Goal: Task Accomplishment & Management: Complete application form

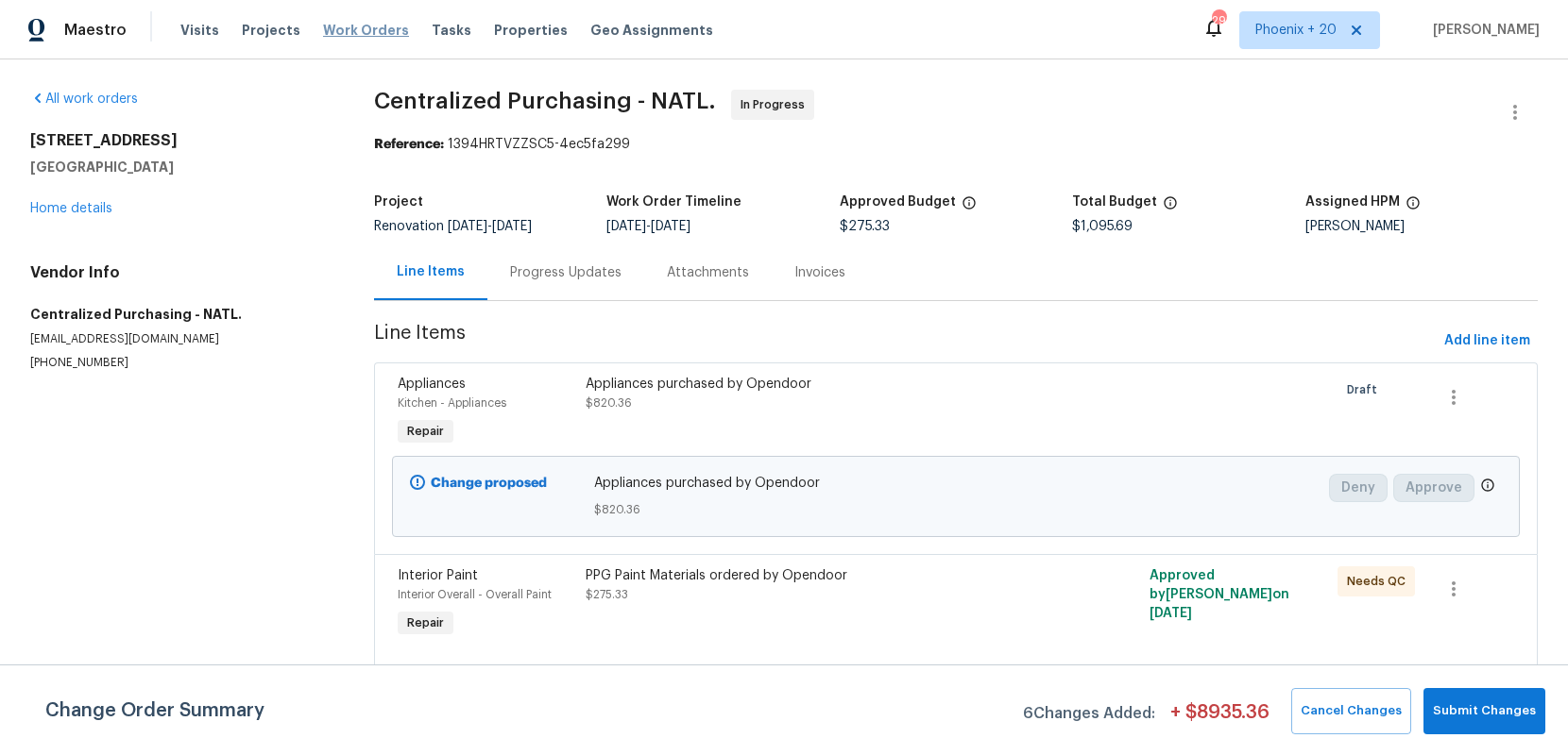
click at [368, 30] on span "Work Orders" at bounding box center [365, 30] width 86 height 19
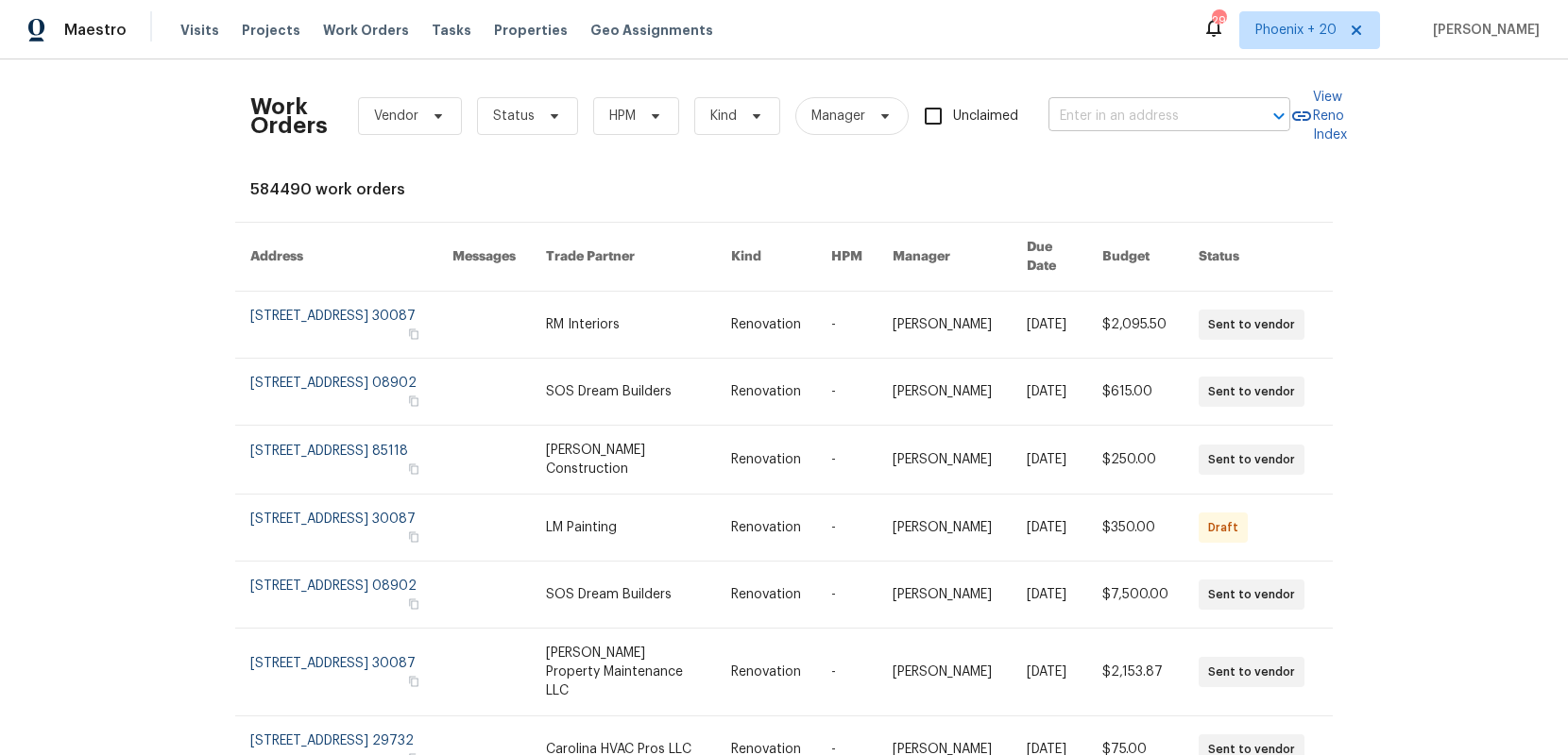
click at [1166, 117] on input "text" at bounding box center [1143, 117] width 189 height 30
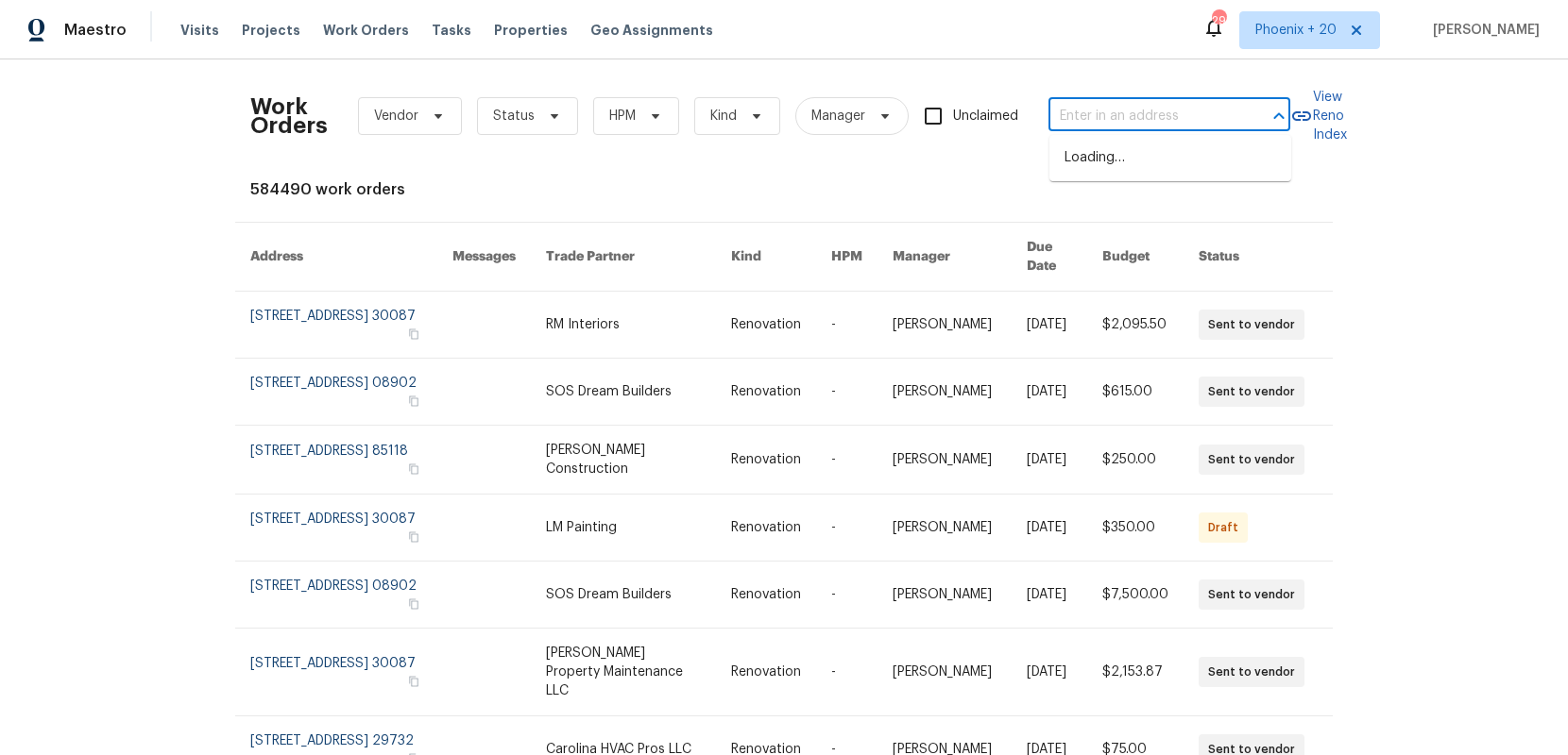
paste input "[STREET_ADDRESS][PERSON_NAME]"
type input "[STREET_ADDRESS][PERSON_NAME]"
drag, startPoint x: 1267, startPoint y: 32, endPoint x: 1266, endPoint y: 47, distance: 15.0
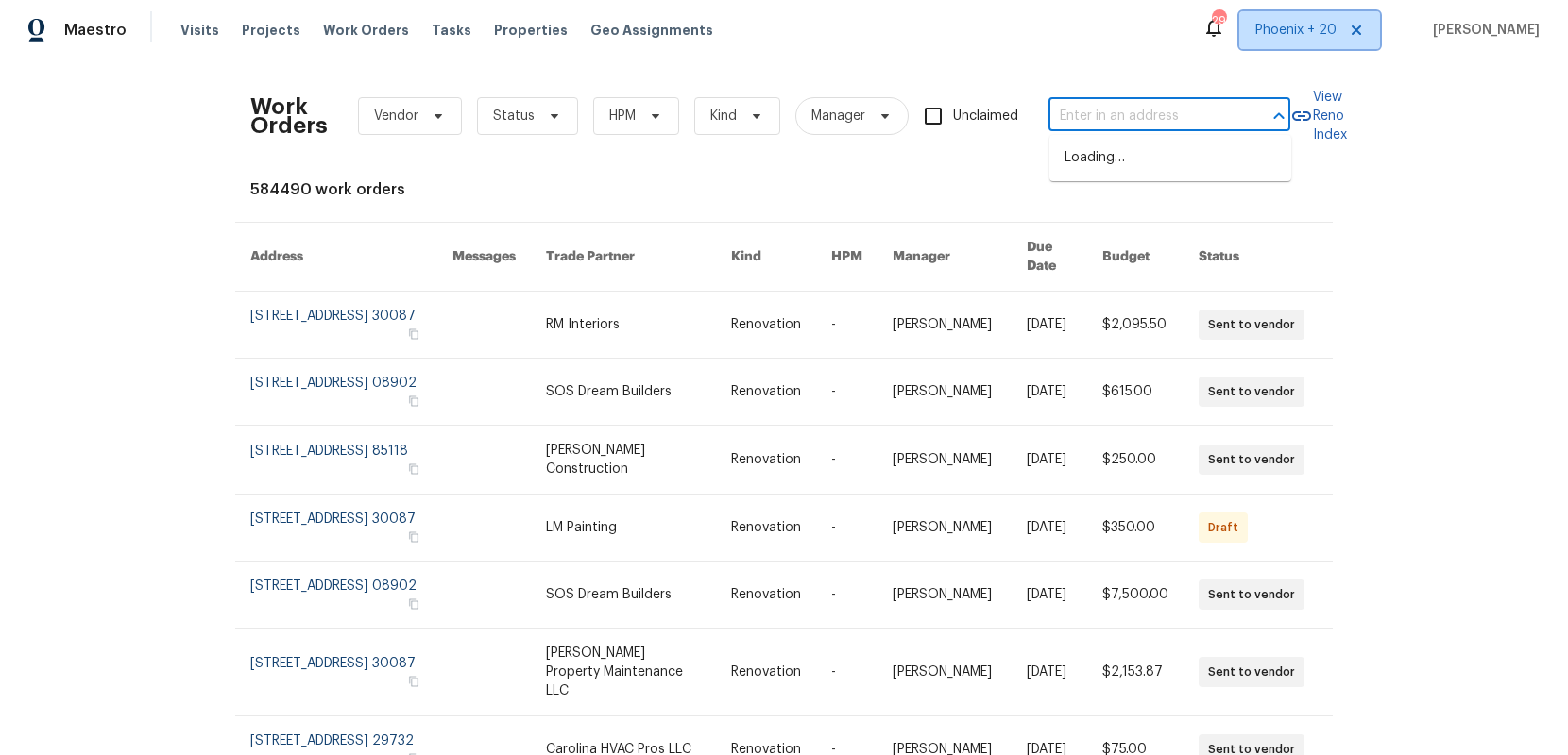
click at [1267, 32] on span "Phoenix + 20" at bounding box center [1309, 31] width 141 height 37
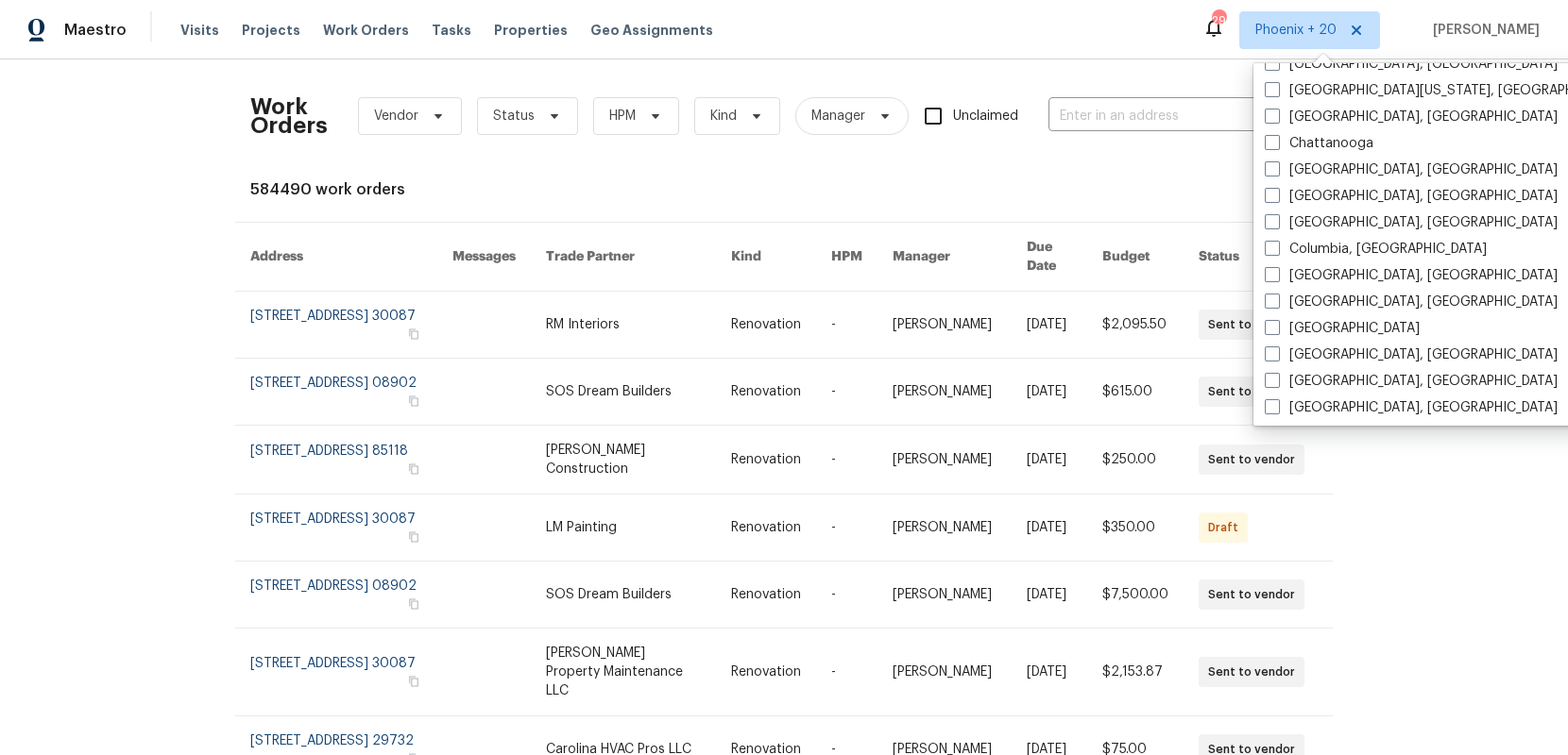
scroll to position [1265, 0]
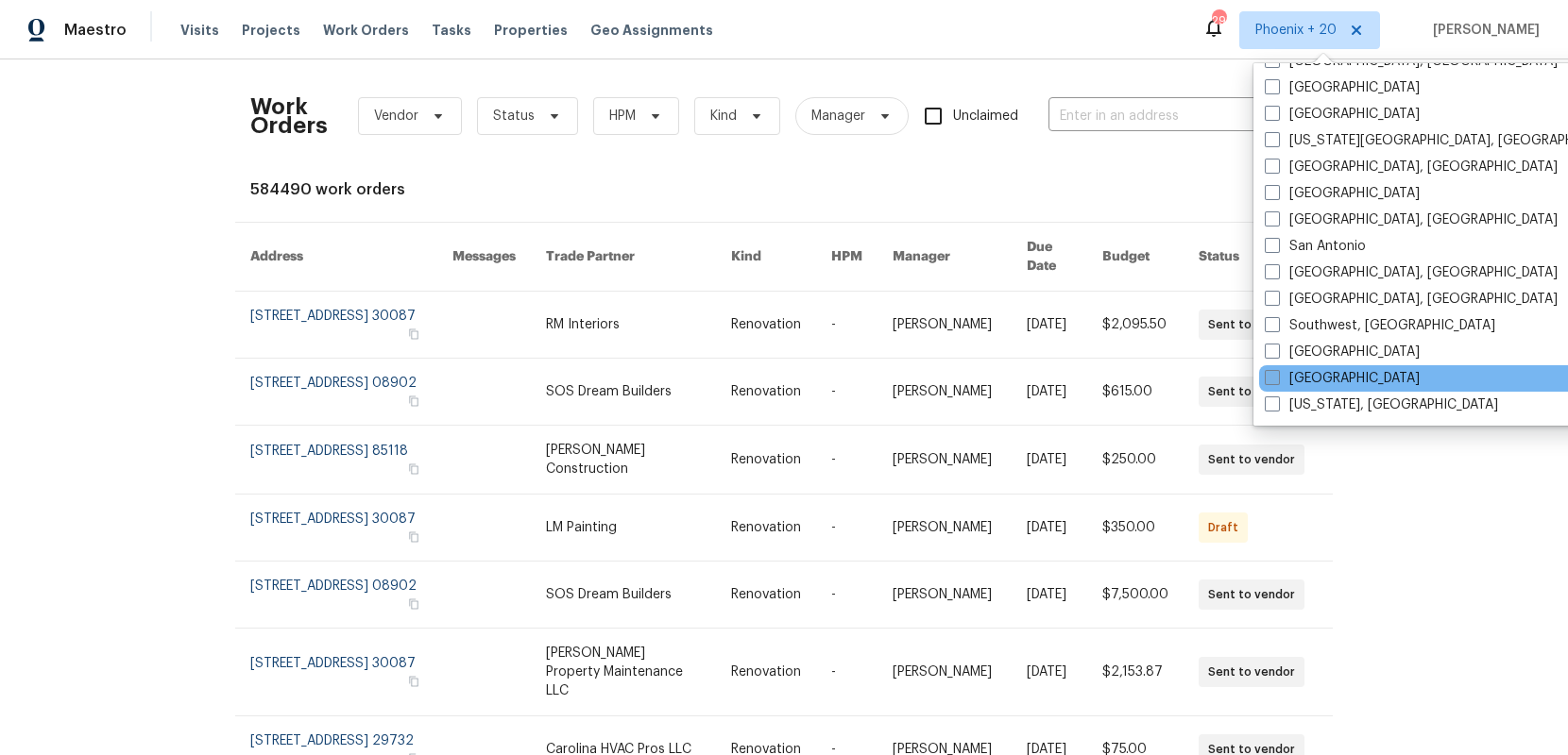
click at [1317, 379] on label "[GEOGRAPHIC_DATA]" at bounding box center [1341, 378] width 155 height 19
click at [1277, 379] on input "[GEOGRAPHIC_DATA]" at bounding box center [1271, 375] width 12 height 12
checkbox input "true"
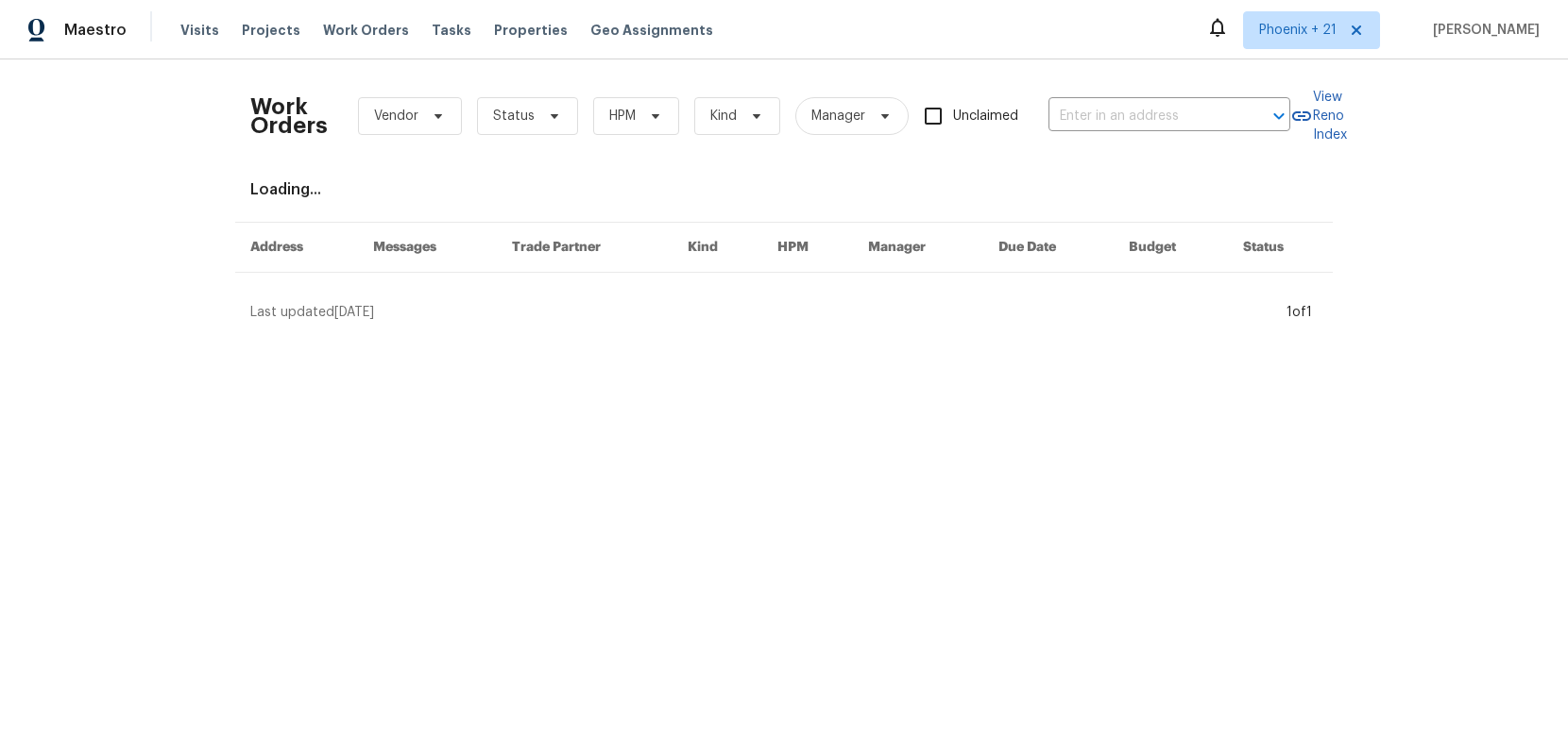
drag, startPoint x: 1053, startPoint y: 58, endPoint x: 1069, endPoint y: 103, distance: 47.8
click at [1053, 59] on div "Work Orders Vendor Status HPM Kind Manager Unclaimed ​ View Reno Index Loading.…" at bounding box center [784, 198] width 1568 height 278
click at [1069, 103] on input "text" at bounding box center [1143, 117] width 189 height 30
paste input "[STREET_ADDRESS][PERSON_NAME]"
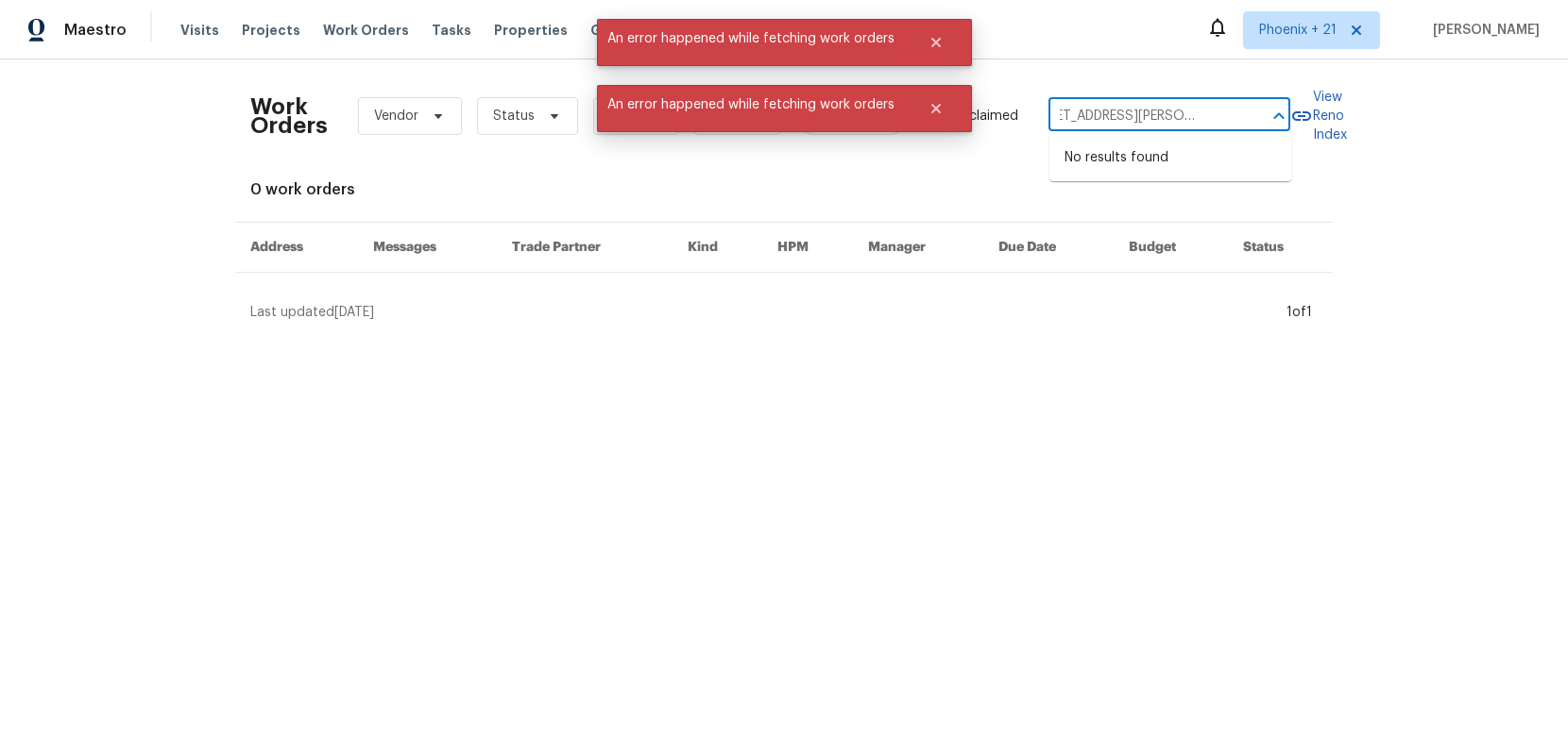
type input "[STREET_ADDRESS][PERSON_NAME]"
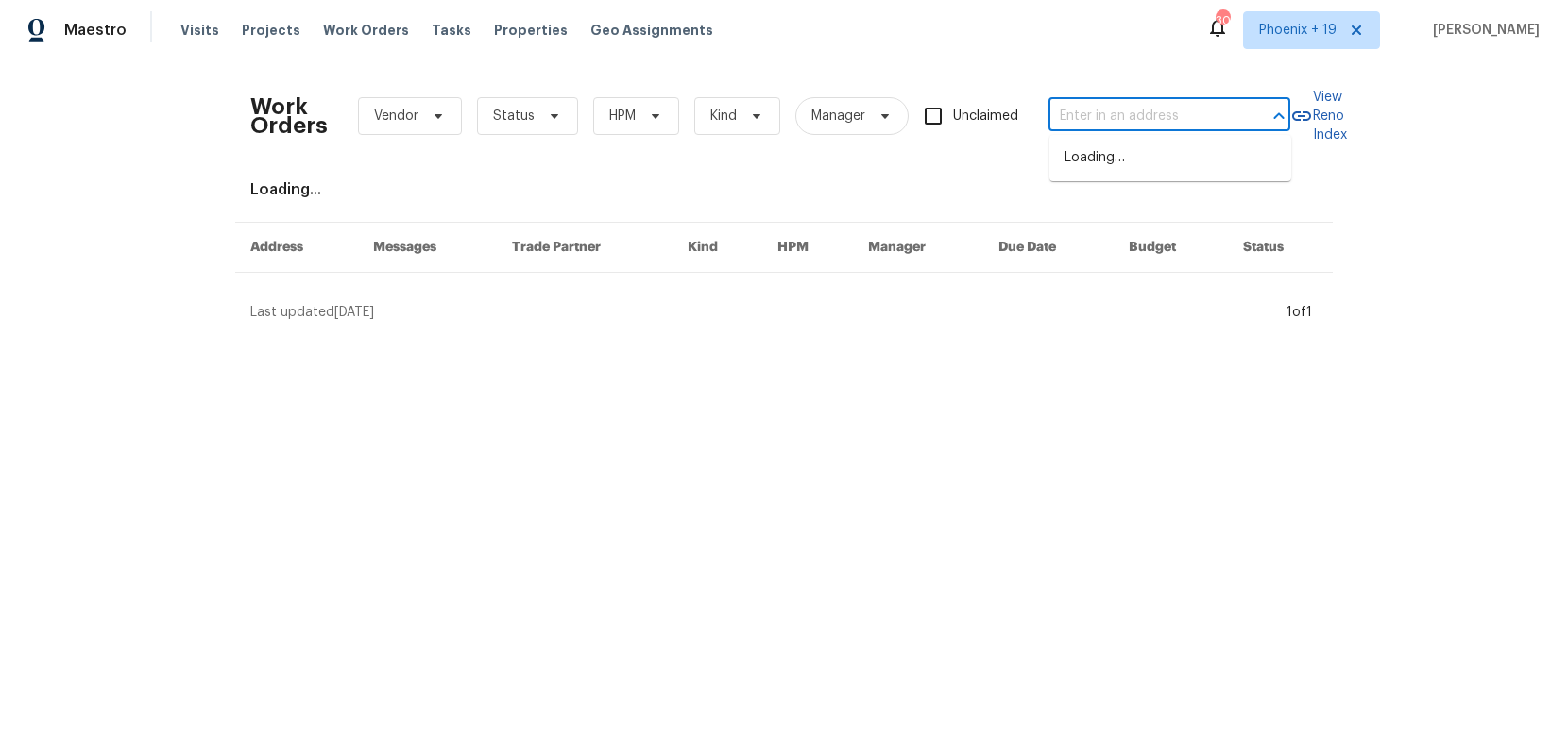
click at [1117, 118] on input "text" at bounding box center [1143, 117] width 189 height 30
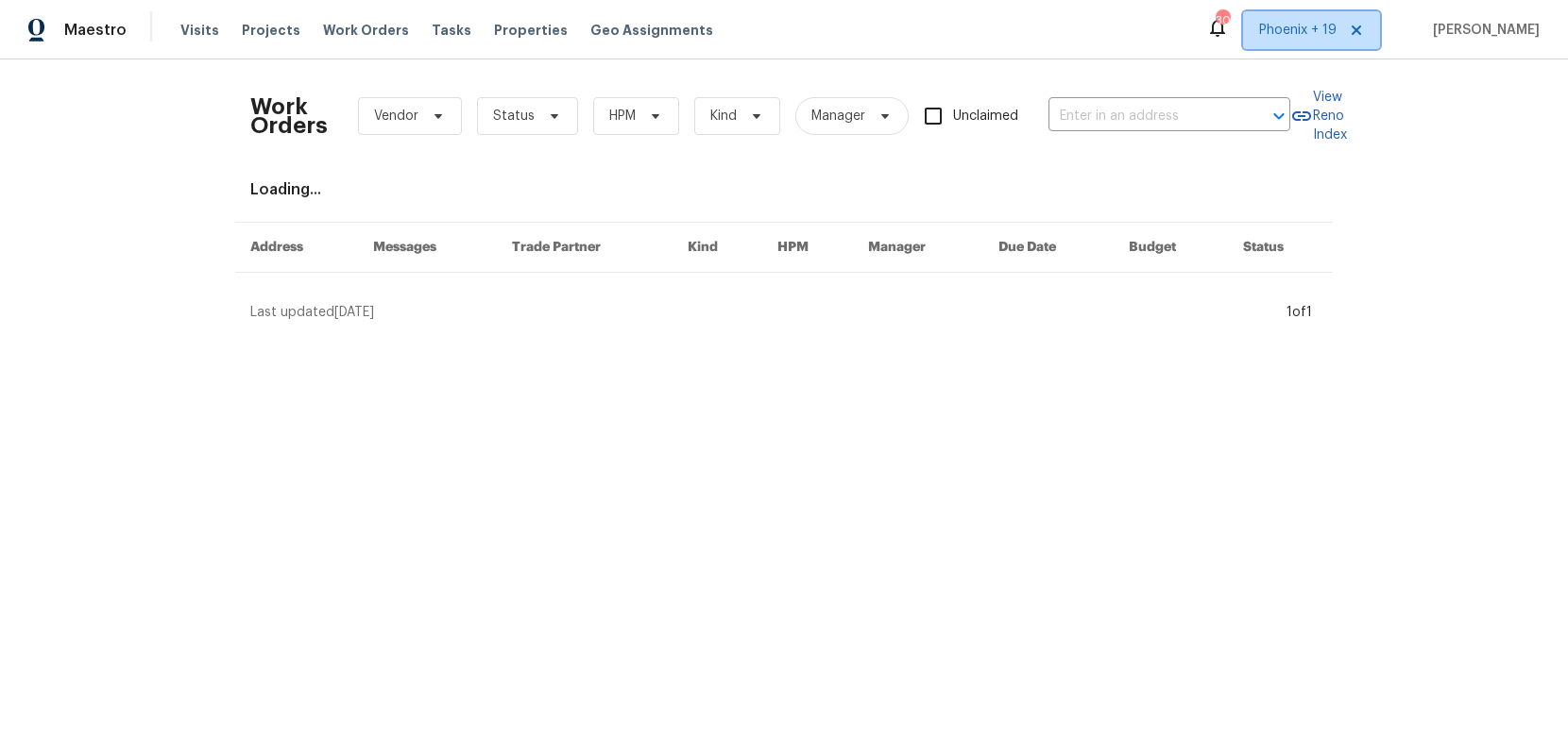
click at [1286, 43] on span "Phoenix + 19" at bounding box center [1311, 31] width 137 height 37
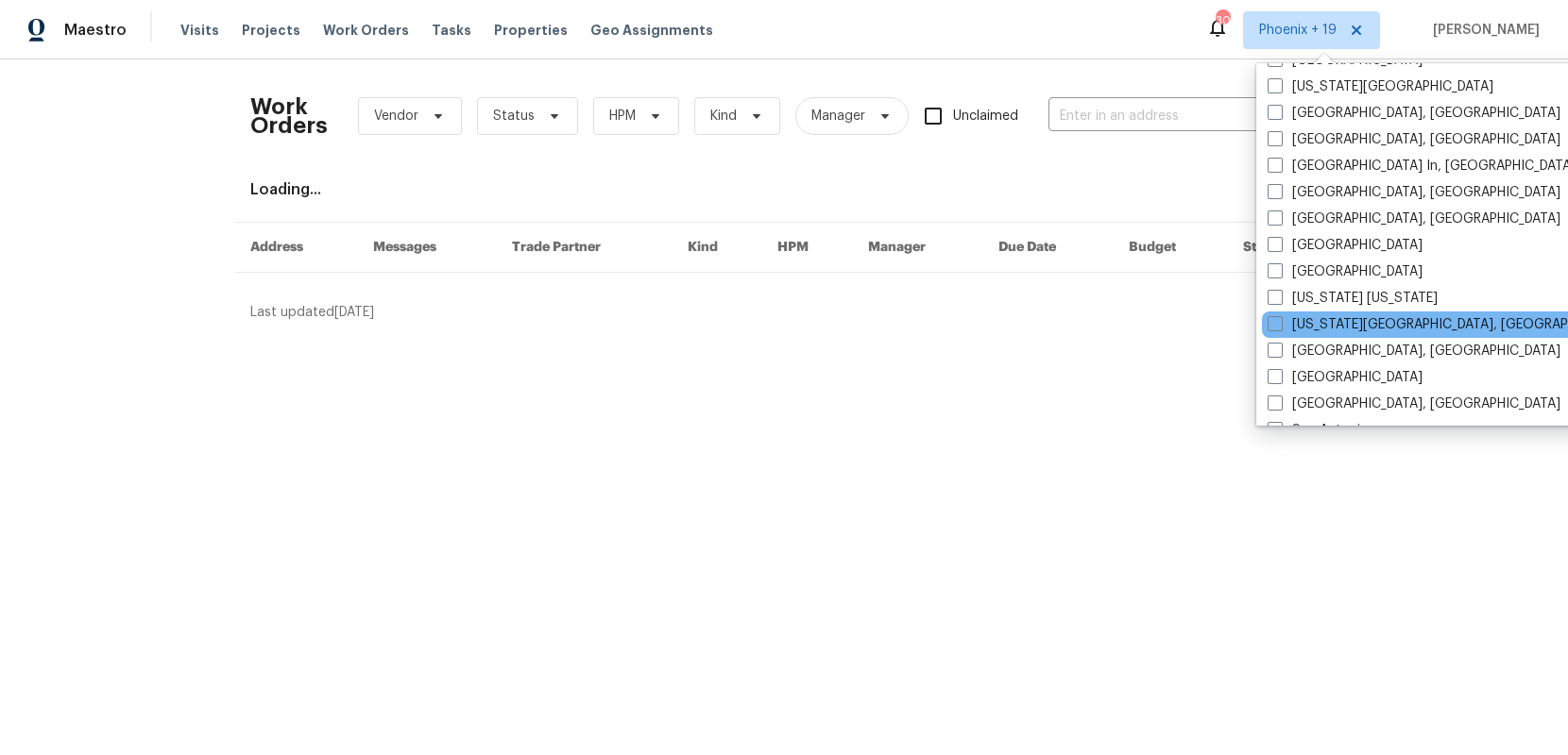
scroll to position [1265, 0]
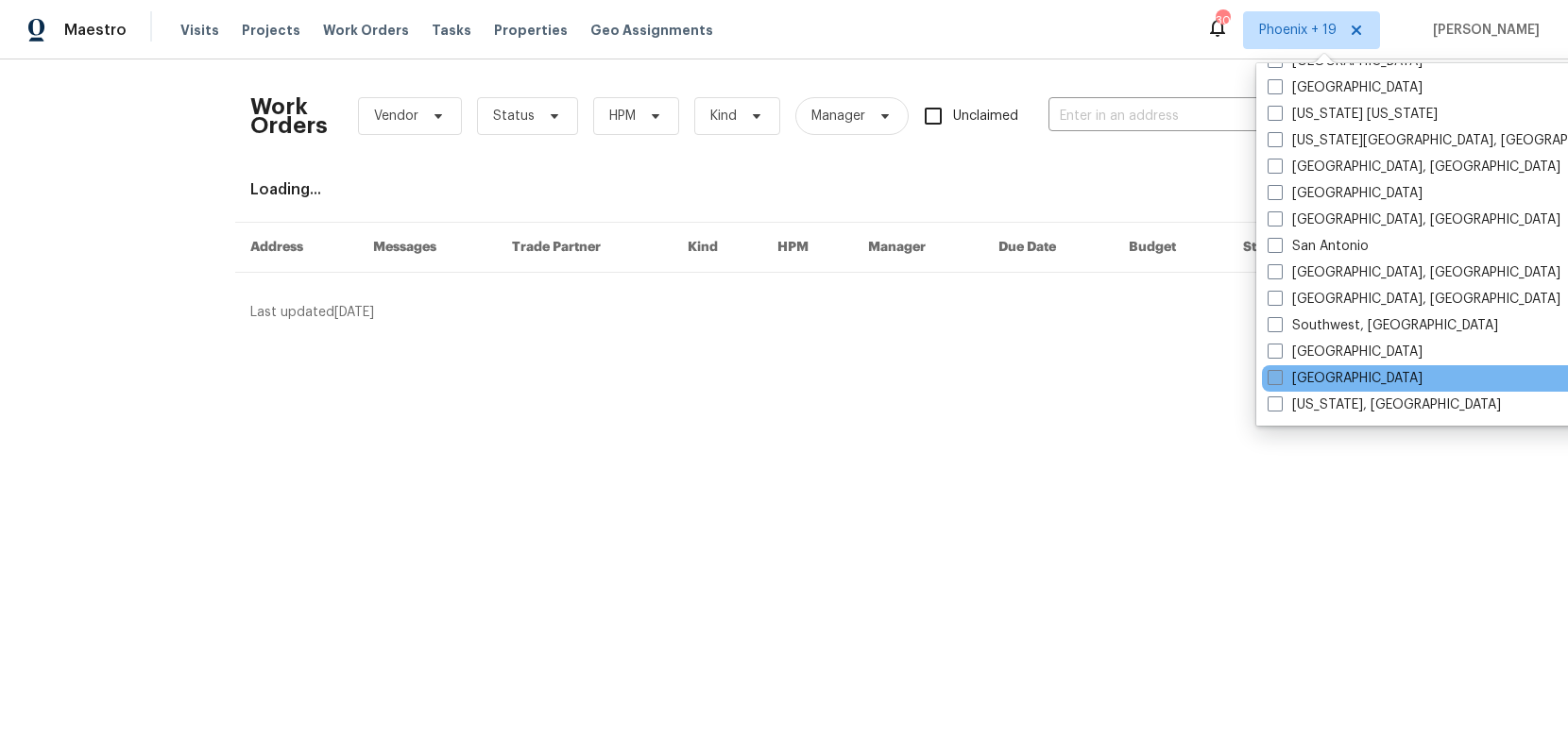
click at [1327, 369] on label "[GEOGRAPHIC_DATA]" at bounding box center [1344, 378] width 155 height 19
click at [1279, 369] on input "[GEOGRAPHIC_DATA]" at bounding box center [1274, 375] width 12 height 12
checkbox input "true"
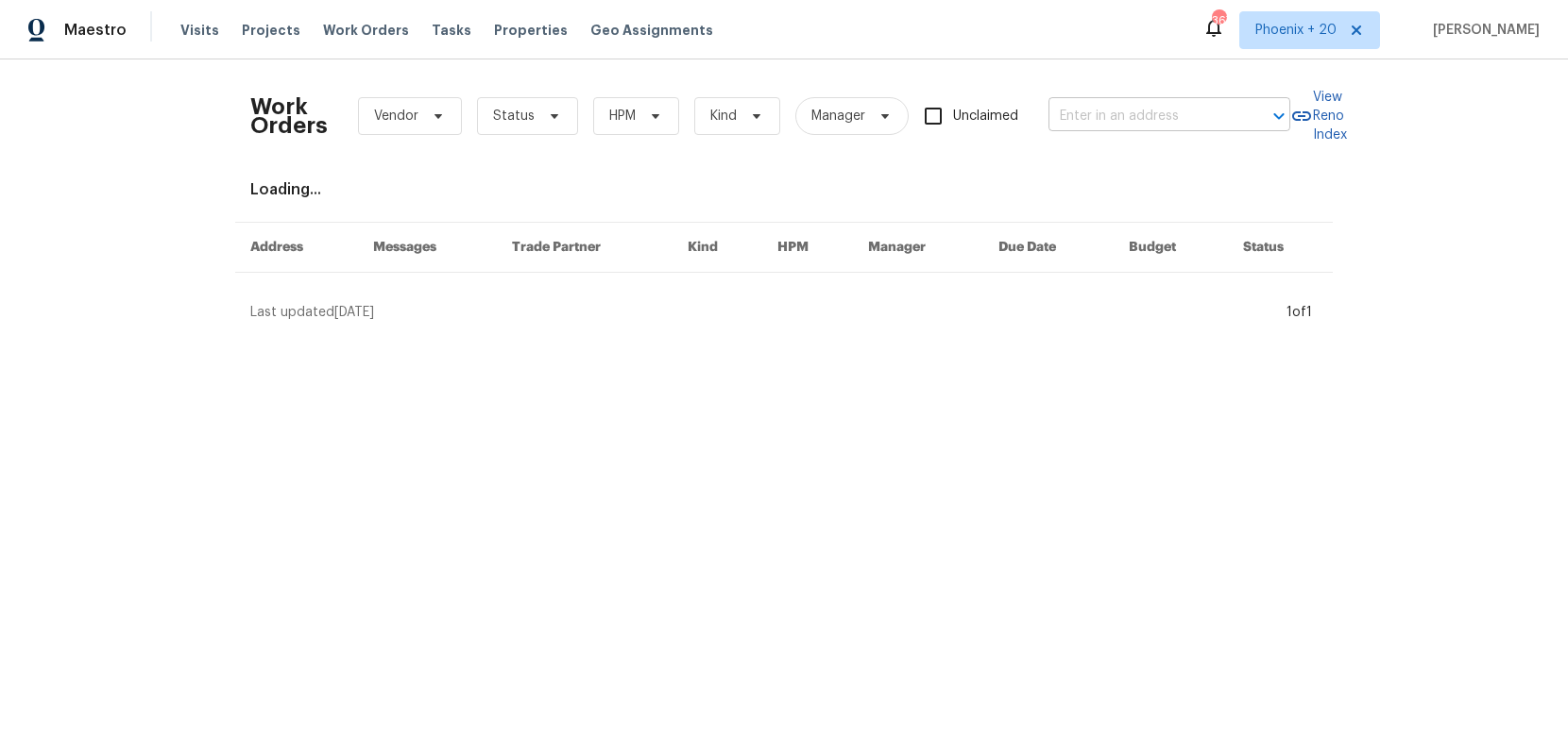
drag, startPoint x: 1162, startPoint y: 171, endPoint x: 1143, endPoint y: 116, distance: 58.2
click at [1162, 171] on div "Work Orders Vendor Status HPM Kind Manager Unclaimed ​ View Reno Index Loading.…" at bounding box center [784, 198] width 1068 height 247
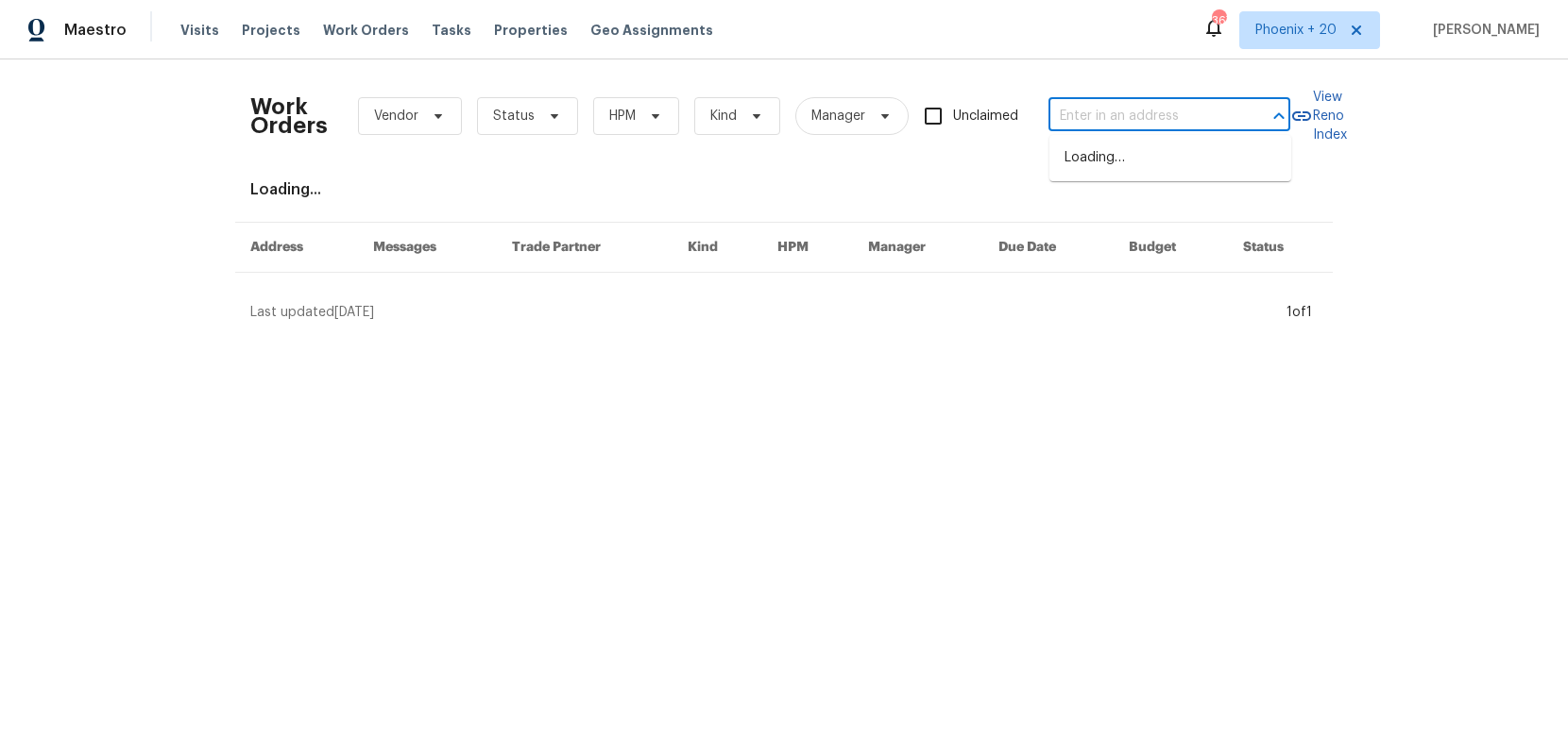
click at [1143, 116] on input "text" at bounding box center [1143, 117] width 189 height 30
paste input "[STREET_ADDRESS][PERSON_NAME]"
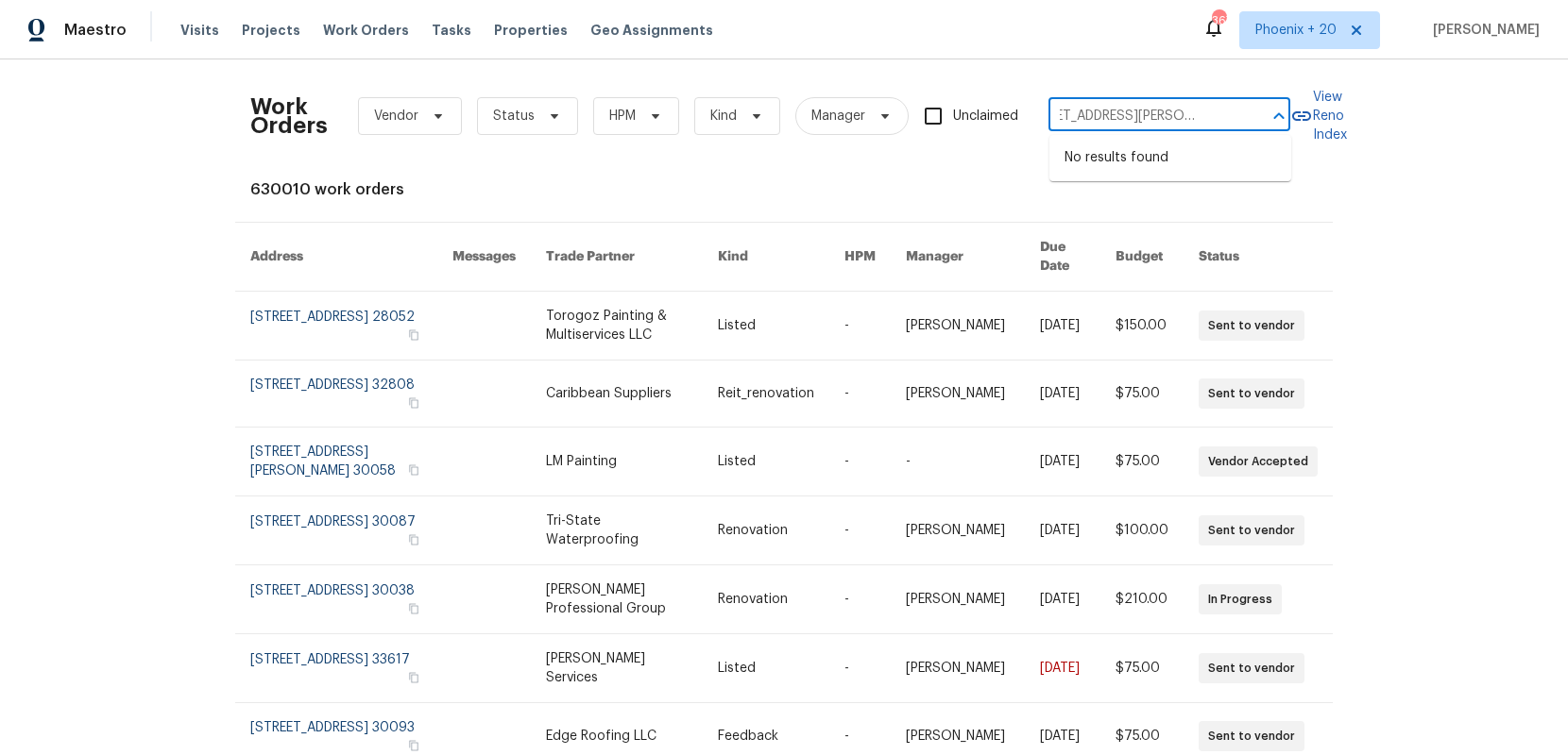
type input "[STREET_ADDRESS][PERSON_NAME]"
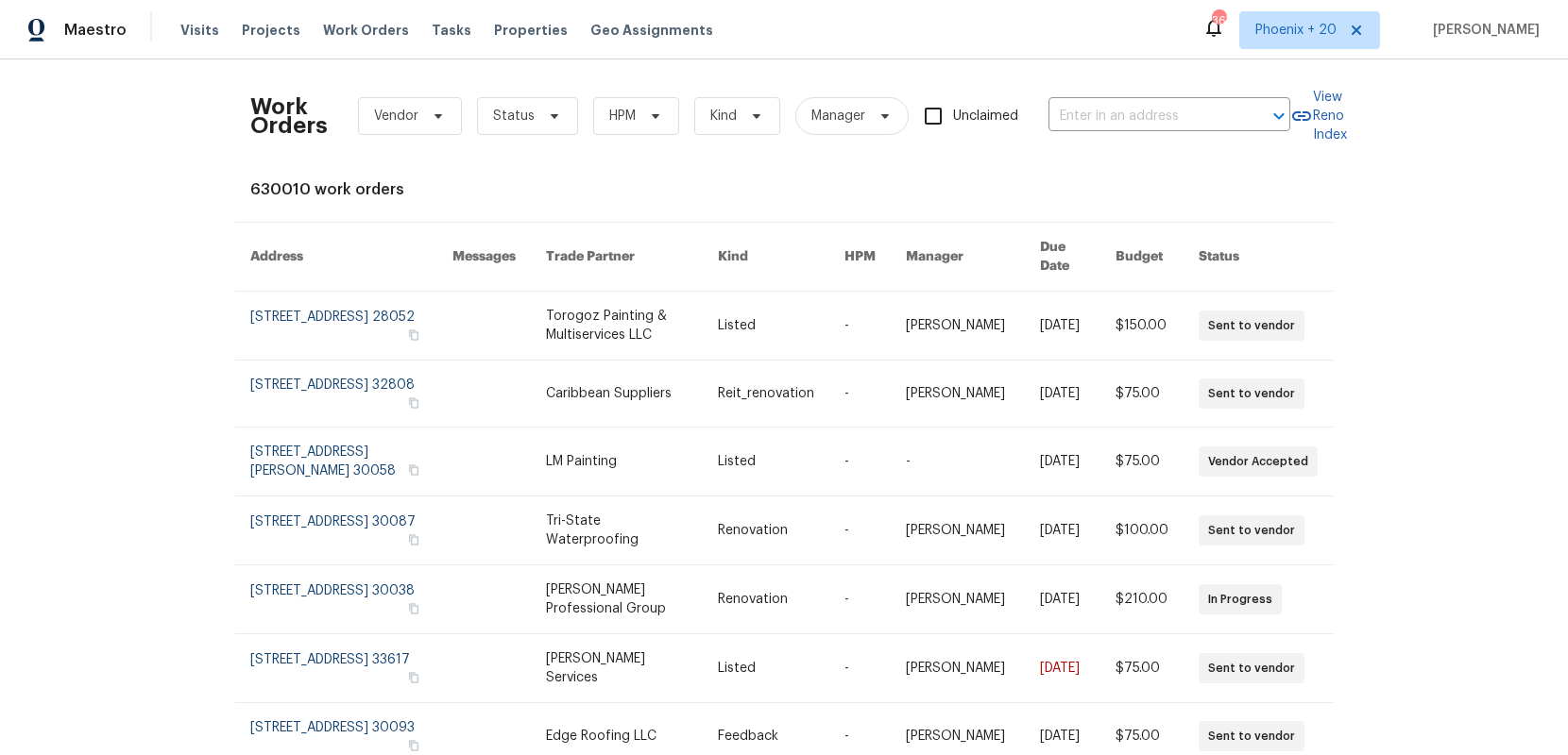
scroll to position [0, 0]
click at [1141, 97] on div "Work Orders Vendor Status HPM Kind Manager Unclaimed ​" at bounding box center [770, 116] width 1040 height 83
click at [1138, 109] on input "text" at bounding box center [1143, 117] width 189 height 30
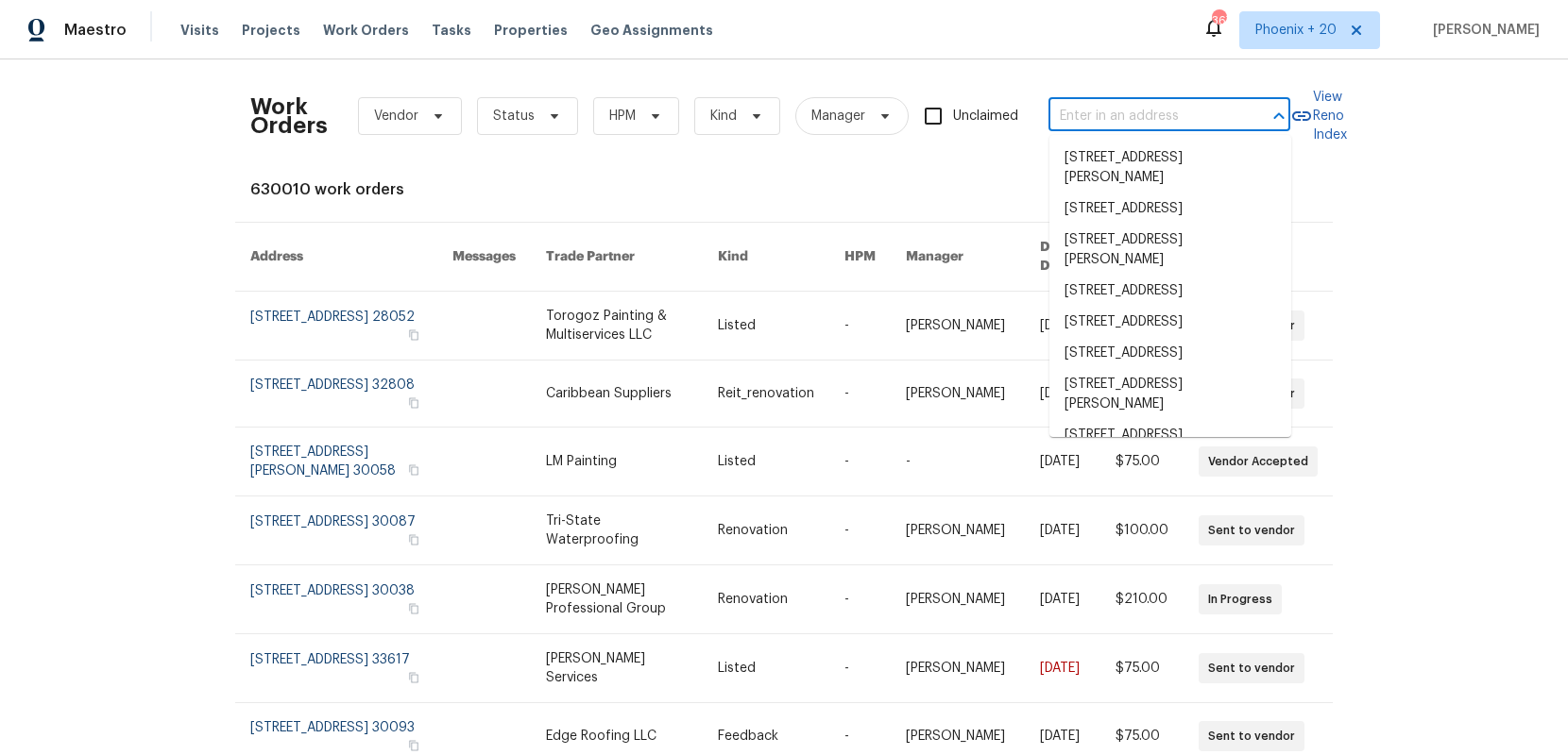
paste input "[STREET_ADDRESS][PERSON_NAME]"
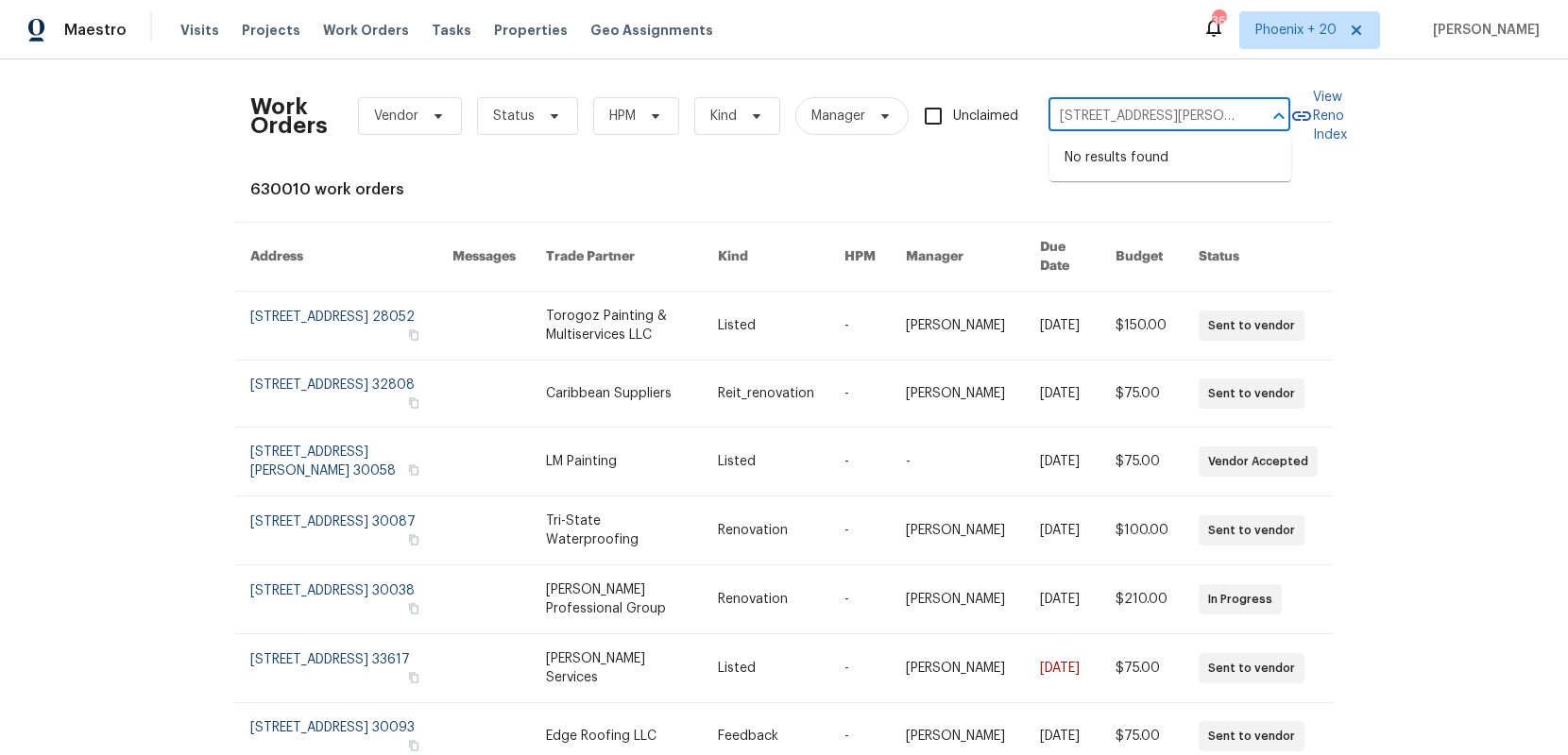
scroll to position [0, 112]
drag, startPoint x: 1063, startPoint y: 116, endPoint x: 1265, endPoint y: 115, distance: 202.0
click at [1265, 115] on div "[STREET_ADDRESS][PERSON_NAME] ​" at bounding box center [1168, 117] width 241 height 30
click at [1262, 115] on div at bounding box center [1266, 116] width 49 height 27
drag, startPoint x: 1250, startPoint y: 115, endPoint x: 1062, endPoint y: 114, distance: 188.0
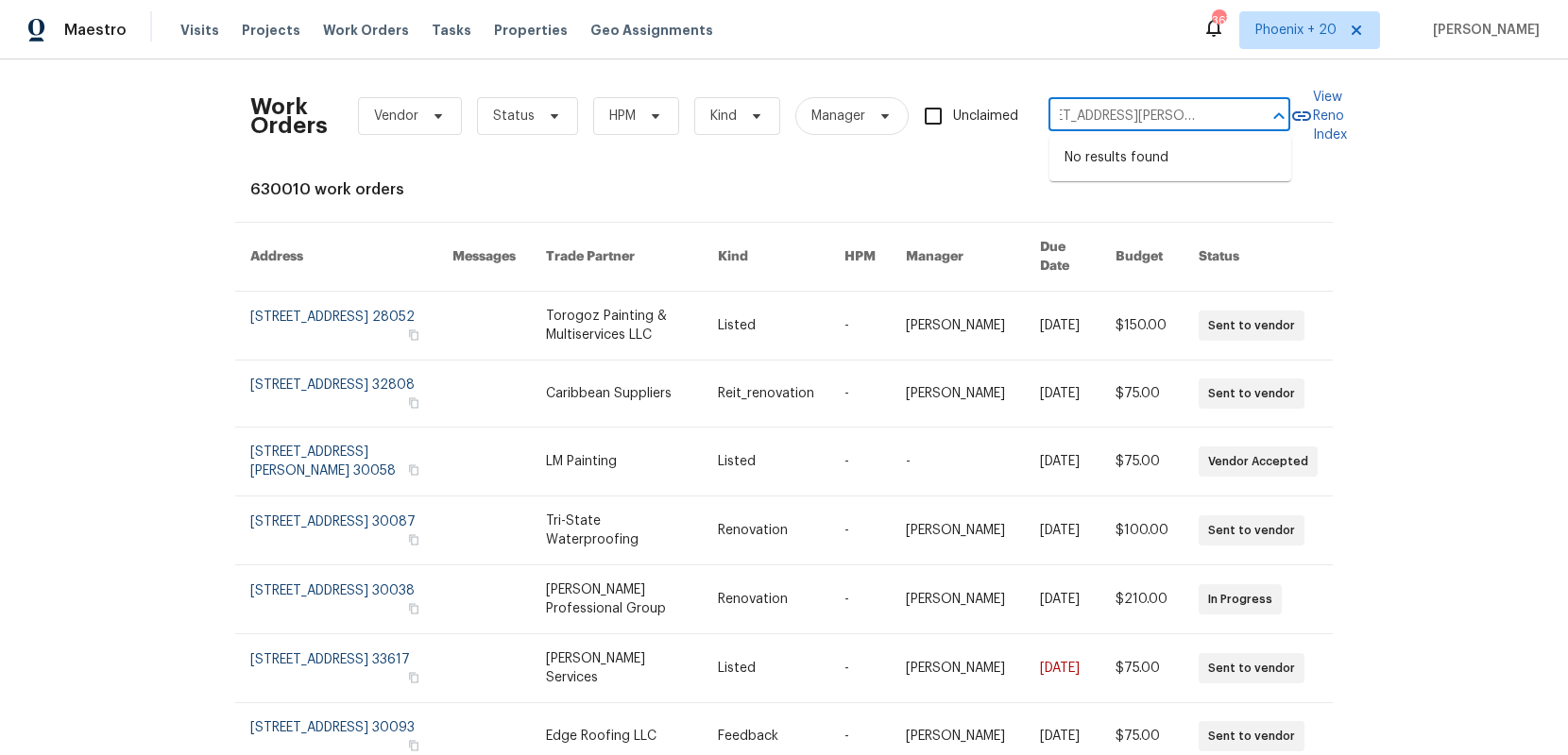
click at [1062, 114] on div "[STREET_ADDRESS][PERSON_NAME] ​" at bounding box center [1168, 117] width 241 height 30
click at [1087, 114] on input "[STREET_ADDRESS][PERSON_NAME]" at bounding box center [1143, 117] width 189 height 30
drag, startPoint x: 1105, startPoint y: 115, endPoint x: 1270, endPoint y: 116, distance: 165.0
click at [1270, 115] on div "[STREET_ADDRESS][PERSON_NAME] ​" at bounding box center [1168, 117] width 241 height 30
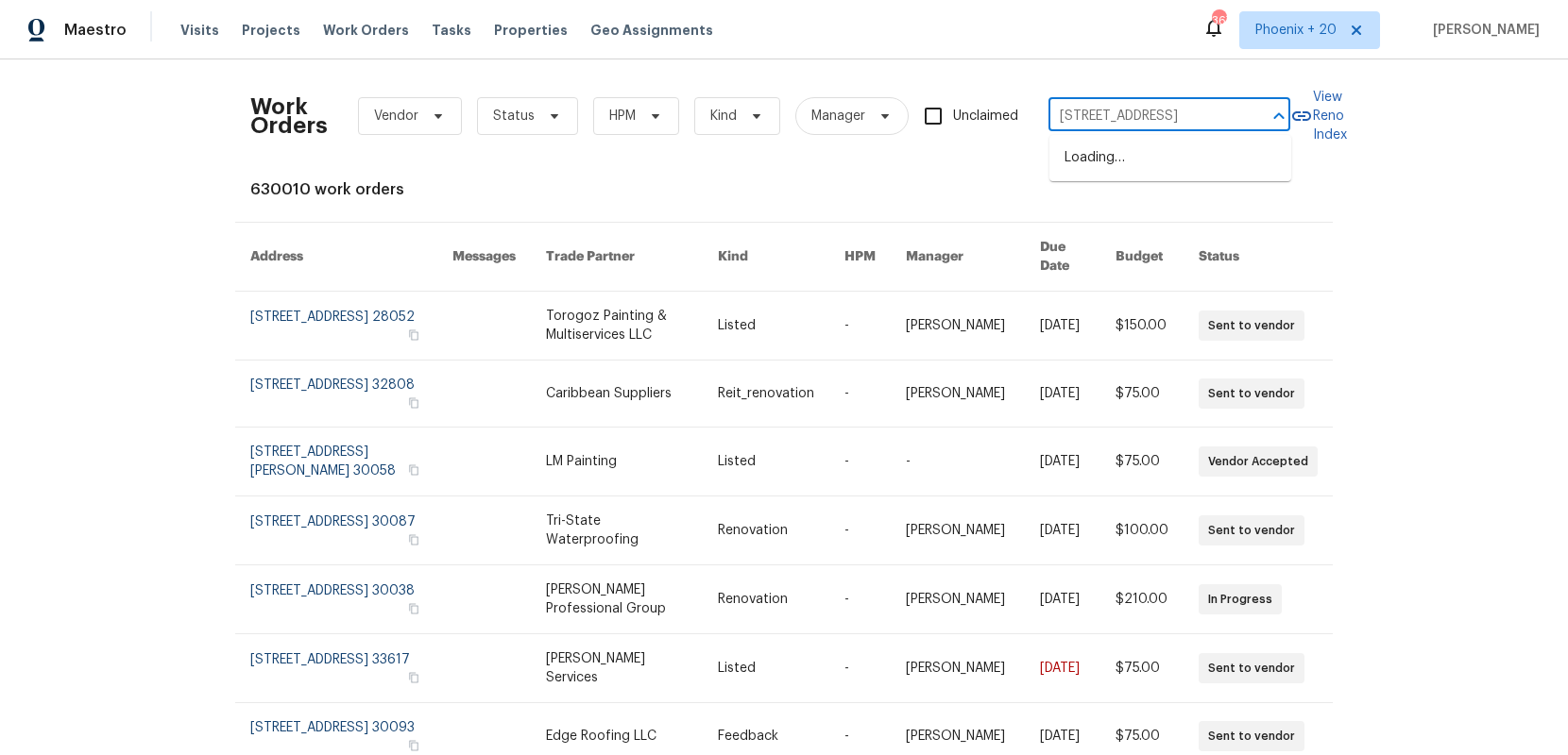
type input "[STREET_ADDRESS]"
click at [1138, 147] on li "[STREET_ADDRESS][PERSON_NAME]" at bounding box center [1169, 168] width 241 height 51
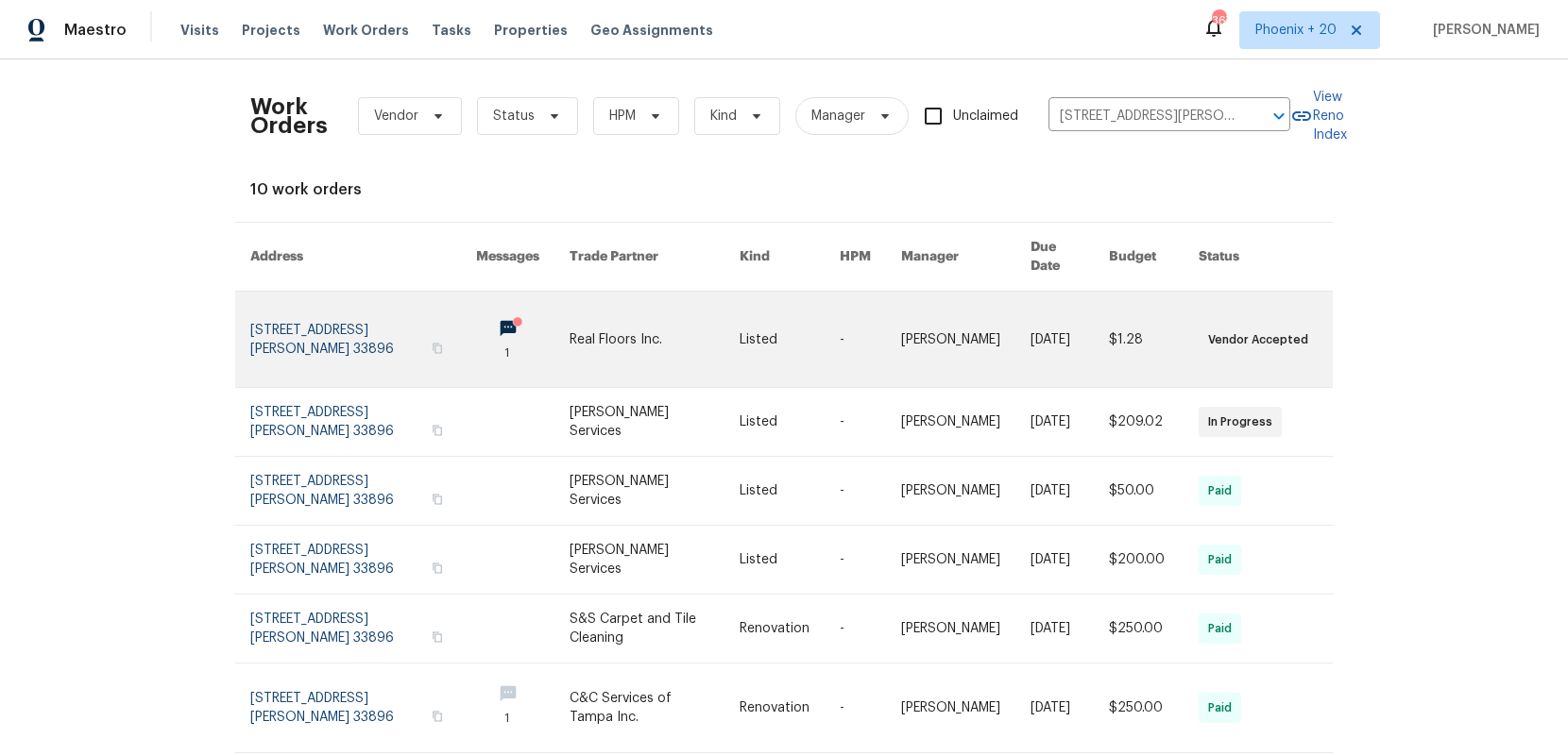
click at [619, 322] on link at bounding box center [654, 339] width 170 height 95
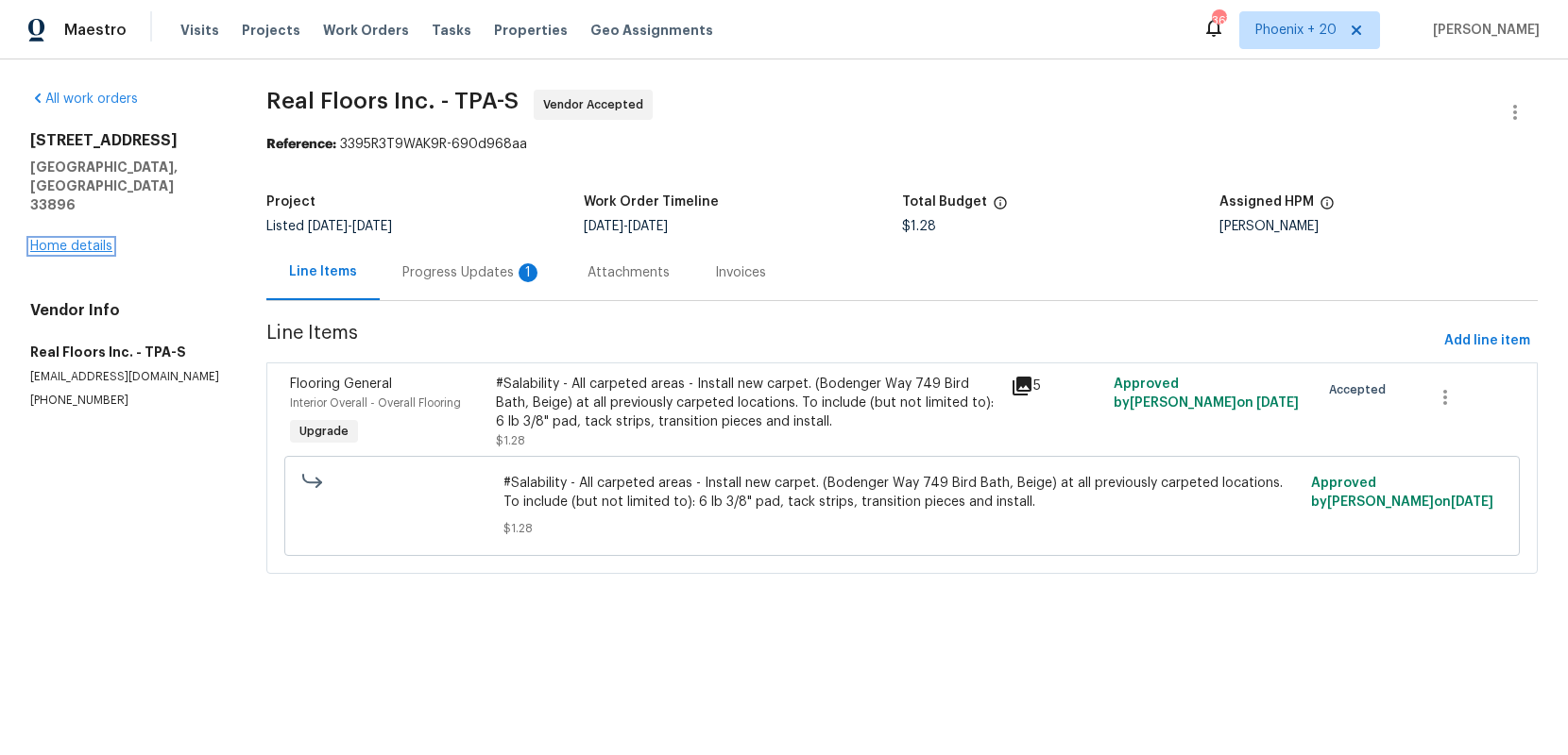
click at [92, 240] on link "Home details" at bounding box center [71, 246] width 82 height 13
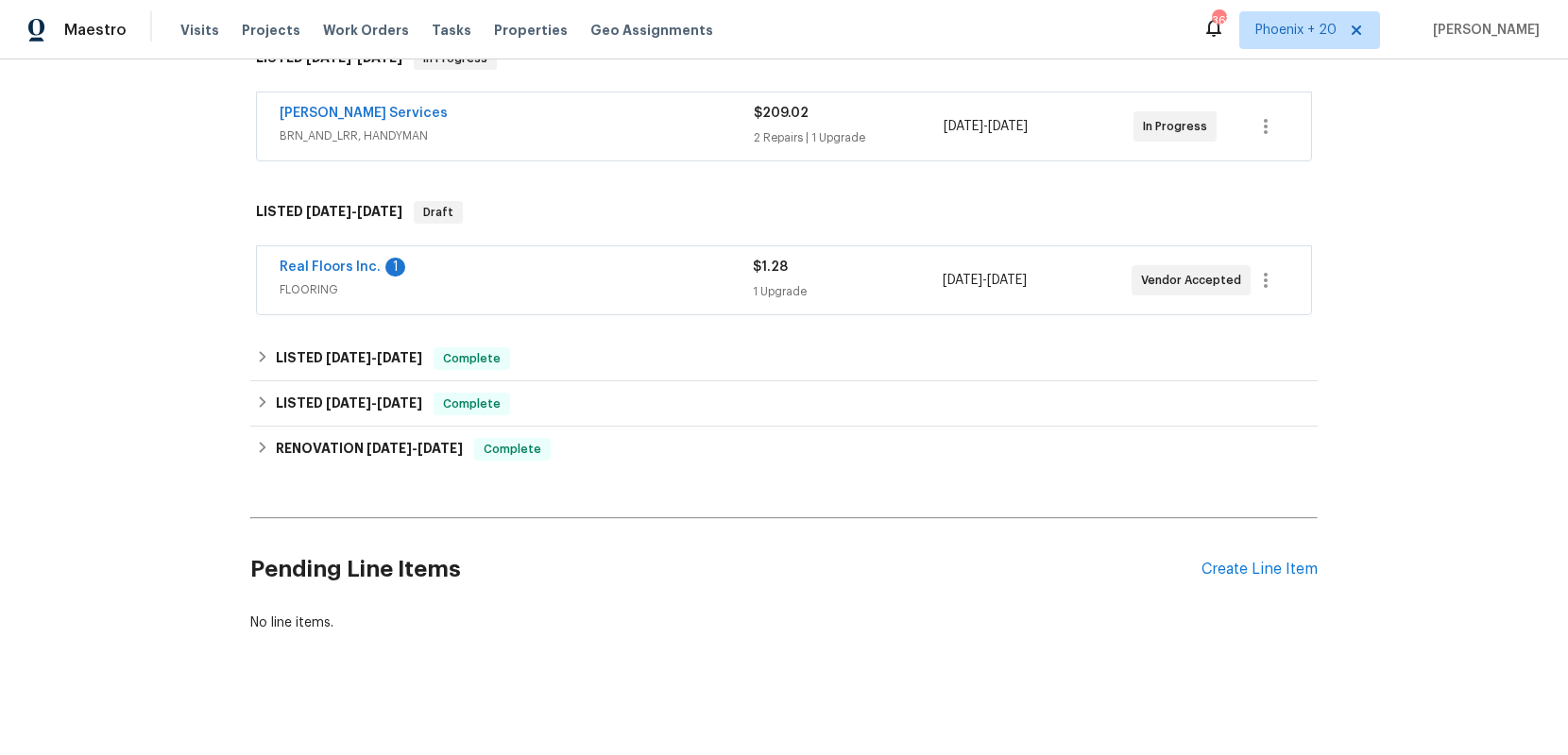
scroll to position [335, 0]
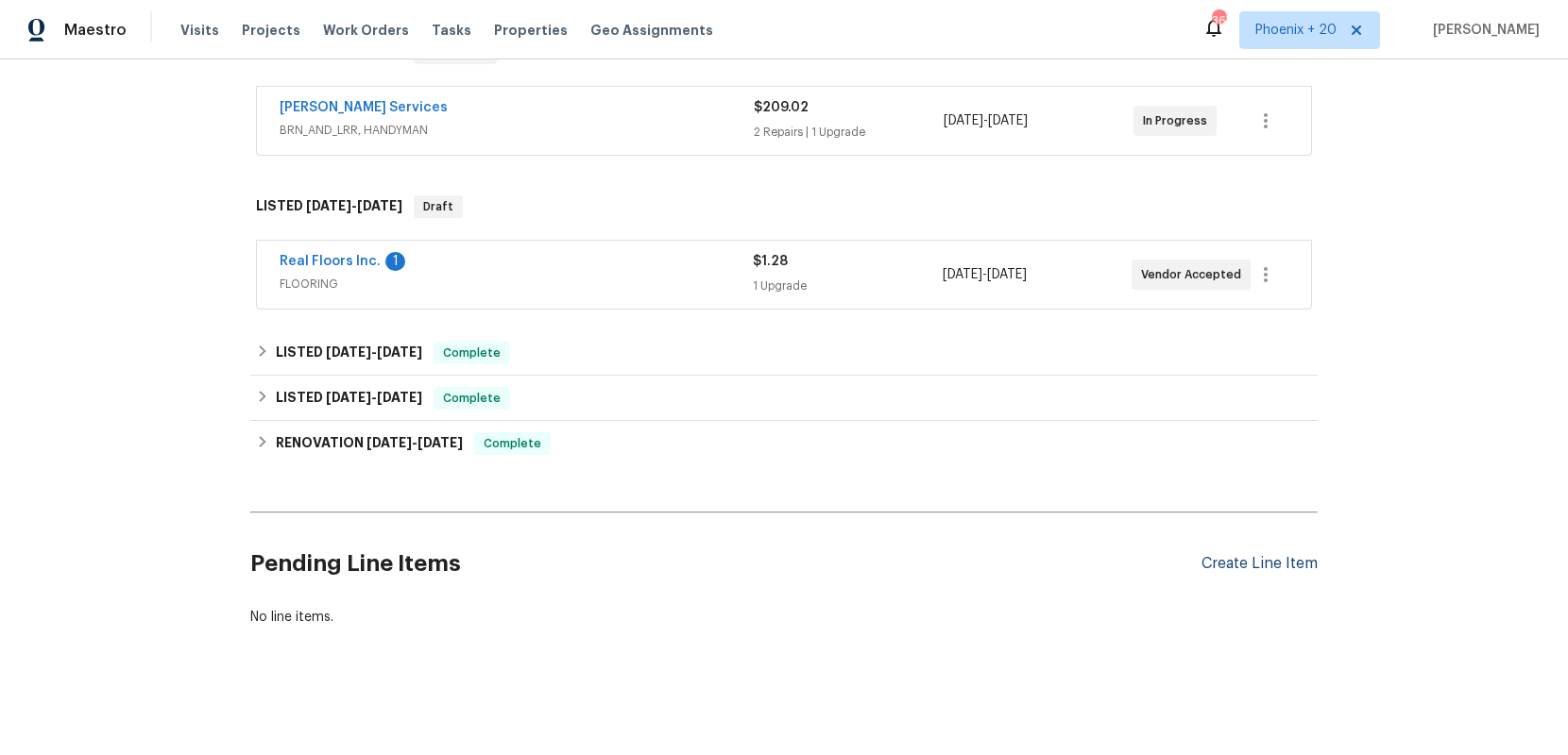
click at [1301, 555] on div "Create Line Item" at bounding box center [1260, 564] width 116 height 18
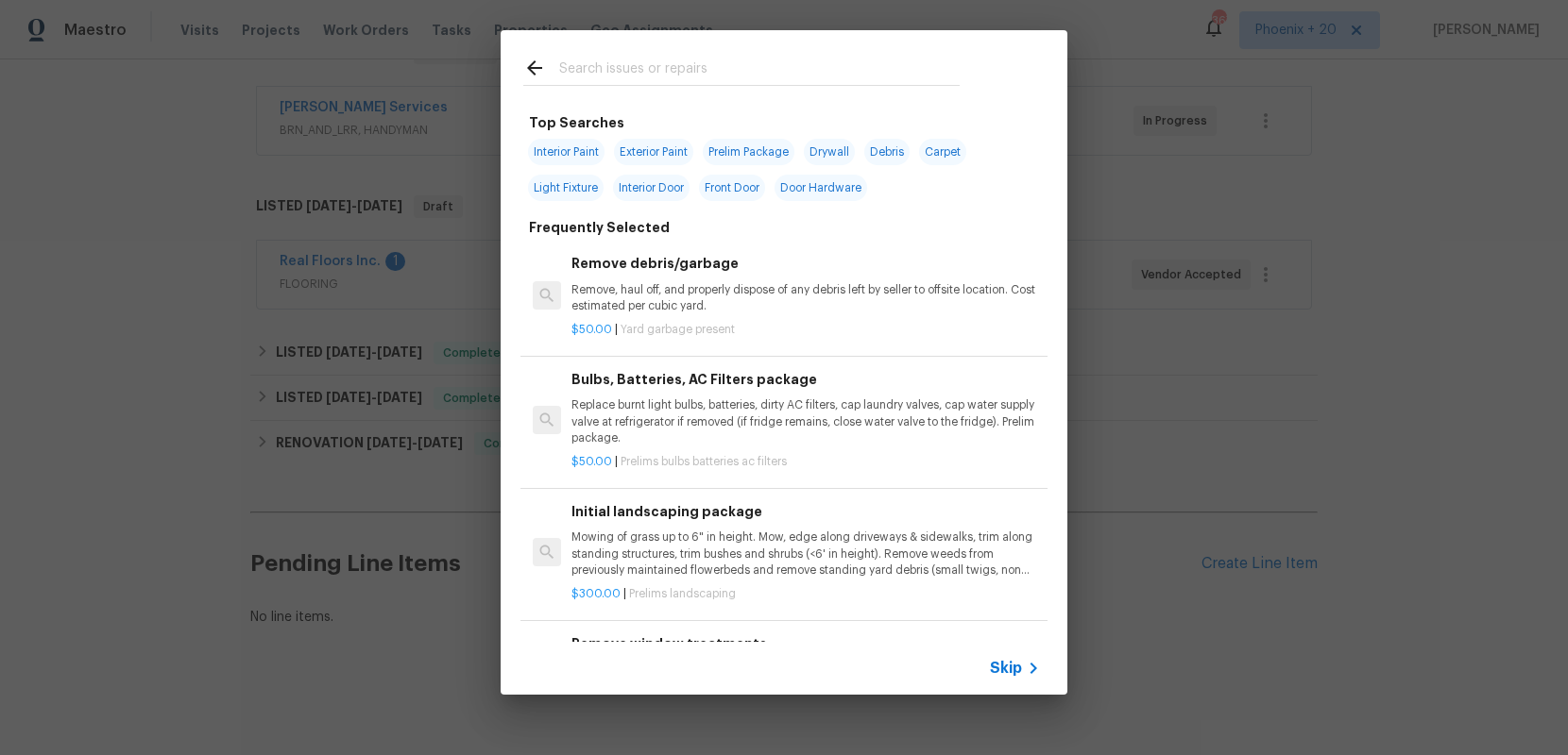
click at [682, 78] on input "text" at bounding box center [759, 71] width 401 height 29
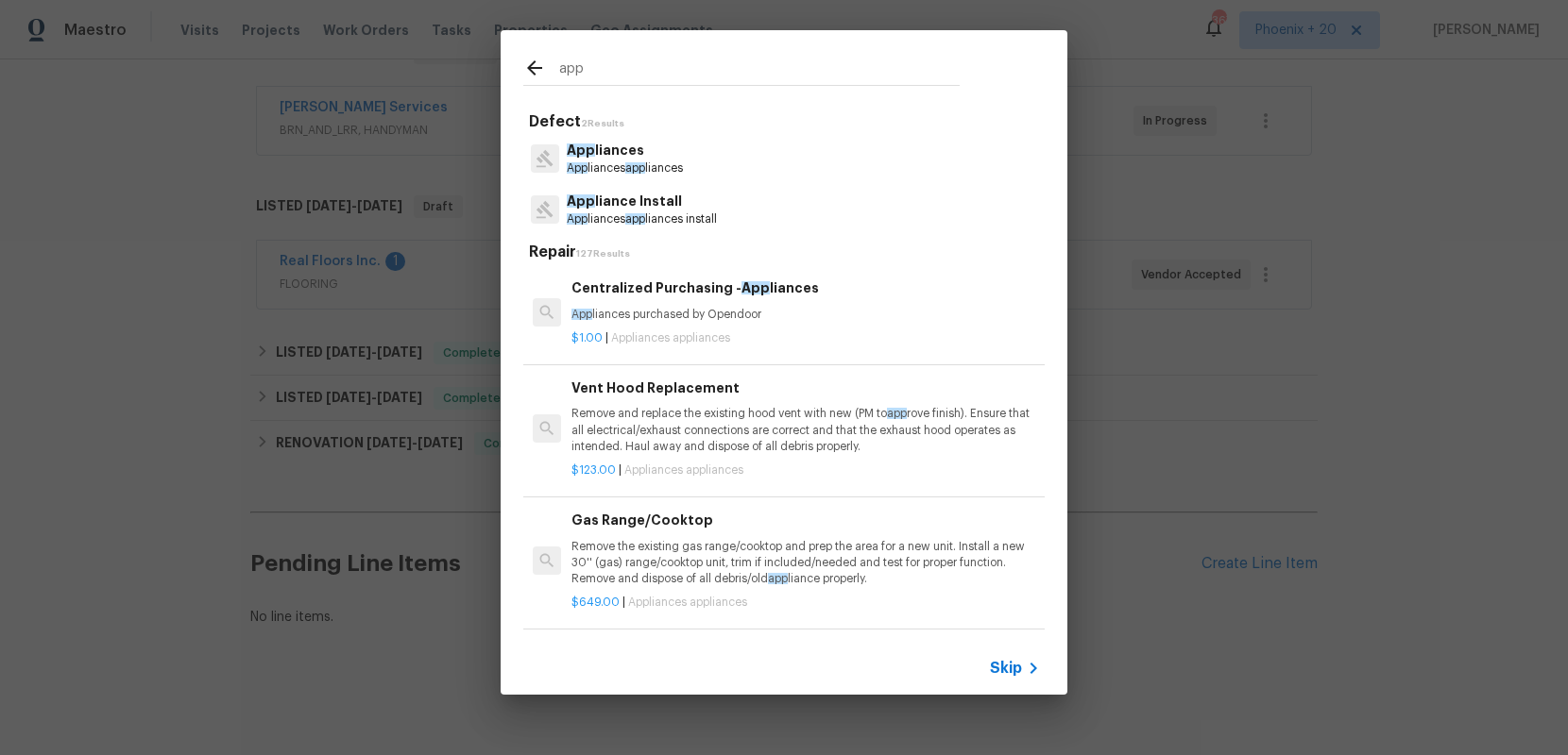
type input "app"
click at [861, 308] on p "App liances purchased by Opendoor" at bounding box center [806, 315] width 469 height 16
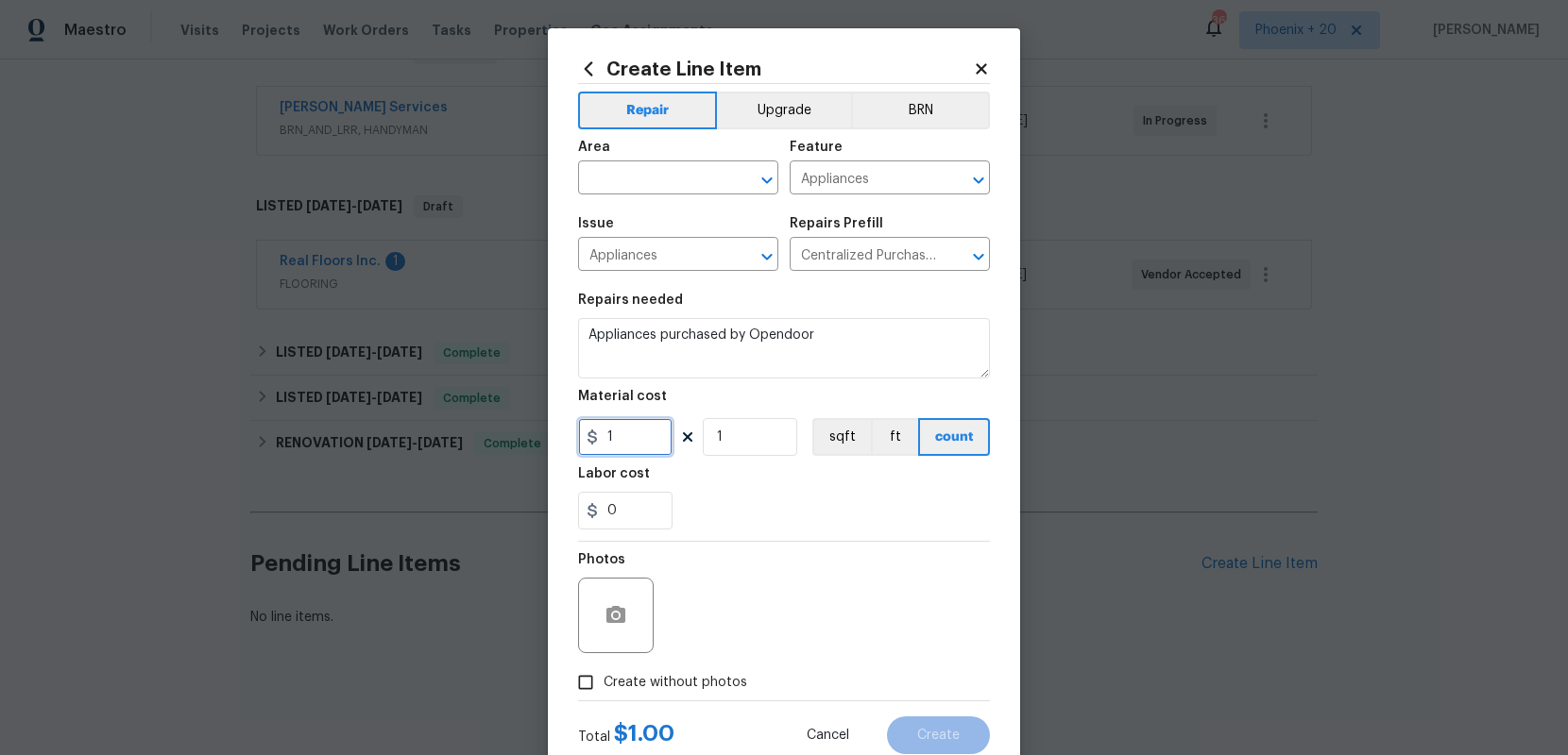
click at [647, 420] on input "1" at bounding box center [625, 437] width 95 height 37
type input "1138.77"
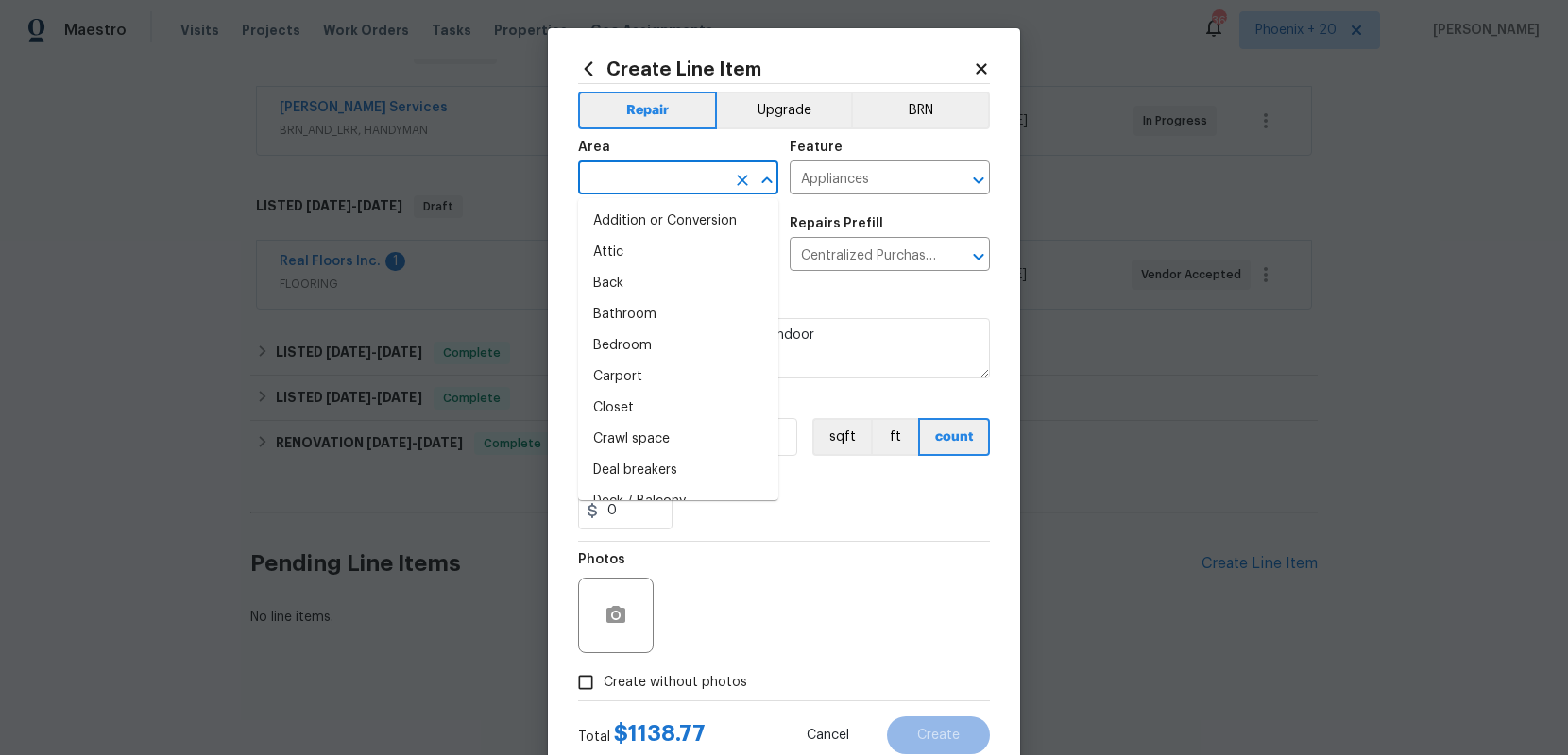
click at [674, 170] on input "text" at bounding box center [652, 180] width 148 height 30
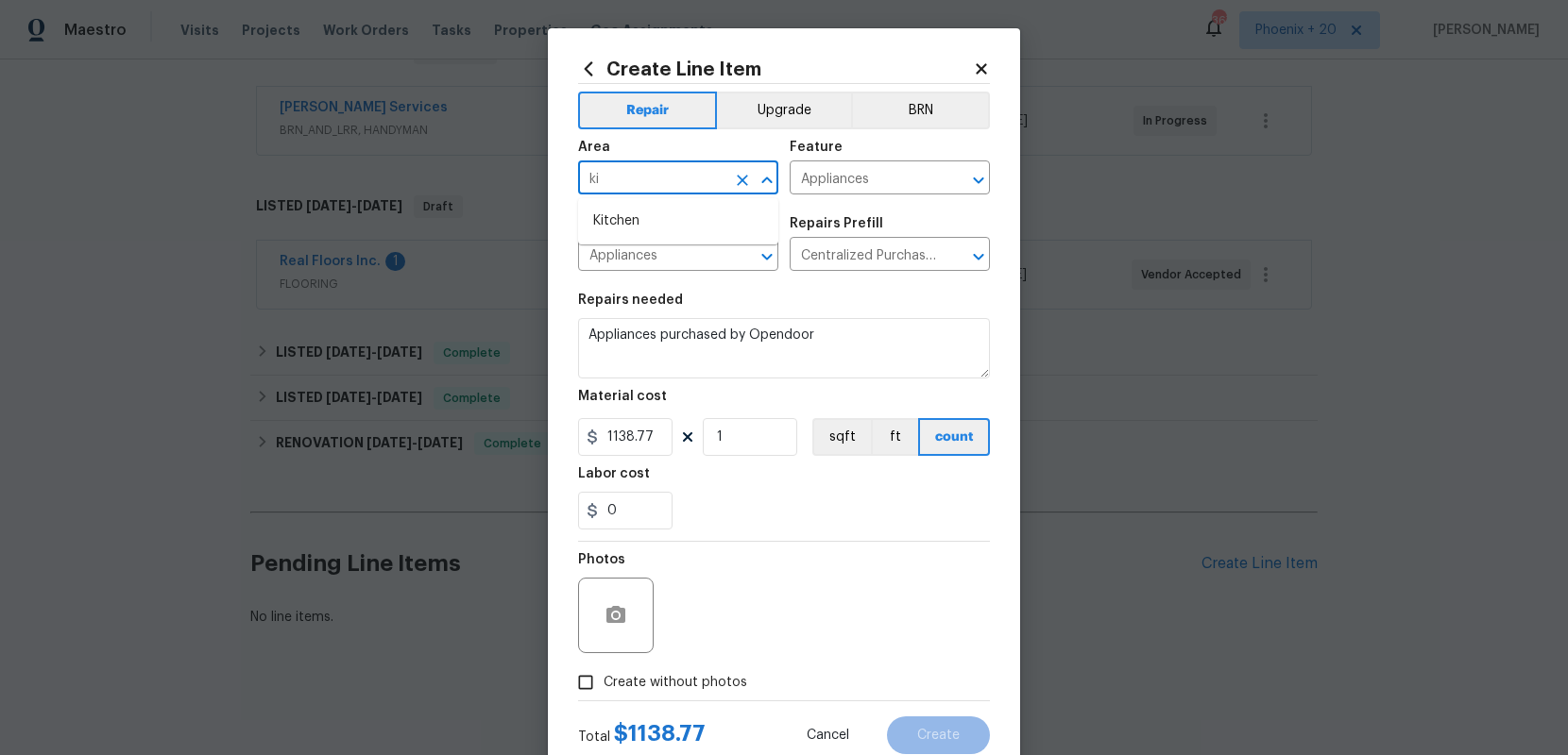
click at [676, 202] on ul "Kitchen" at bounding box center [678, 220] width 200 height 46
click at [678, 216] on li "Kitchen" at bounding box center [678, 221] width 200 height 31
type input "Kitchen"
drag, startPoint x: 702, startPoint y: 707, endPoint x: 699, endPoint y: 697, distance: 10.4
click at [702, 706] on div "Total $ 1138.77 Cancel Create" at bounding box center [784, 728] width 412 height 53
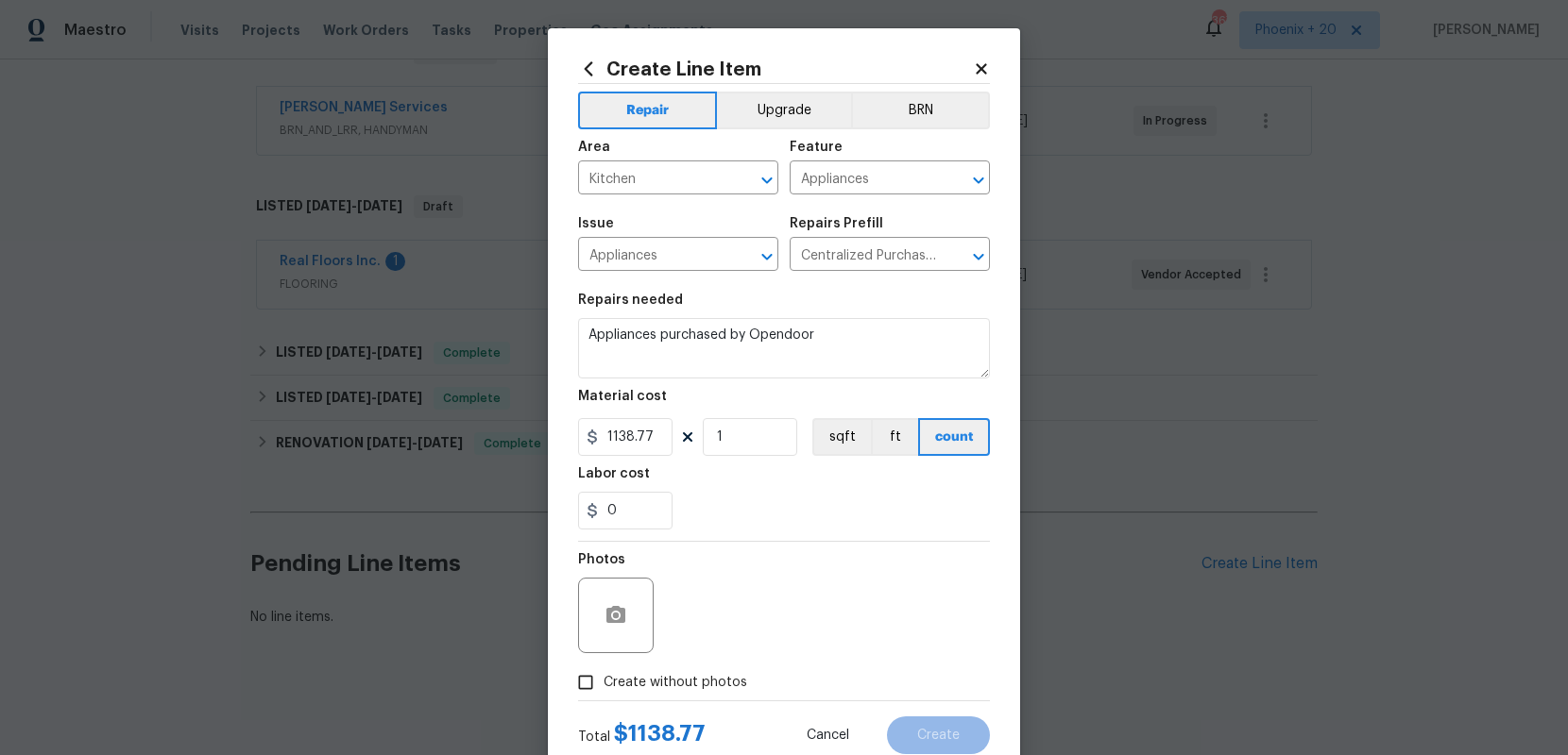
click at [695, 678] on span "Create without photos" at bounding box center [676, 683] width 144 height 20
click at [604, 678] on input "Create without photos" at bounding box center [585, 682] width 35 height 35
checkbox input "true"
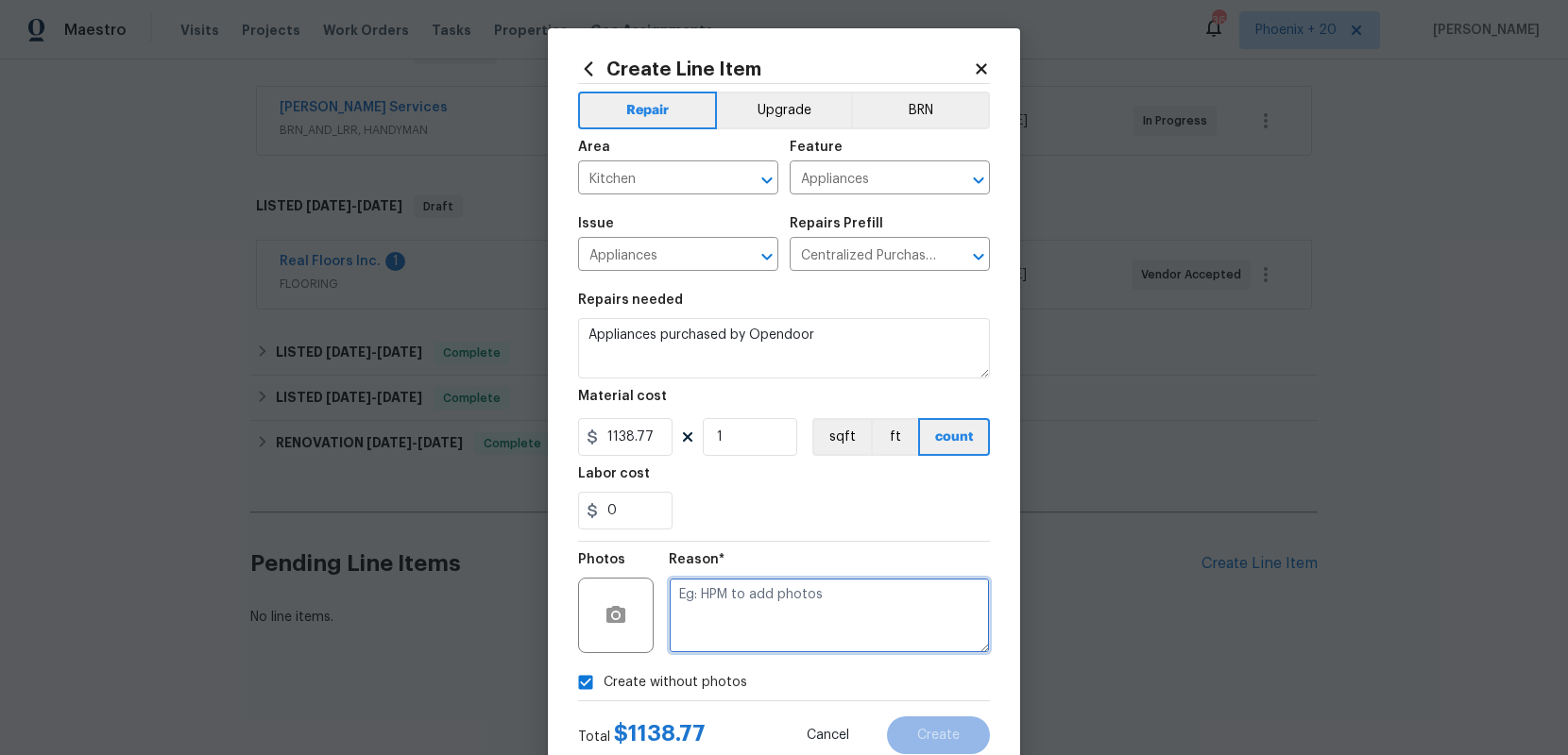
click at [718, 626] on textarea at bounding box center [829, 615] width 321 height 76
type textarea "NA"
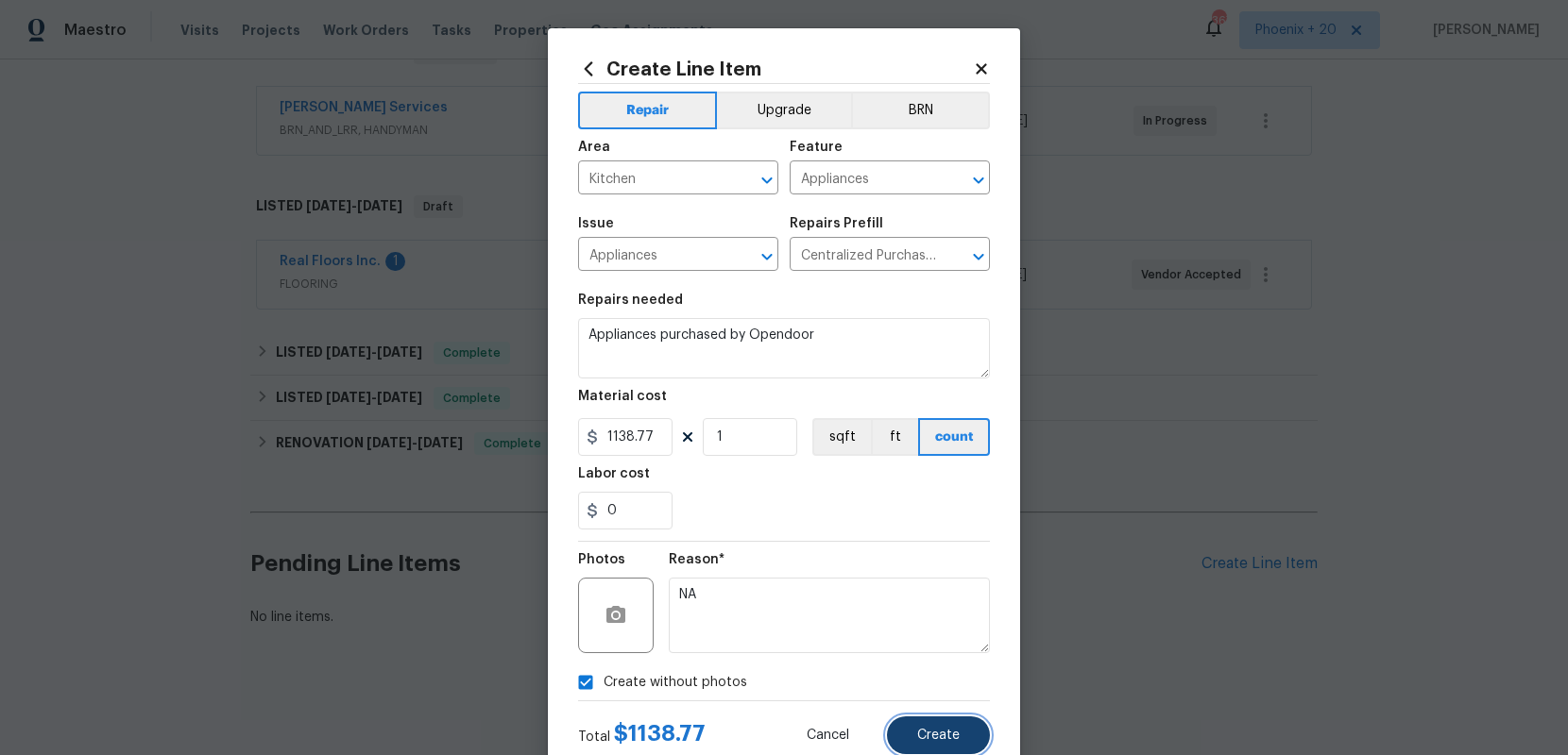
click at [942, 726] on button "Create" at bounding box center [938, 735] width 103 height 37
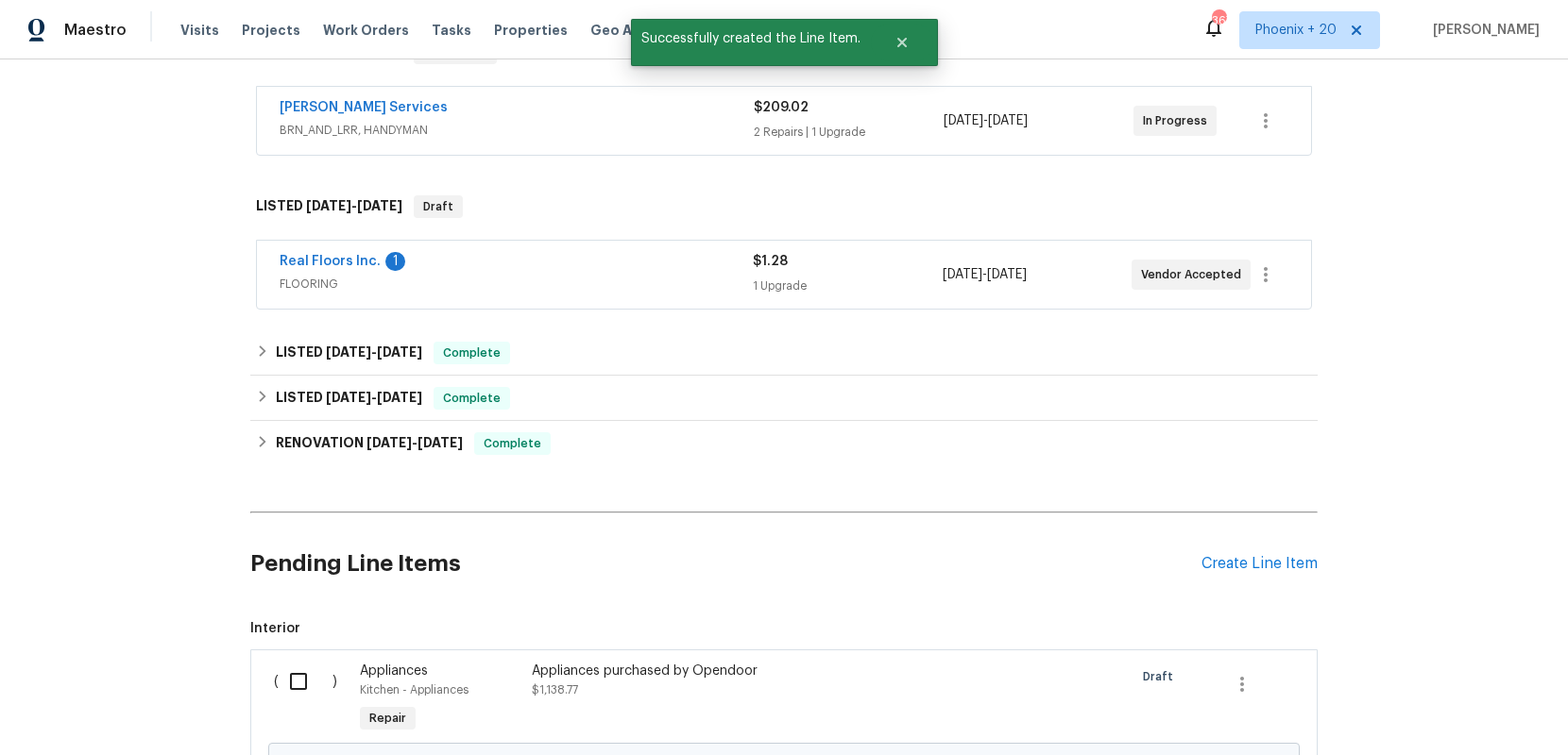
click at [309, 700] on input "checkbox" at bounding box center [305, 681] width 54 height 39
checkbox input "true"
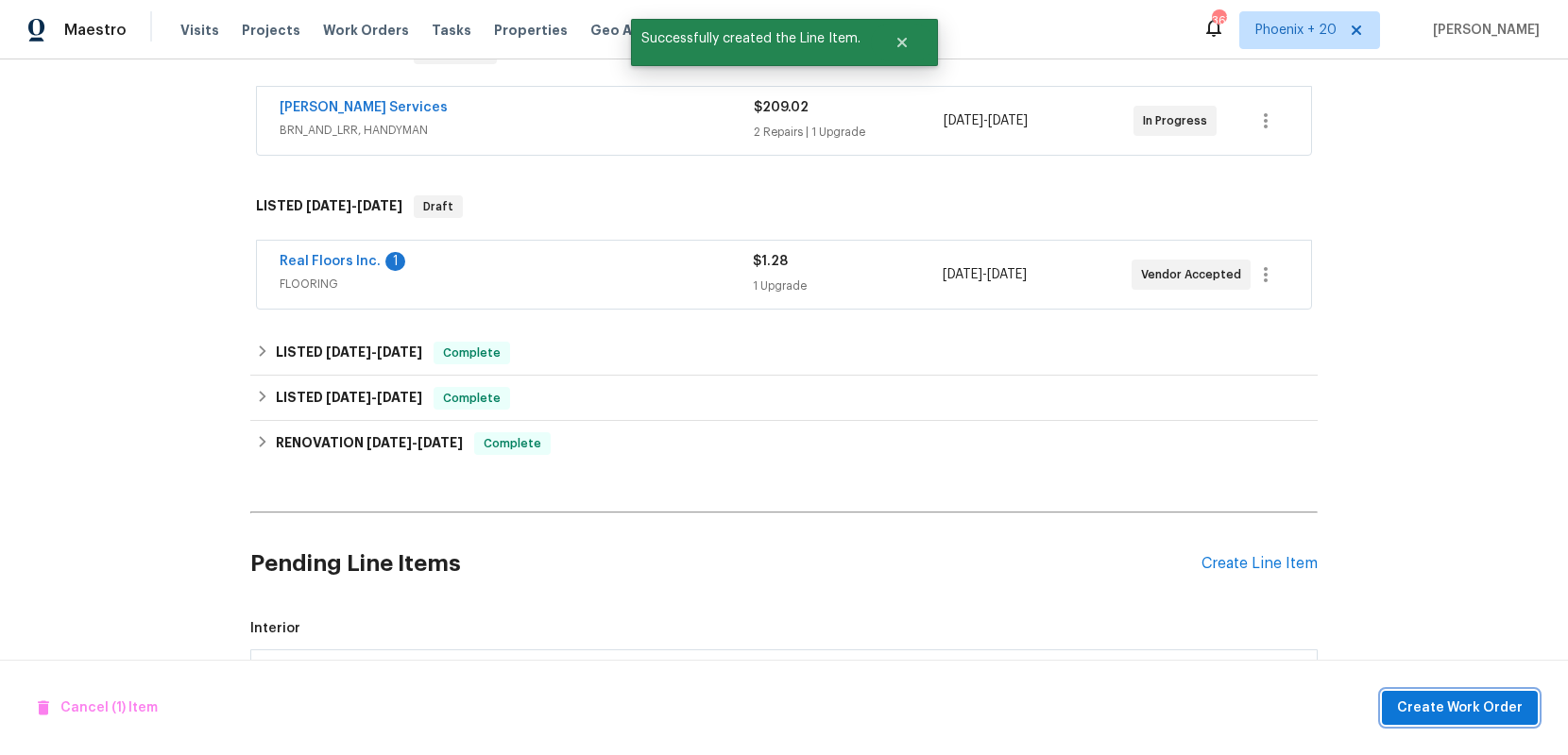
click at [1458, 714] on span "Create Work Order" at bounding box center [1460, 709] width 126 height 24
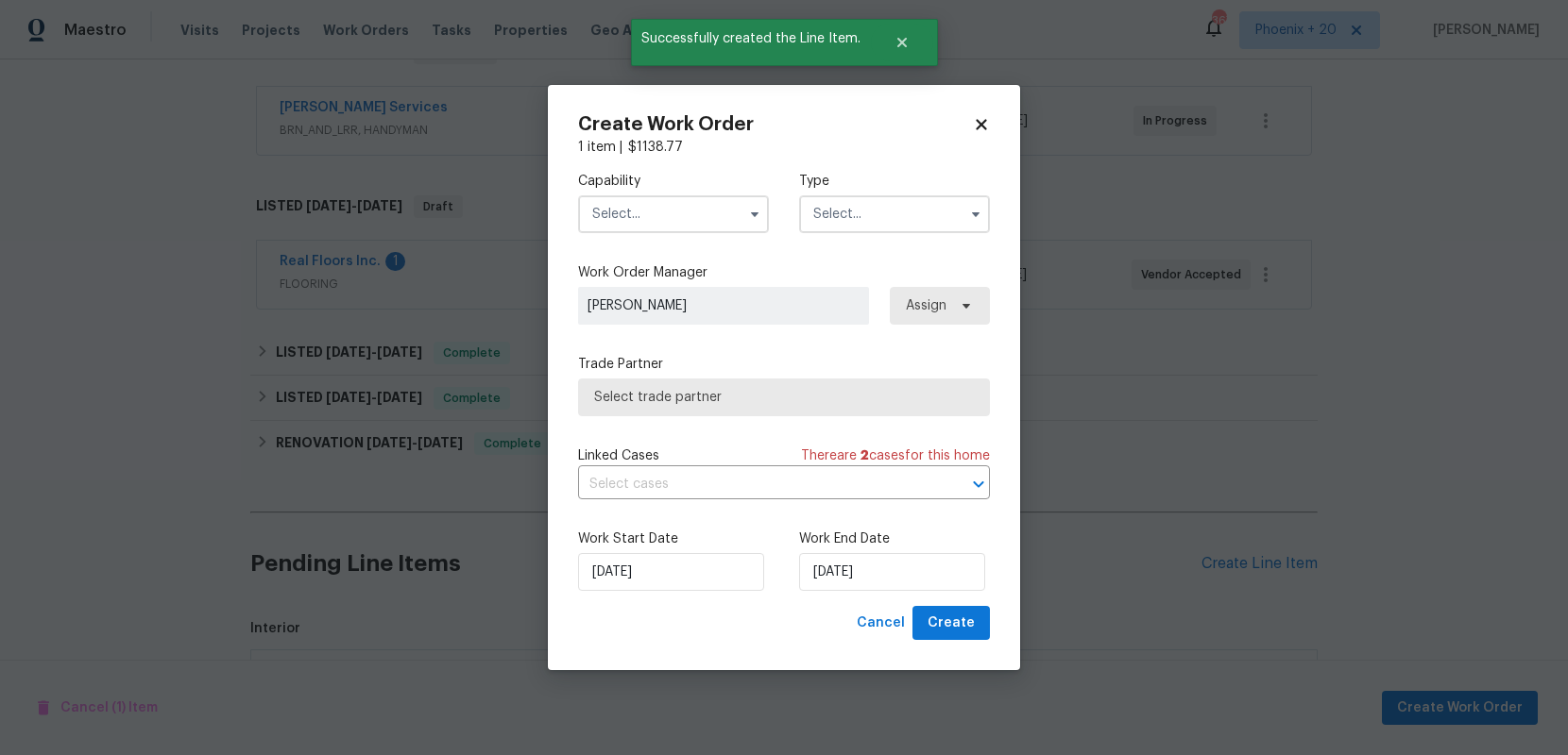
click at [708, 198] on input "text" at bounding box center [674, 215] width 191 height 37
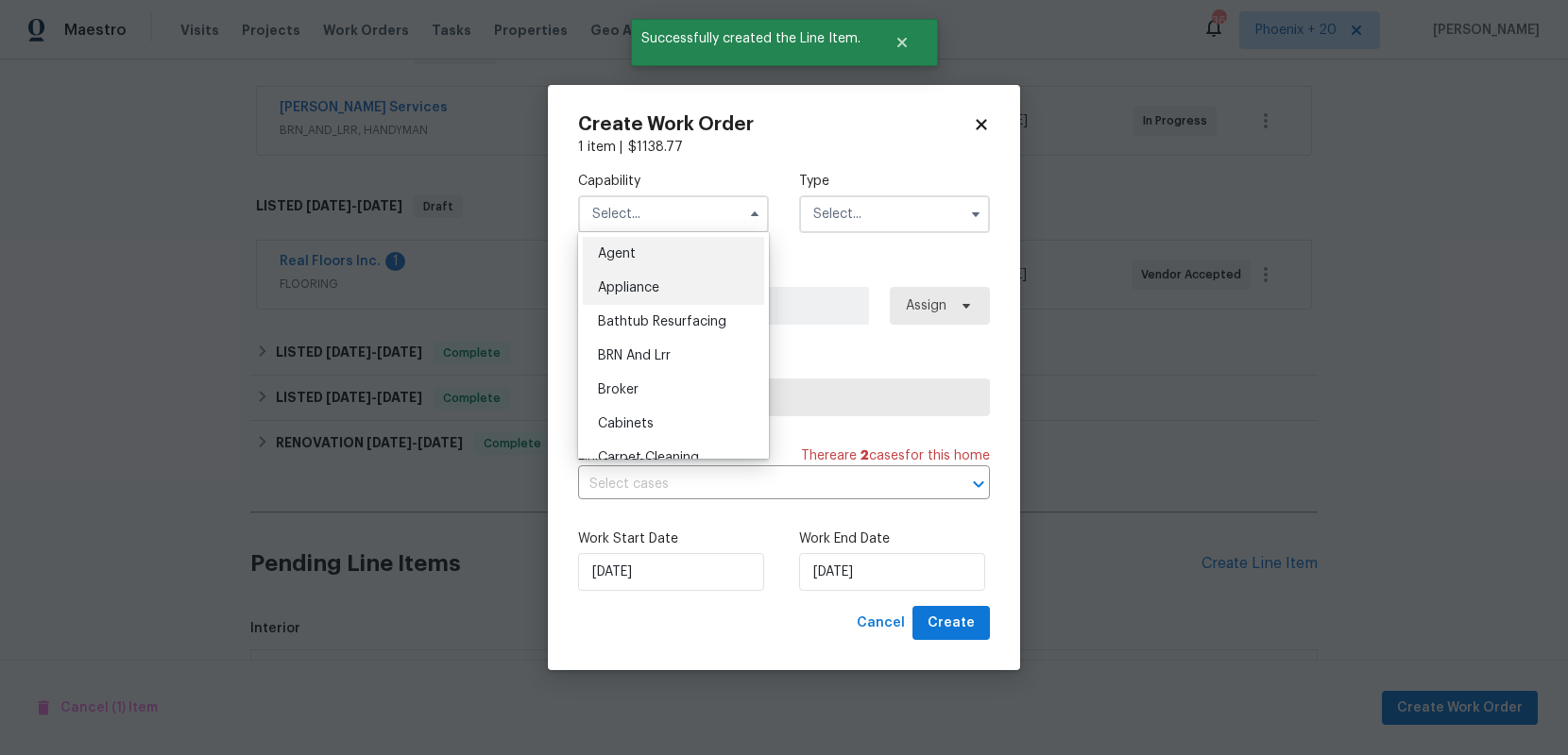
click at [721, 280] on div "Appliance" at bounding box center [674, 287] width 181 height 34
type input "Appliance"
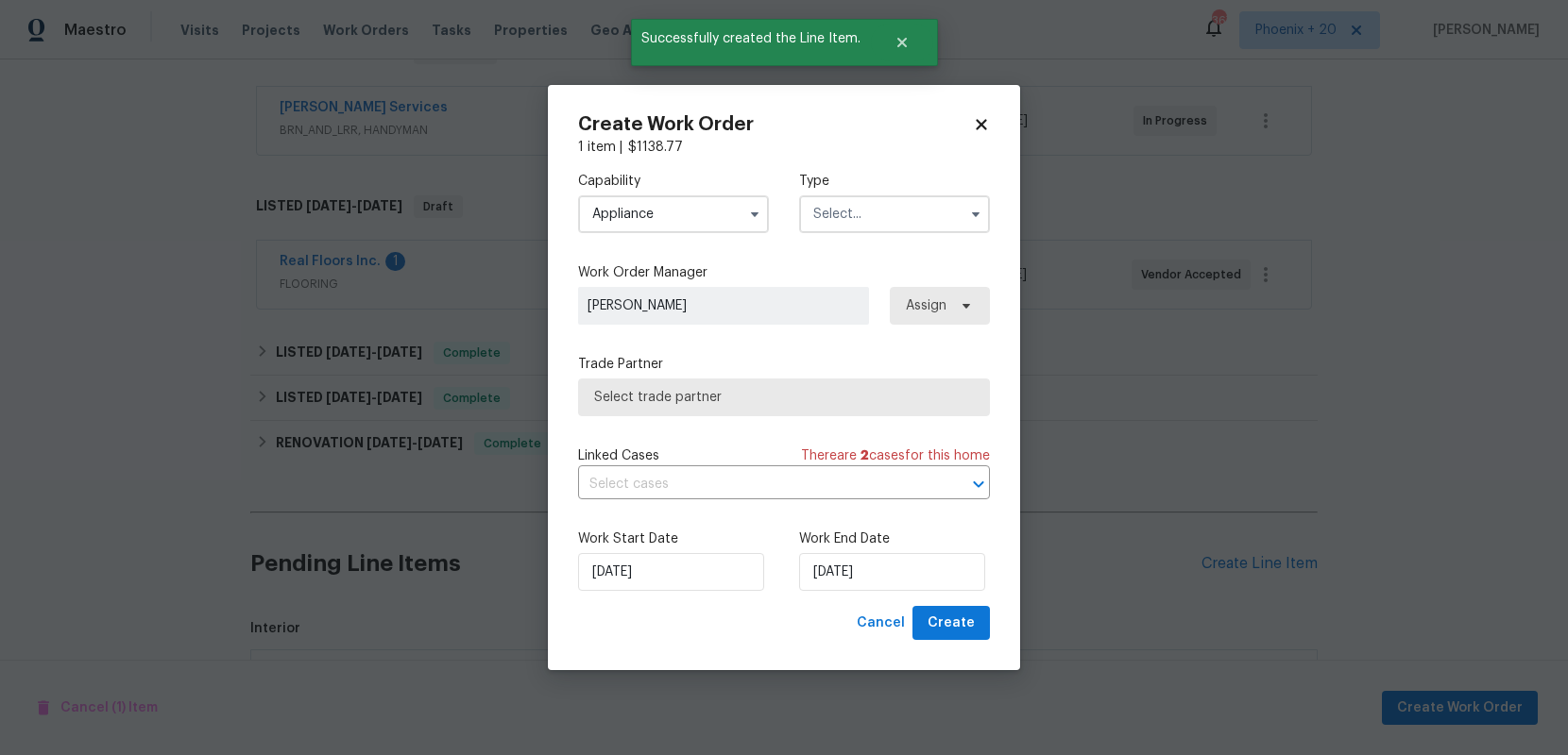
click at [892, 228] on input "text" at bounding box center [894, 215] width 191 height 37
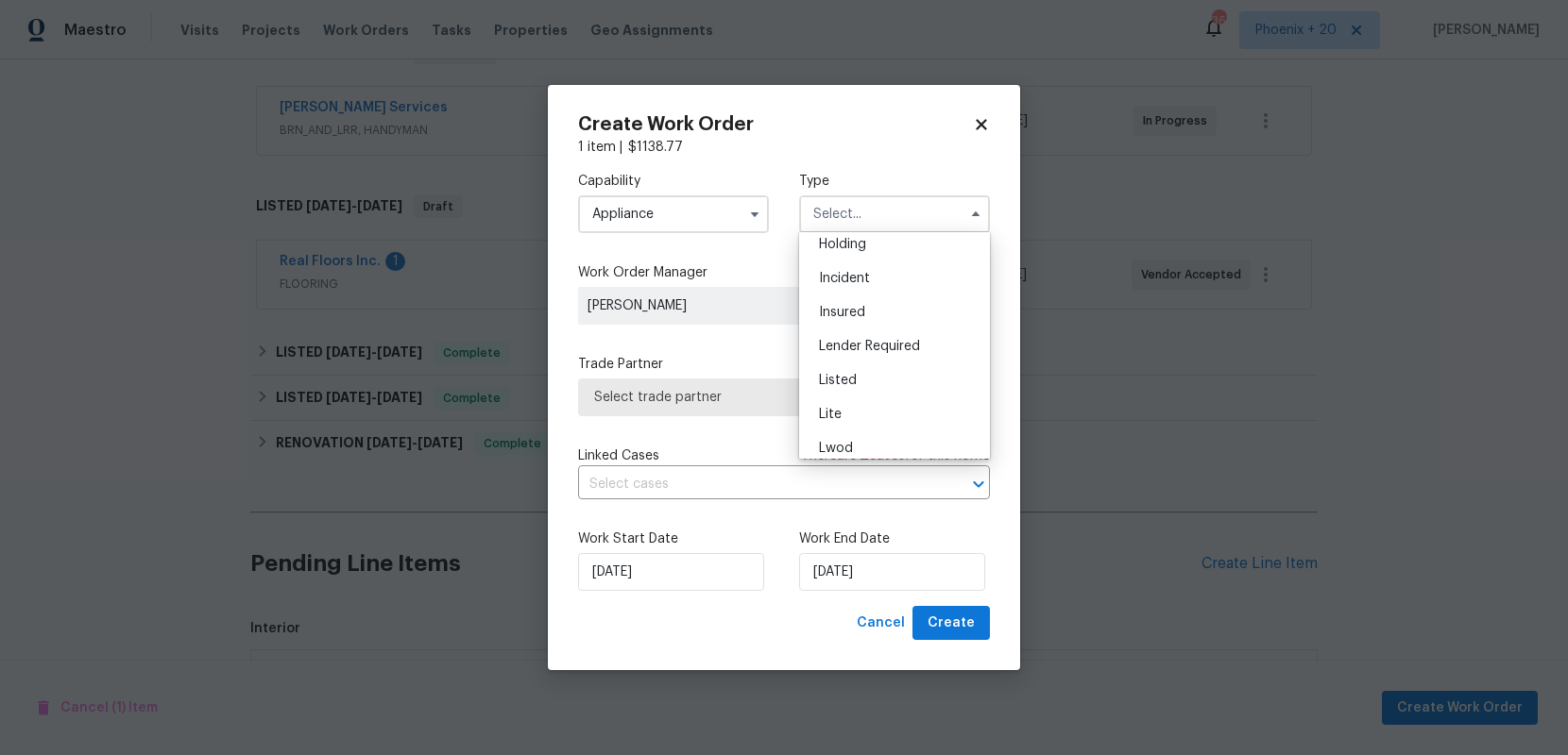
scroll to position [128, 0]
click at [888, 312] on div "Listed" at bounding box center [894, 329] width 181 height 34
type input "Listed"
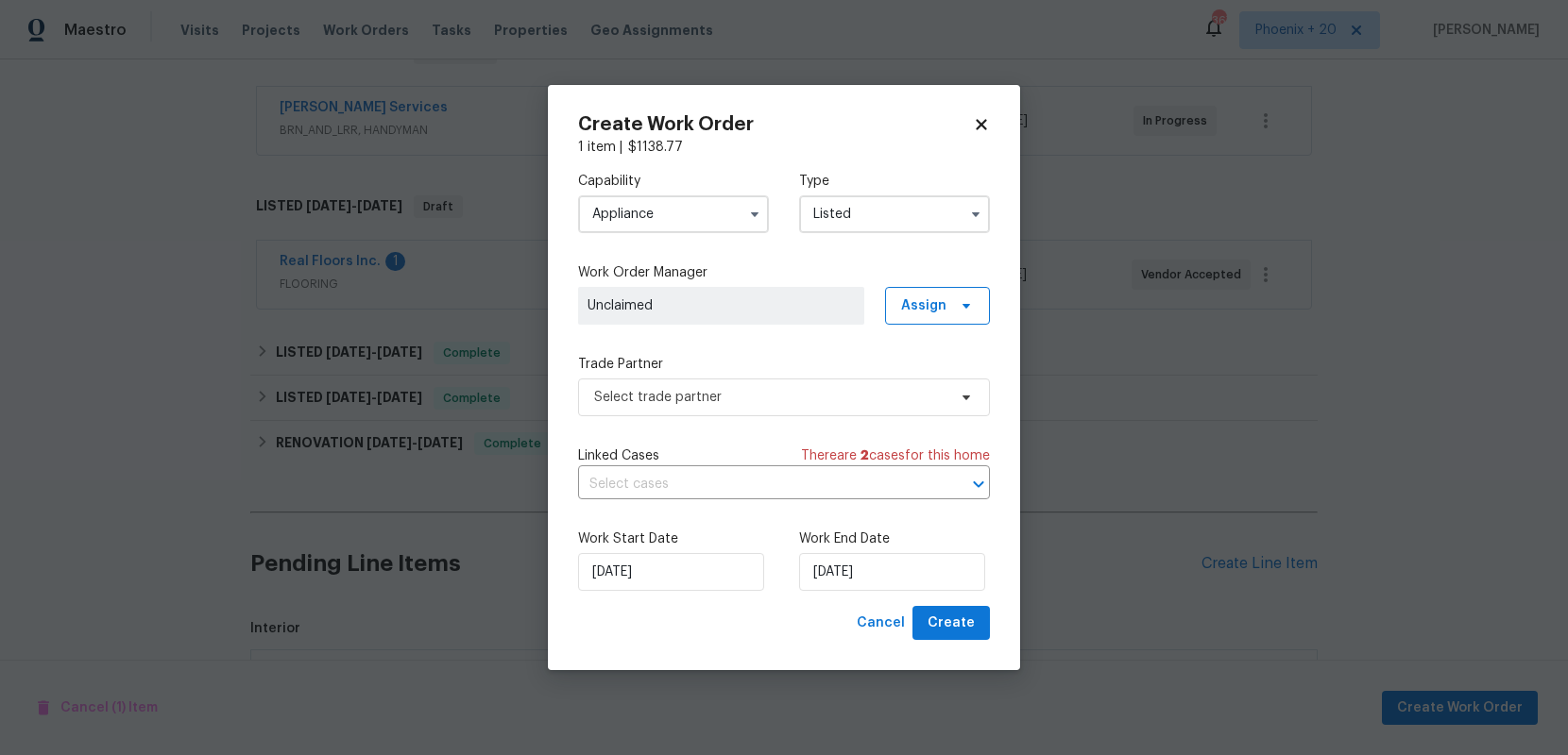
click at [775, 244] on div "Capability Appliance Type Listed" at bounding box center [784, 202] width 412 height 92
click at [815, 384] on span "Select trade partner" at bounding box center [784, 398] width 412 height 37
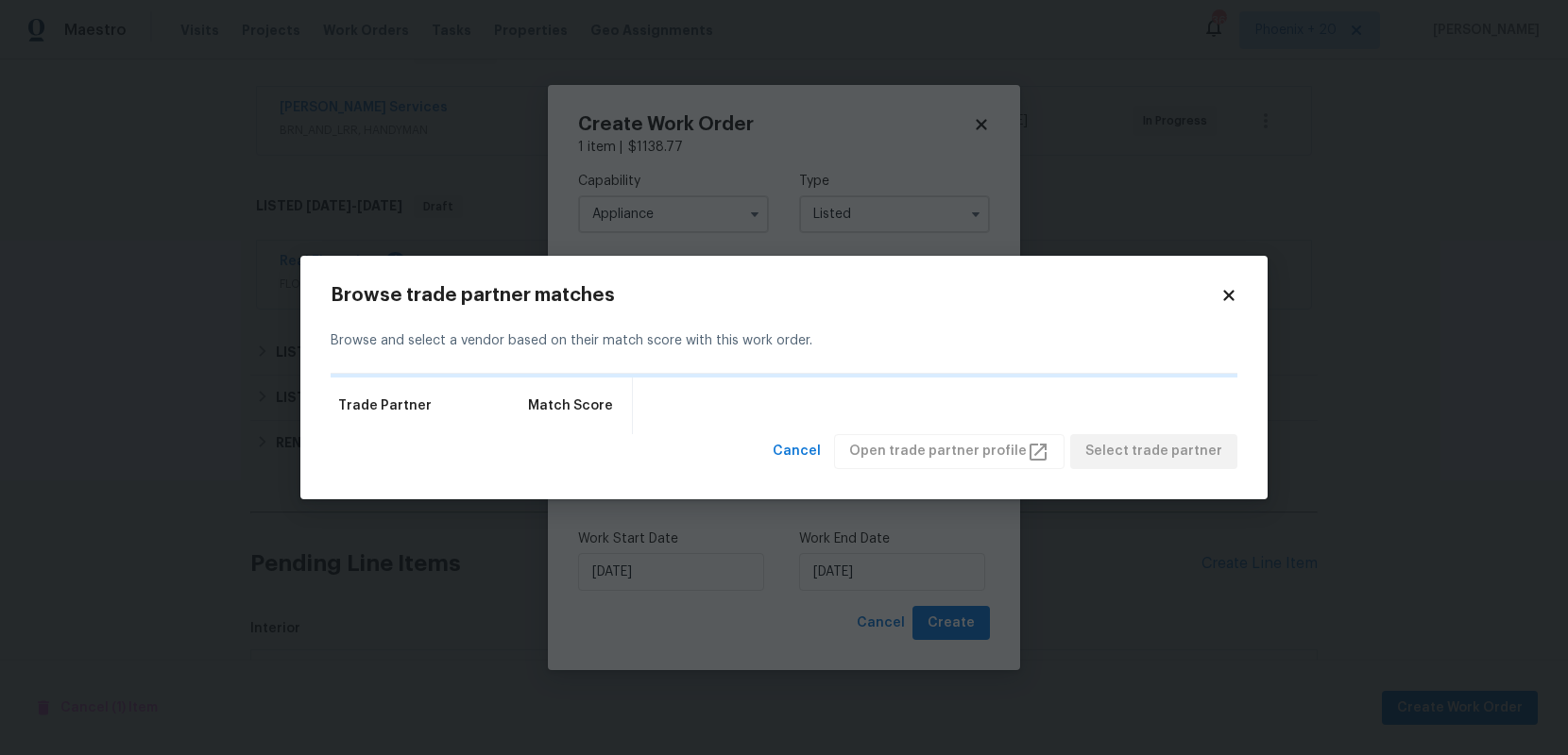
click at [1227, 287] on icon at bounding box center [1228, 295] width 17 height 17
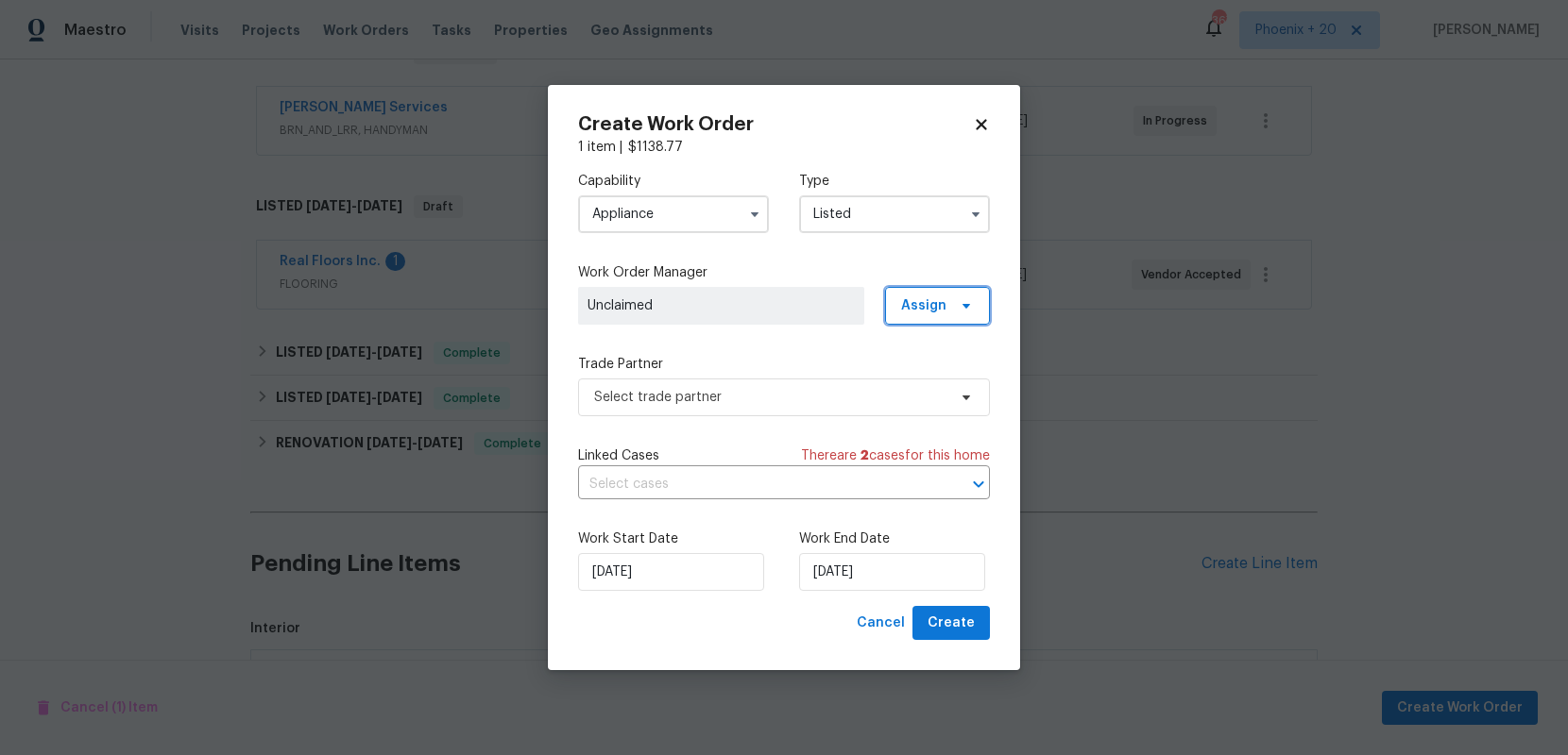
click at [919, 288] on span "Assign" at bounding box center [938, 306] width 104 height 37
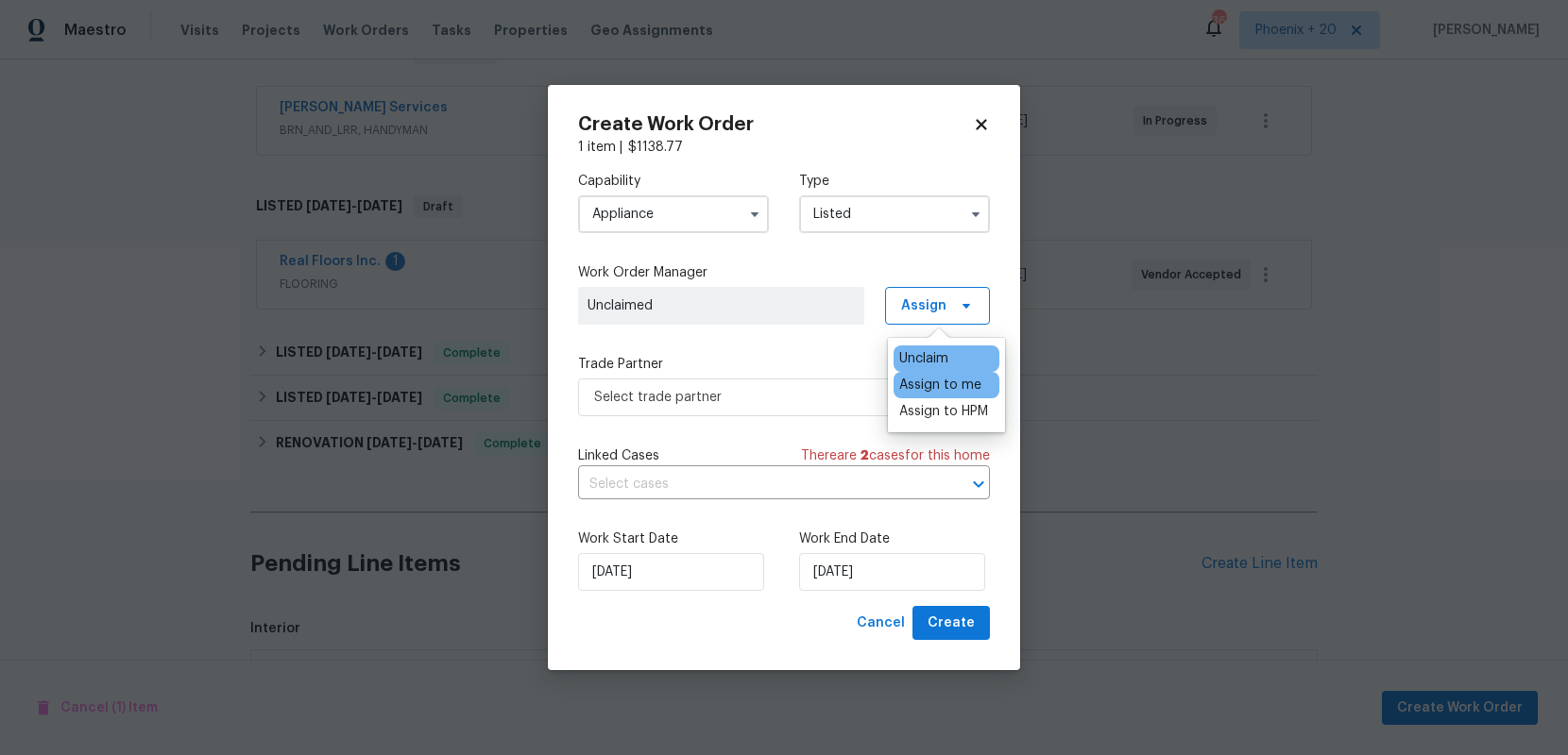
click at [927, 374] on div "Assign to me" at bounding box center [946, 385] width 105 height 27
click at [785, 346] on div "Capability Appliance Type Listed Work Order Manager Unclaimed Assign Trade Part…" at bounding box center [784, 381] width 412 height 449
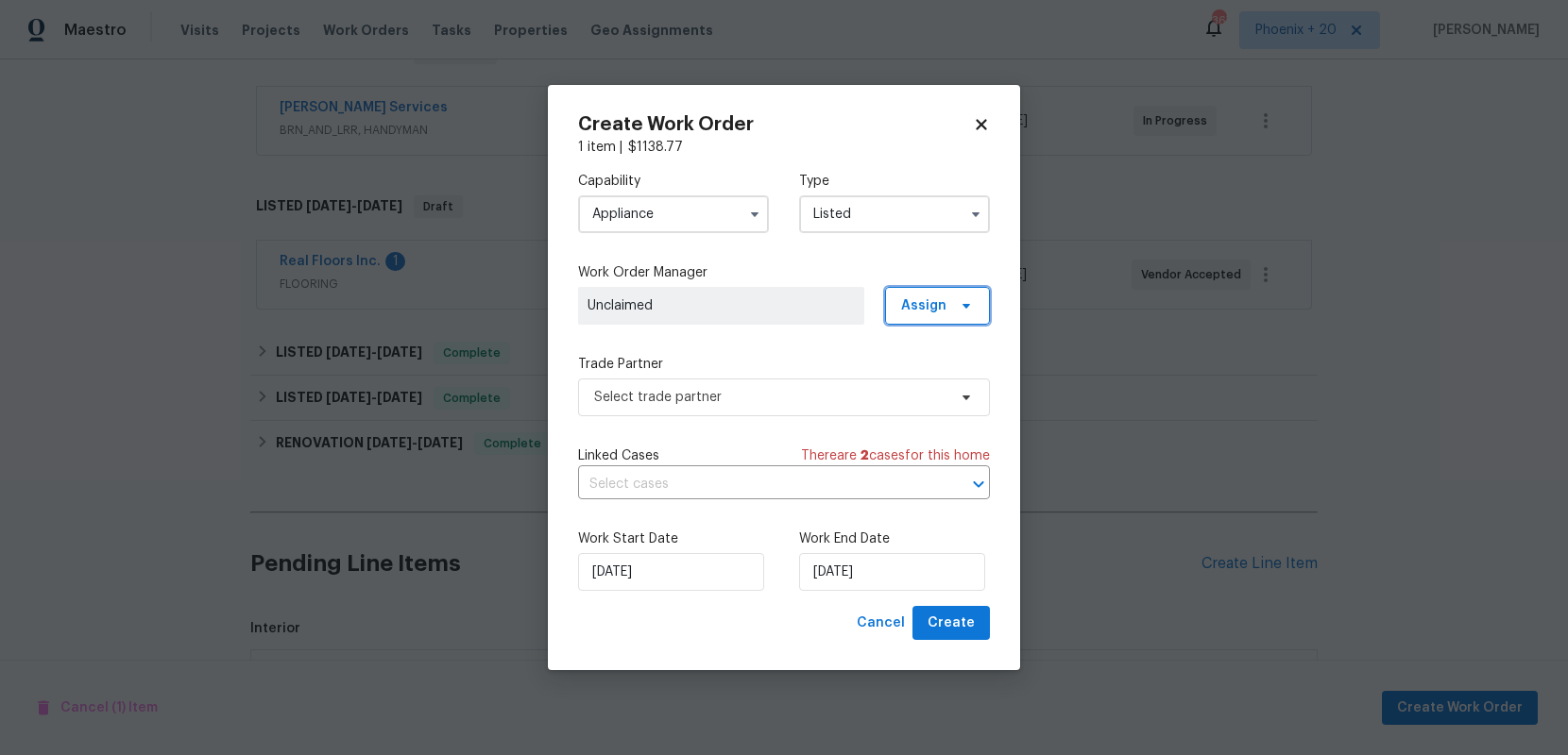
click at [901, 311] on span "Assign" at bounding box center [938, 306] width 104 height 37
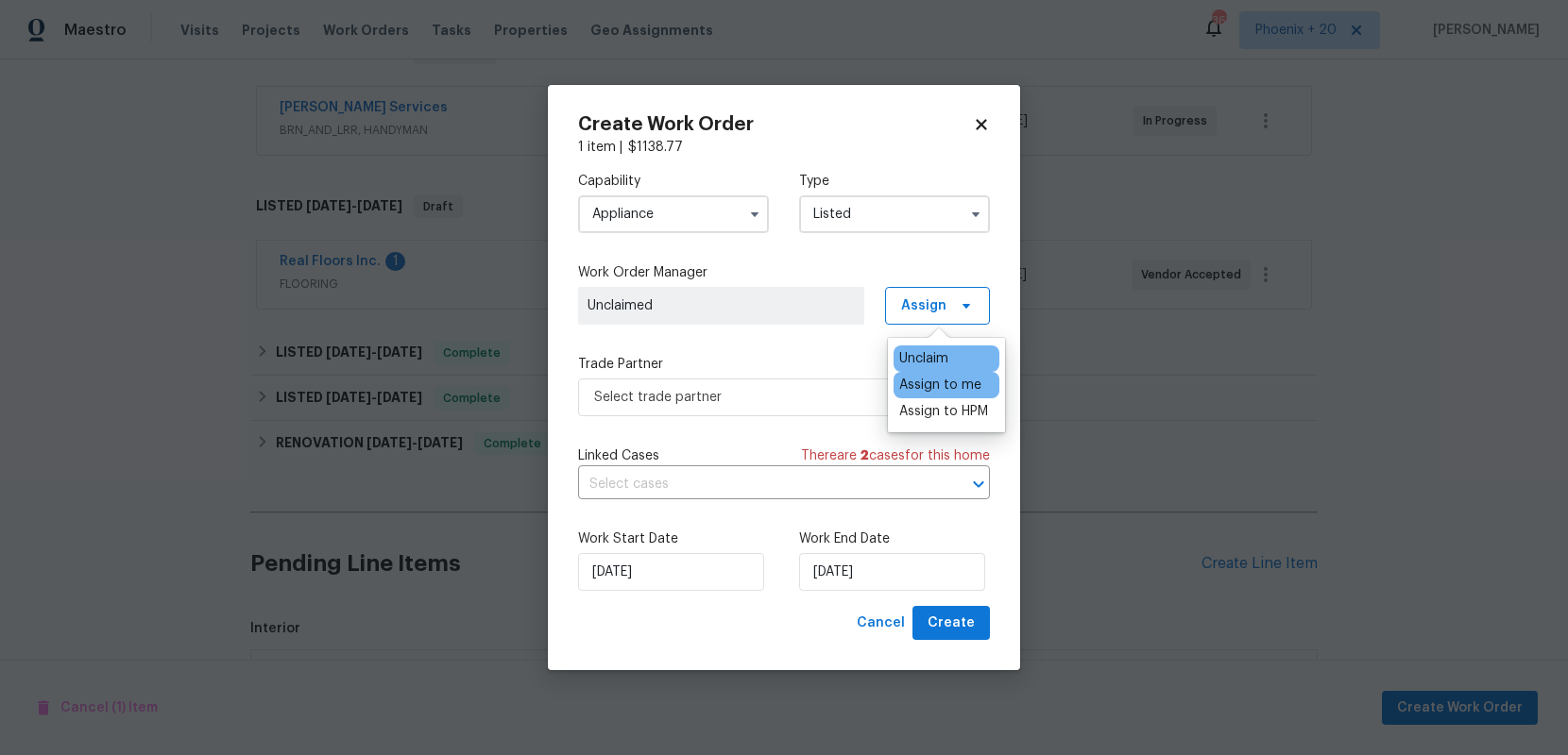
click at [910, 380] on div "Assign to me" at bounding box center [940, 385] width 82 height 19
click at [827, 390] on span "Select trade partner" at bounding box center [770, 397] width 353 height 19
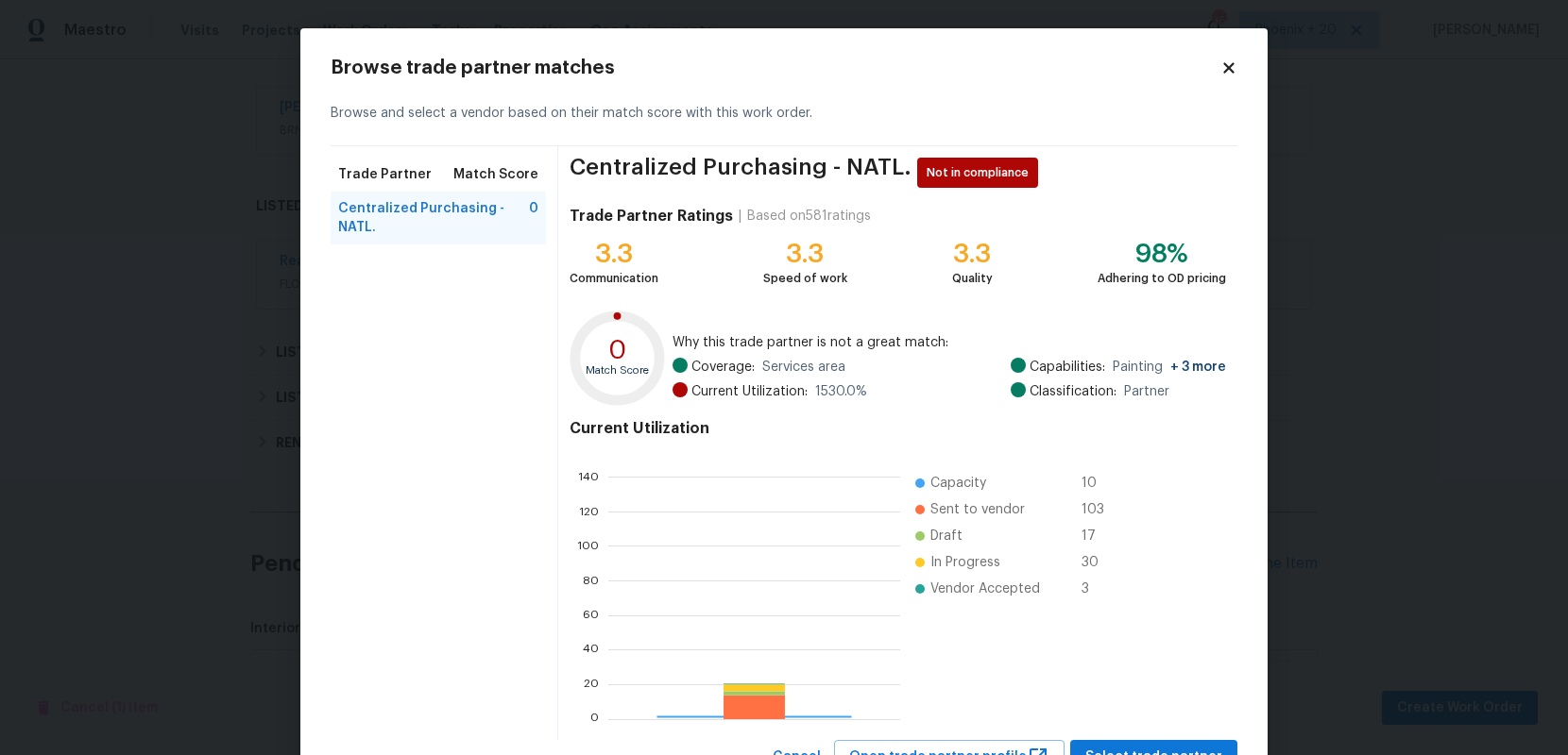
scroll to position [265, 292]
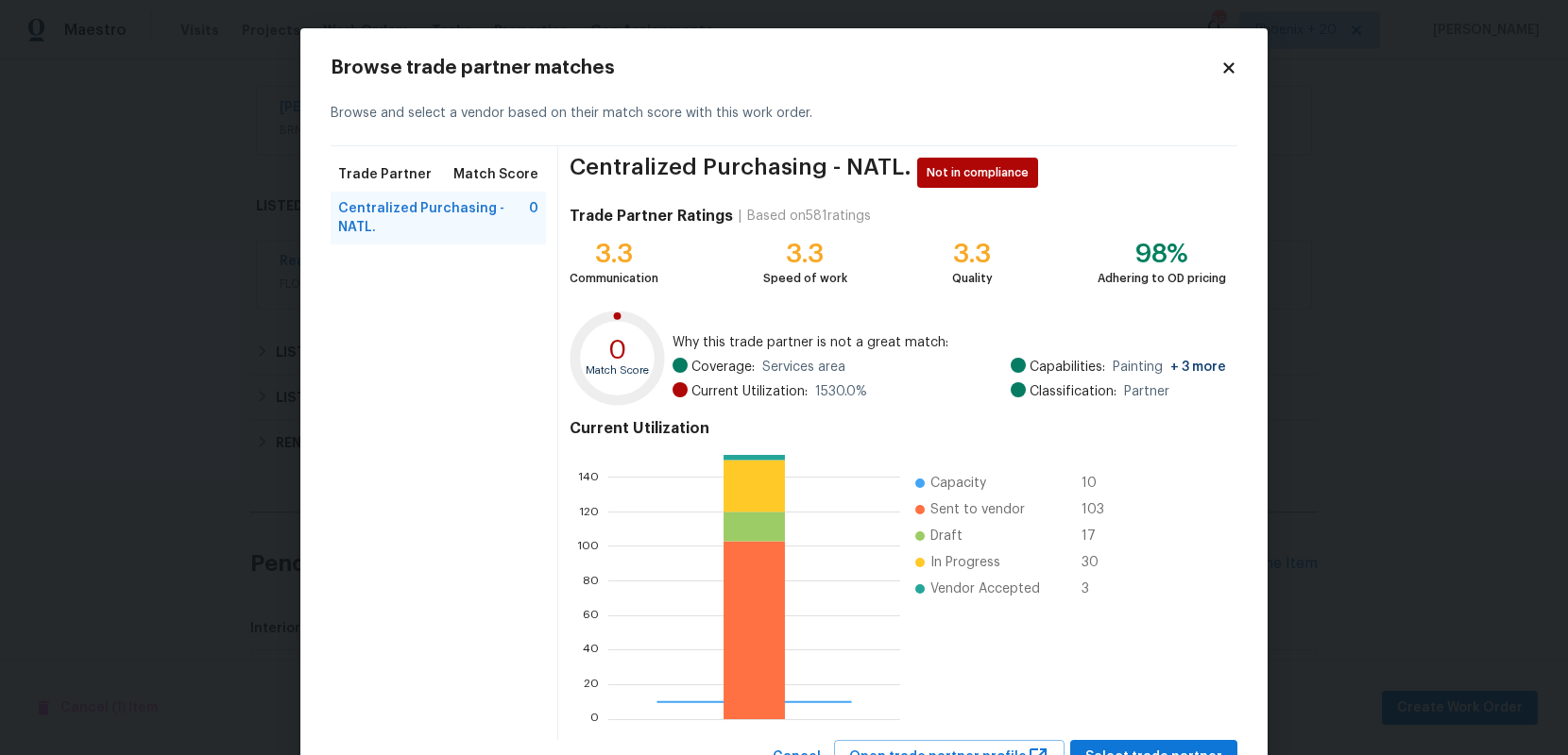
click at [1157, 739] on div "Centralized Purchasing - NATL. Not in compliance Trade Partner Ratings | Based …" at bounding box center [897, 443] width 679 height 594
click at [1158, 743] on button "Select trade partner" at bounding box center [1154, 757] width 167 height 34
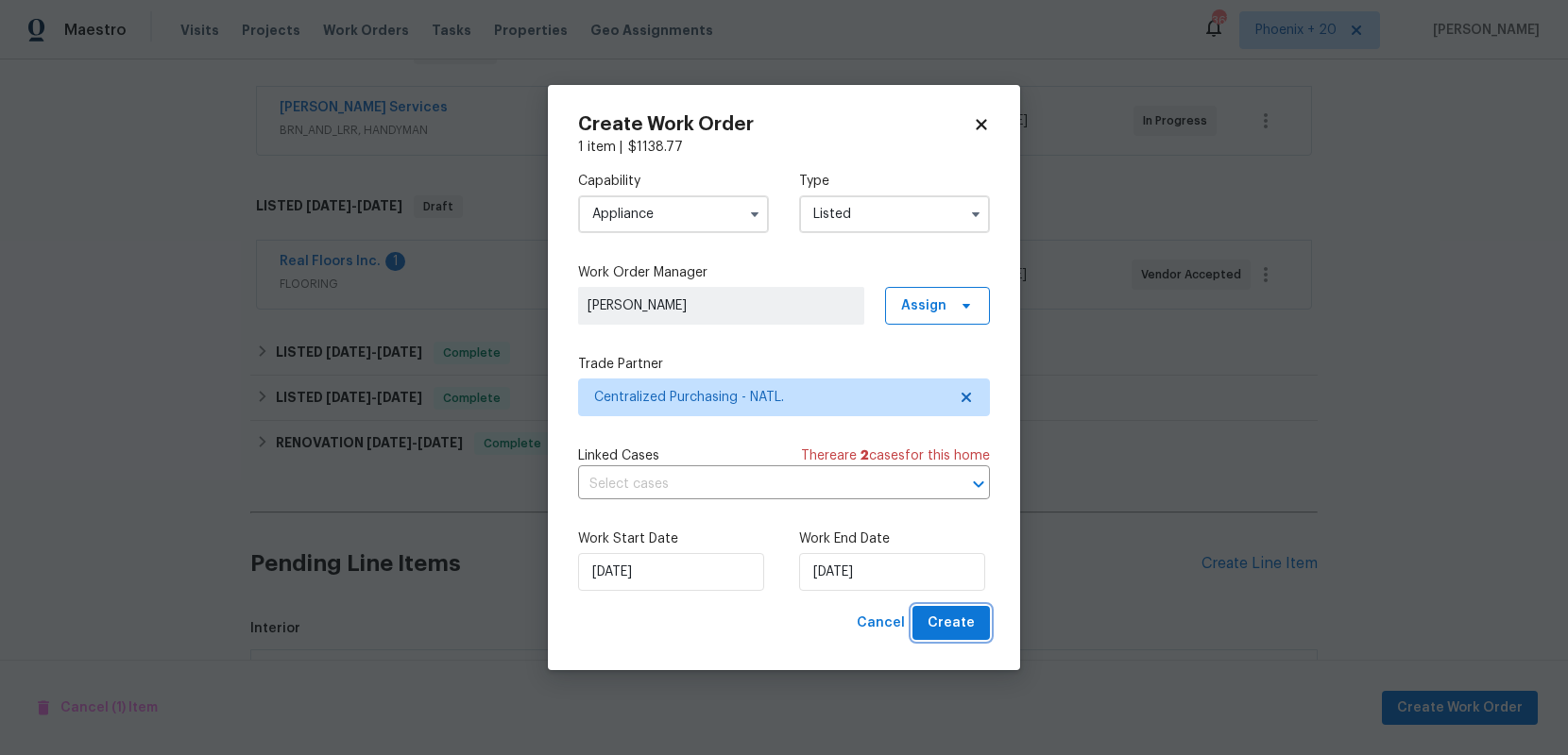
click at [945, 621] on span "Create" at bounding box center [951, 623] width 47 height 24
checkbox input "false"
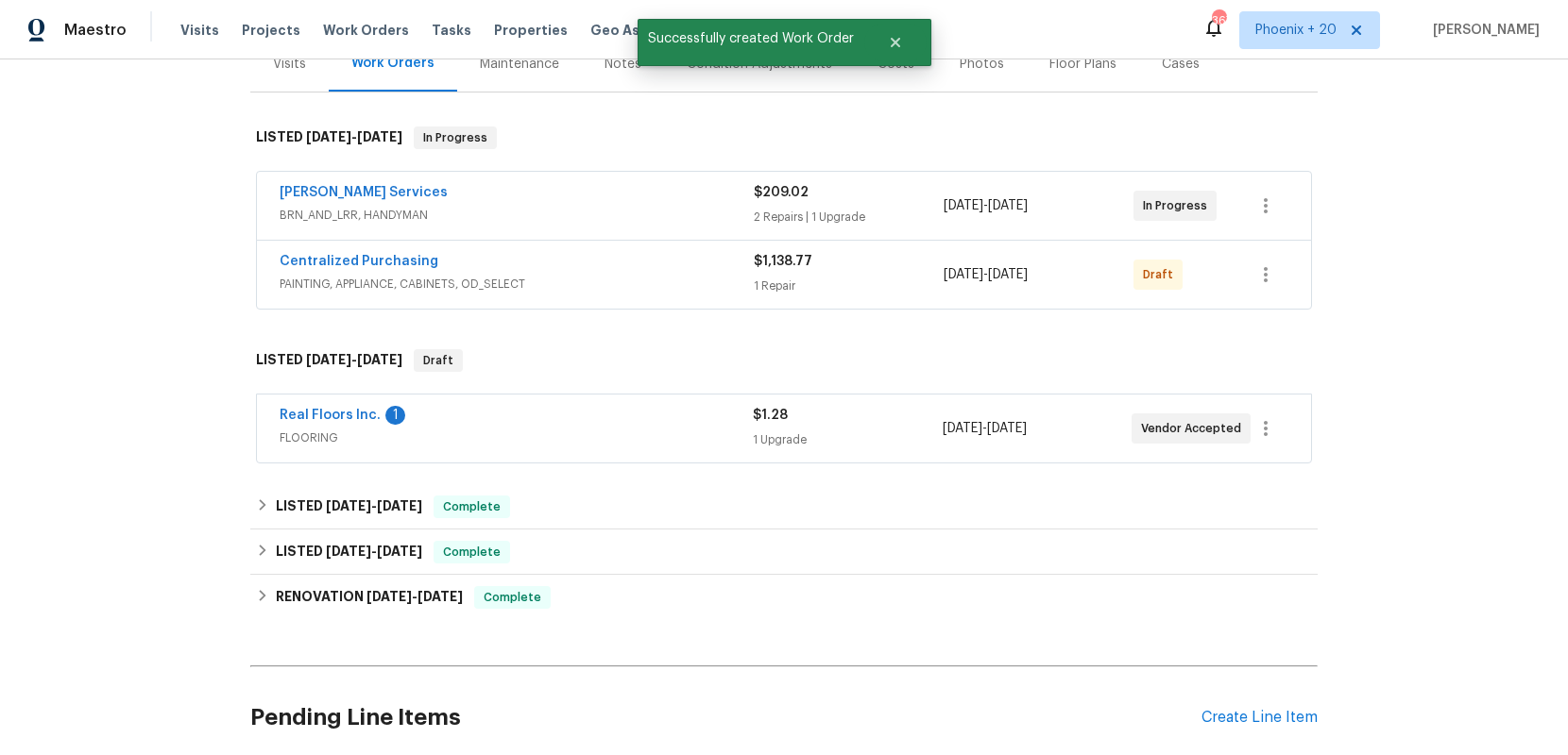
scroll to position [226, 0]
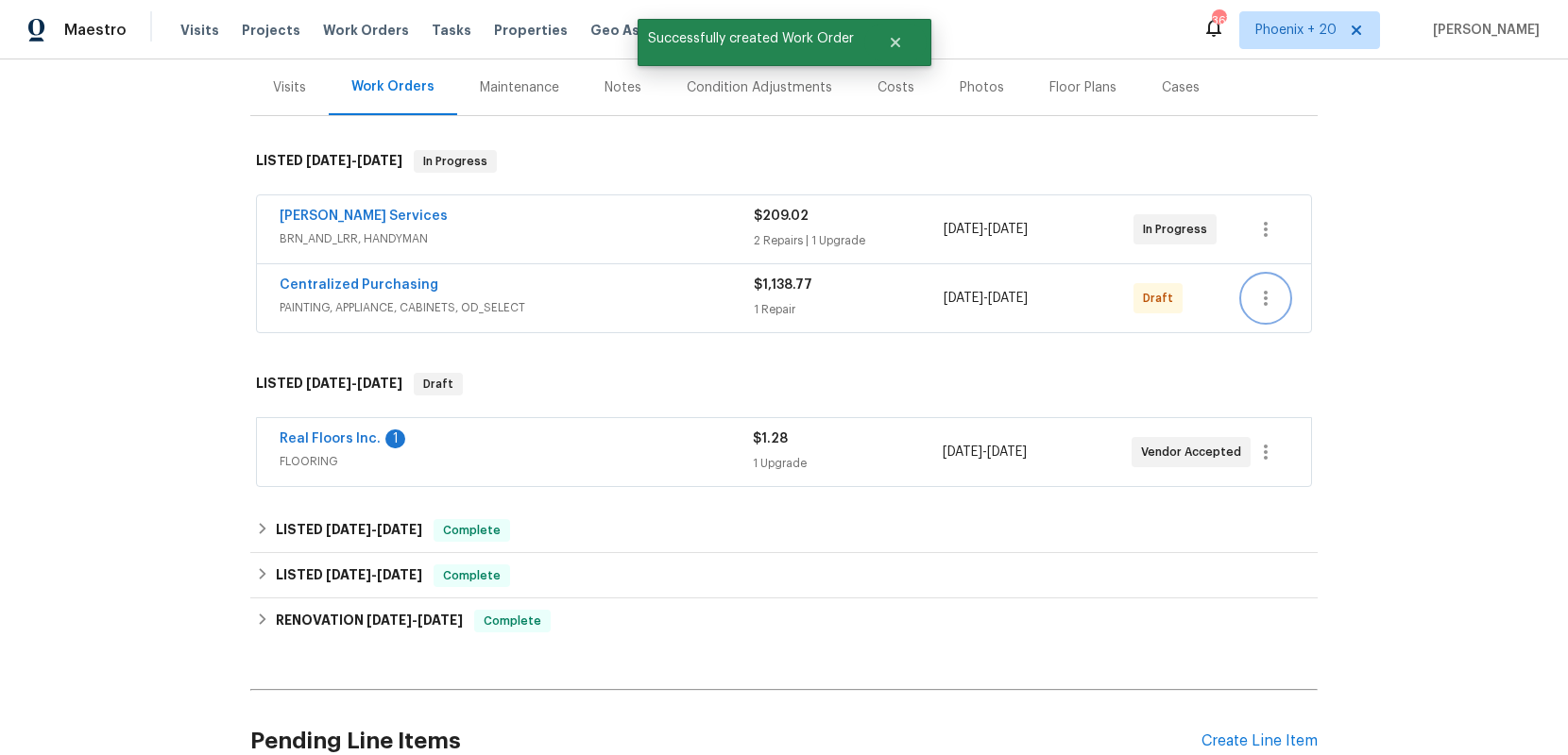
click at [1280, 304] on button "button" at bounding box center [1266, 298] width 45 height 45
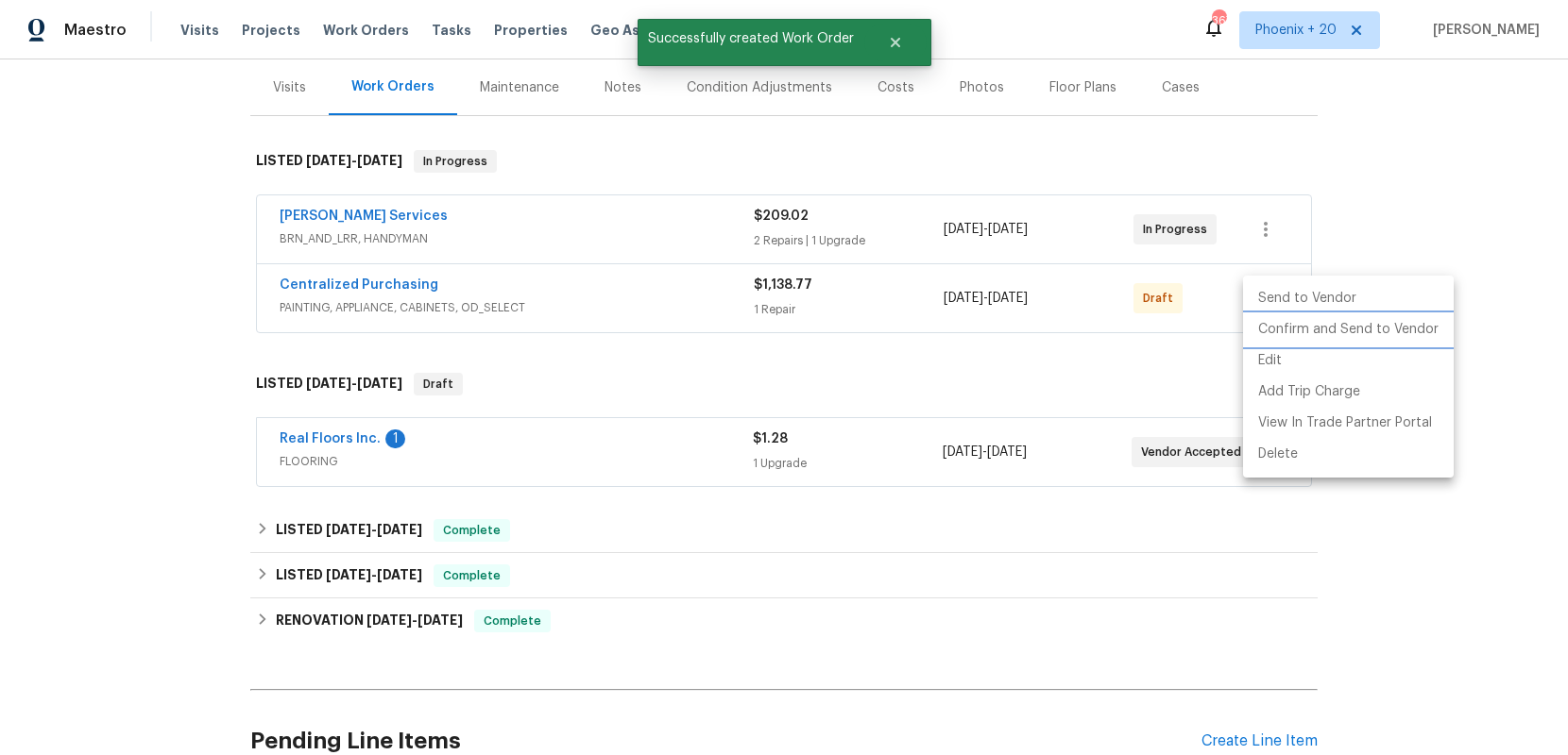
click at [1282, 324] on li "Confirm and Send to Vendor" at bounding box center [1348, 330] width 211 height 31
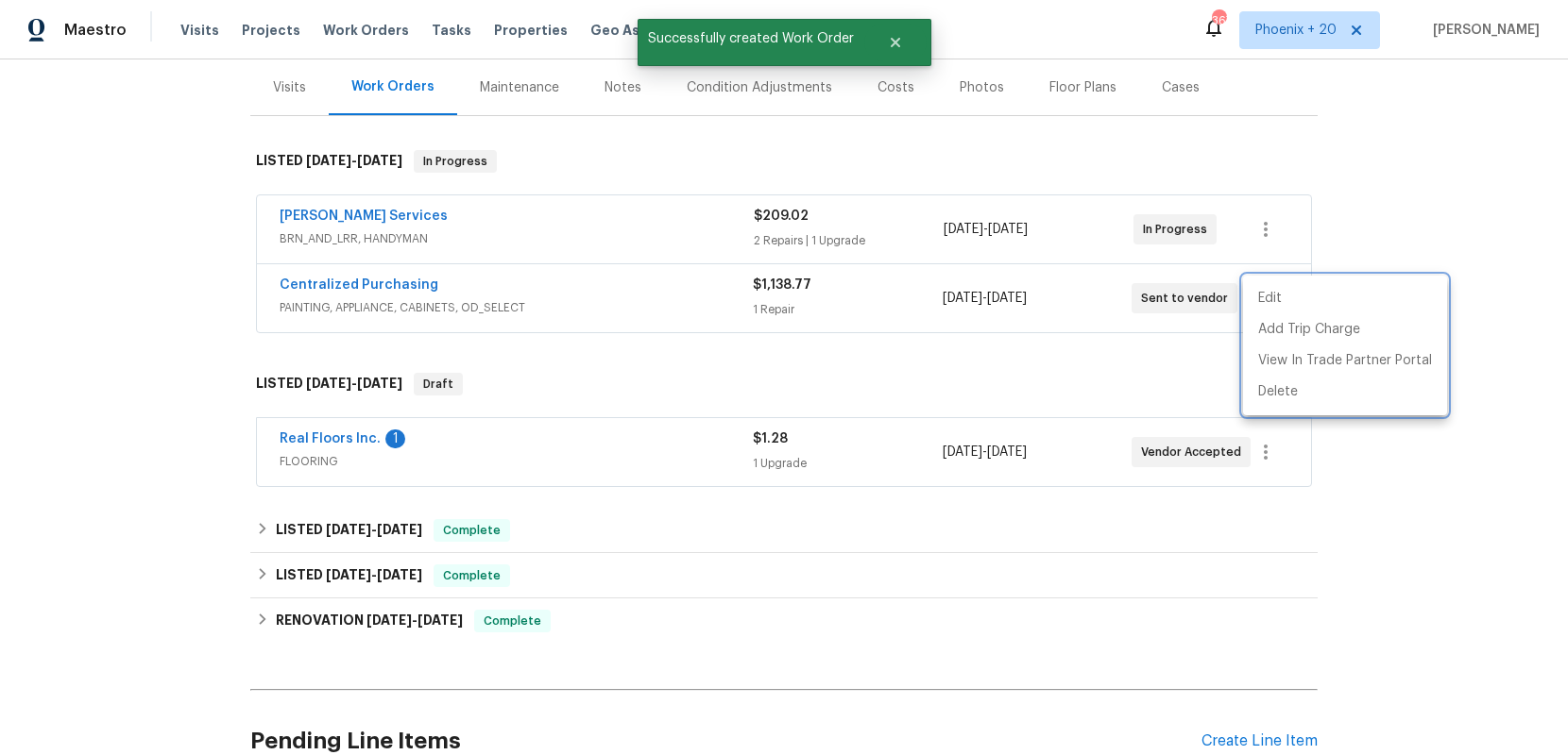
click at [380, 283] on div at bounding box center [784, 377] width 1568 height 755
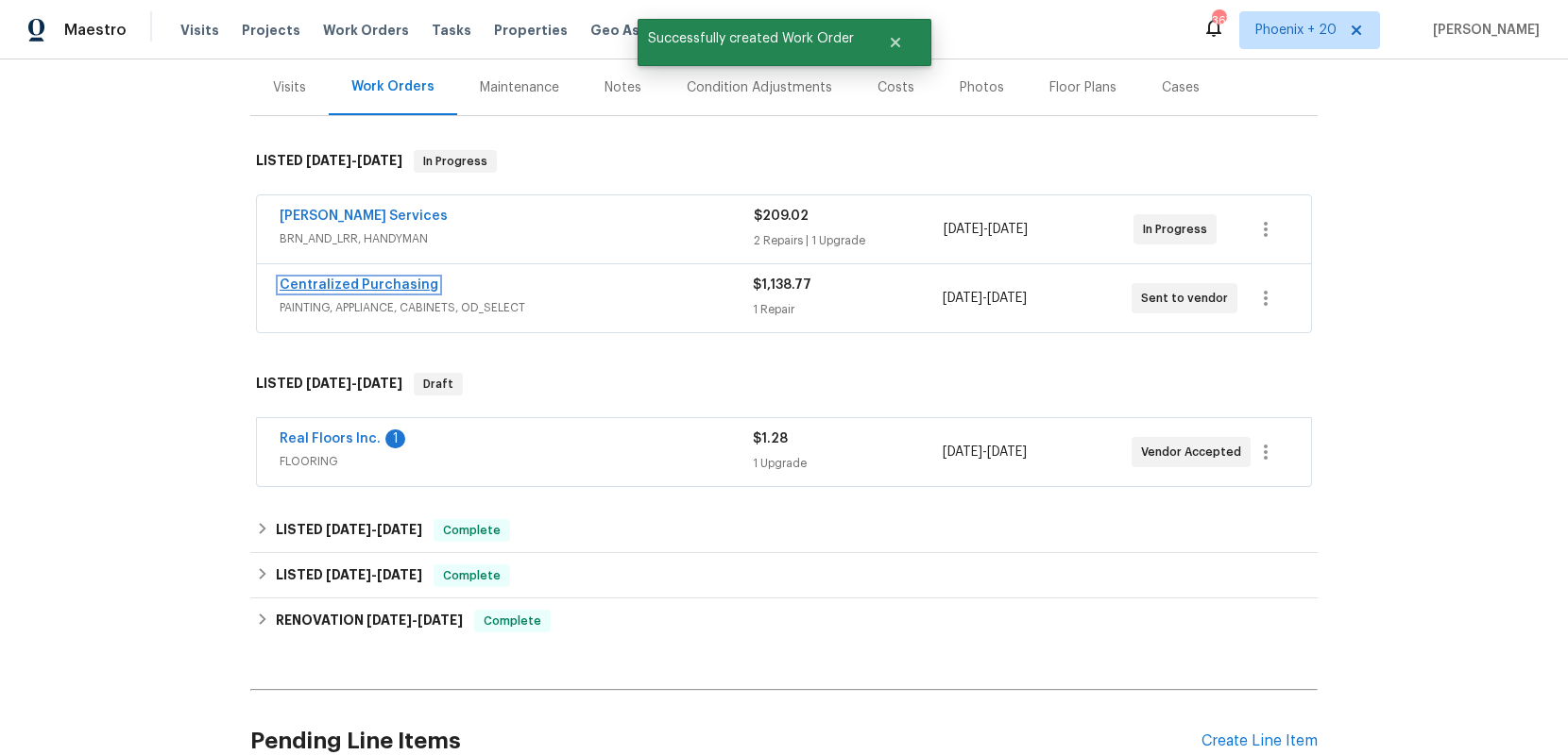
click at [380, 283] on link "Centralized Purchasing" at bounding box center [359, 284] width 159 height 13
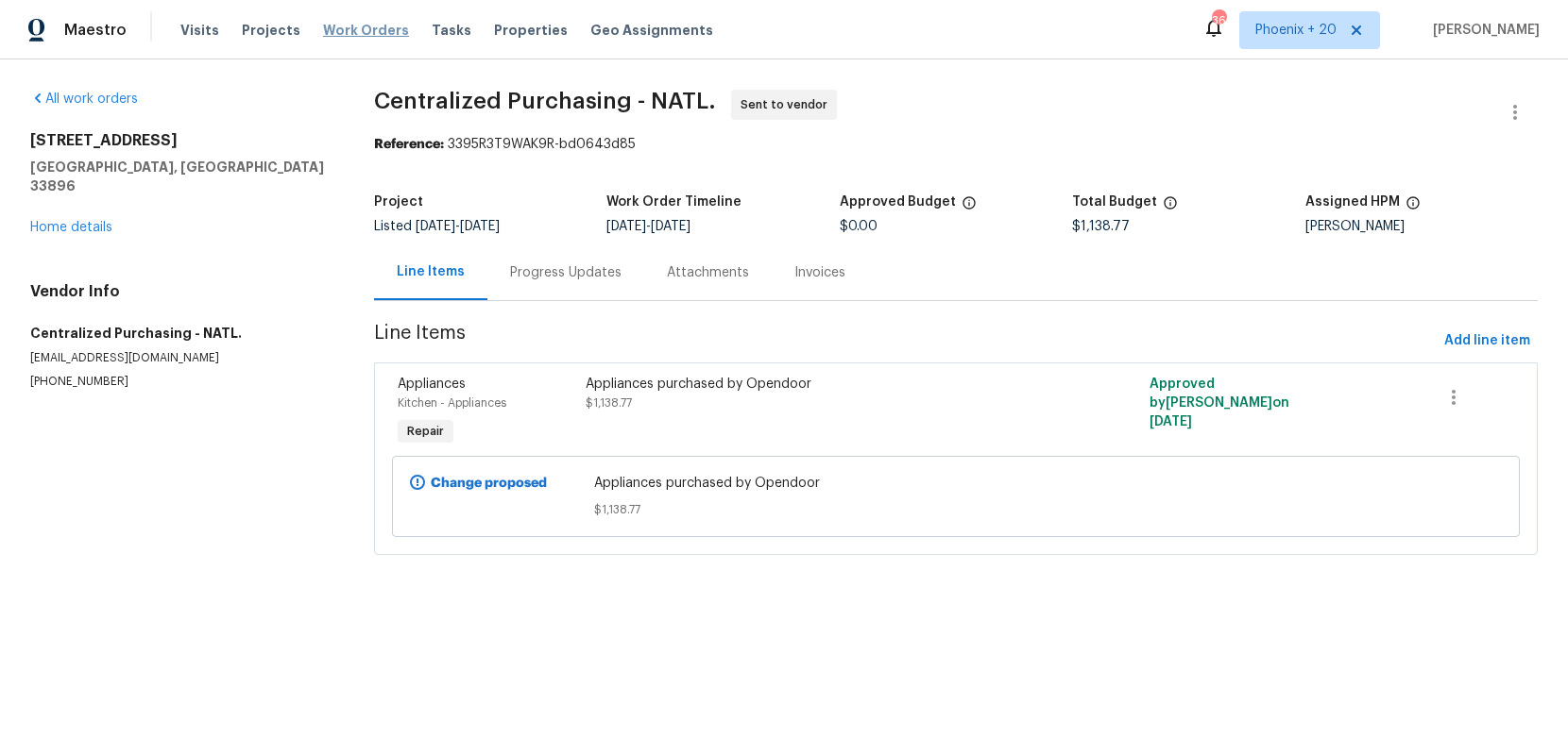
click at [363, 31] on span "Work Orders" at bounding box center [365, 30] width 86 height 19
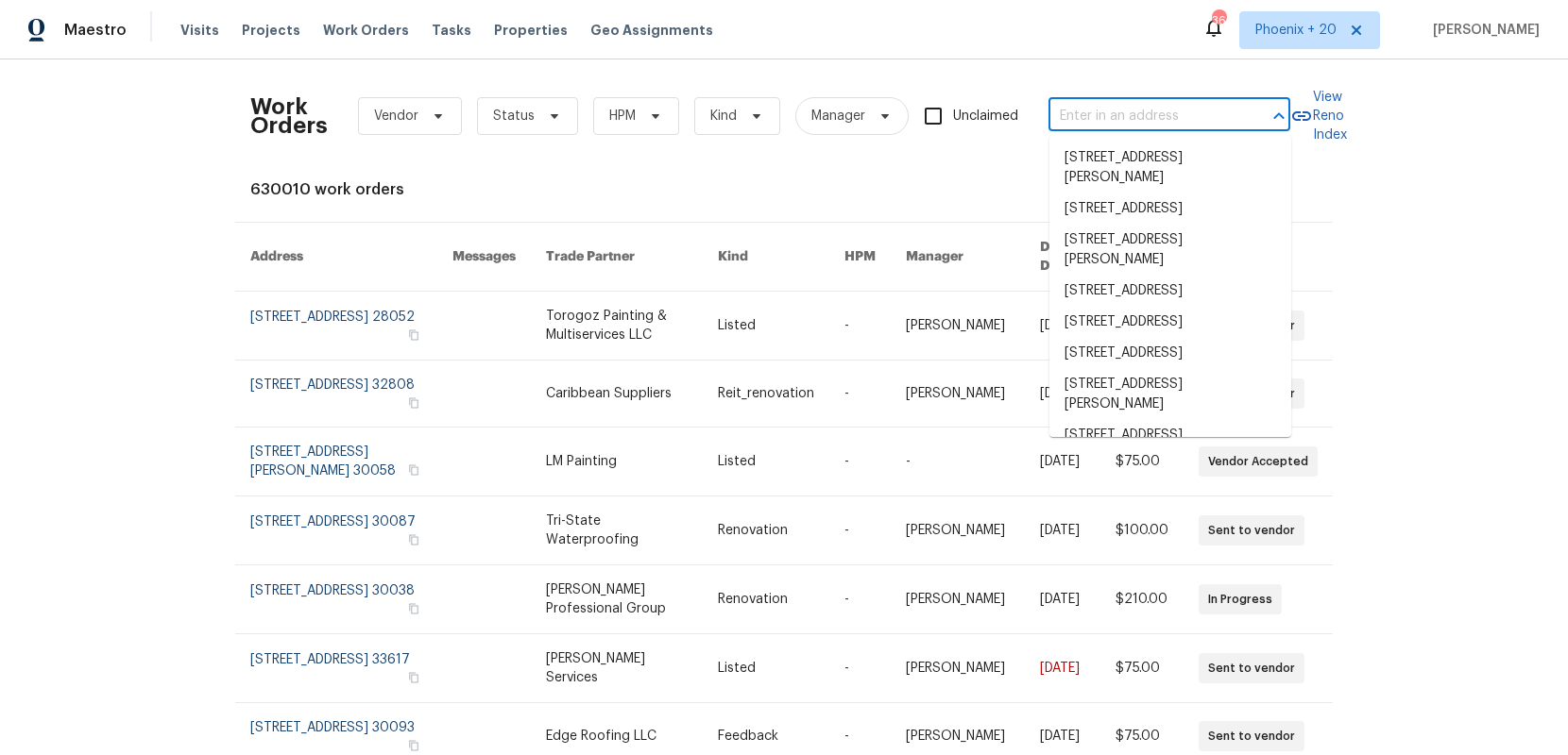
click at [1108, 111] on input "text" at bounding box center [1143, 117] width 189 height 30
paste input "40YQ25HP45BNR"
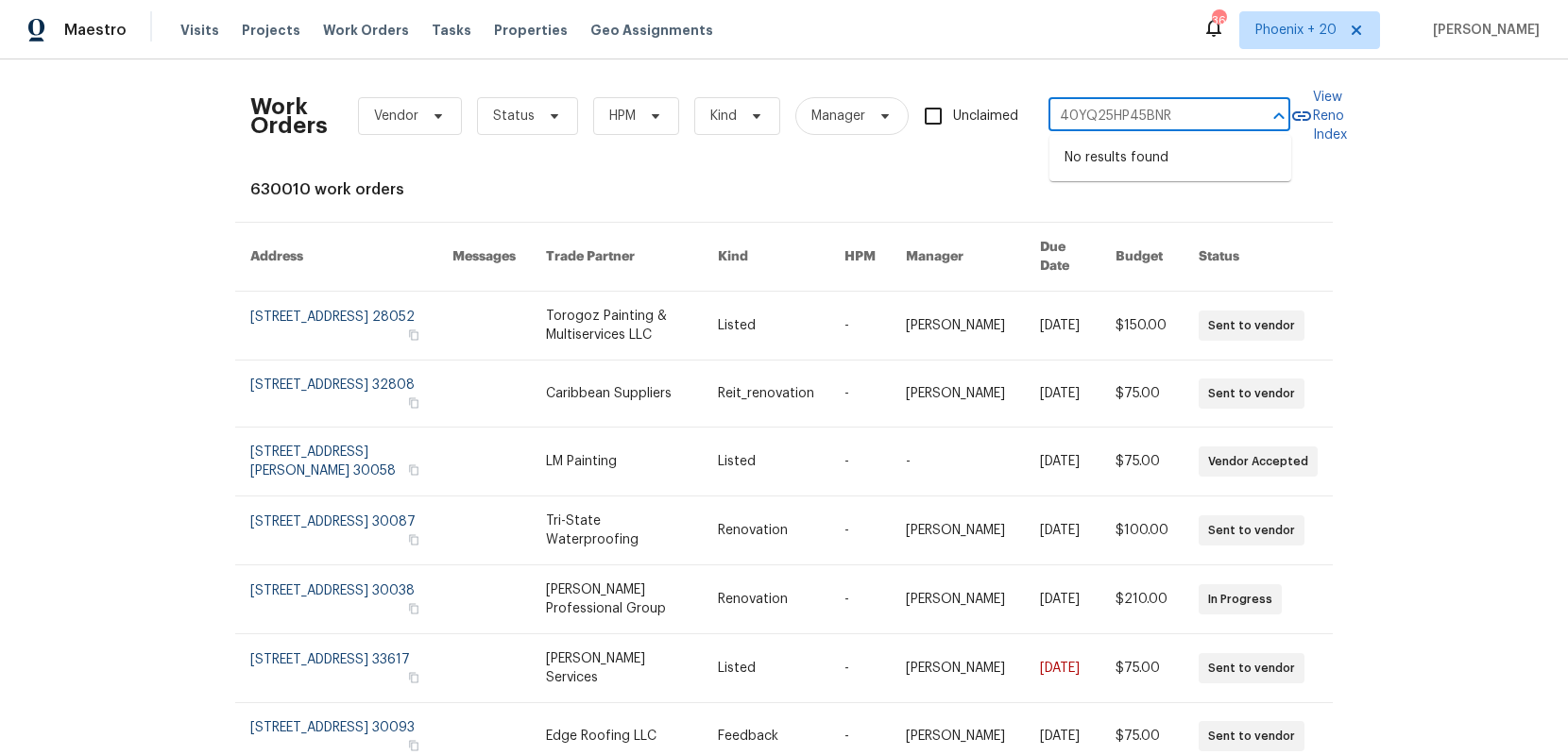
type input "40YQ25HP45BNR"
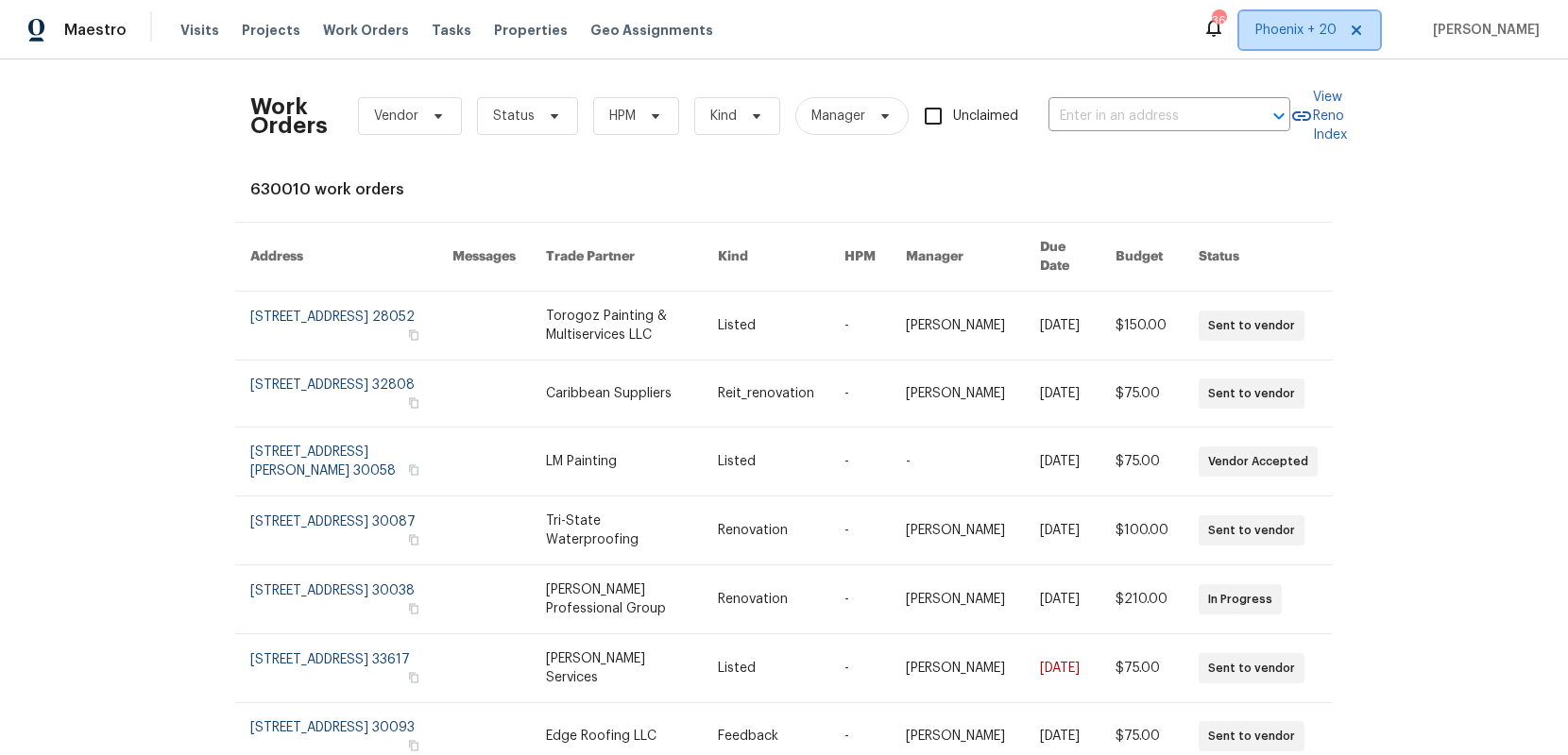
click at [1317, 35] on span "Phoenix + 20" at bounding box center [1295, 30] width 81 height 19
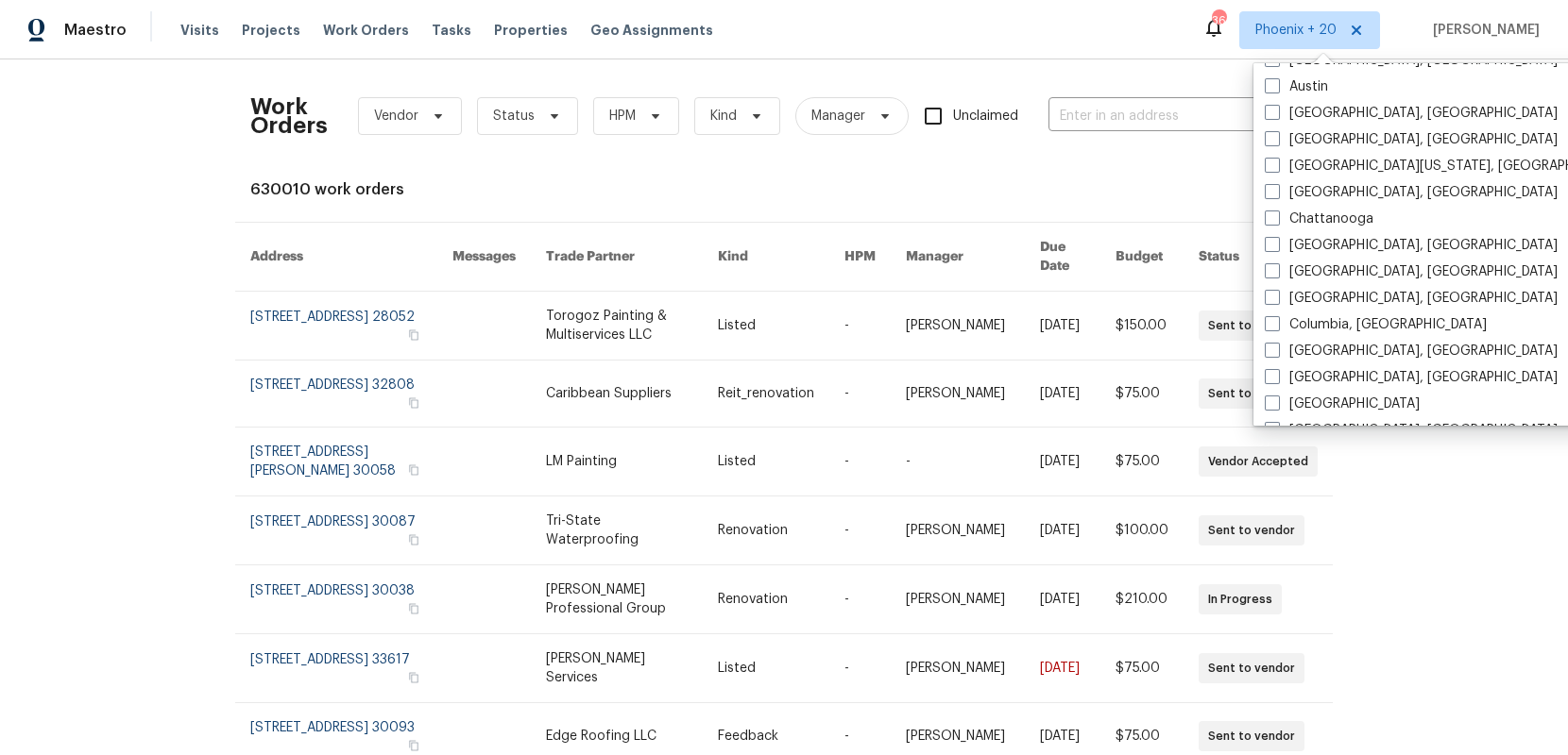
scroll to position [618, 0]
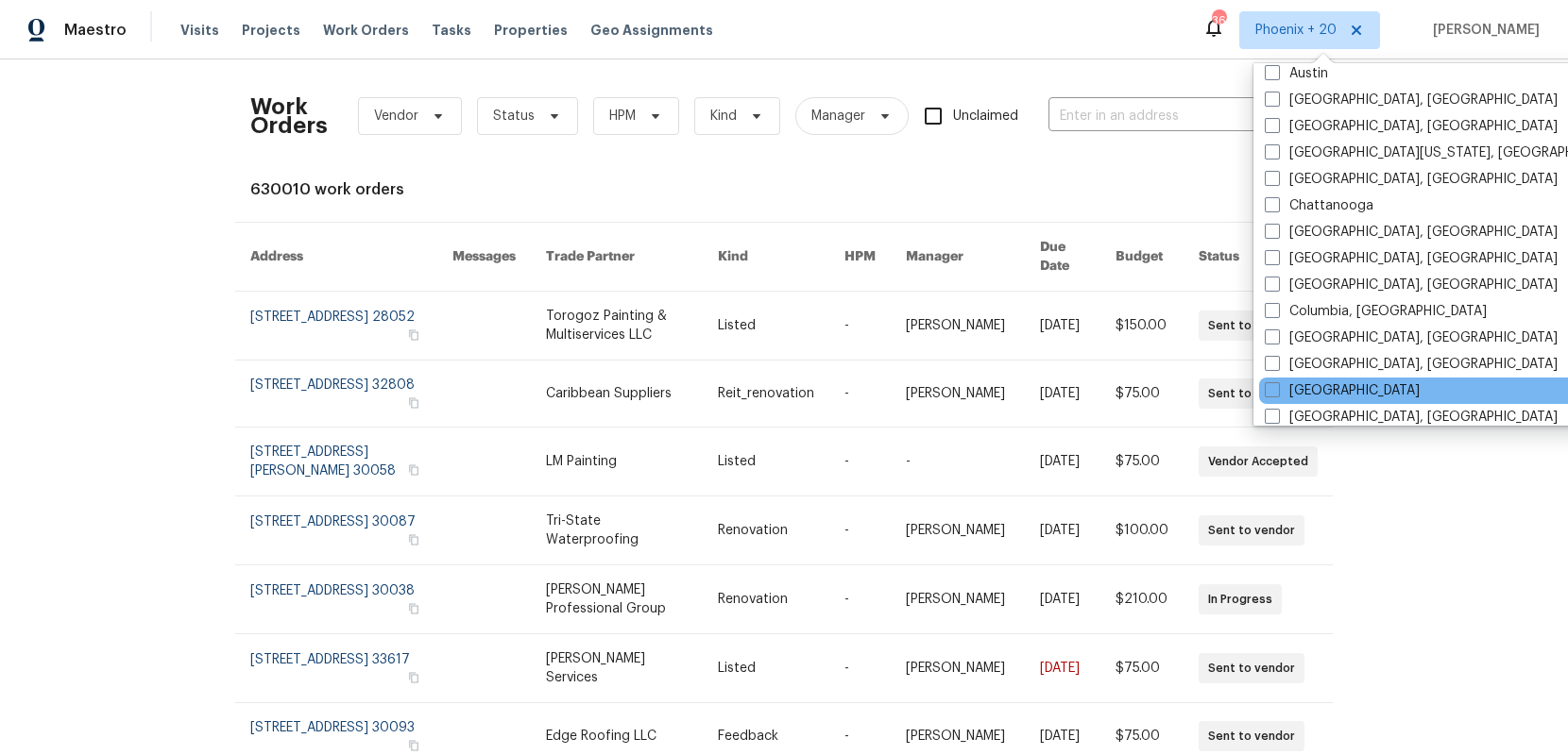
click at [1330, 389] on div "[GEOGRAPHIC_DATA]" at bounding box center [1449, 391] width 380 height 27
click at [1273, 382] on span at bounding box center [1272, 389] width 15 height 15
click at [1273, 381] on input "[GEOGRAPHIC_DATA]" at bounding box center [1271, 387] width 12 height 12
checkbox input "true"
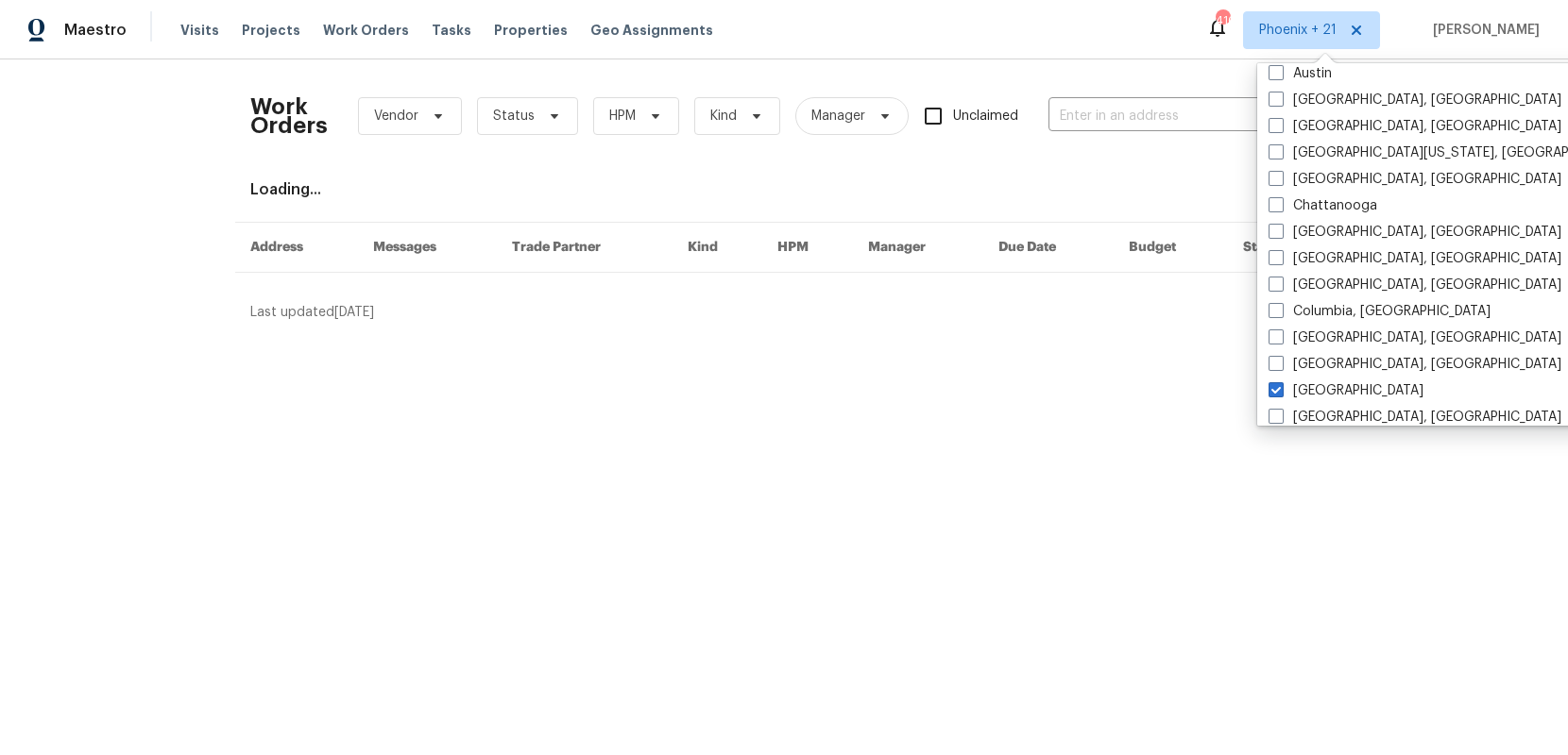
click at [1097, 75] on div "Work Orders Vendor Status HPM Kind Manager Unclaimed ​" at bounding box center [770, 116] width 1040 height 83
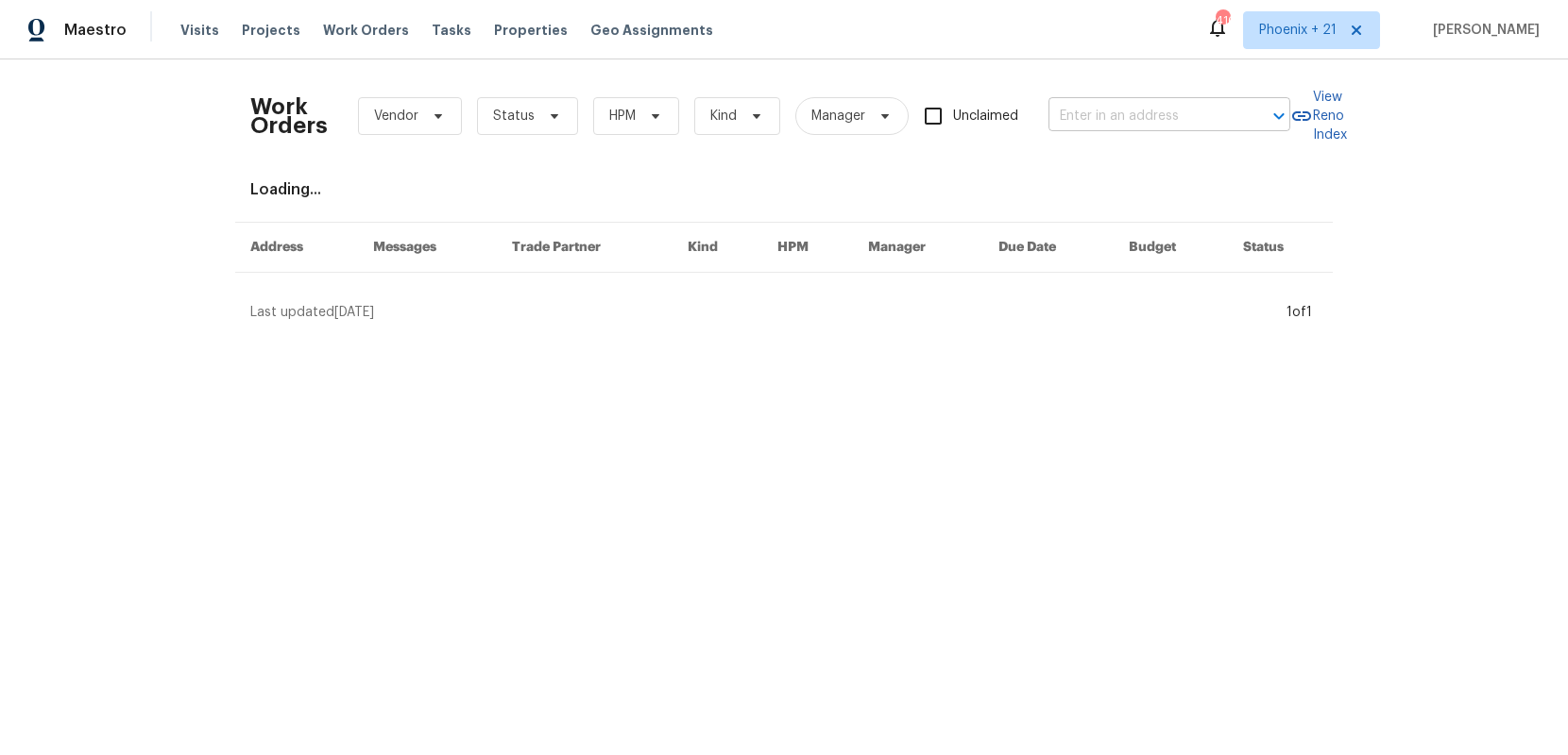
click at [1099, 105] on input "text" at bounding box center [1143, 117] width 189 height 30
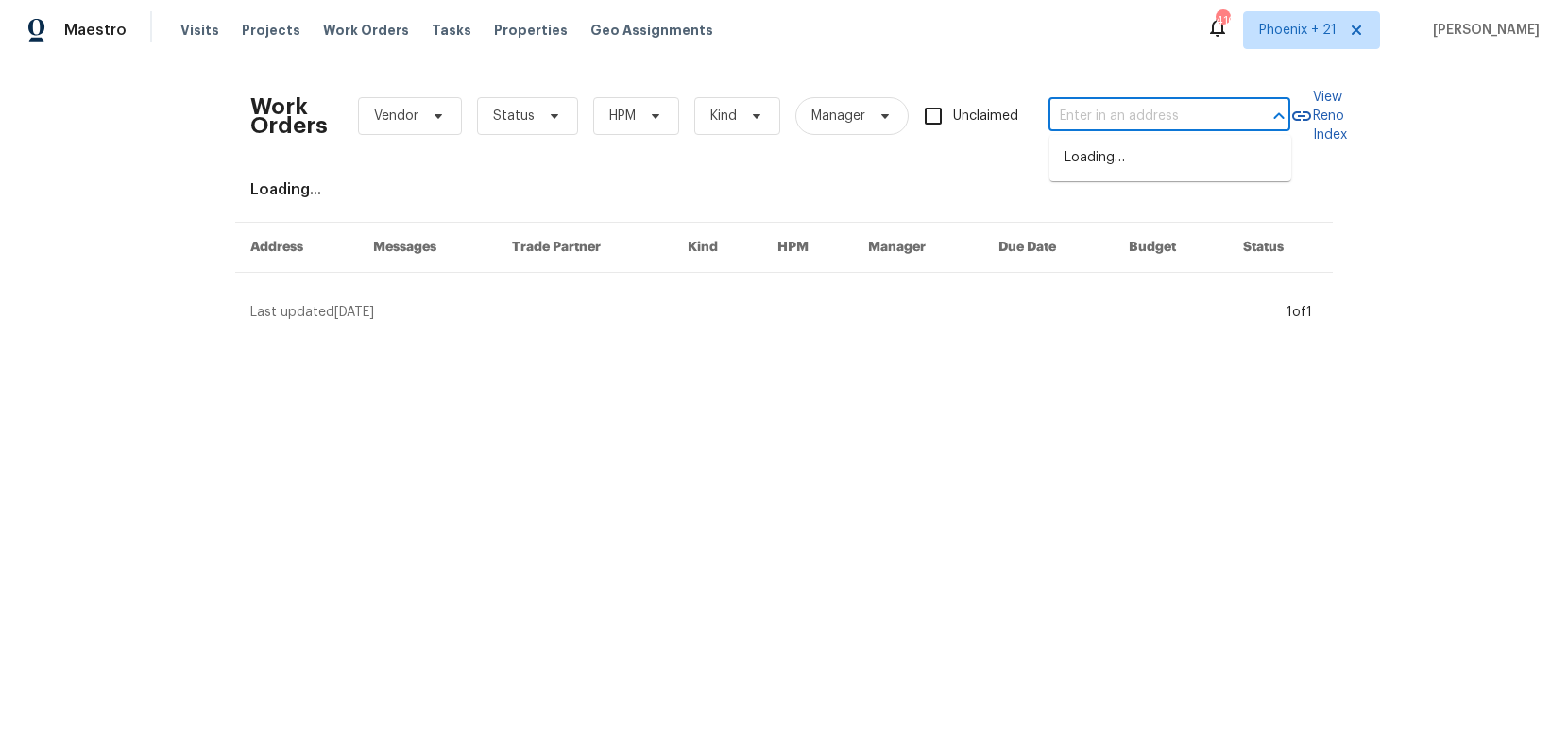
paste input "[STREET_ADDRESS]"
type input "[STREET_ADDRESS]"
click at [1103, 147] on li "[STREET_ADDRESS]" at bounding box center [1169, 158] width 241 height 31
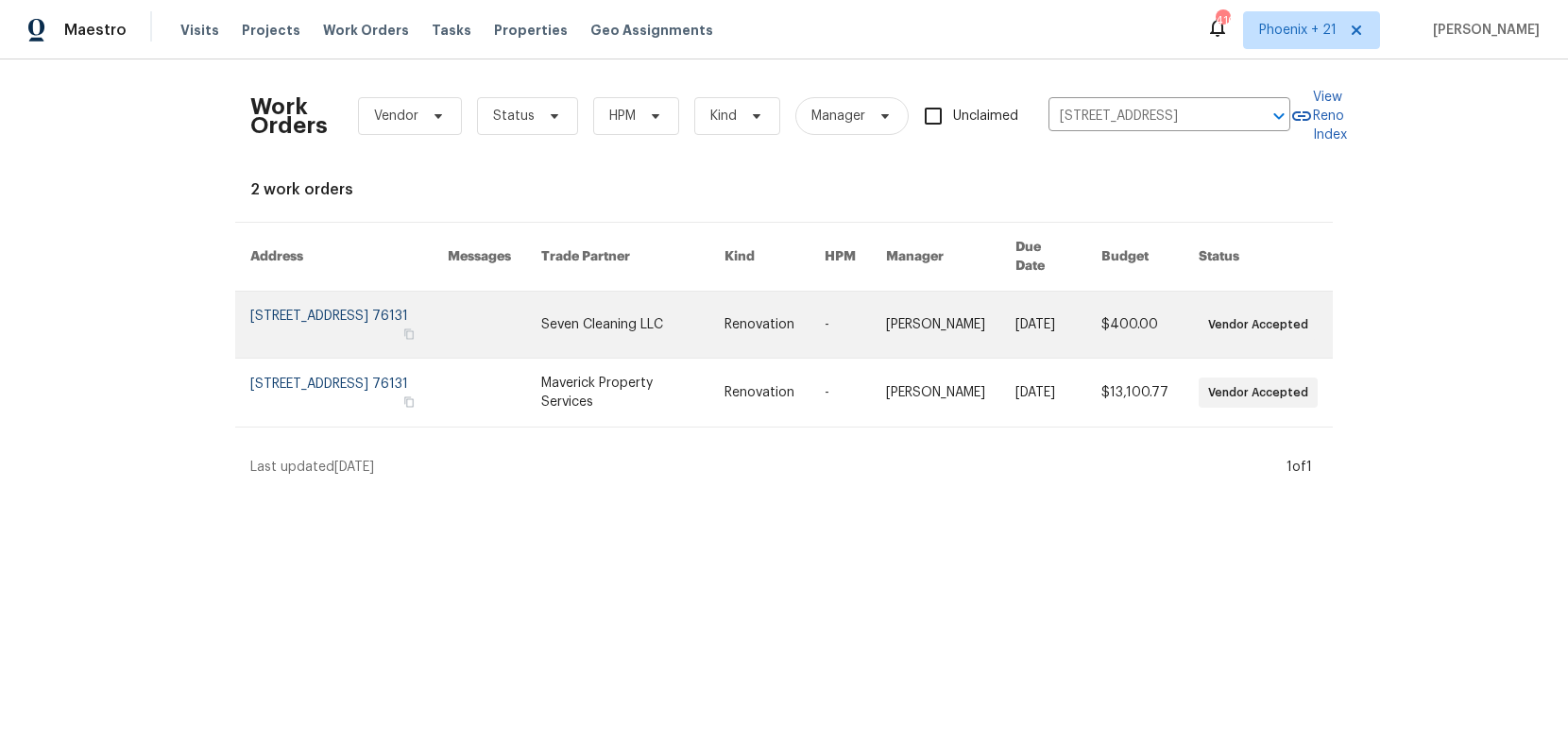
click at [617, 329] on link at bounding box center [632, 324] width 183 height 66
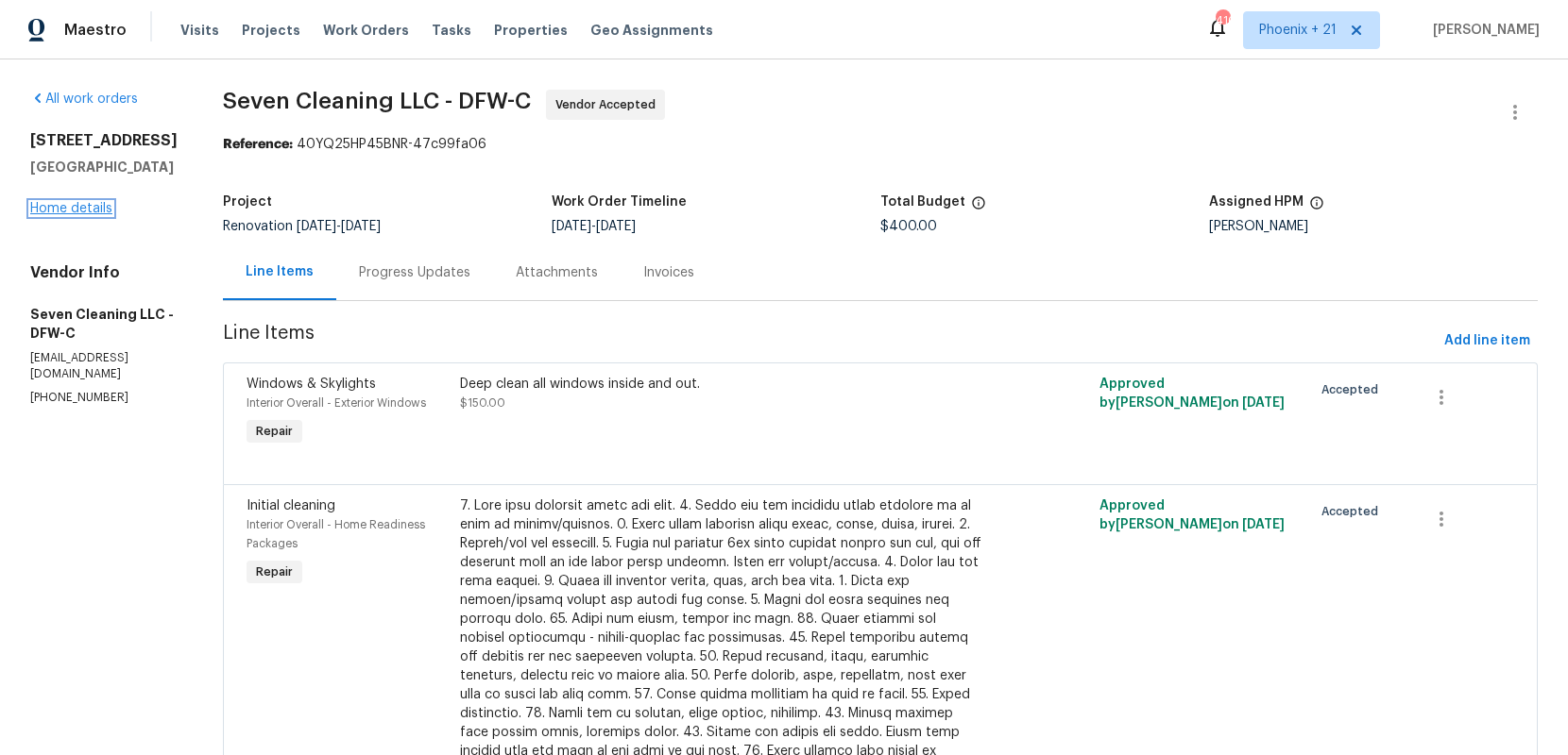
click at [86, 204] on link "Home details" at bounding box center [71, 208] width 82 height 13
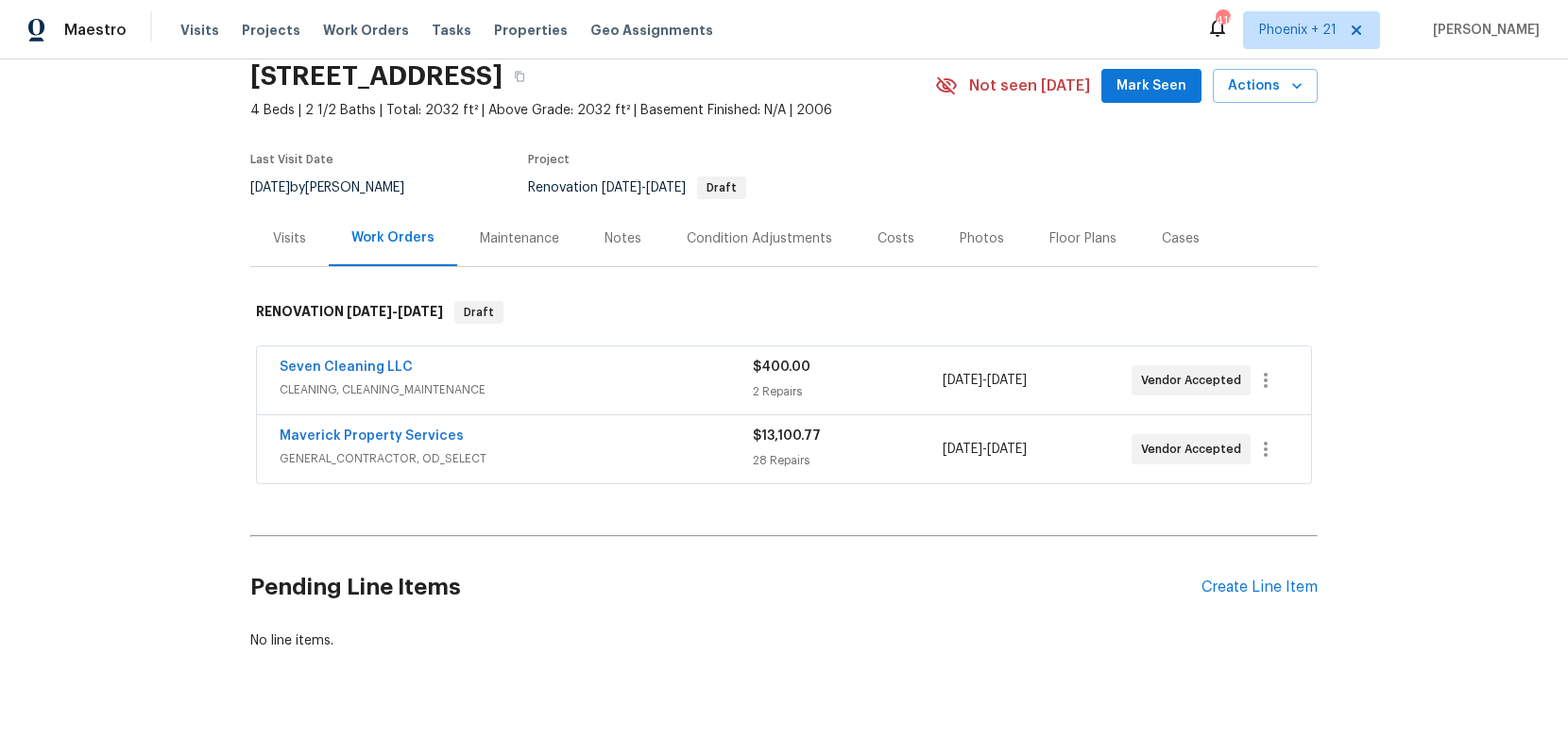
scroll to position [99, 0]
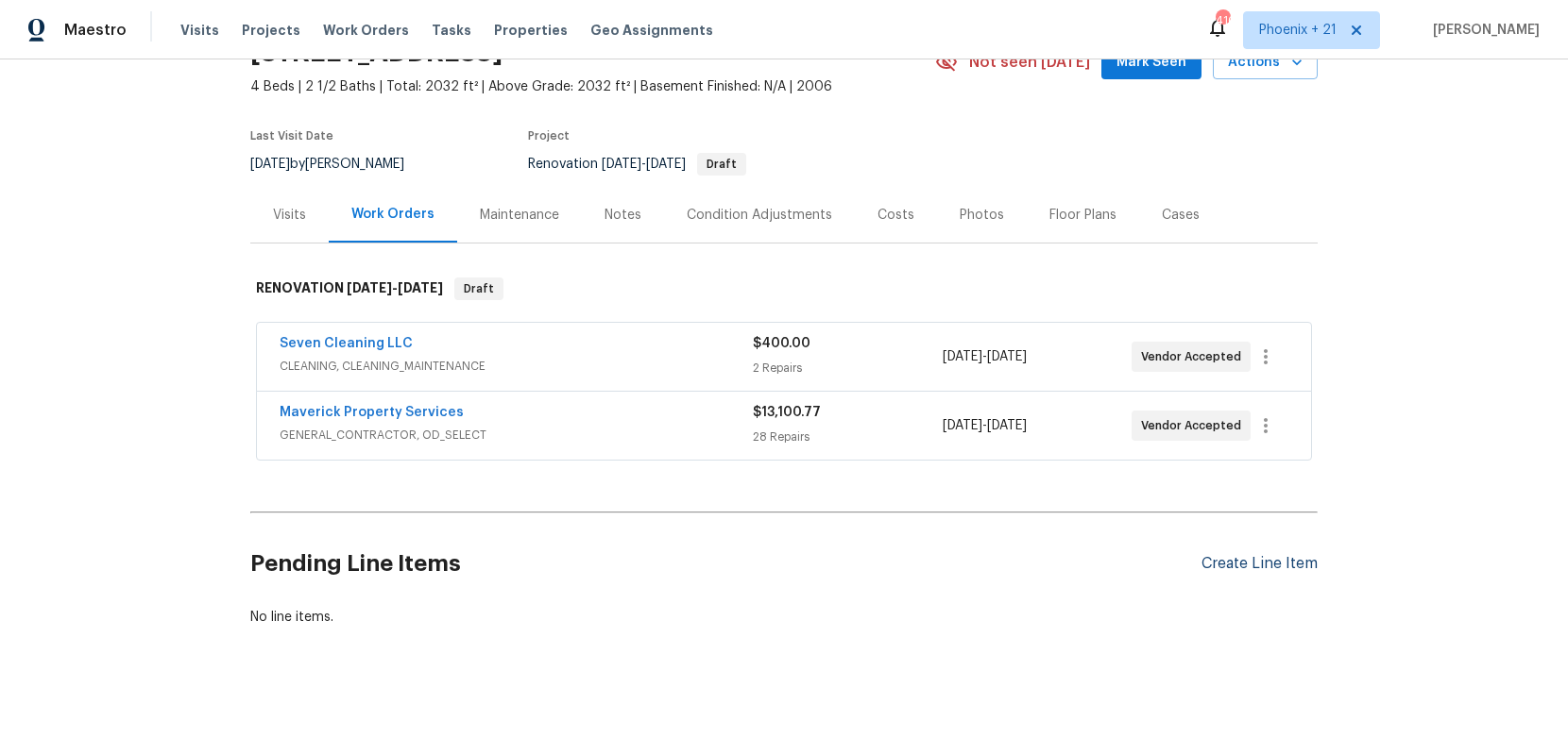
click at [1232, 566] on div "Create Line Item" at bounding box center [1260, 564] width 116 height 18
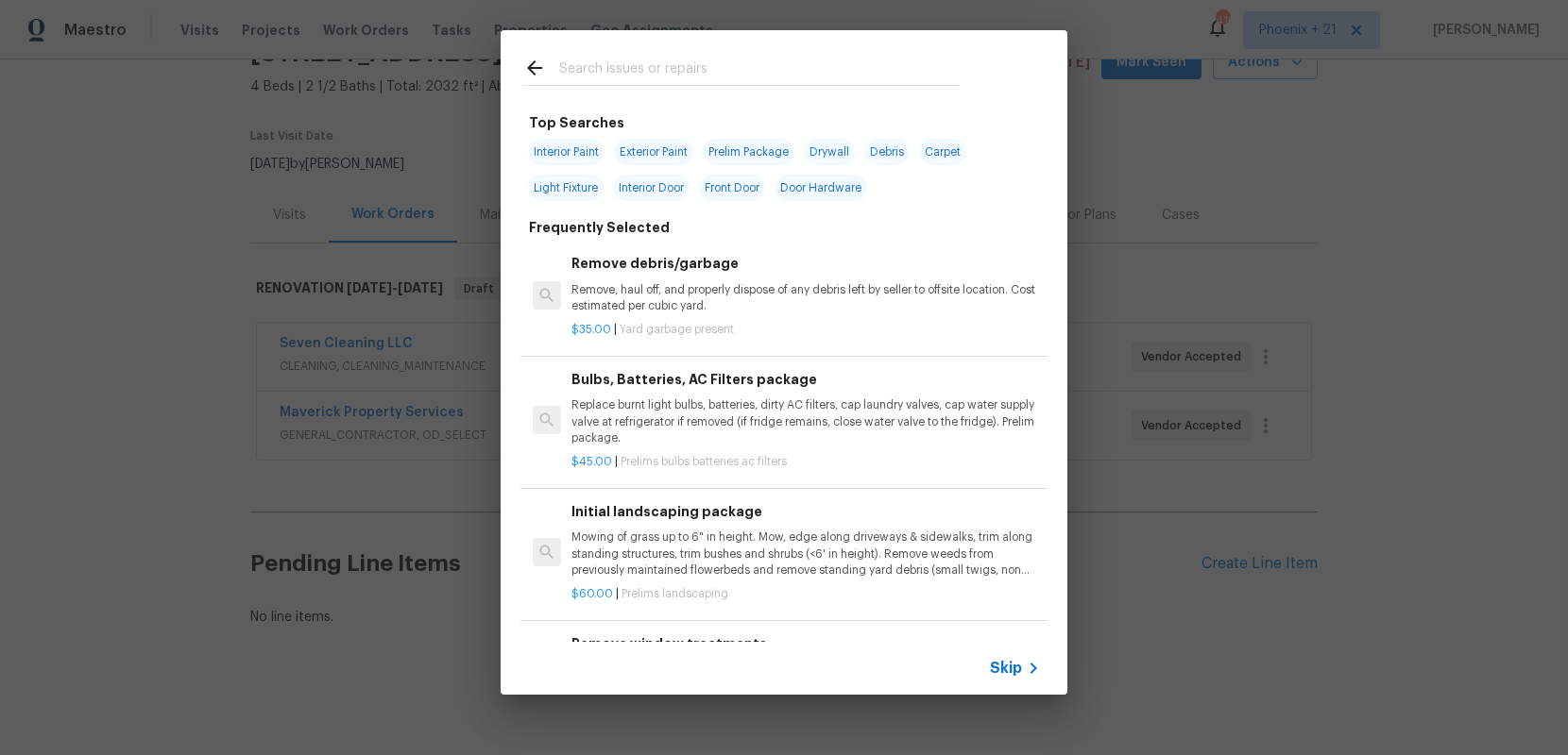
click at [698, 76] on input "text" at bounding box center [759, 71] width 401 height 29
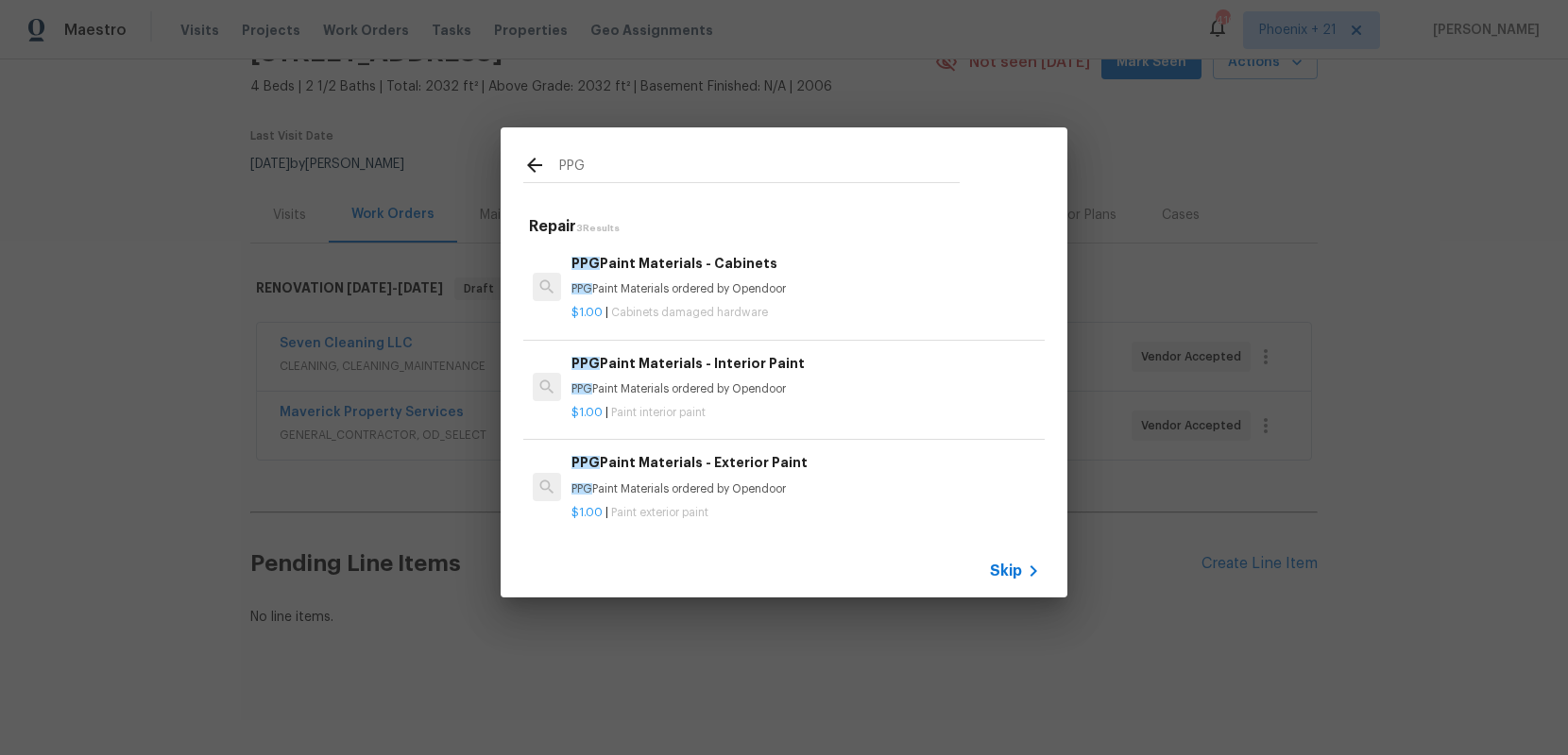
type input "PPG"
click at [935, 273] on h6 "PPG Paint Materials - Cabinets" at bounding box center [806, 263] width 469 height 21
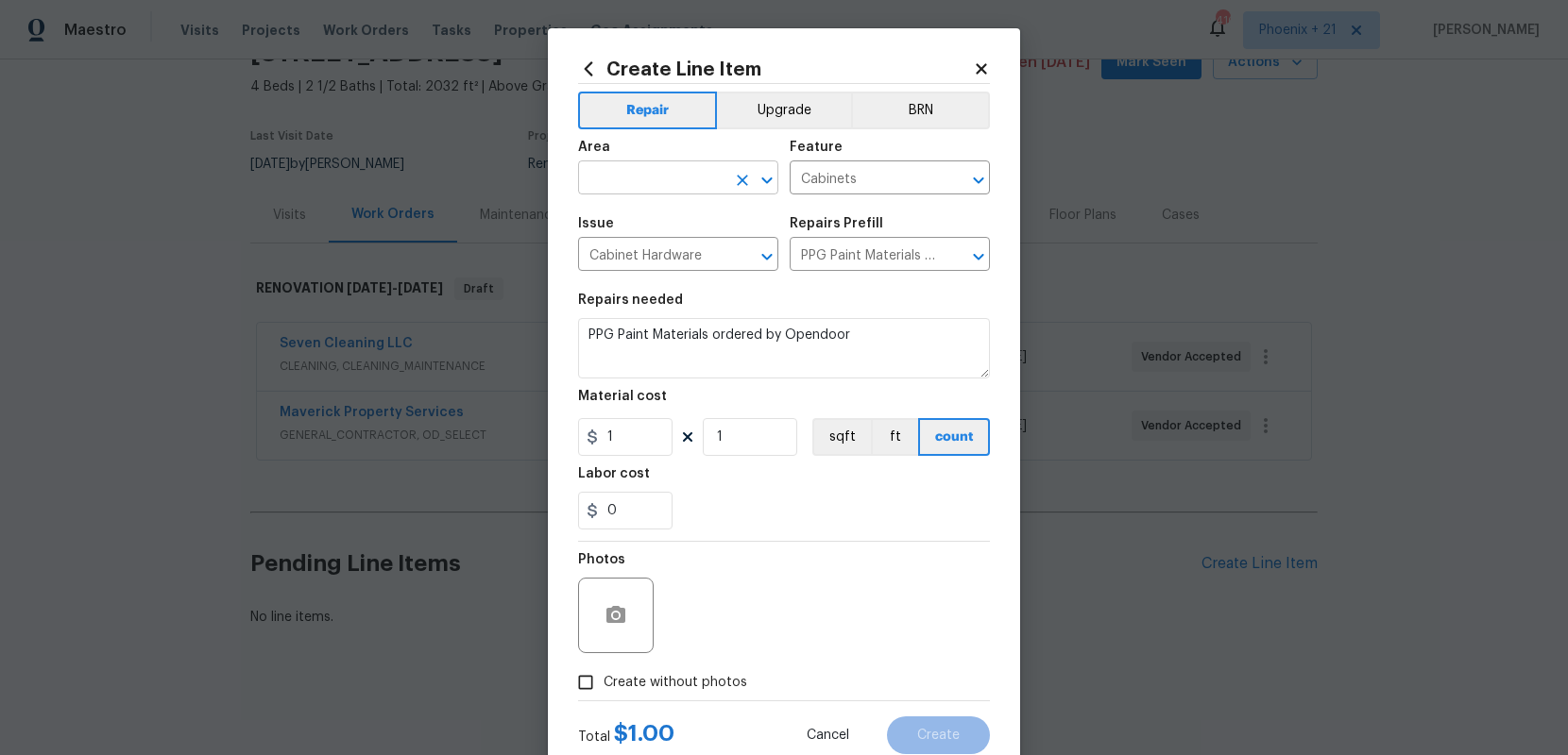
click at [629, 170] on input "text" at bounding box center [652, 180] width 148 height 30
click at [656, 251] on li "Interior Overall" at bounding box center [678, 253] width 200 height 31
type input "Interior Overall"
click at [657, 436] on input "1" at bounding box center [625, 437] width 95 height 37
drag, startPoint x: 657, startPoint y: 437, endPoint x: 579, endPoint y: 429, distance: 78.4
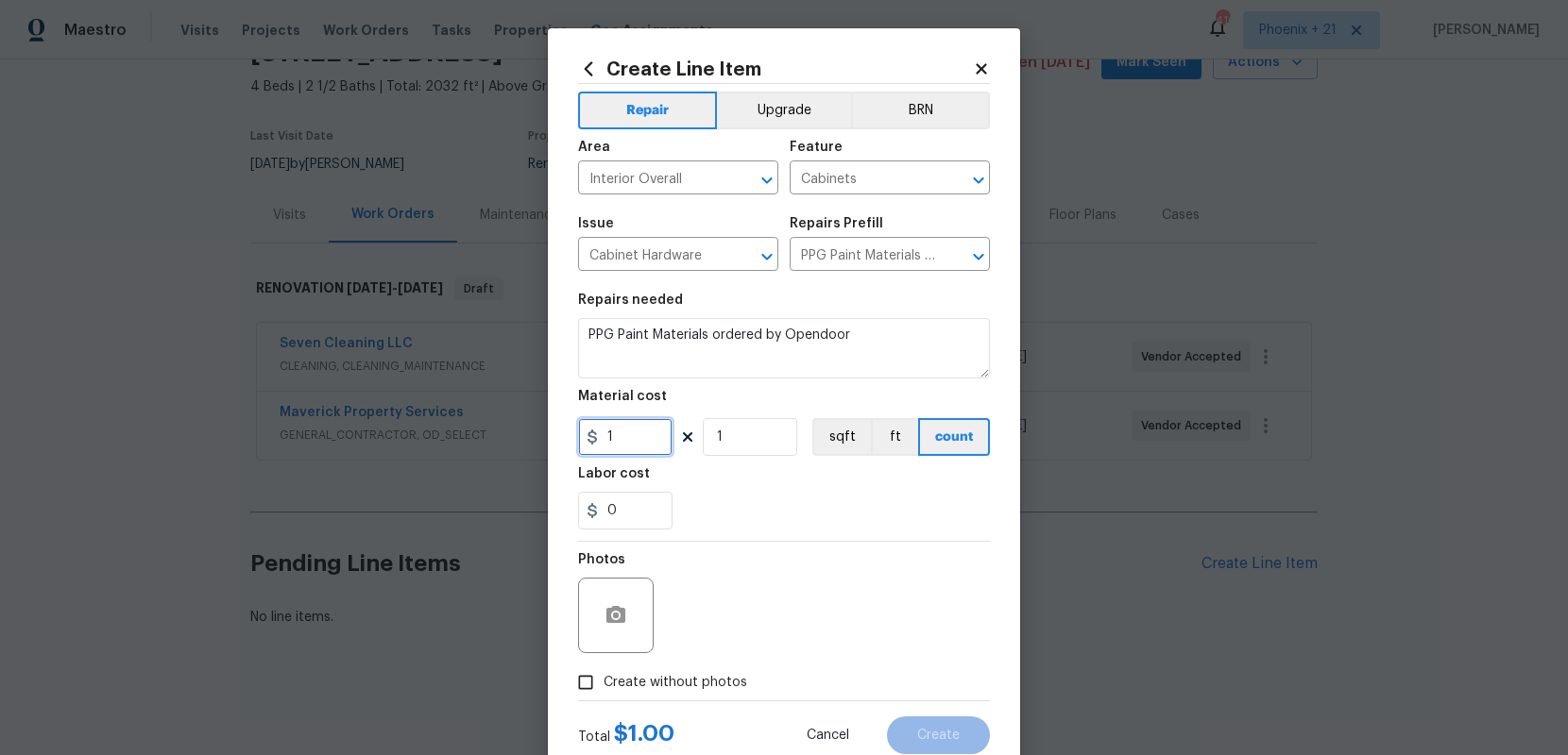
click at [578, 432] on input "1" at bounding box center [625, 437] width 95 height 37
type input "568.02"
click at [669, 678] on span "Create without photos" at bounding box center [676, 683] width 144 height 20
click at [604, 678] on input "Create without photos" at bounding box center [585, 682] width 35 height 35
checkbox input "true"
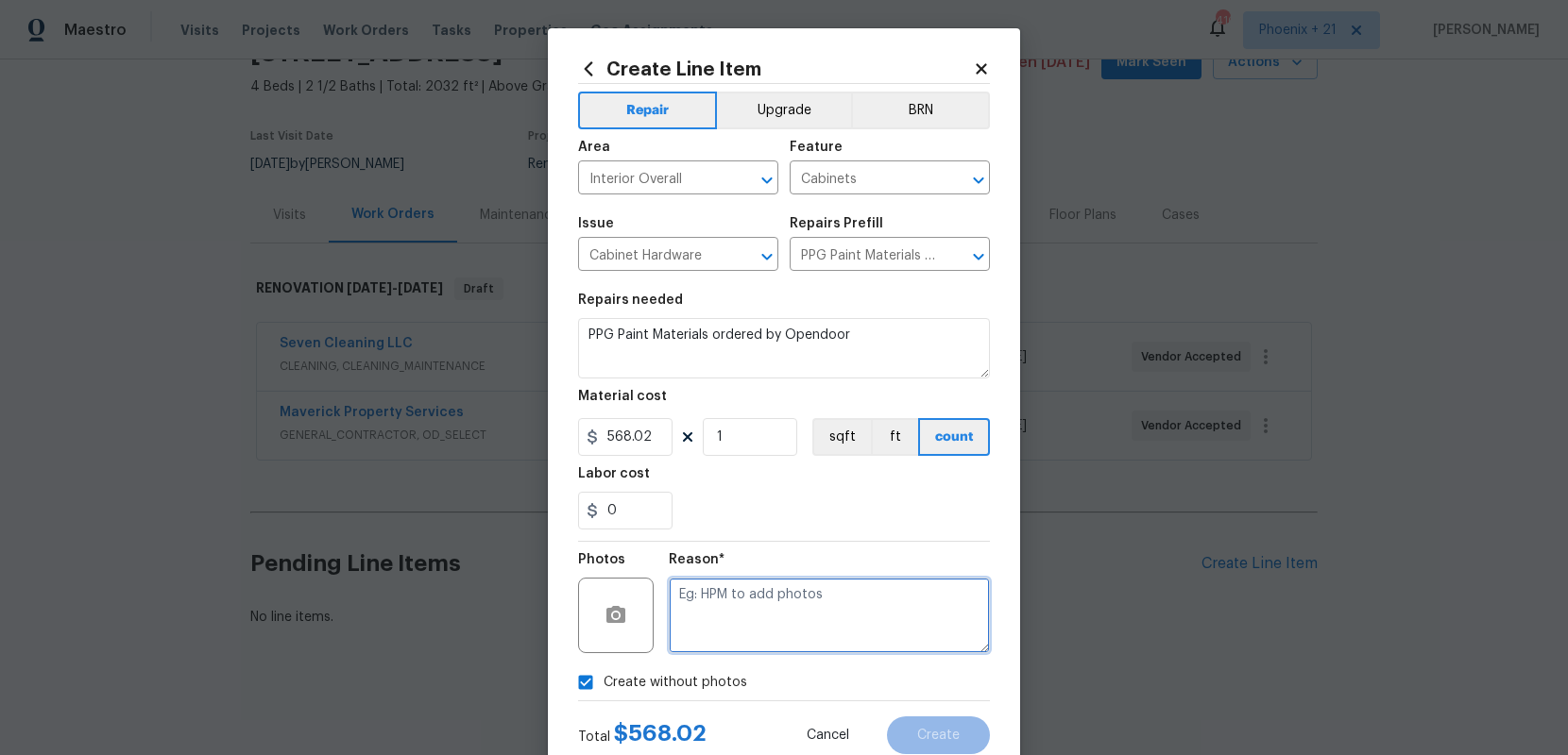
click at [715, 619] on textarea at bounding box center [829, 615] width 321 height 76
type textarea "na"
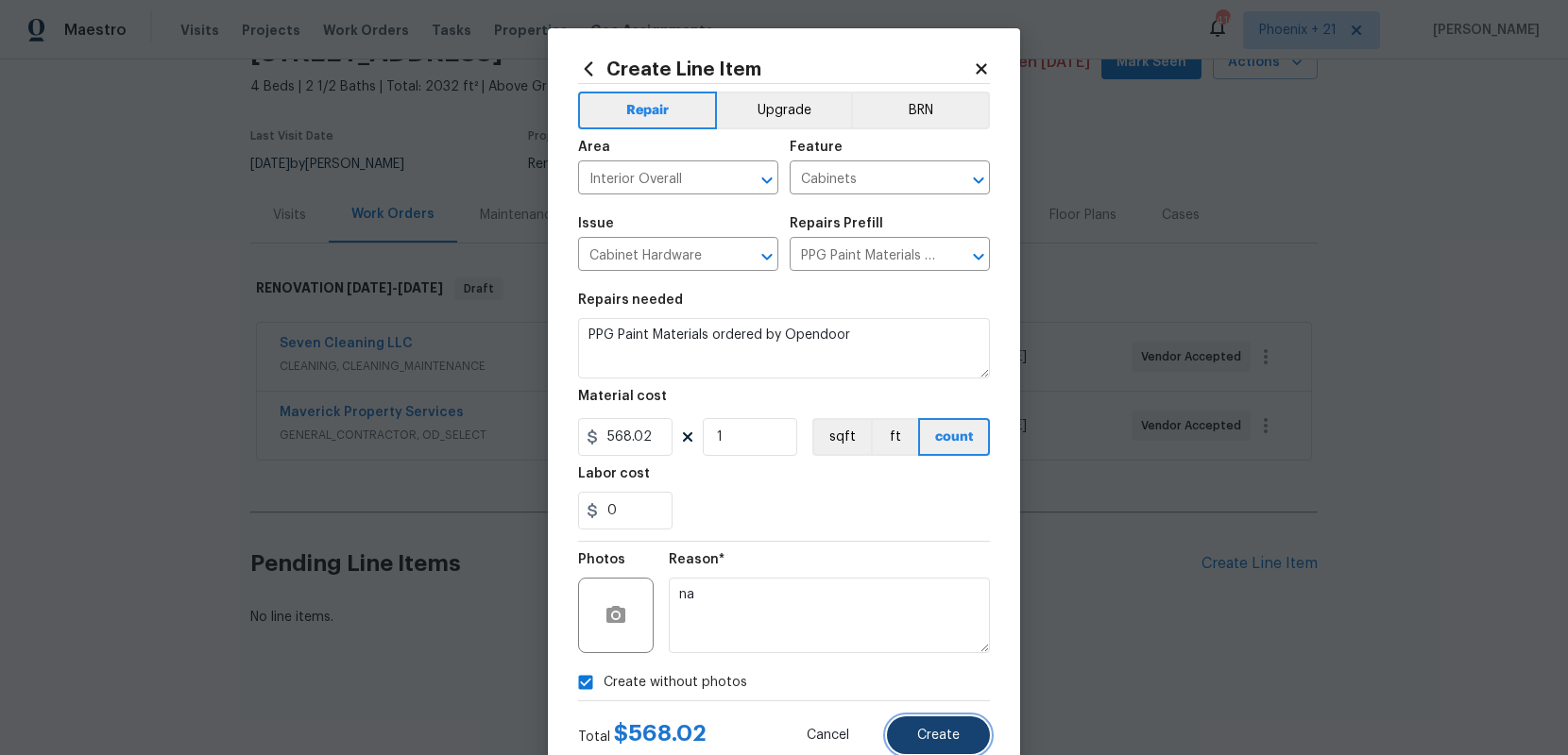
click at [931, 724] on button "Create" at bounding box center [938, 735] width 103 height 37
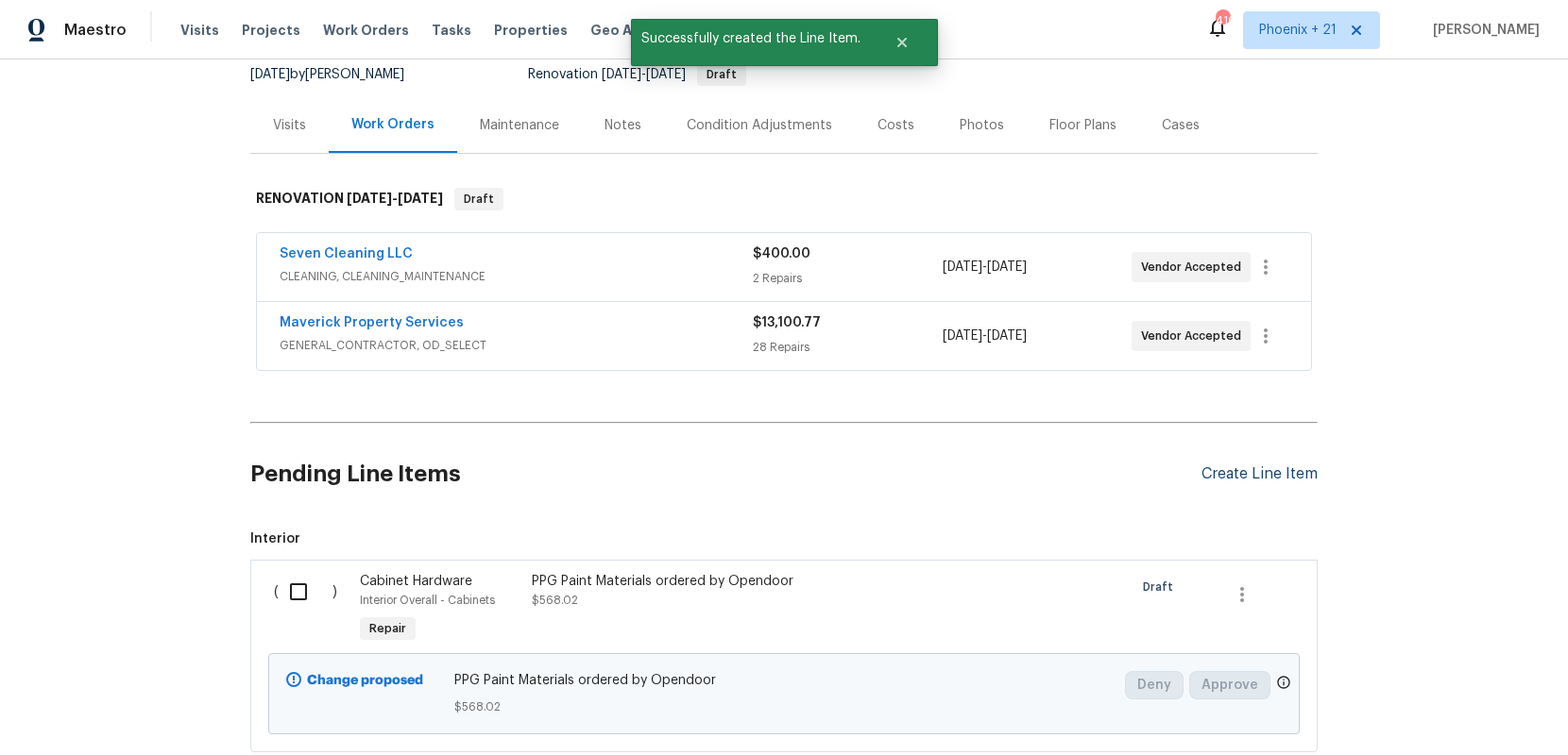
scroll to position [278, 0]
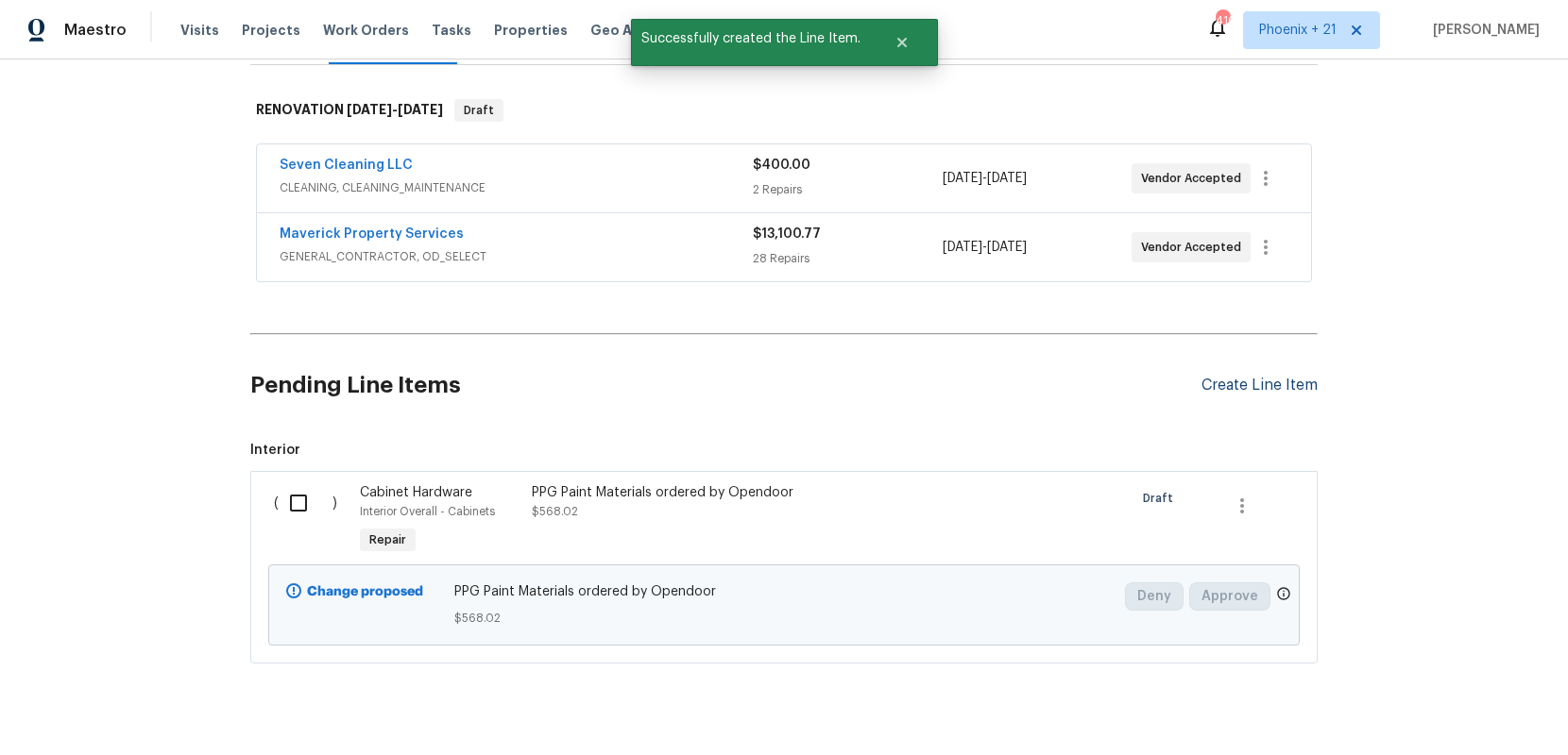
click at [1251, 389] on div "Create Line Item" at bounding box center [1260, 386] width 116 height 18
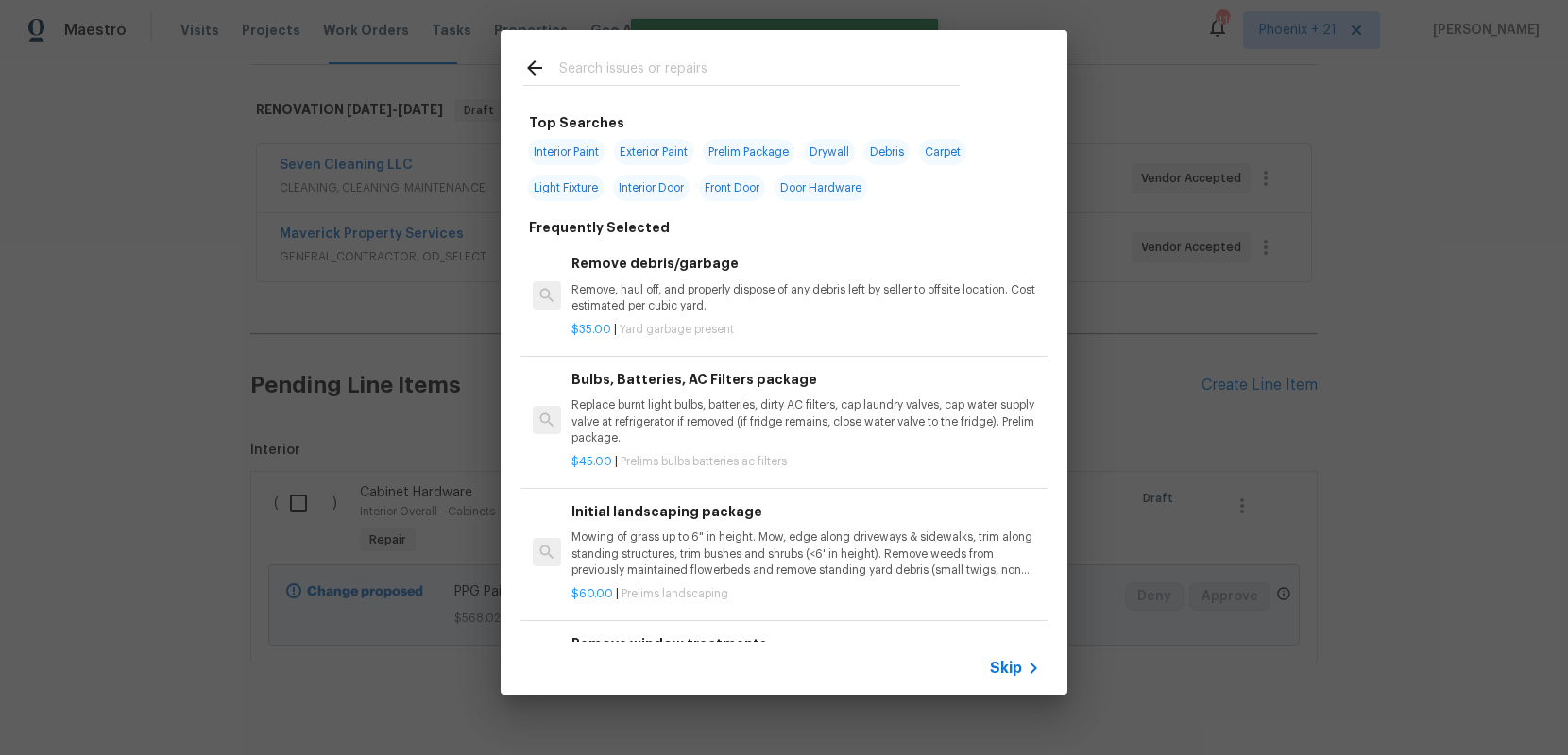
click at [757, 69] on input "text" at bounding box center [759, 71] width 401 height 29
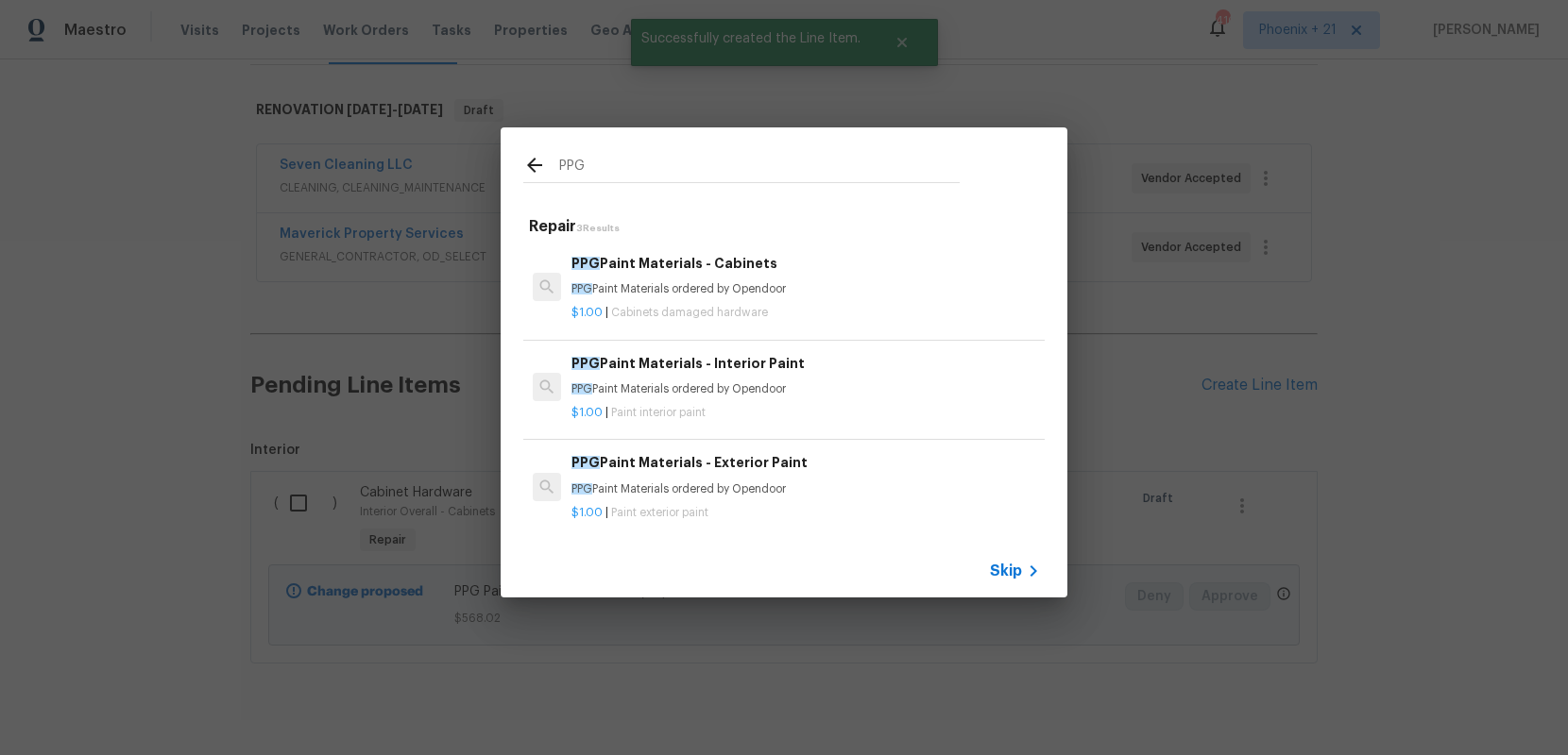
type input "PPG"
click at [865, 369] on h6 "PPG Paint Materials - Interior Paint" at bounding box center [806, 363] width 469 height 21
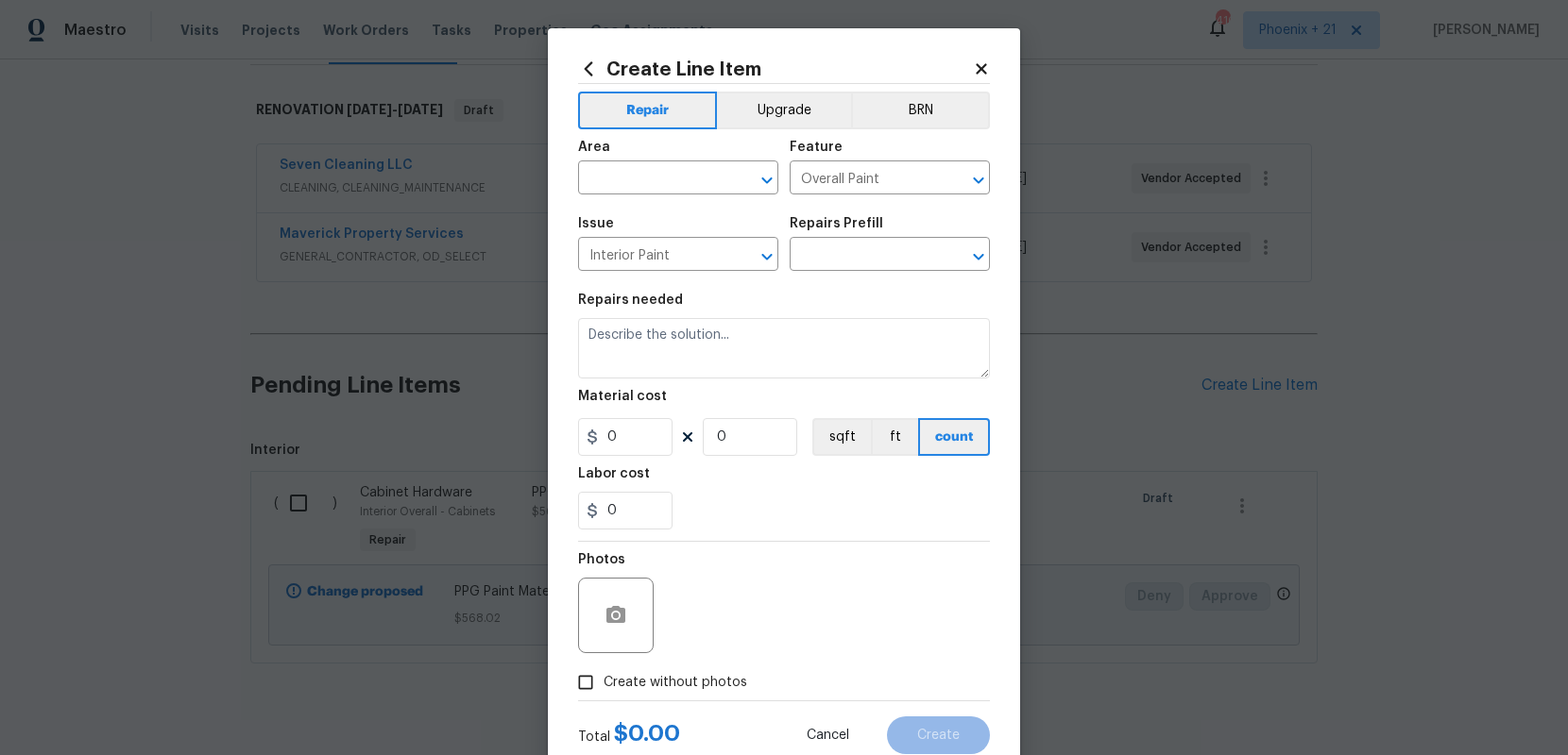
type input "PPG Paint Materials - Interior Paint $1.00"
type textarea "PPG Paint Materials ordered by Opendoor"
type input "1"
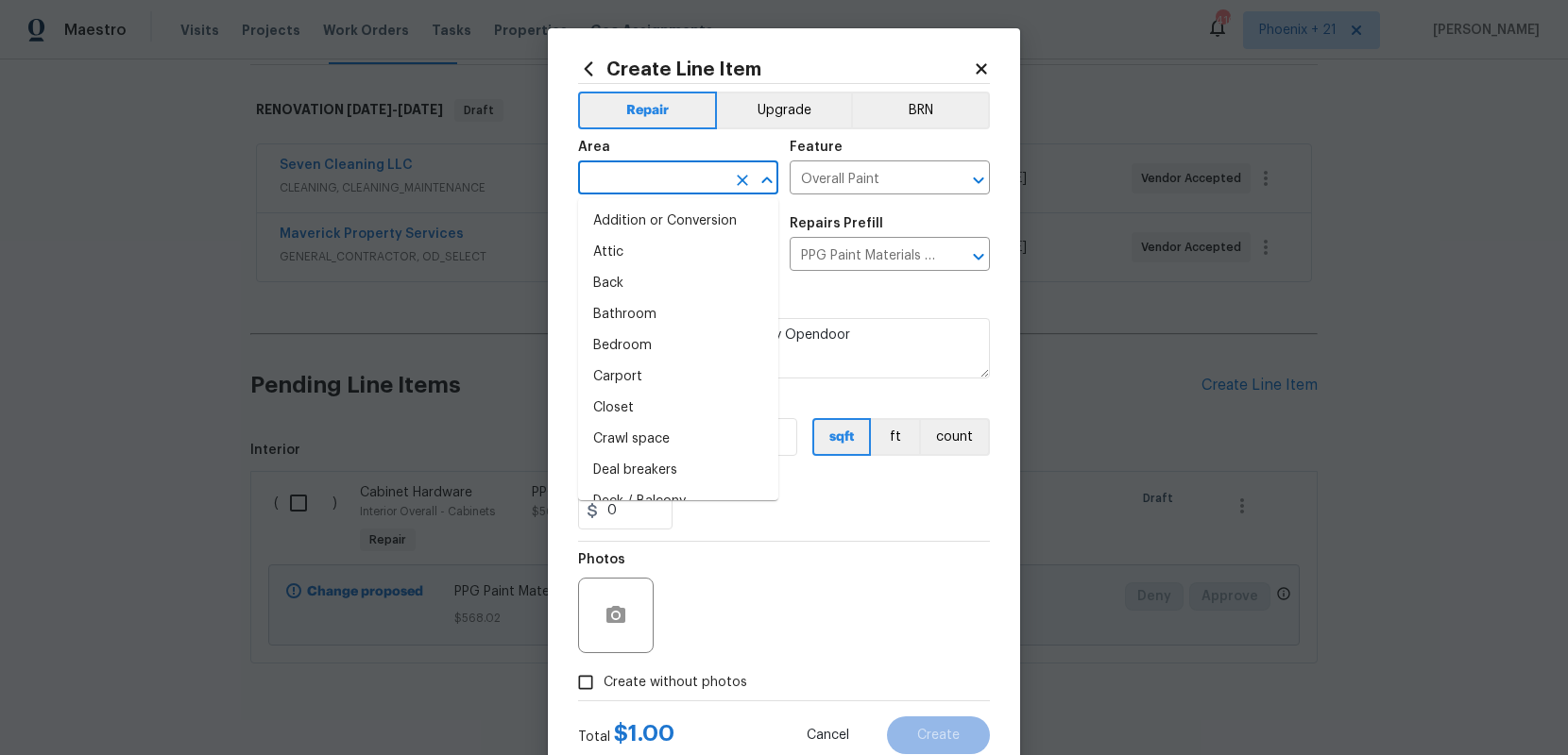
click at [672, 176] on input "text" at bounding box center [652, 180] width 148 height 30
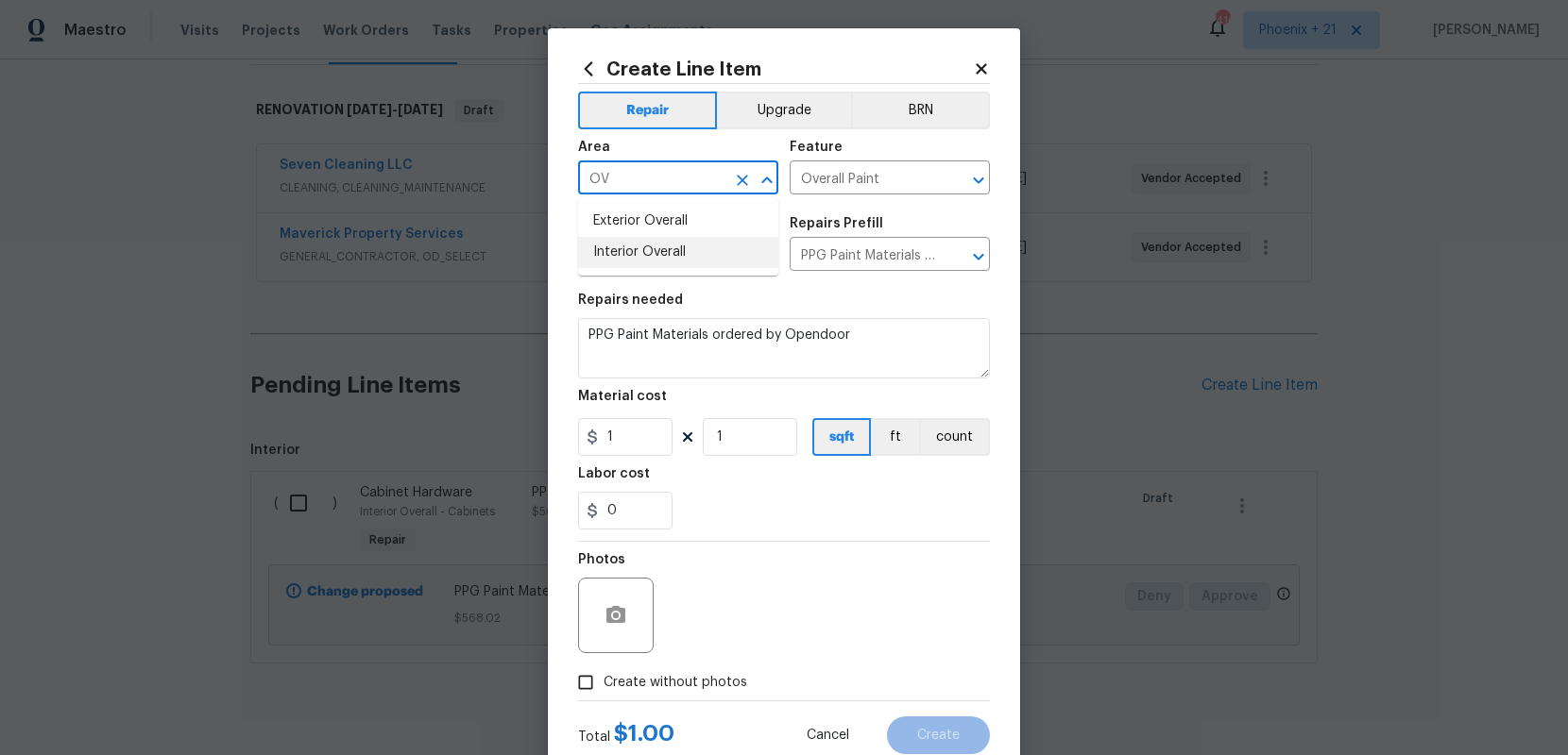
drag, startPoint x: 693, startPoint y: 257, endPoint x: 664, endPoint y: 385, distance: 131.2
click at [693, 257] on li "Interior Overall" at bounding box center [678, 253] width 200 height 31
type input "Interior Overall"
click at [643, 427] on input "1" at bounding box center [625, 437] width 95 height 37
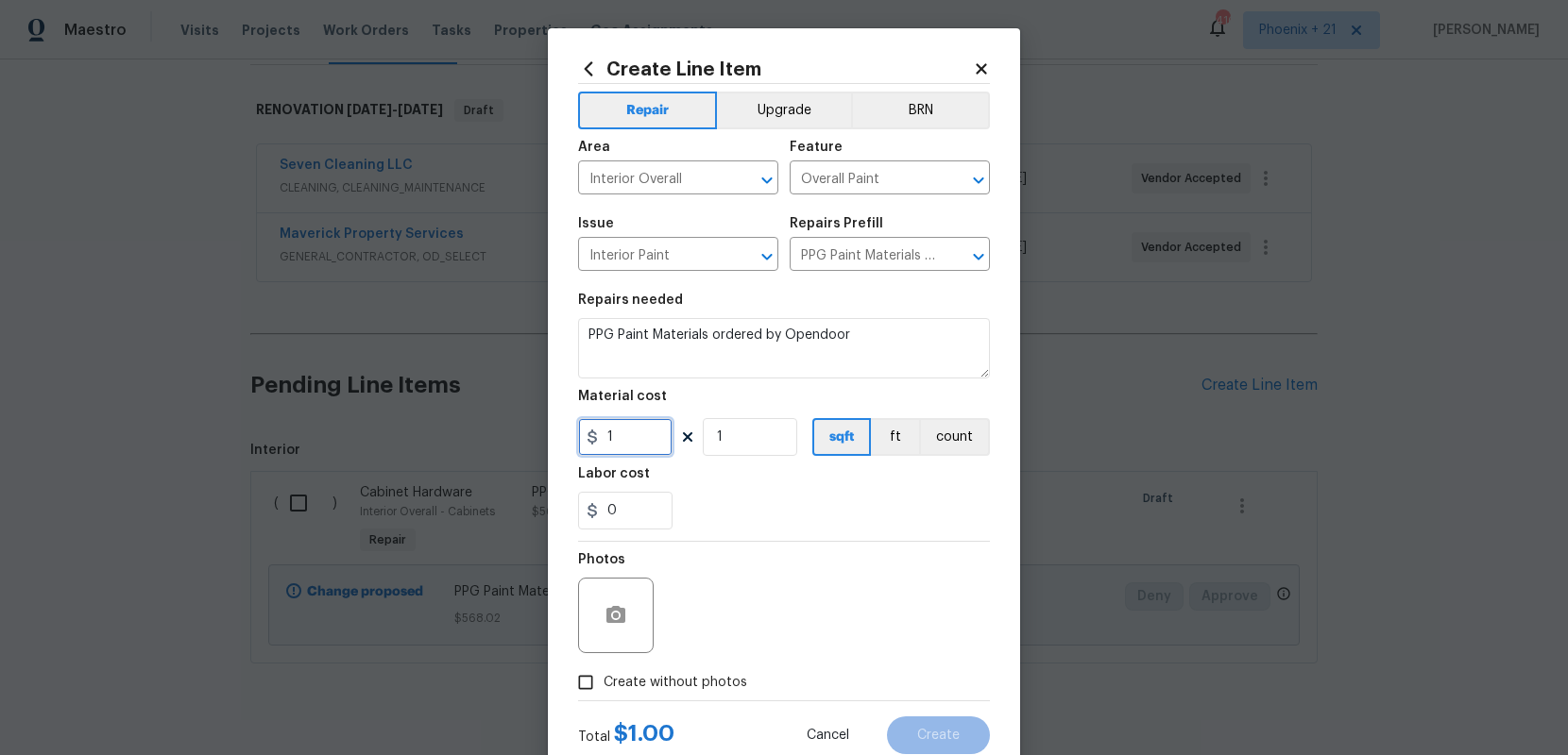
drag, startPoint x: 646, startPoint y: 436, endPoint x: 544, endPoint y: 425, distance: 102.6
click at [544, 425] on div "Create Line Item Repair Upgrade BRN Area Interior Overall ​ Feature Overall Pai…" at bounding box center [784, 377] width 1568 height 755
type input "942.99"
click at [708, 687] on span "Create without photos" at bounding box center [676, 683] width 144 height 20
click at [604, 687] on input "Create without photos" at bounding box center [585, 682] width 35 height 35
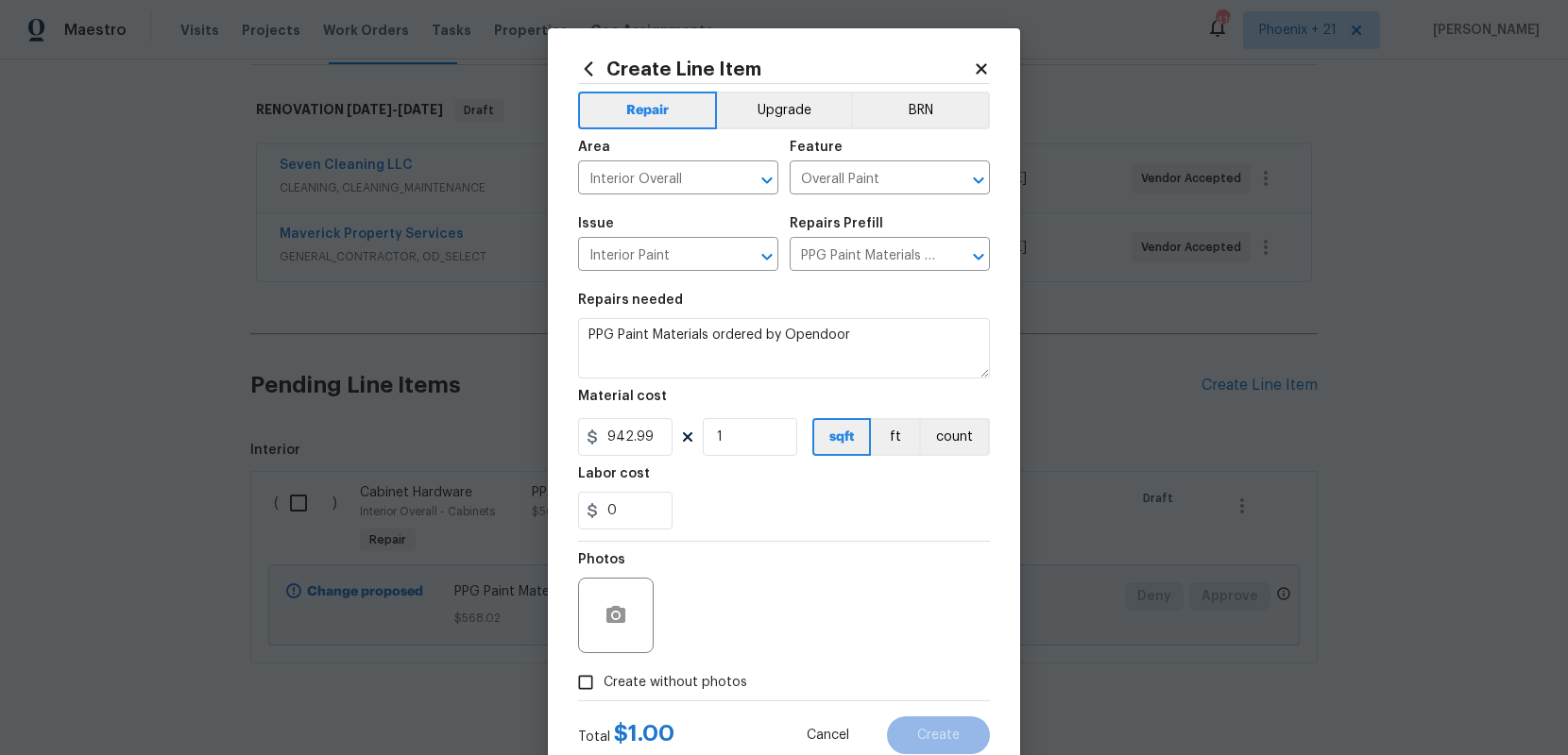
checkbox input "true"
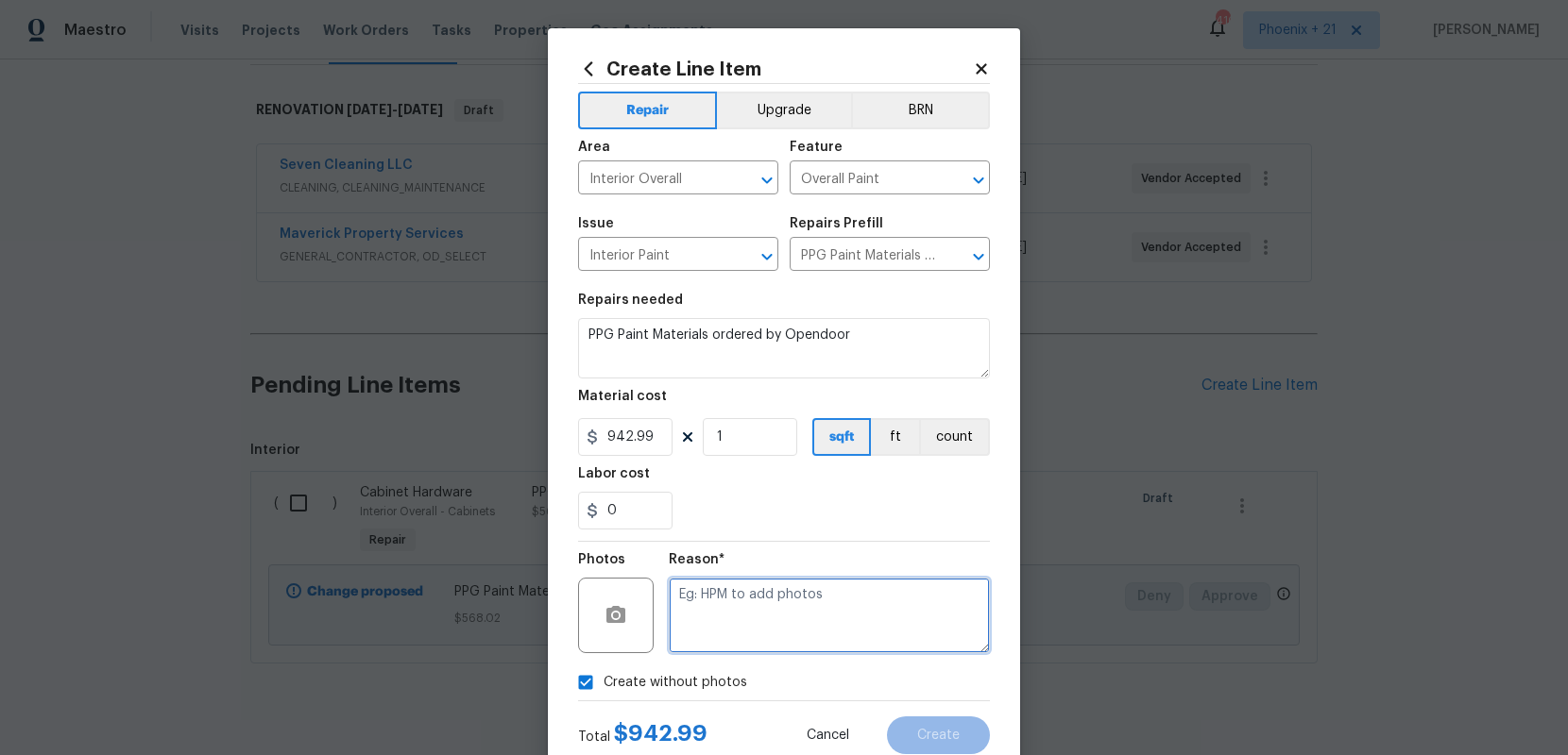
click at [747, 630] on textarea at bounding box center [829, 615] width 321 height 76
type textarea "n"
type textarea "NA"
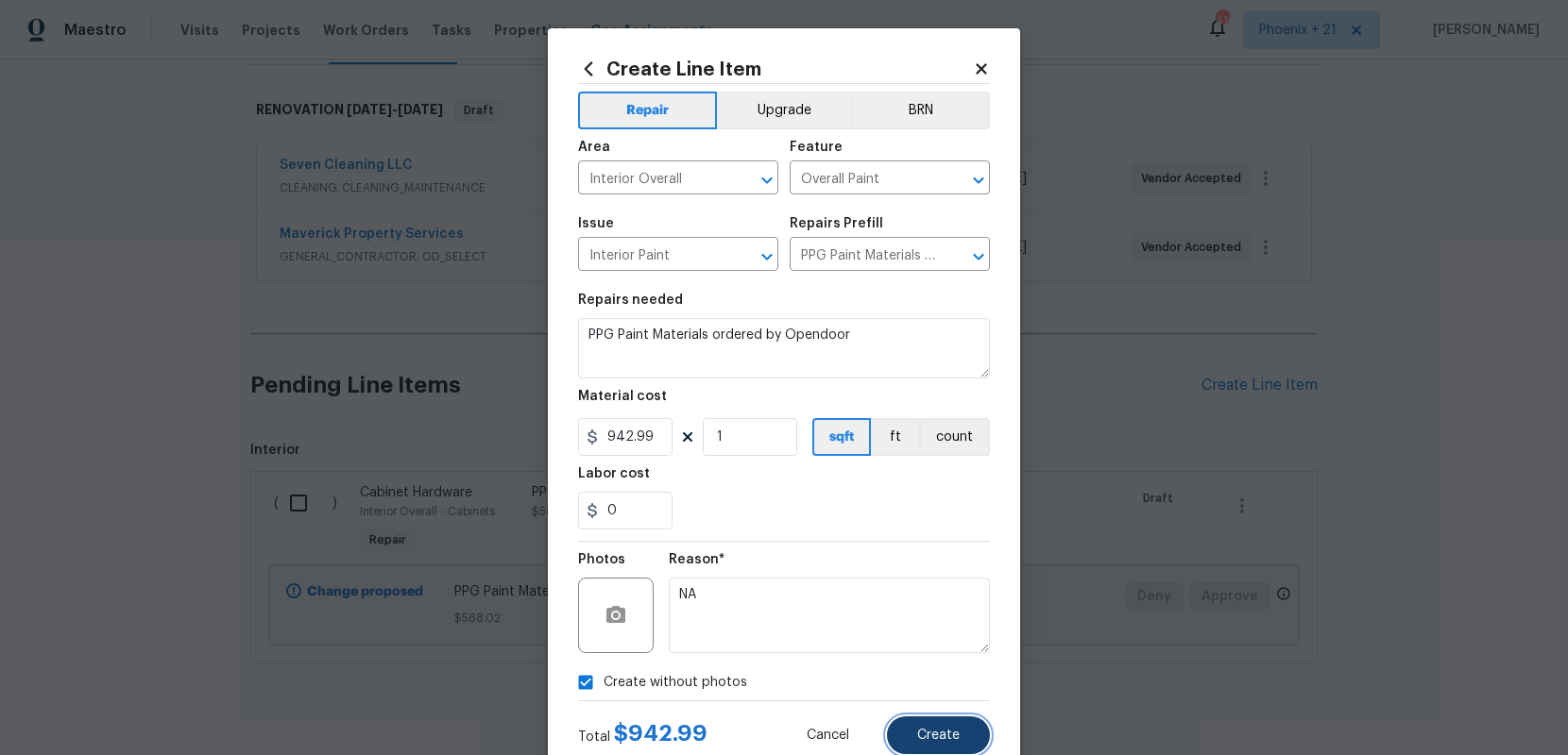
click at [926, 728] on span "Create" at bounding box center [938, 735] width 42 height 14
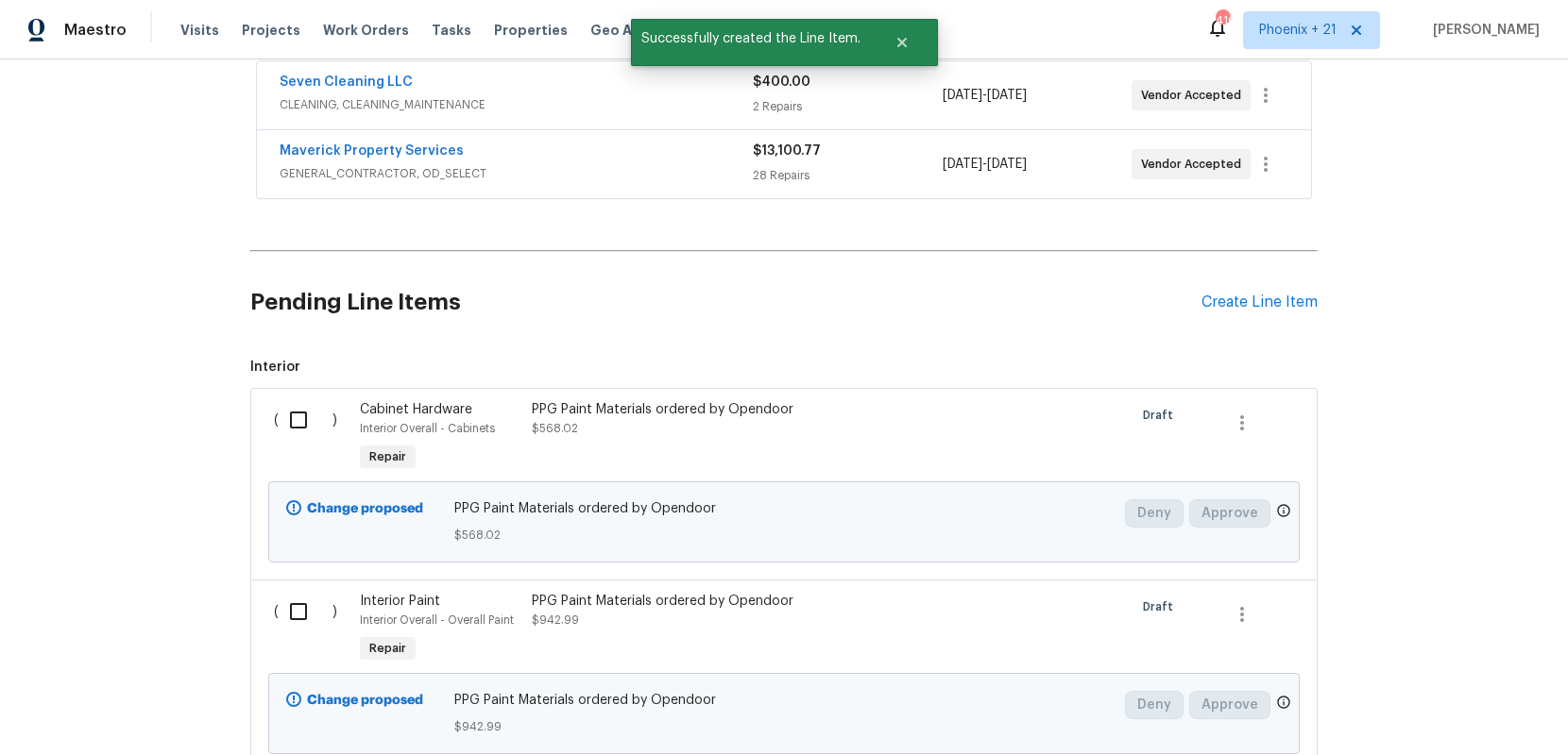
scroll to position [406, 0]
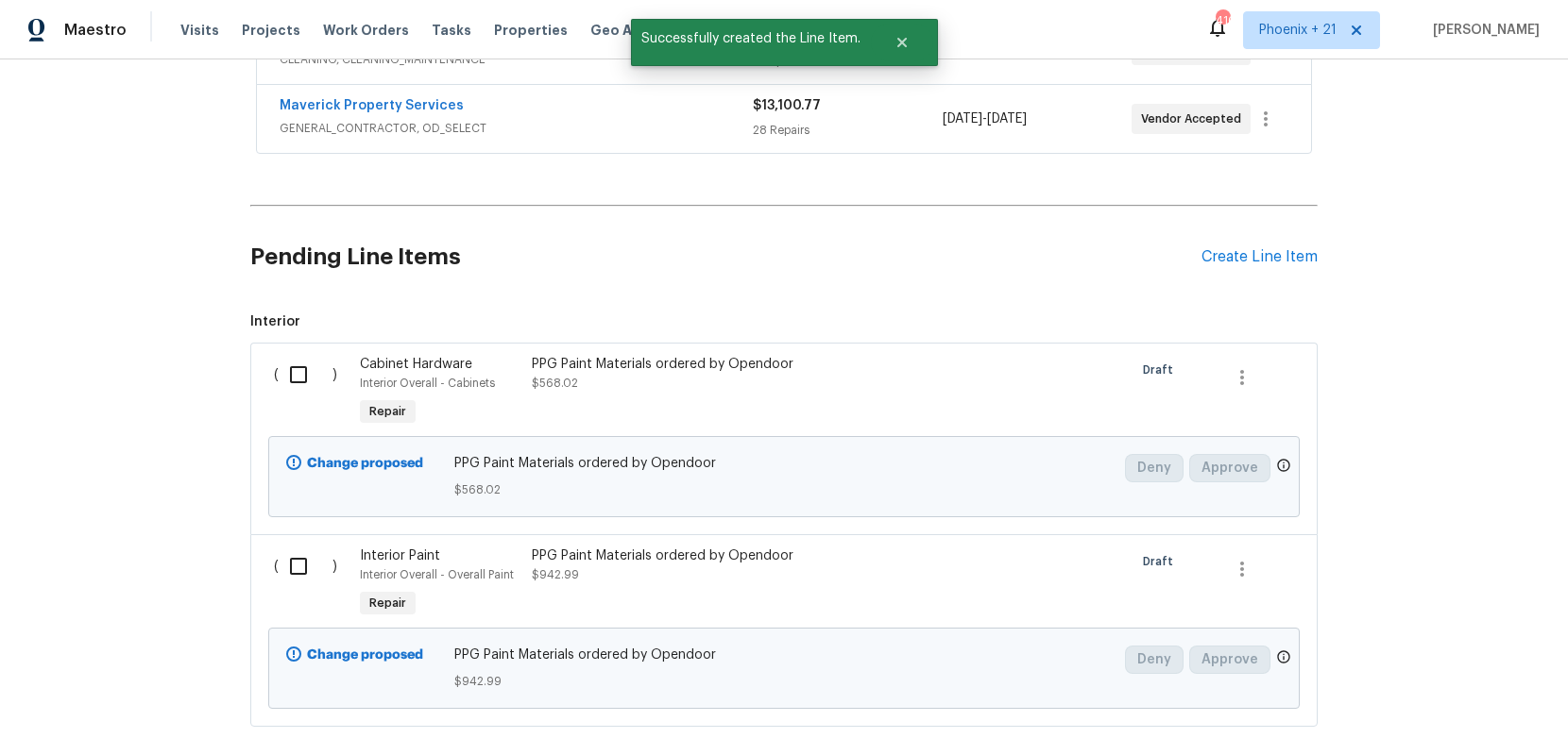
click at [304, 372] on input "checkbox" at bounding box center [305, 375] width 54 height 39
checkbox input "true"
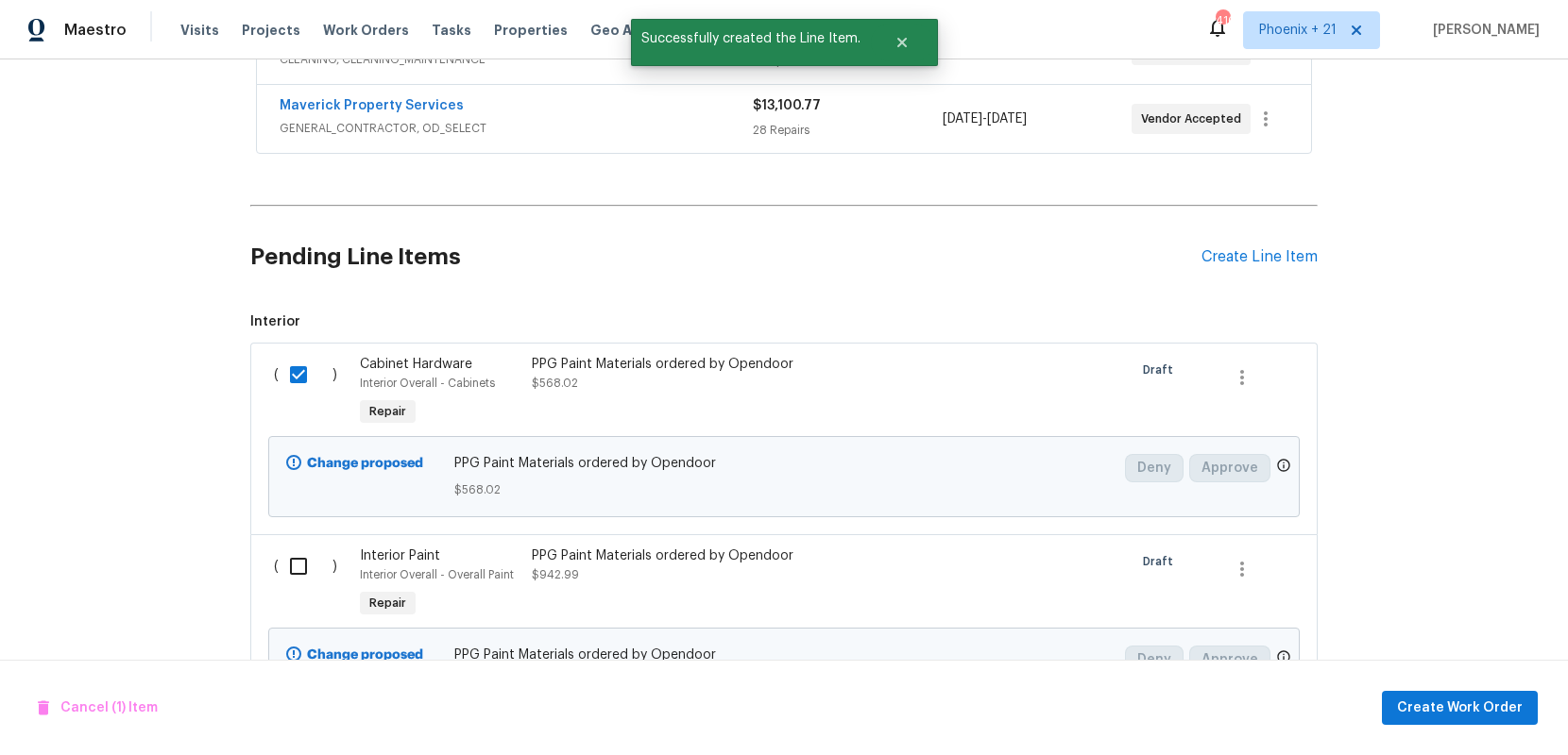
click at [313, 561] on input "checkbox" at bounding box center [305, 566] width 54 height 39
checkbox input "true"
click at [1433, 699] on span "Create Work Order" at bounding box center [1460, 709] width 126 height 24
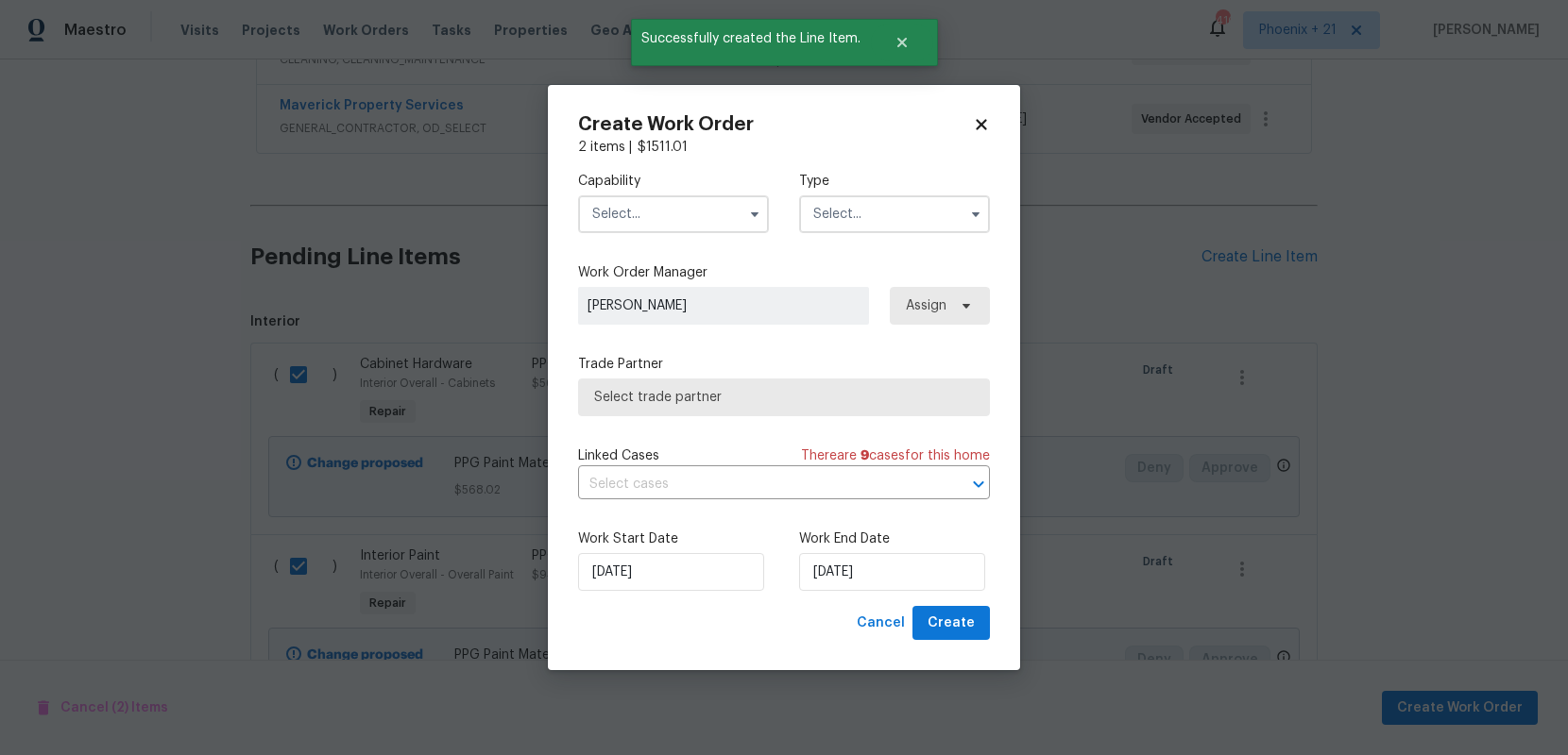
click at [693, 233] on div "Capability Type" at bounding box center [784, 202] width 412 height 92
click at [683, 220] on input "text" at bounding box center [674, 215] width 191 height 37
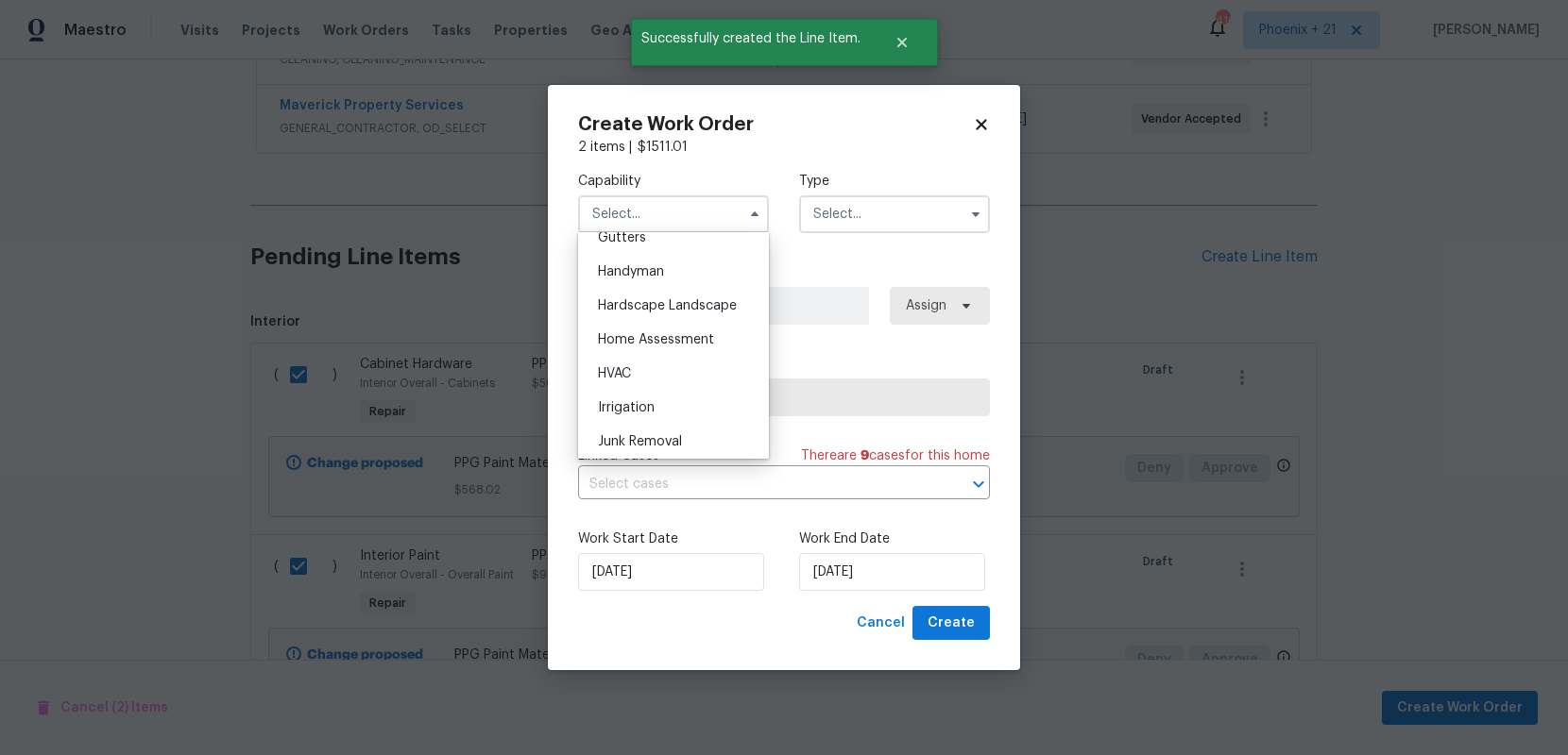
scroll to position [1478, 0]
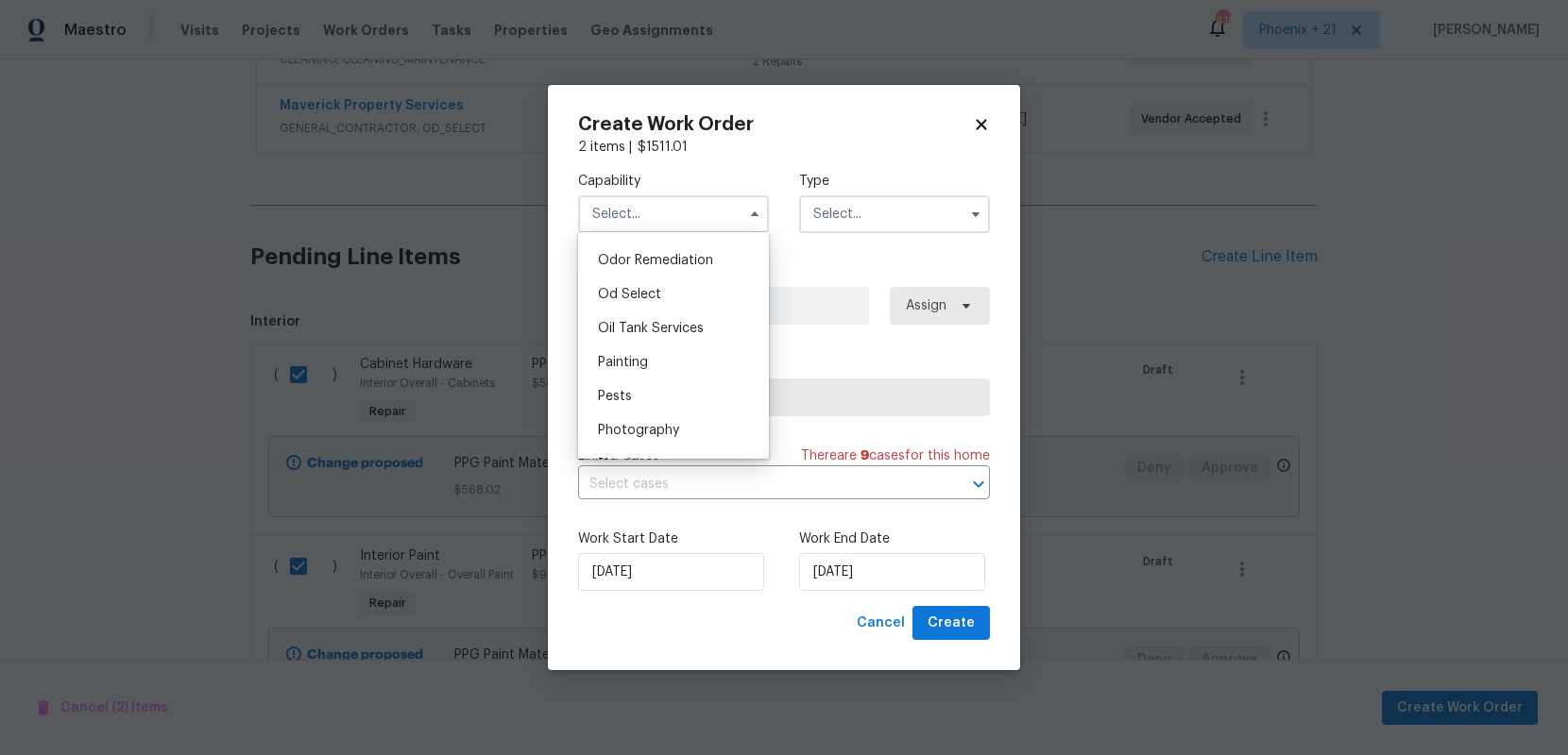
drag, startPoint x: 631, startPoint y: 370, endPoint x: 685, endPoint y: 338, distance: 62.8
click at [631, 370] on div "Painting" at bounding box center [674, 362] width 181 height 34
type input "Painting"
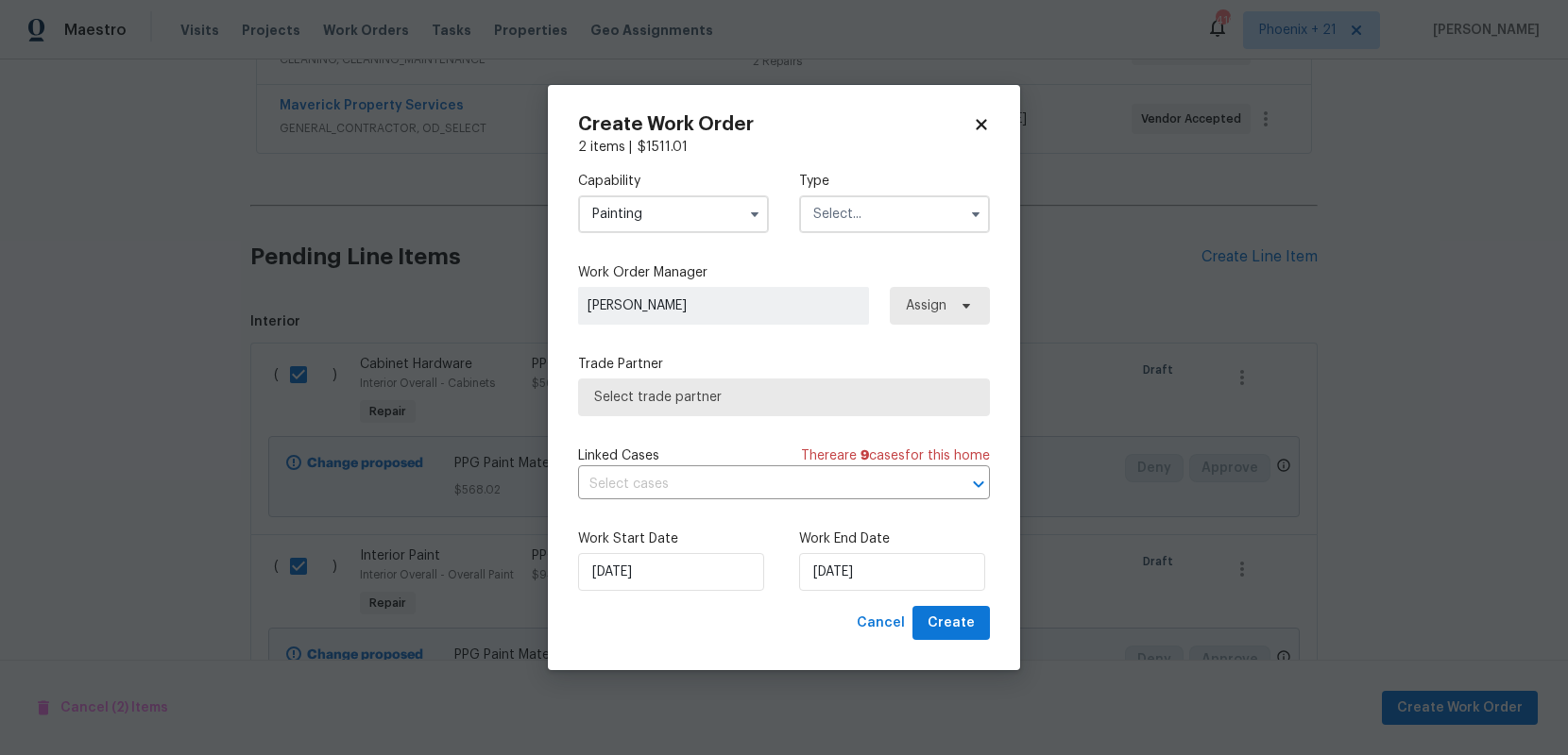
drag, startPoint x: 867, startPoint y: 205, endPoint x: 867, endPoint y: 222, distance: 17.0
click at [867, 208] on input "text" at bounding box center [894, 215] width 191 height 37
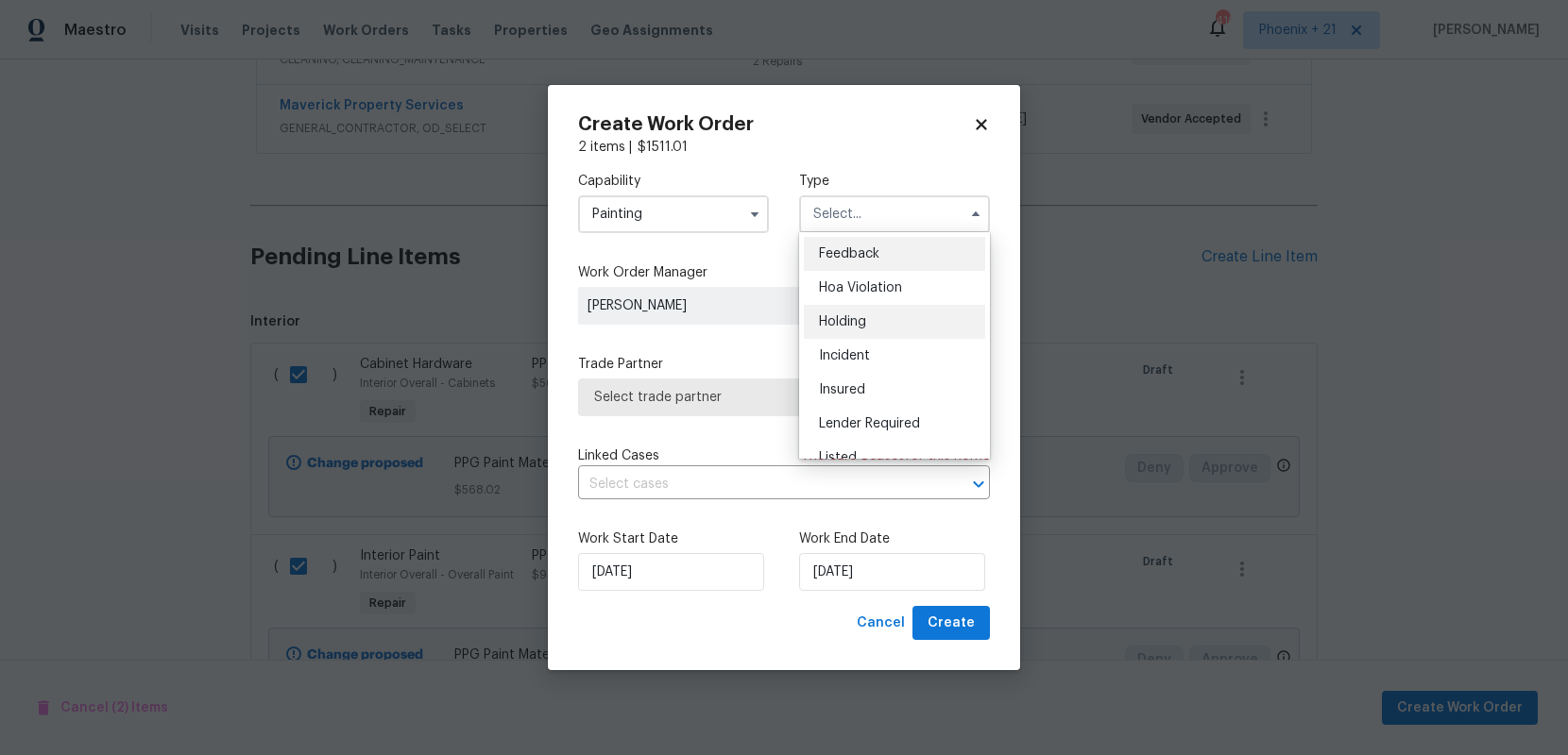
scroll to position [428, 0]
click at [884, 289] on div "Renovation" at bounding box center [894, 301] width 181 height 34
type input "Renovation"
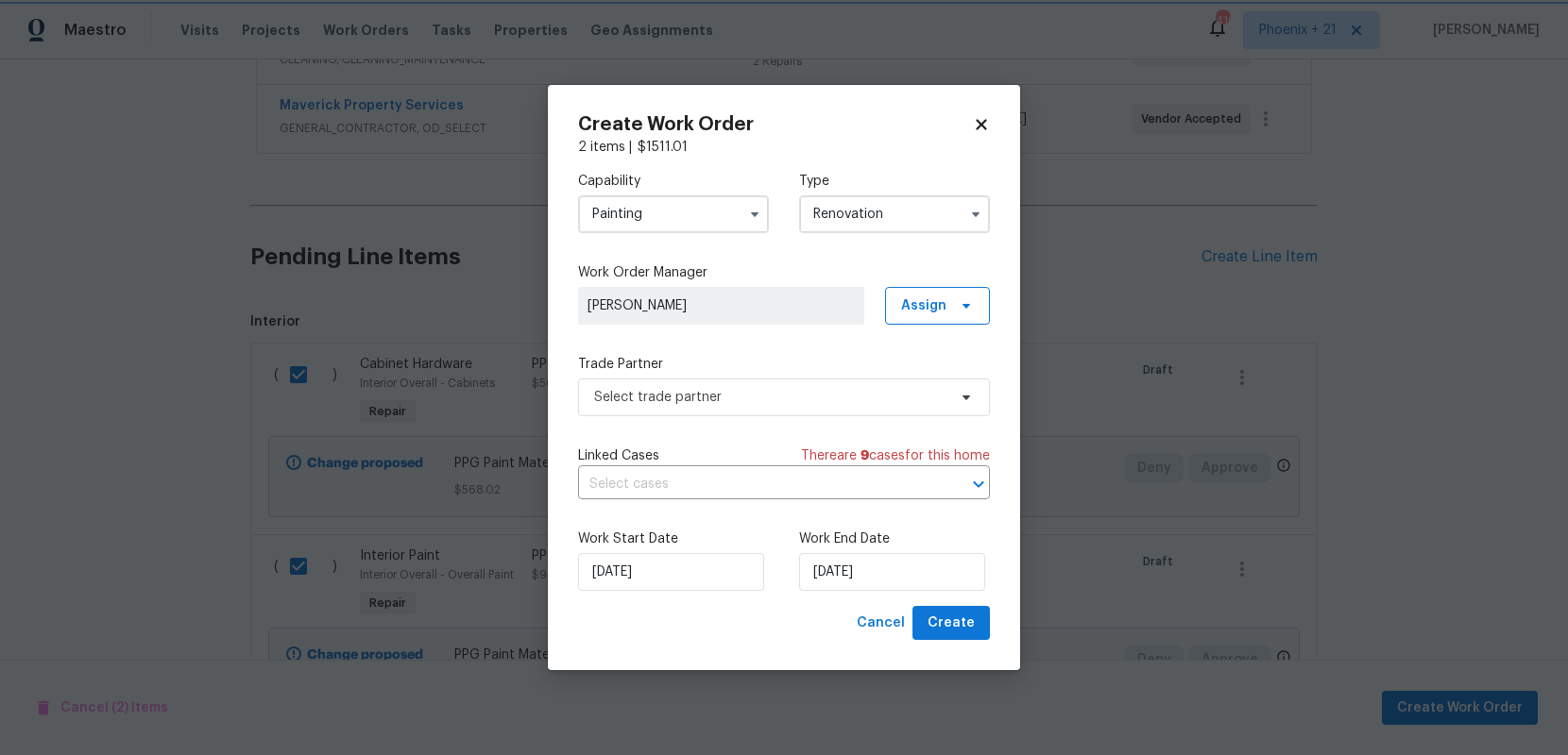
scroll to position [0, 0]
click at [910, 307] on span "Assign" at bounding box center [924, 305] width 45 height 19
click at [914, 382] on div "Assign to me" at bounding box center [940, 385] width 82 height 19
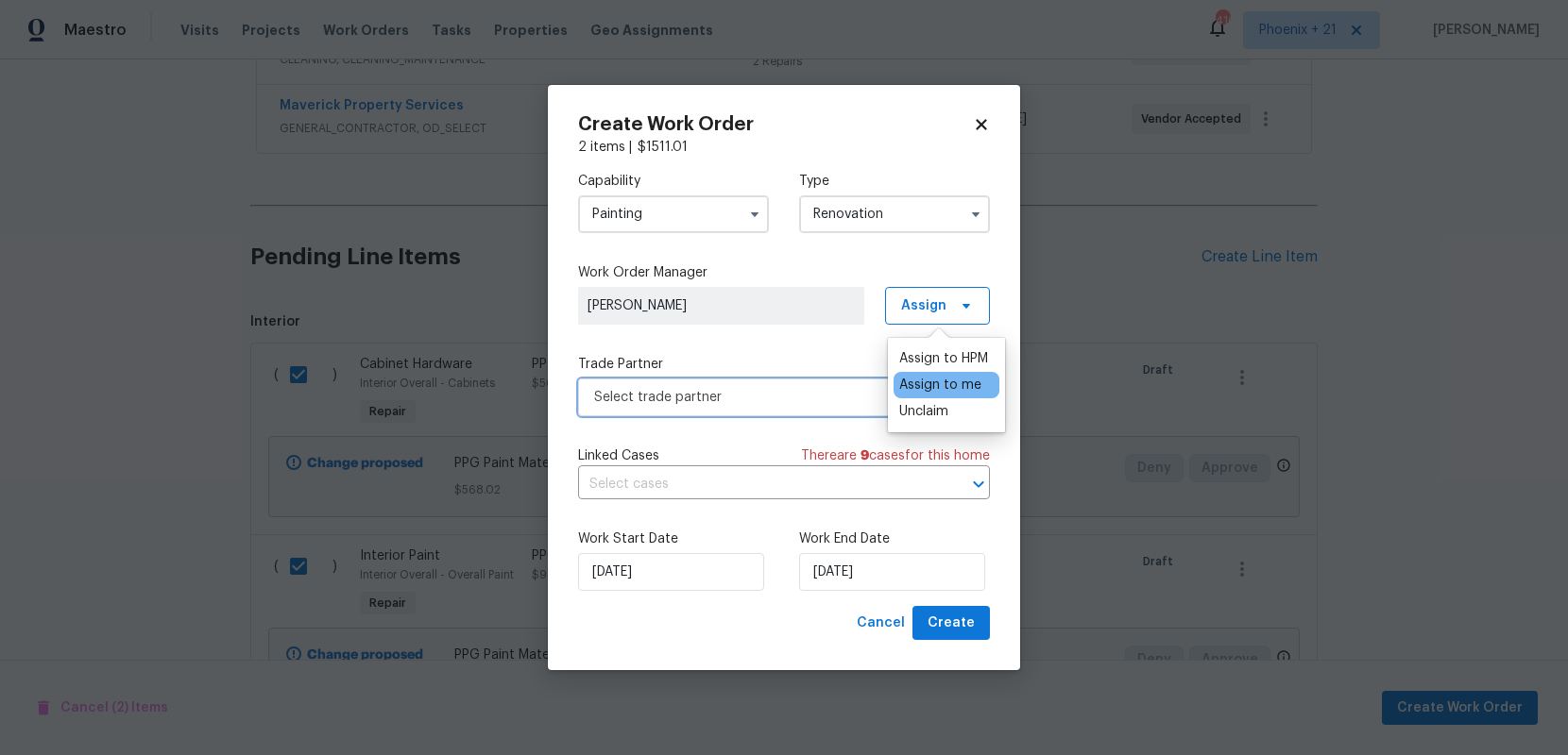
click at [810, 394] on span "Select trade partner" at bounding box center [770, 397] width 353 height 19
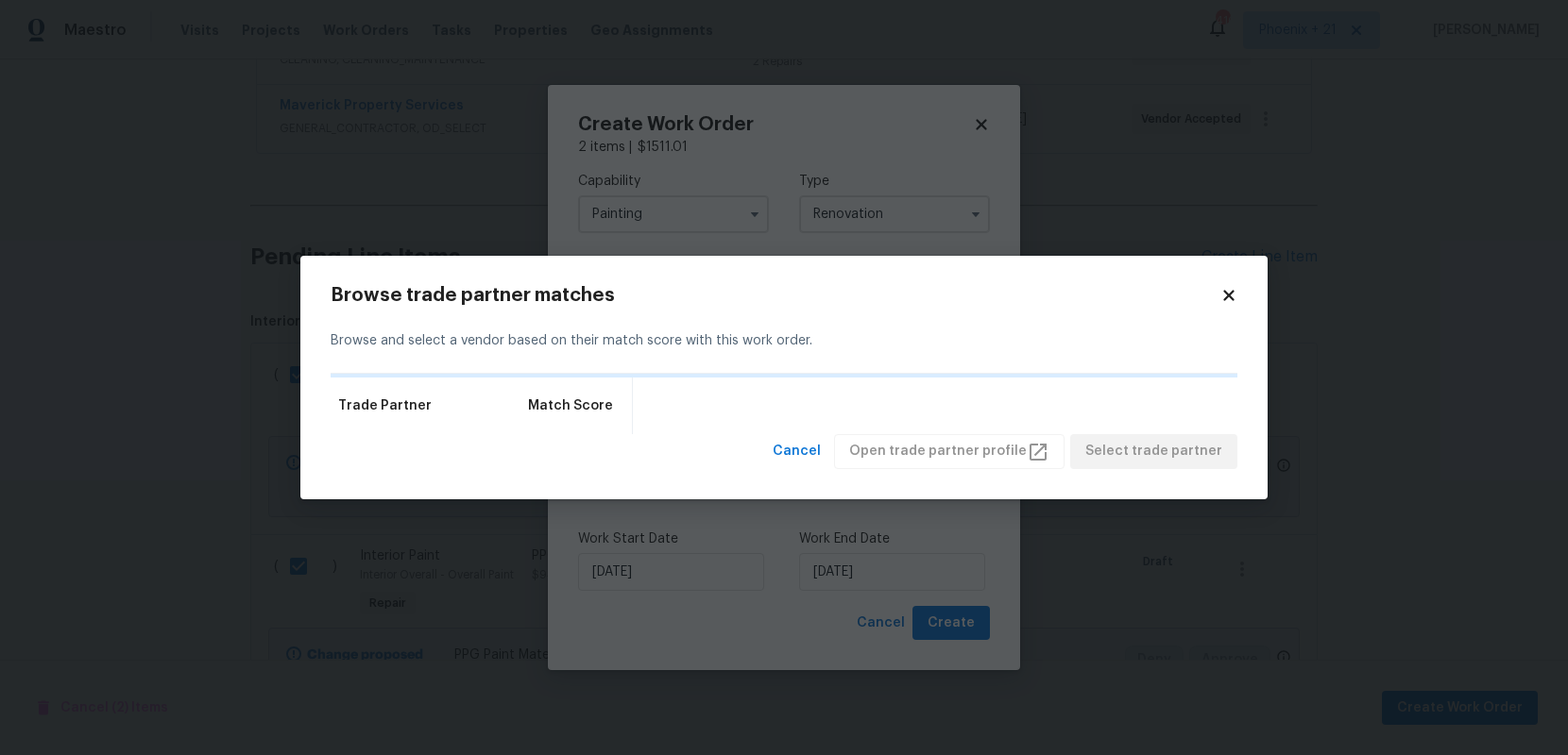
click at [1222, 293] on icon at bounding box center [1228, 295] width 17 height 17
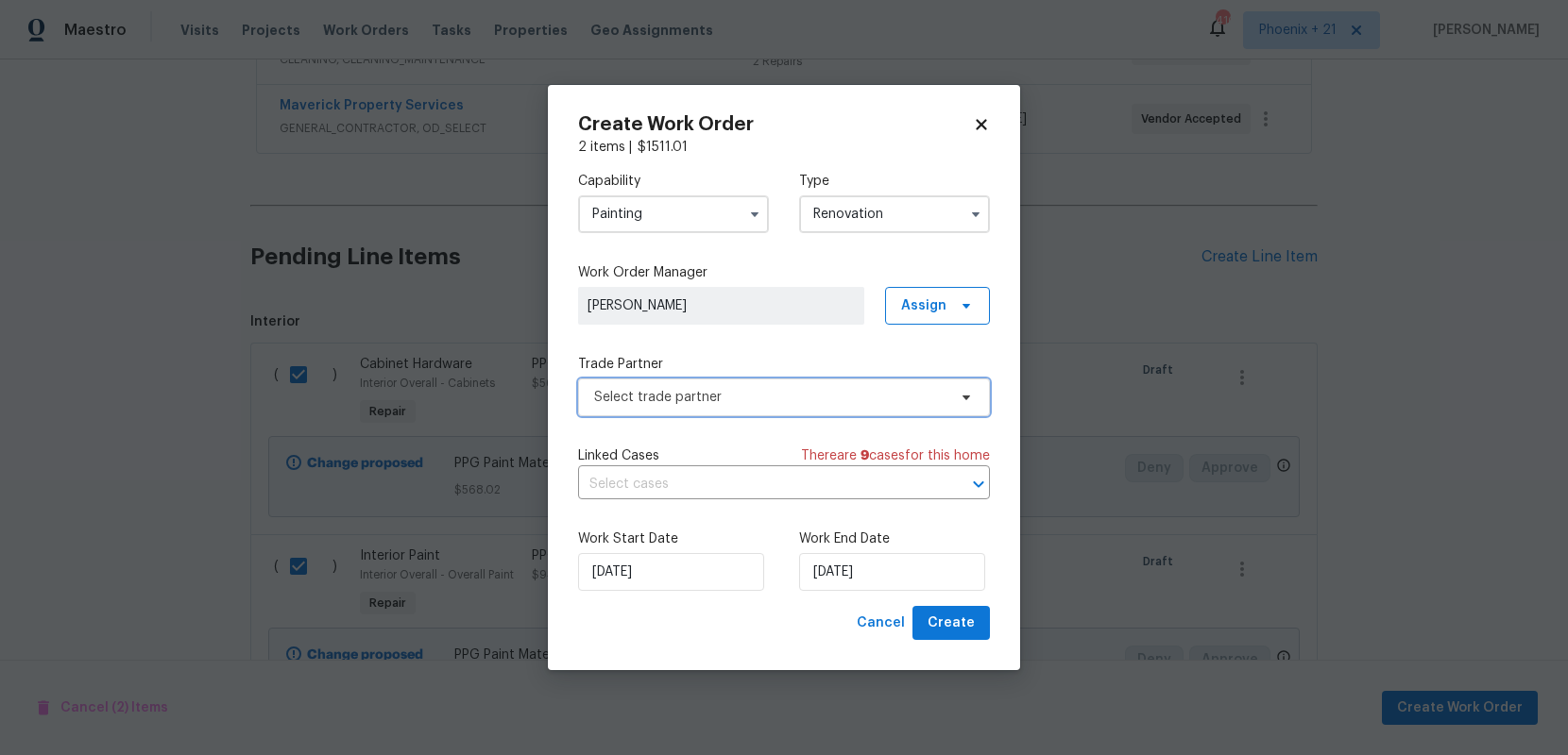
click at [823, 379] on span "Select trade partner" at bounding box center [784, 398] width 412 height 37
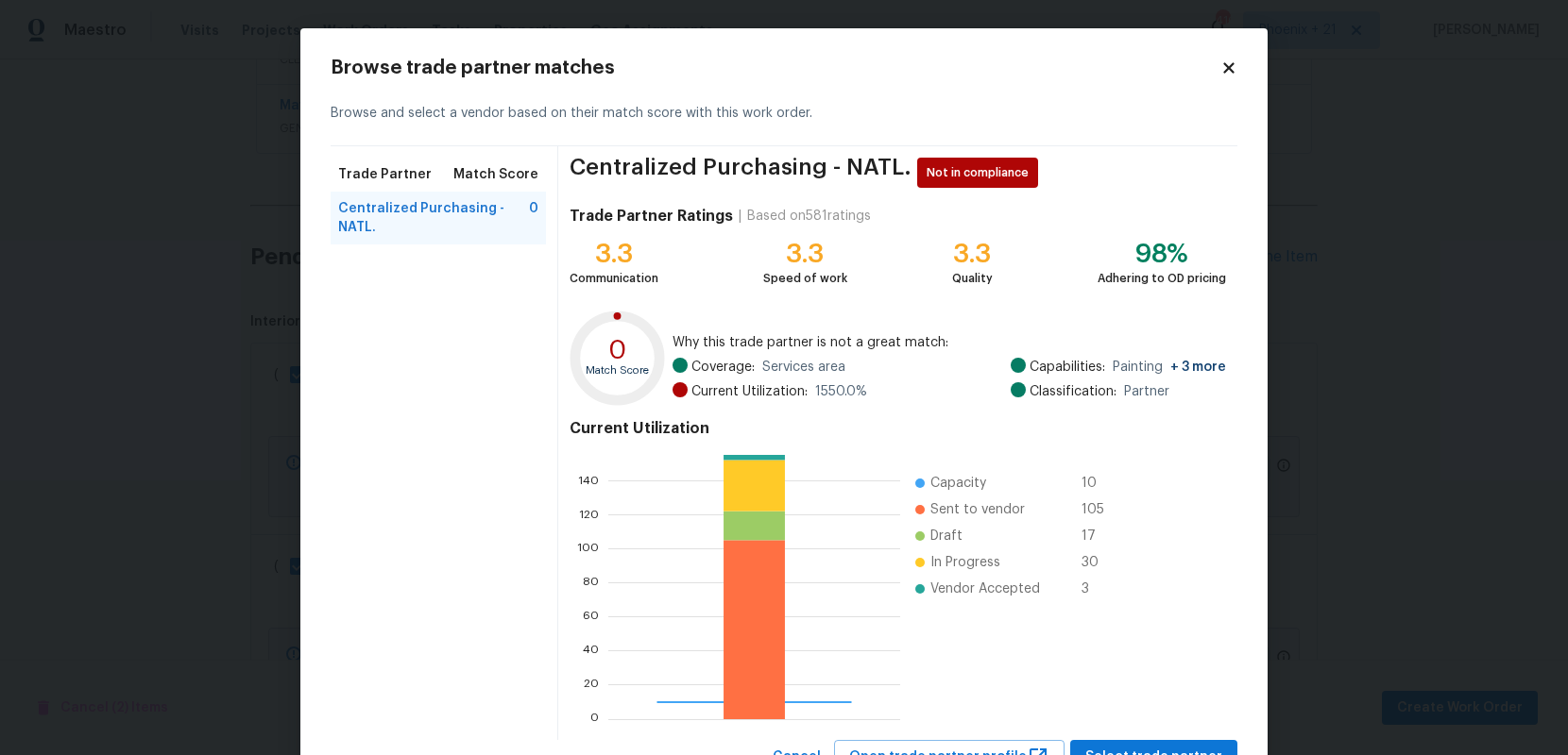
scroll to position [79, 0]
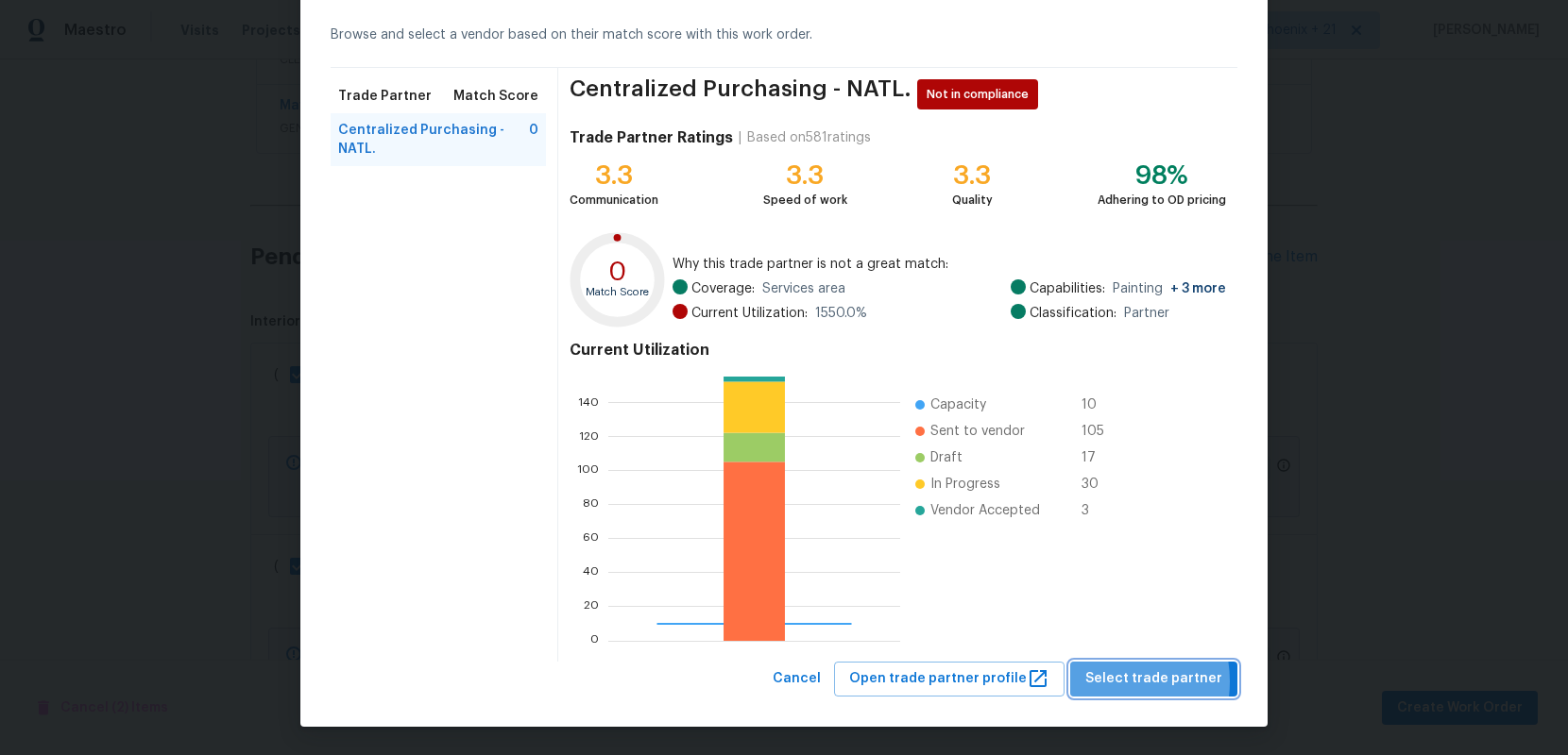
click at [1110, 681] on span "Select trade partner" at bounding box center [1153, 679] width 137 height 24
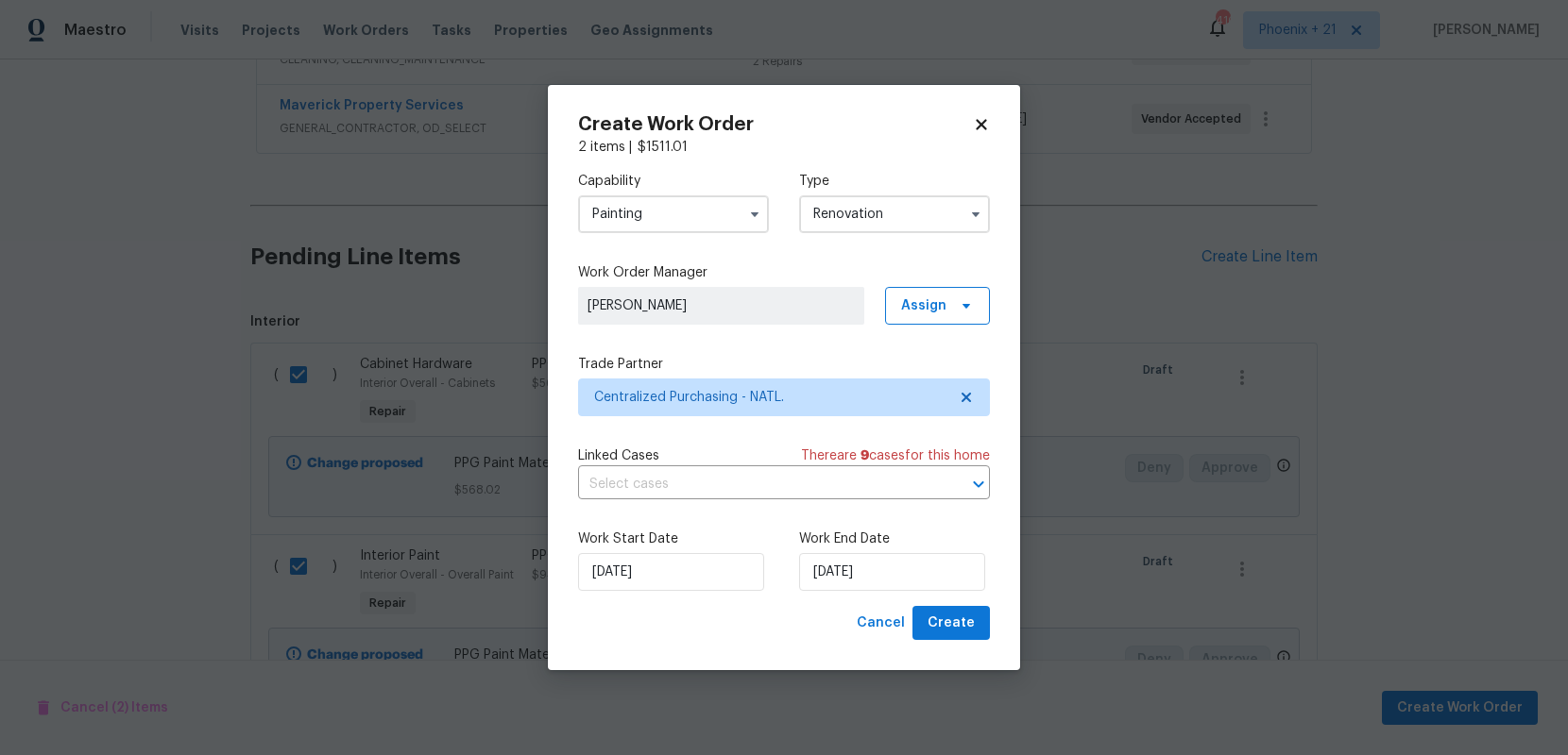
scroll to position [0, 0]
click at [972, 601] on div "Work Start Date [DATE] Work End Date [DATE]" at bounding box center [784, 560] width 412 height 92
click at [971, 614] on span "Create" at bounding box center [951, 623] width 47 height 24
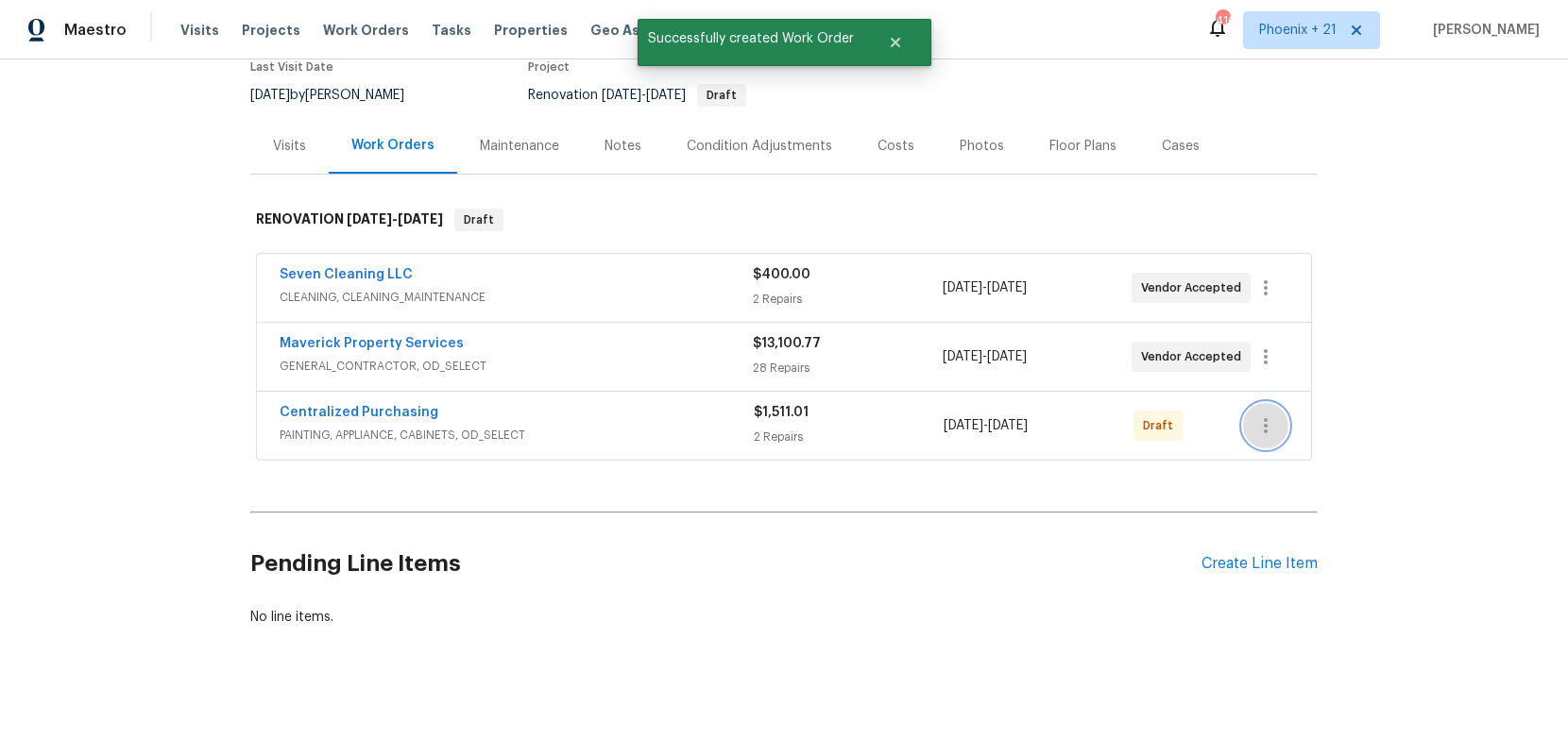
click at [1272, 410] on button "button" at bounding box center [1266, 425] width 45 height 45
click at [1290, 431] on li "Send to Vendor" at bounding box center [1344, 426] width 204 height 31
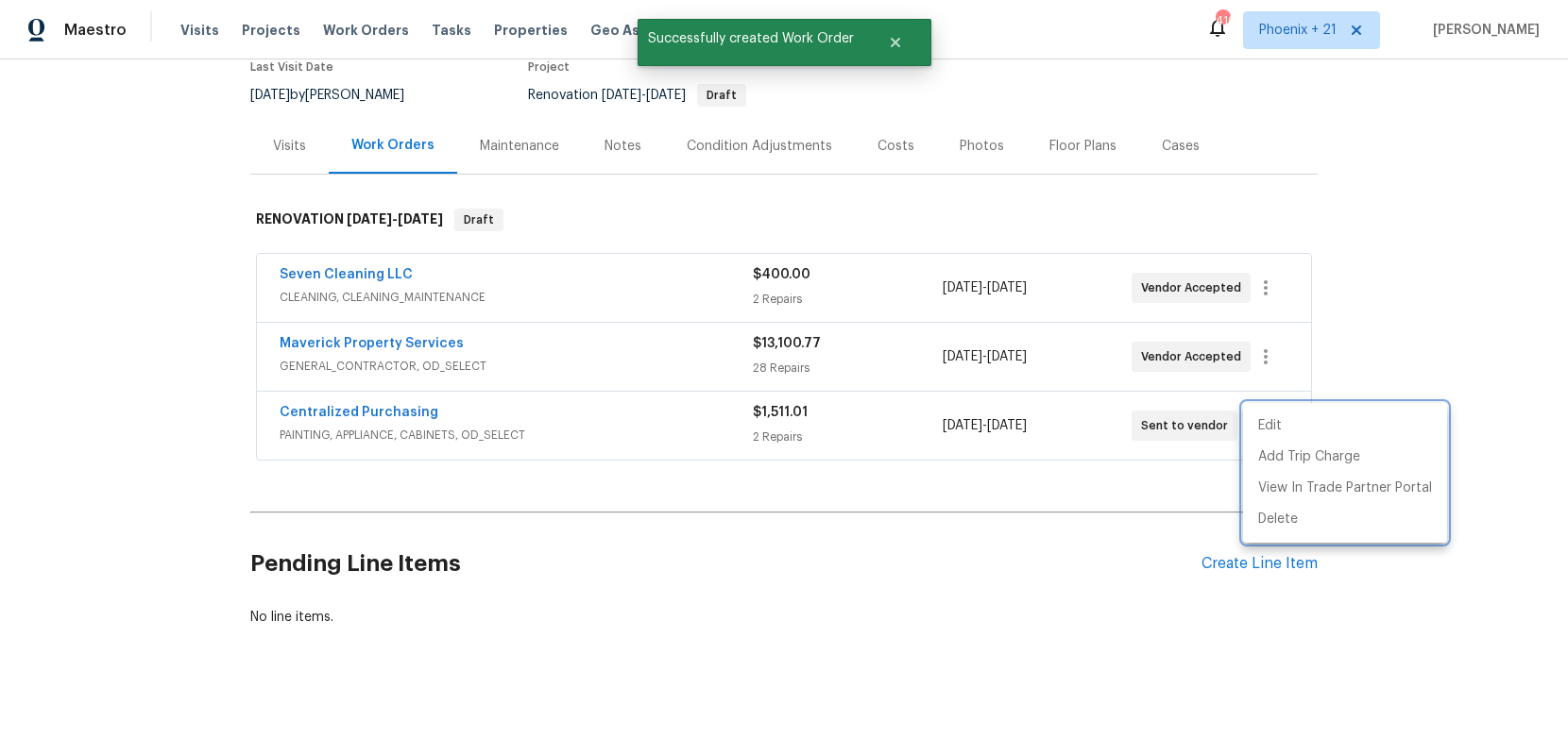
drag, startPoint x: 554, startPoint y: 429, endPoint x: 513, endPoint y: 415, distance: 43.3
click at [537, 423] on div at bounding box center [784, 377] width 1568 height 755
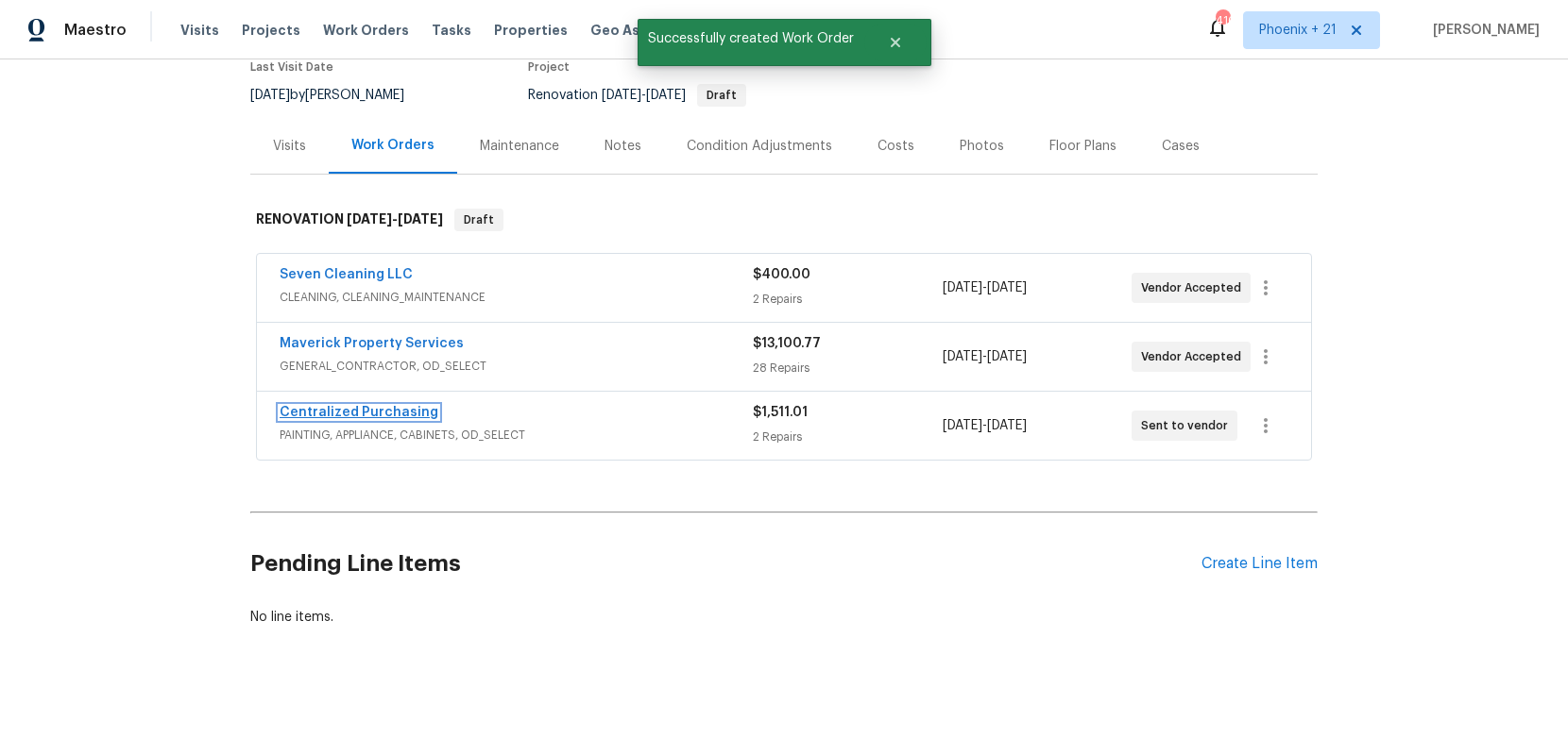
click at [396, 416] on link "Centralized Purchasing" at bounding box center [359, 411] width 159 height 13
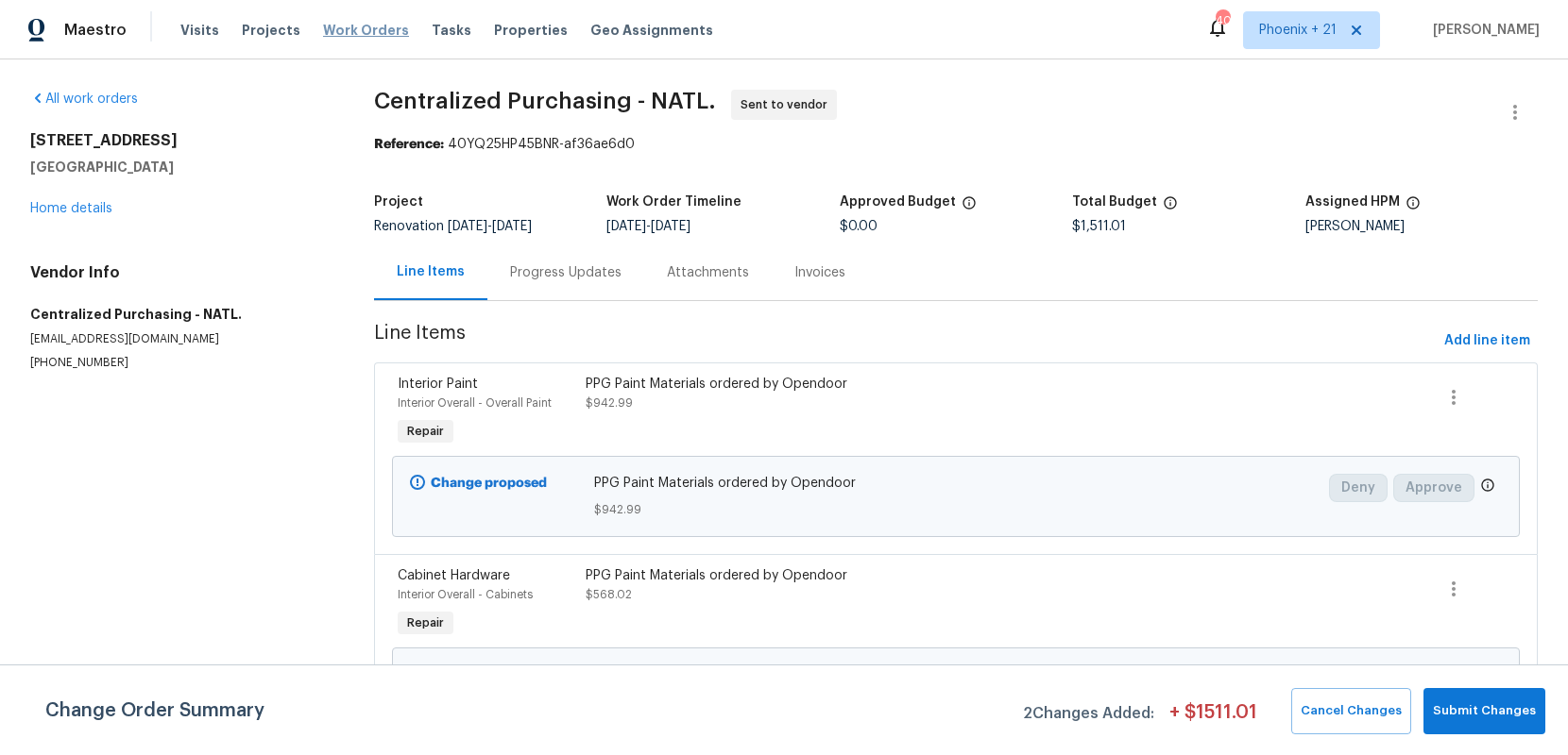
click at [346, 34] on span "Work Orders" at bounding box center [365, 30] width 86 height 19
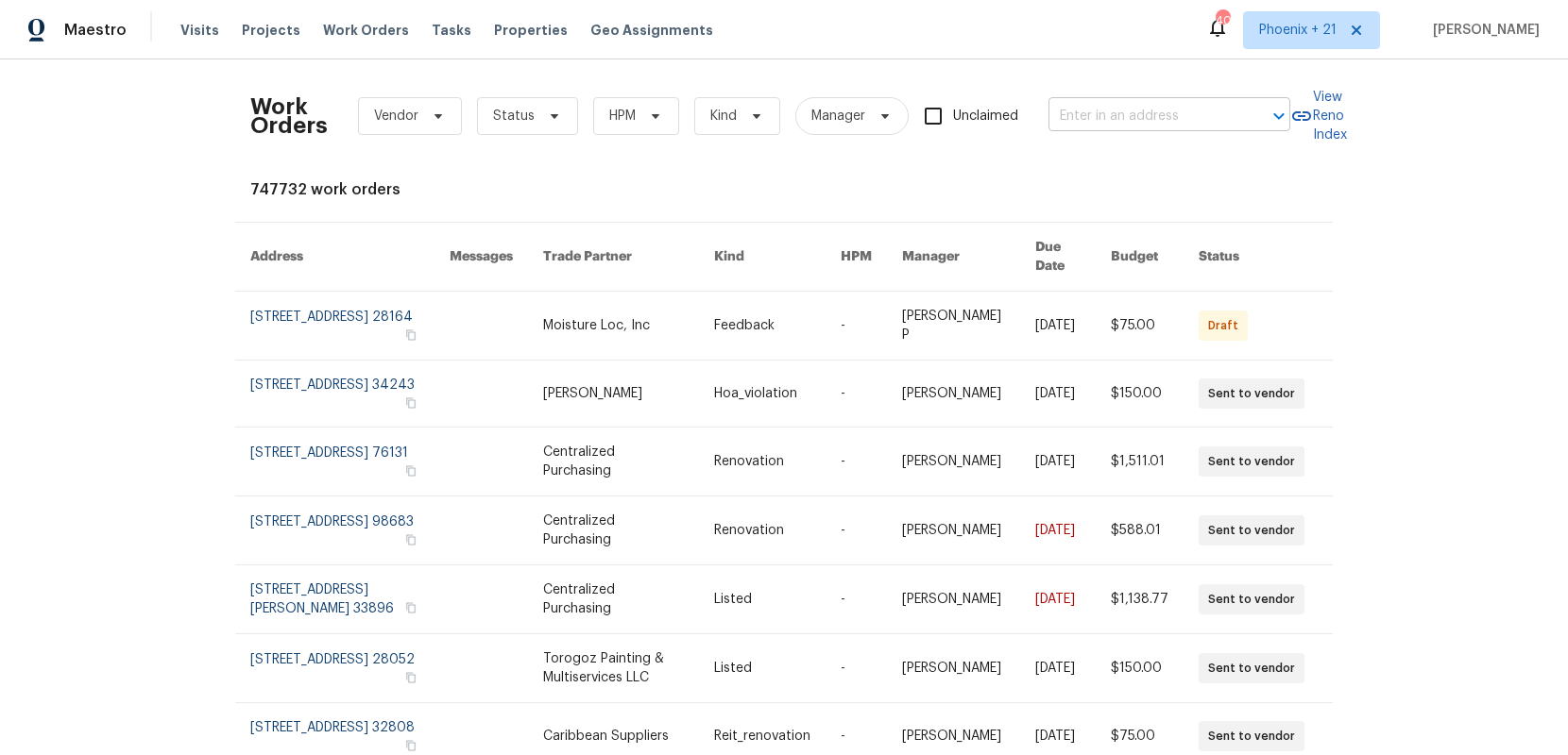
click at [1194, 136] on div "Work Orders Vendor Status HPM Kind Manager Unclaimed ​" at bounding box center [770, 116] width 1040 height 83
click at [1193, 122] on input "text" at bounding box center [1143, 117] width 189 height 30
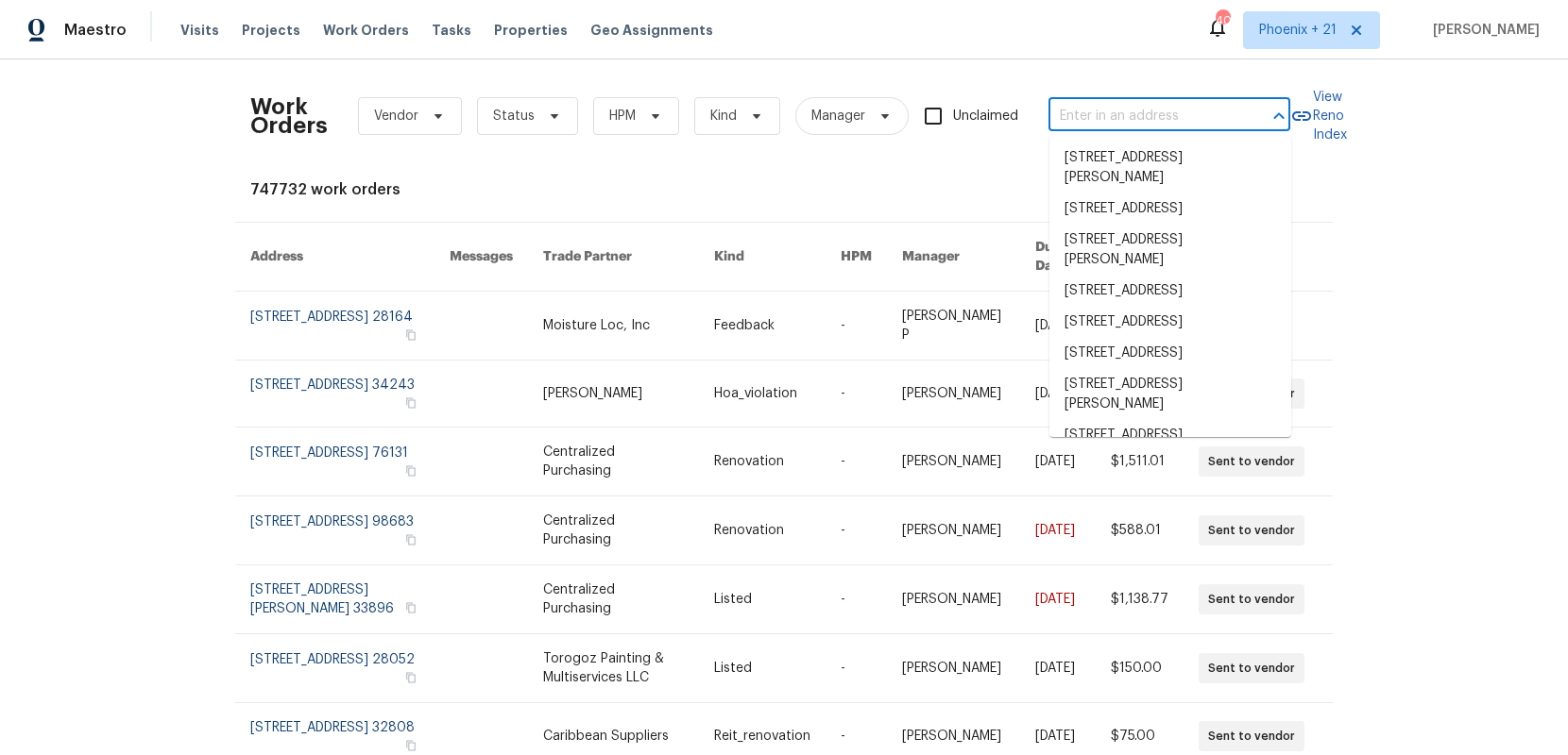
paste input "[STREET_ADDRESS]"
type input "[STREET_ADDRESS]"
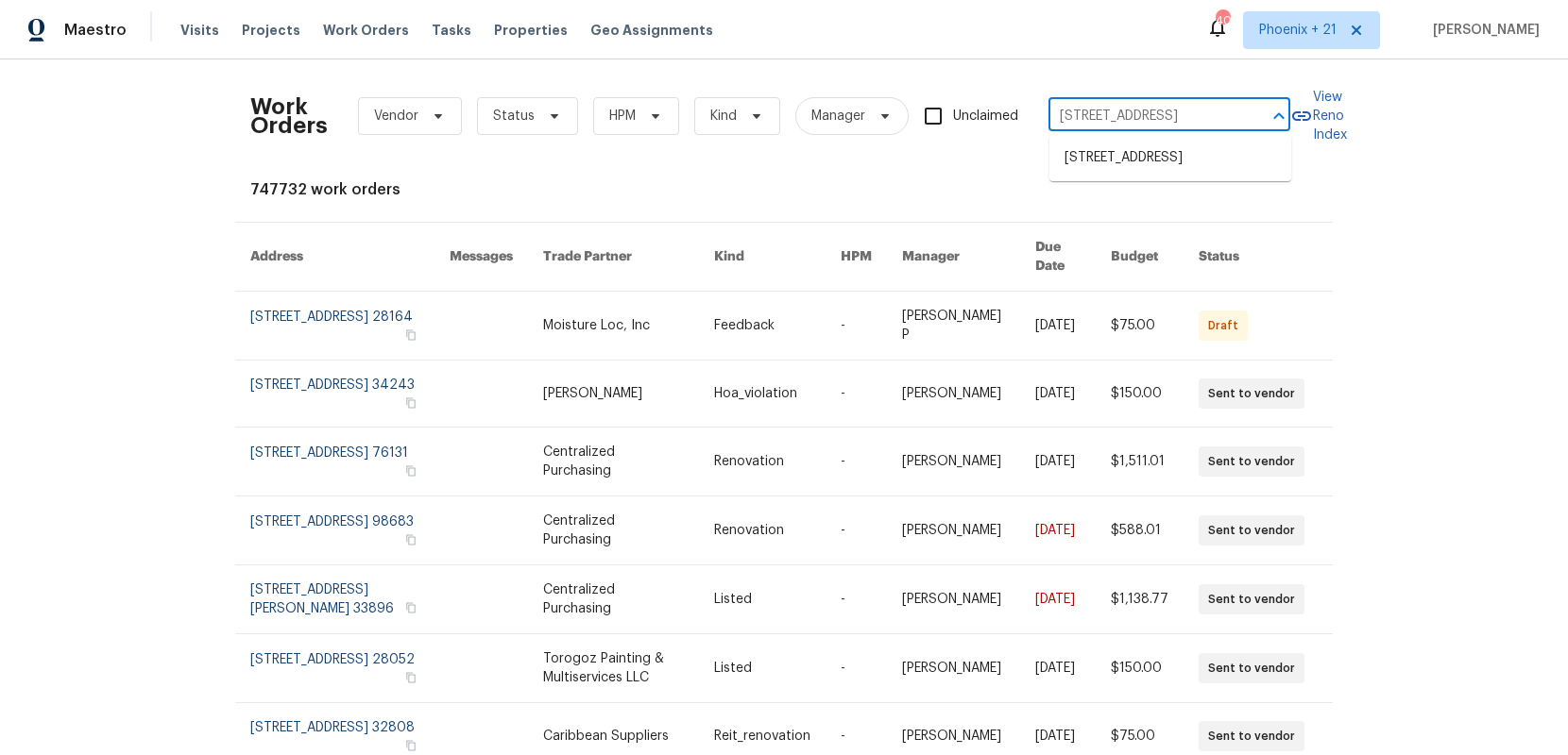
click at [1168, 173] on li "[STREET_ADDRESS]" at bounding box center [1169, 158] width 241 height 31
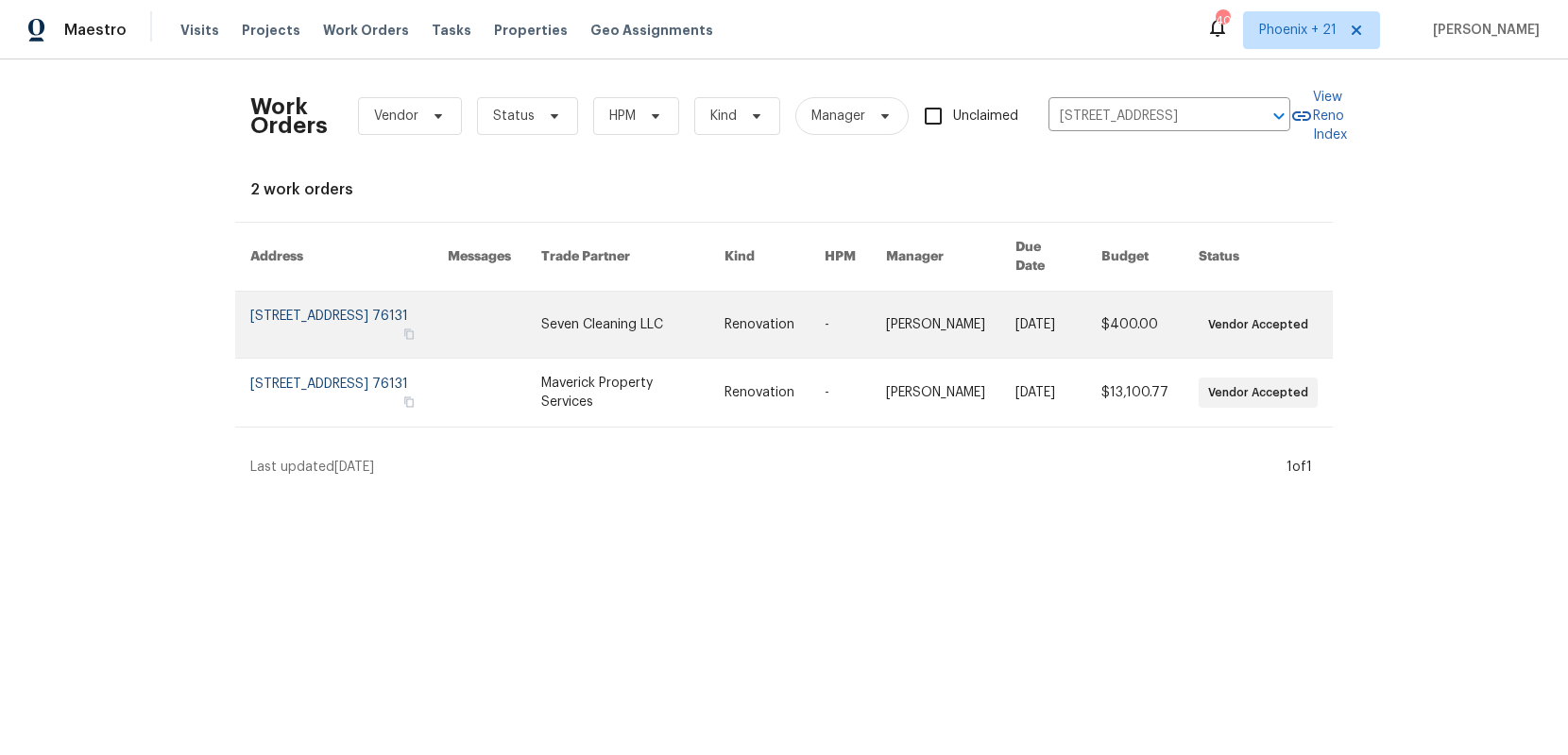
click at [541, 316] on link at bounding box center [494, 324] width 94 height 66
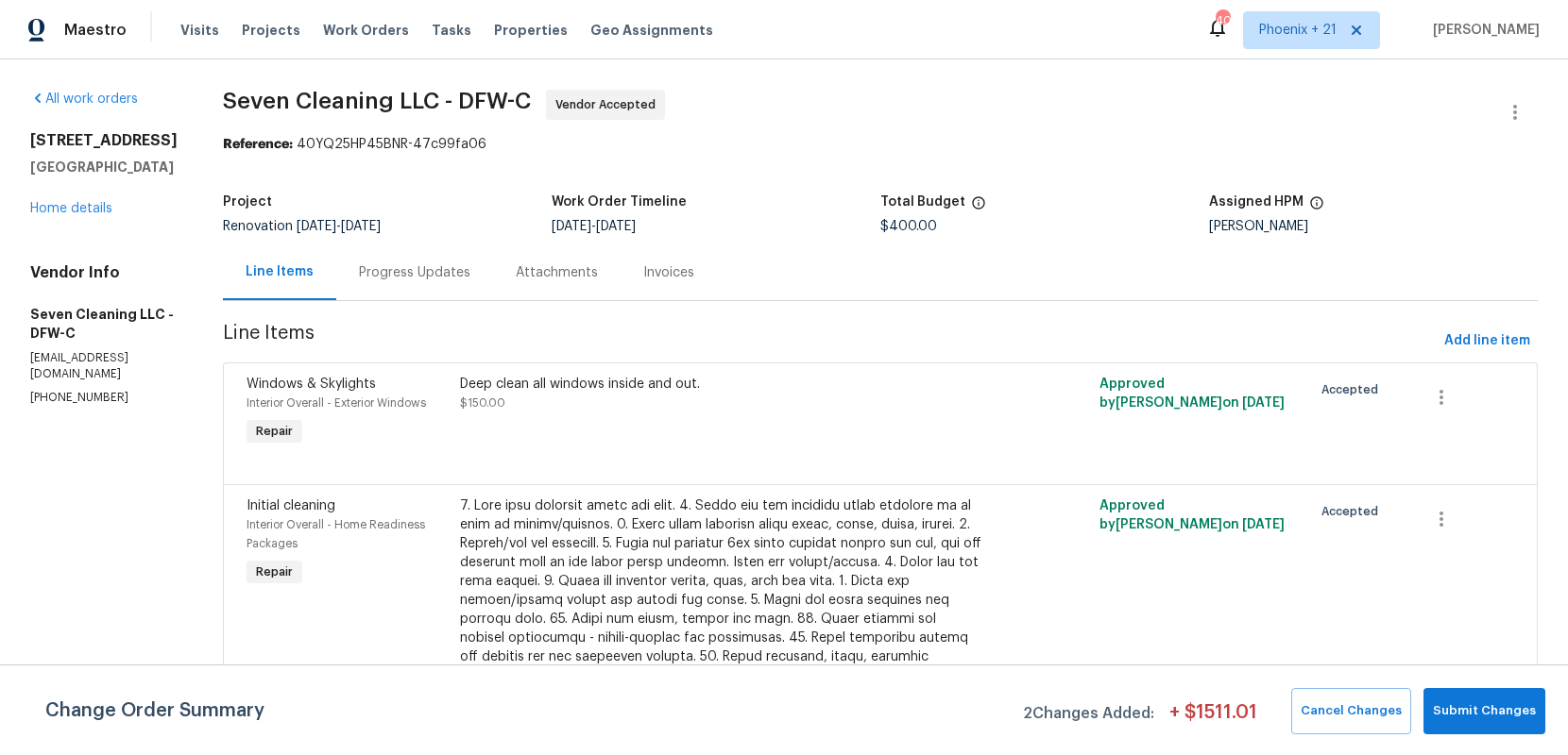
click at [91, 216] on div "[STREET_ADDRESS] Home details" at bounding box center [104, 174] width 148 height 87
click at [88, 213] on link "Home details" at bounding box center [71, 208] width 82 height 13
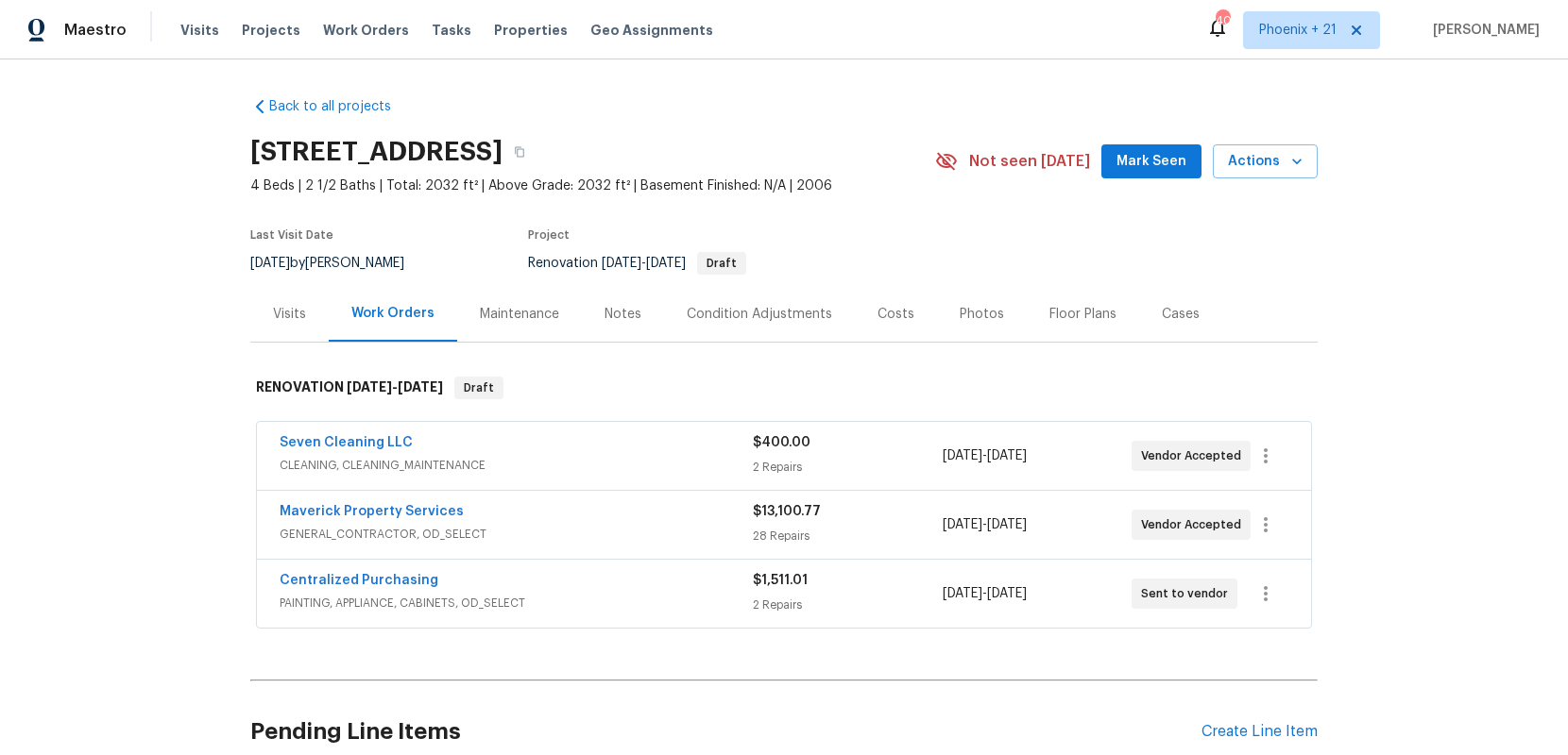
click at [428, 581] on div "Centralized Purchasing" at bounding box center [516, 582] width 473 height 23
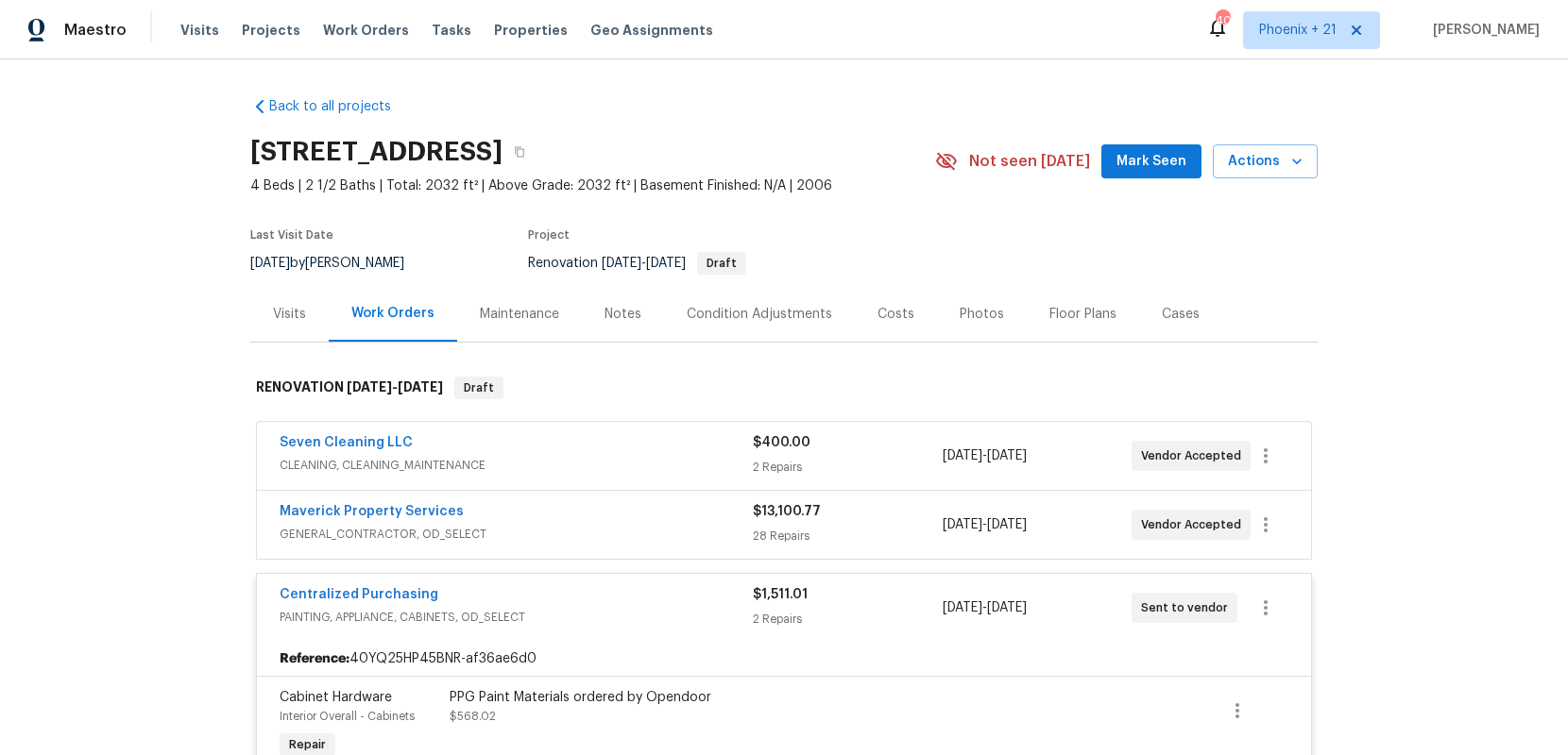
drag, startPoint x: 382, startPoint y: 584, endPoint x: 422, endPoint y: 593, distance: 41.0
click at [382, 584] on div "Centralized Purchasing PAINTING, APPLIANCE, CABINETS, OD_SELECT $1,511.01 2 Rep…" at bounding box center [784, 607] width 1054 height 68
click at [425, 596] on div "Centralized Purchasing" at bounding box center [516, 597] width 473 height 23
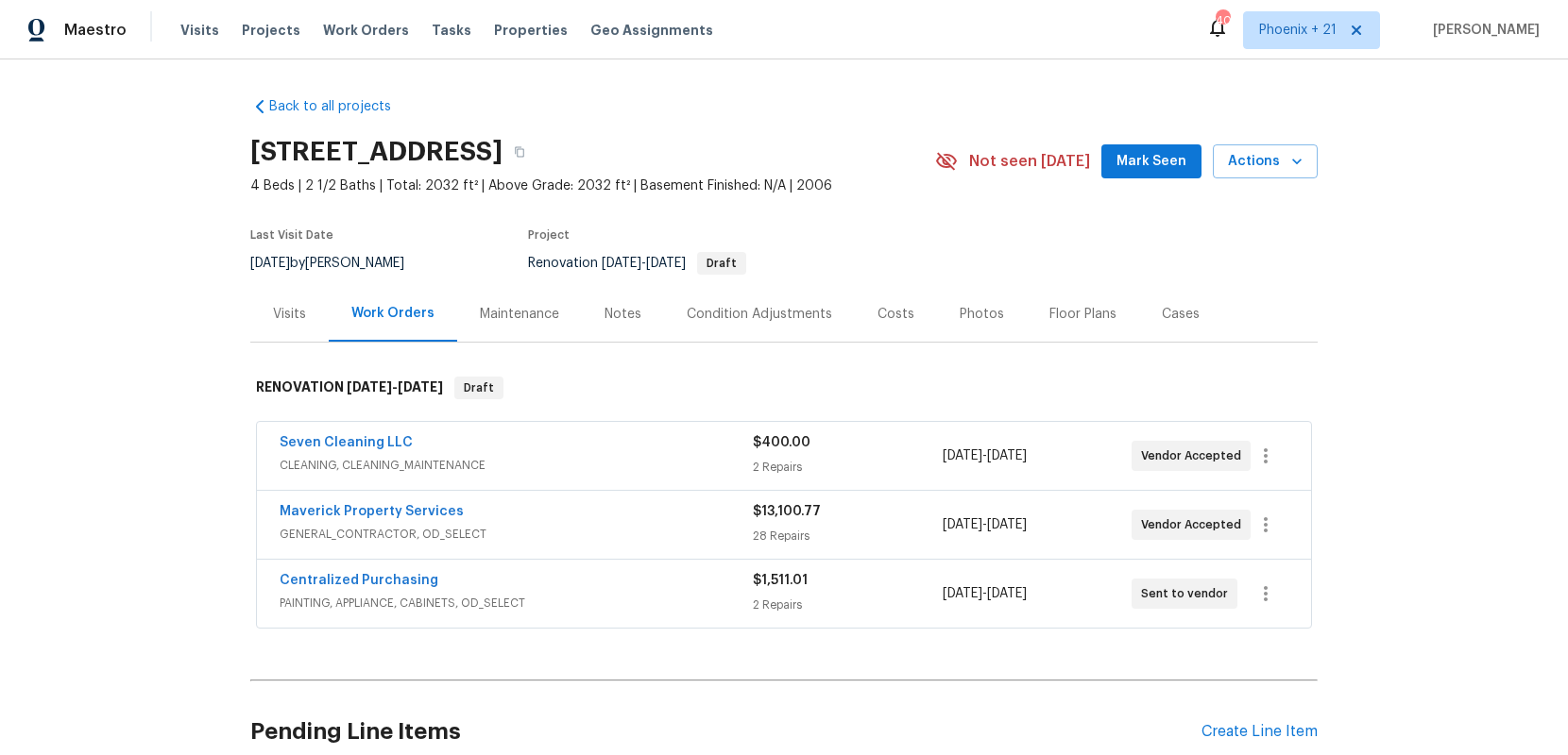
click at [415, 596] on span "PAINTING, APPLIANCE, CABINETS, OD_SELECT" at bounding box center [516, 602] width 473 height 19
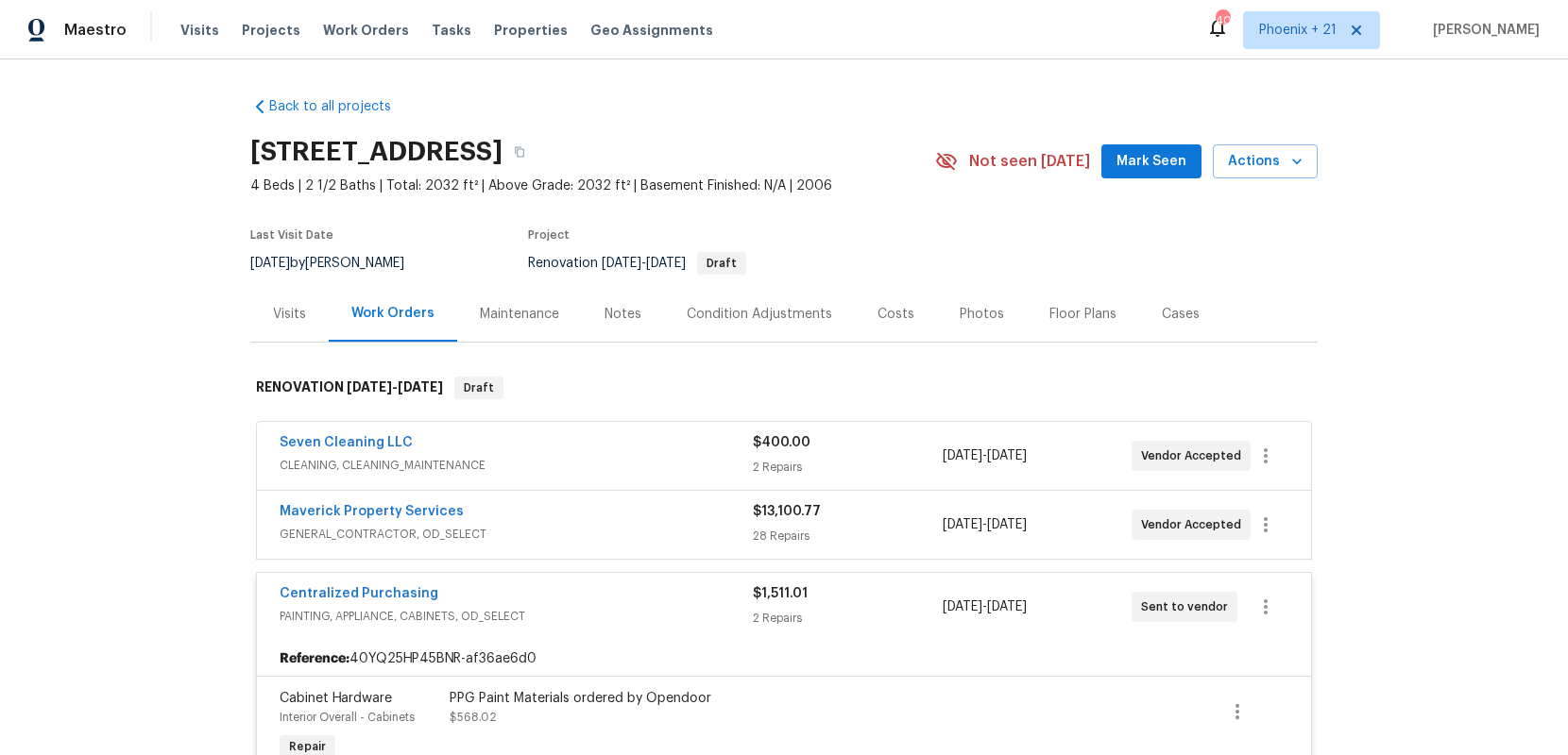
click at [403, 577] on div "Centralized Purchasing PAINTING, APPLIANCE, CABINETS, OD_SELECT $1,511.01 2 Rep…" at bounding box center [784, 606] width 1054 height 68
click at [405, 588] on link "Centralized Purchasing" at bounding box center [359, 594] width 159 height 13
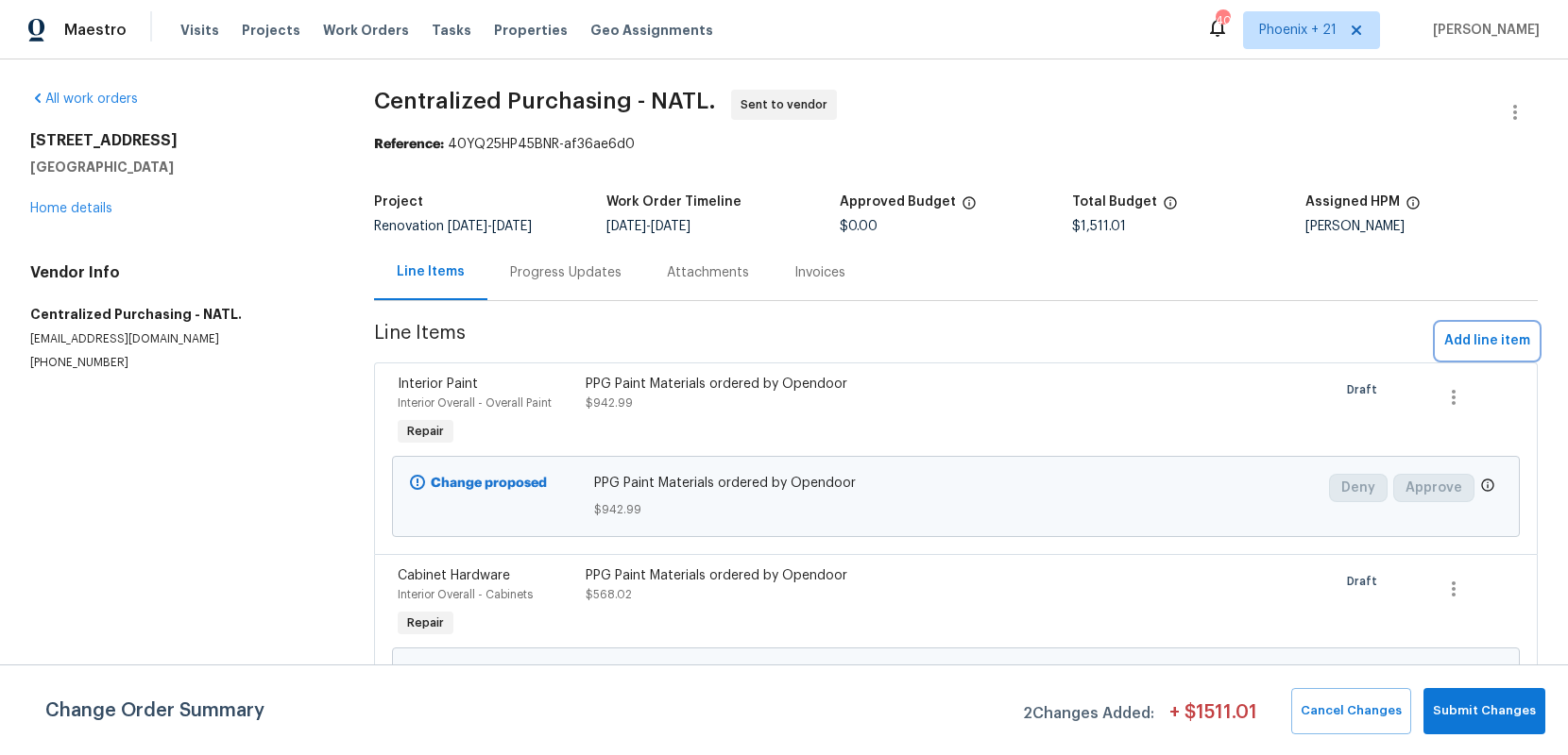
click at [1458, 344] on span "Add line item" at bounding box center [1486, 342] width 86 height 24
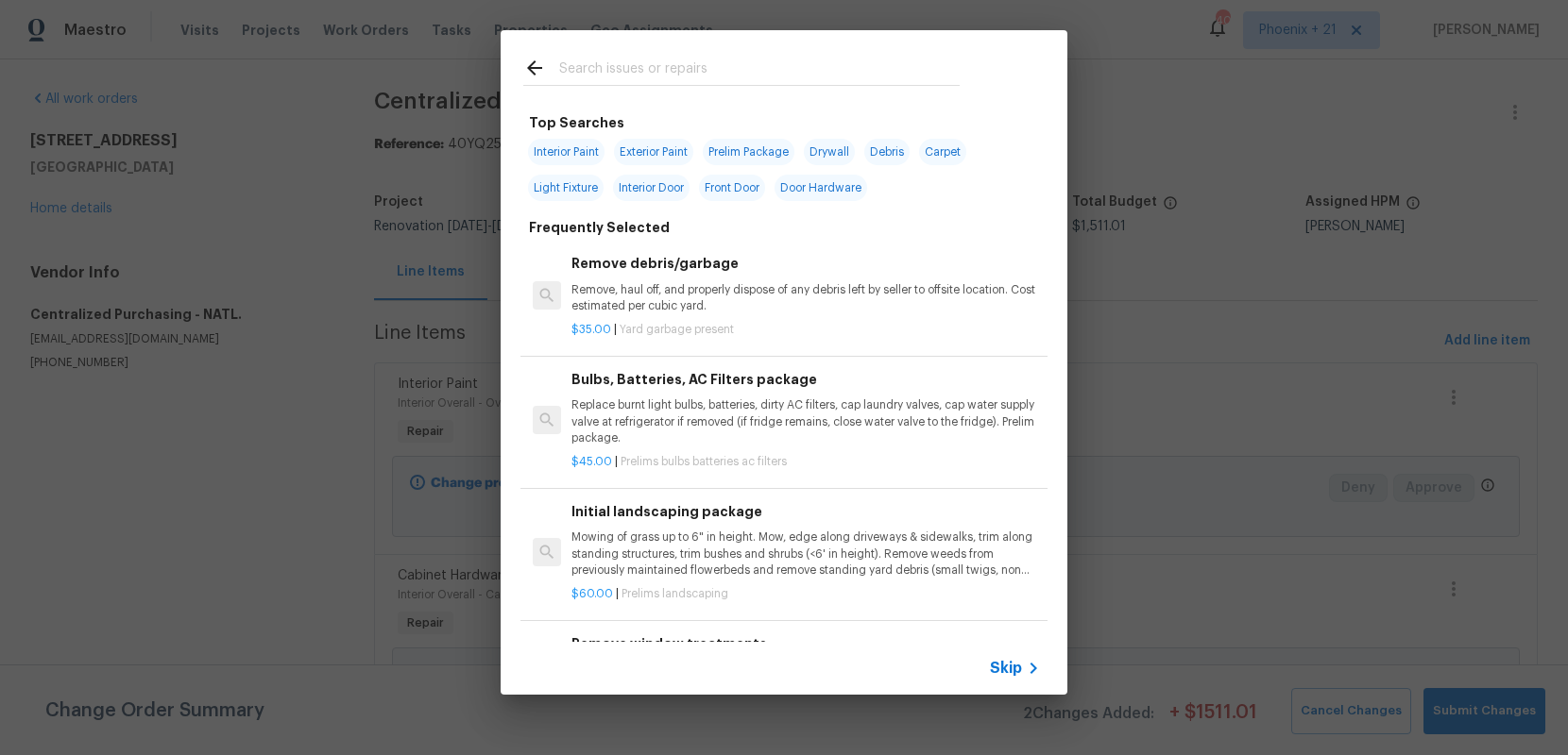
click at [794, 68] on input "text" at bounding box center [759, 71] width 401 height 29
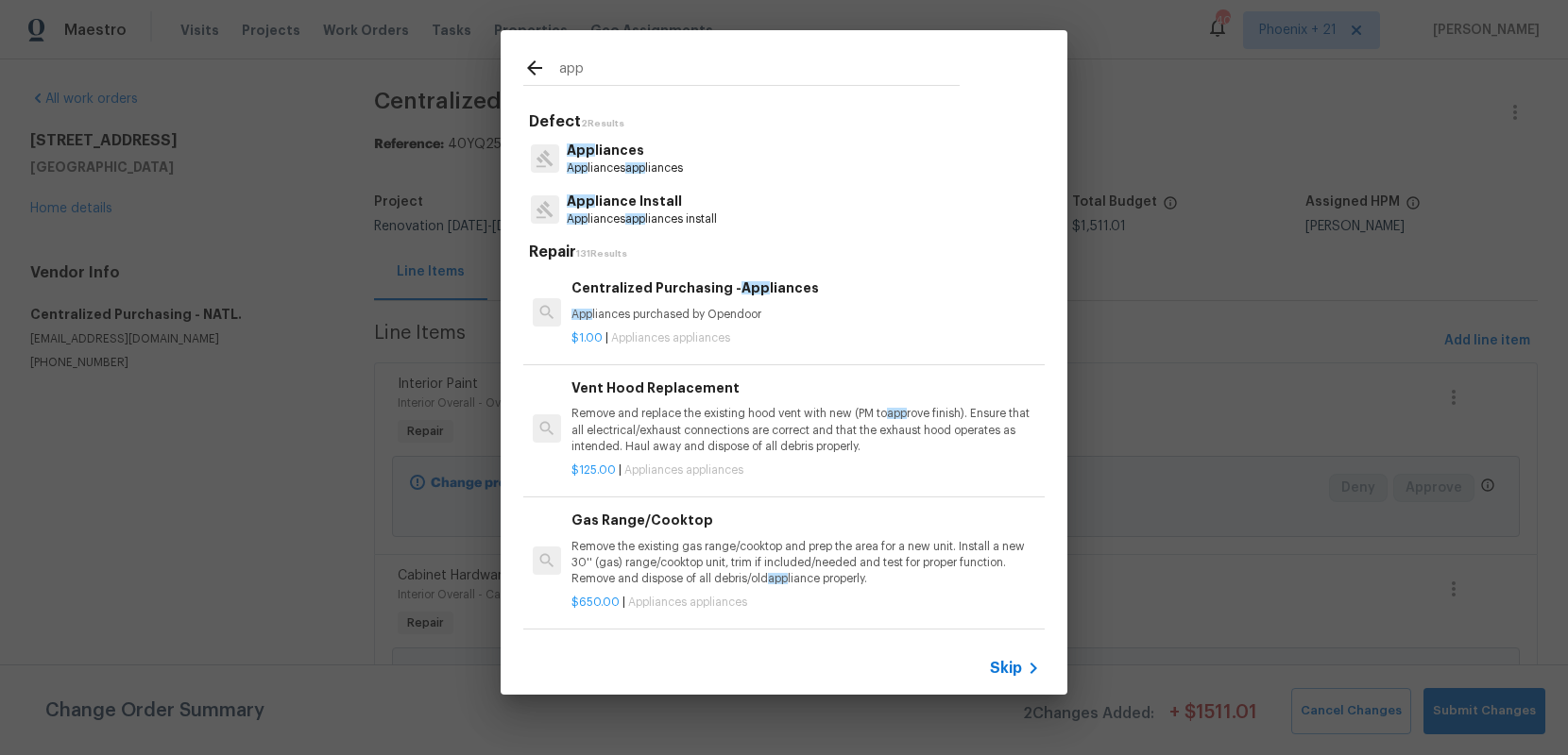
type input "app"
click at [794, 333] on p "$1.00 | Appliances appliances" at bounding box center [806, 339] width 469 height 16
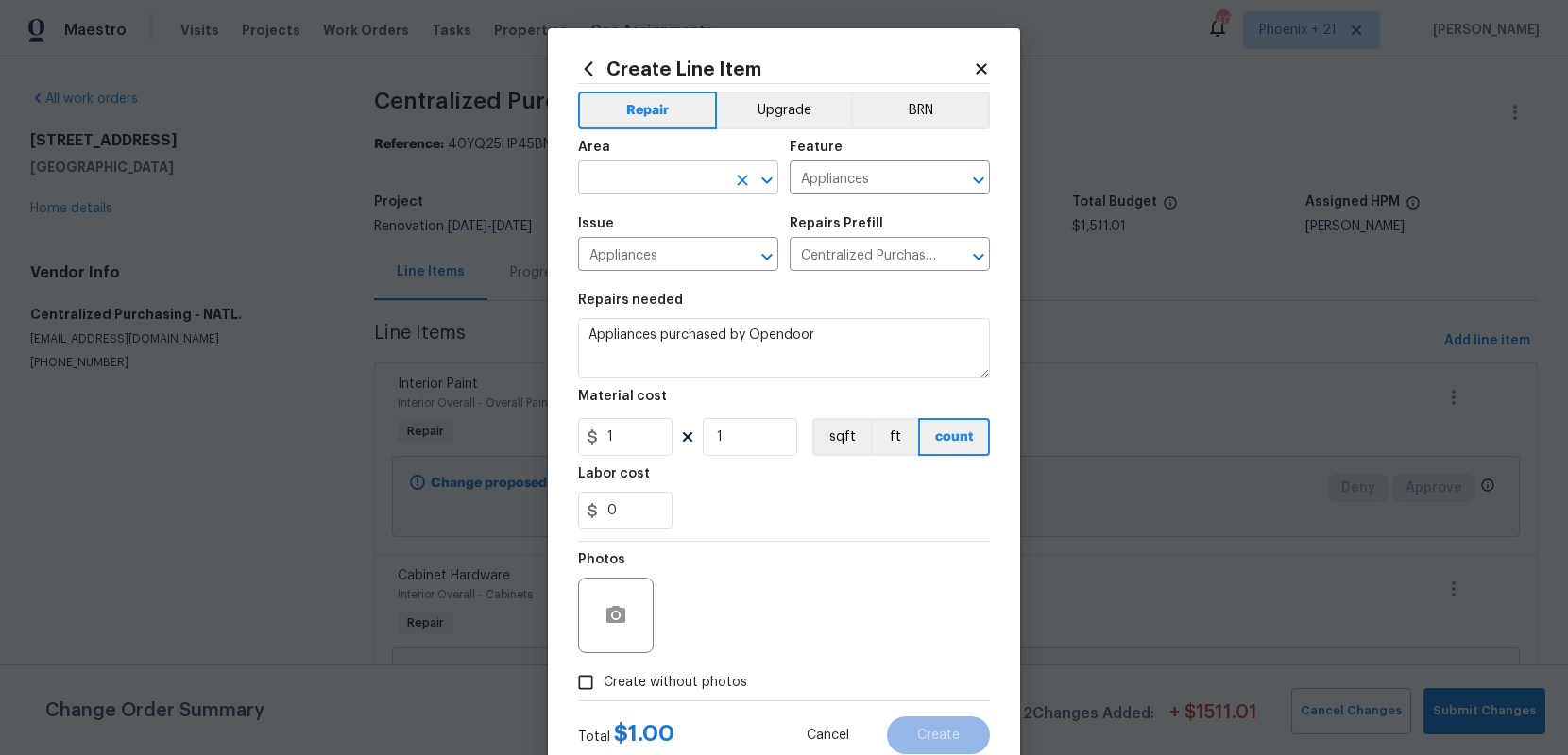
click at [655, 175] on input "text" at bounding box center [652, 180] width 148 height 30
click at [656, 213] on li "Kitchen" at bounding box center [678, 221] width 200 height 31
type input "Kitchen"
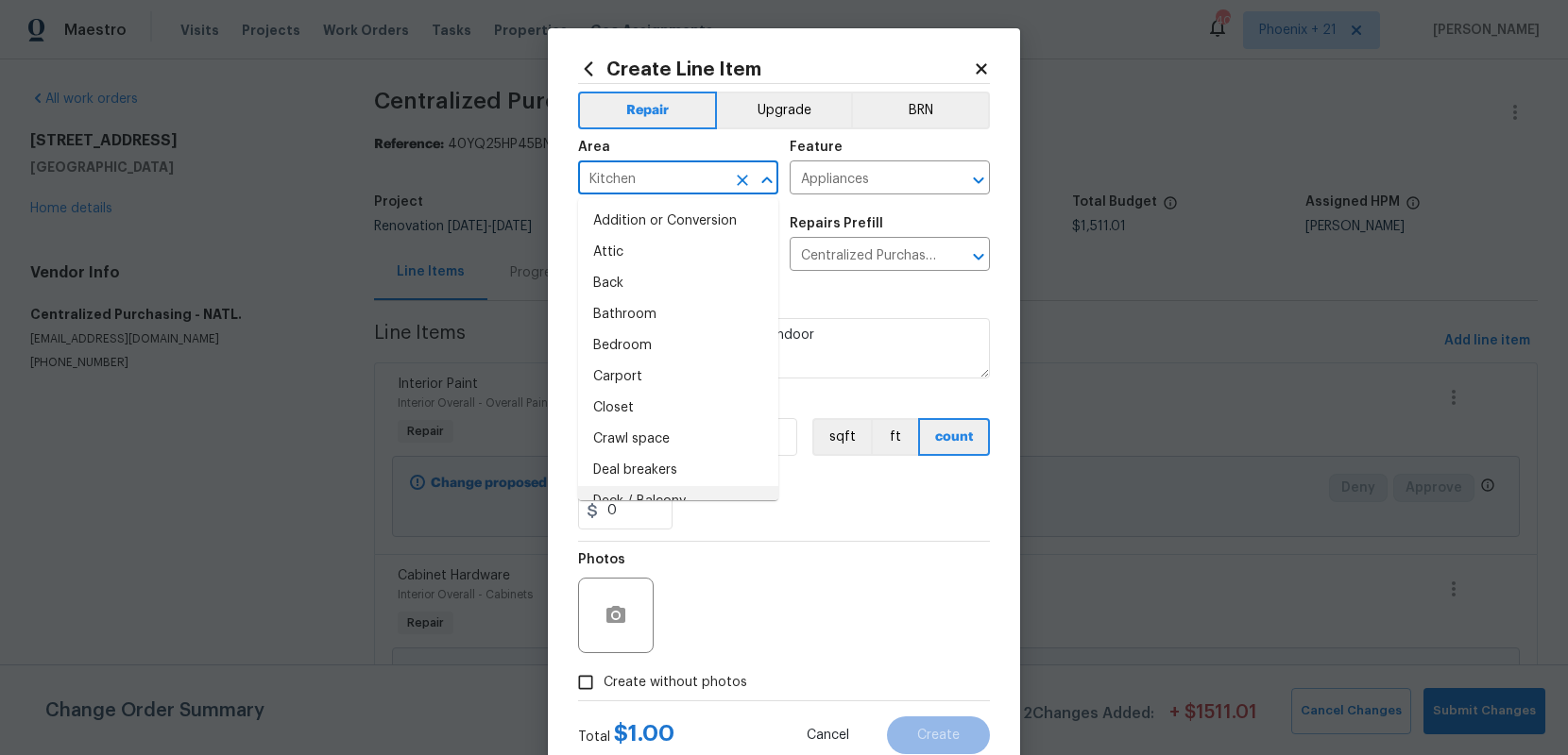
click at [773, 543] on div "Photos" at bounding box center [784, 602] width 412 height 123
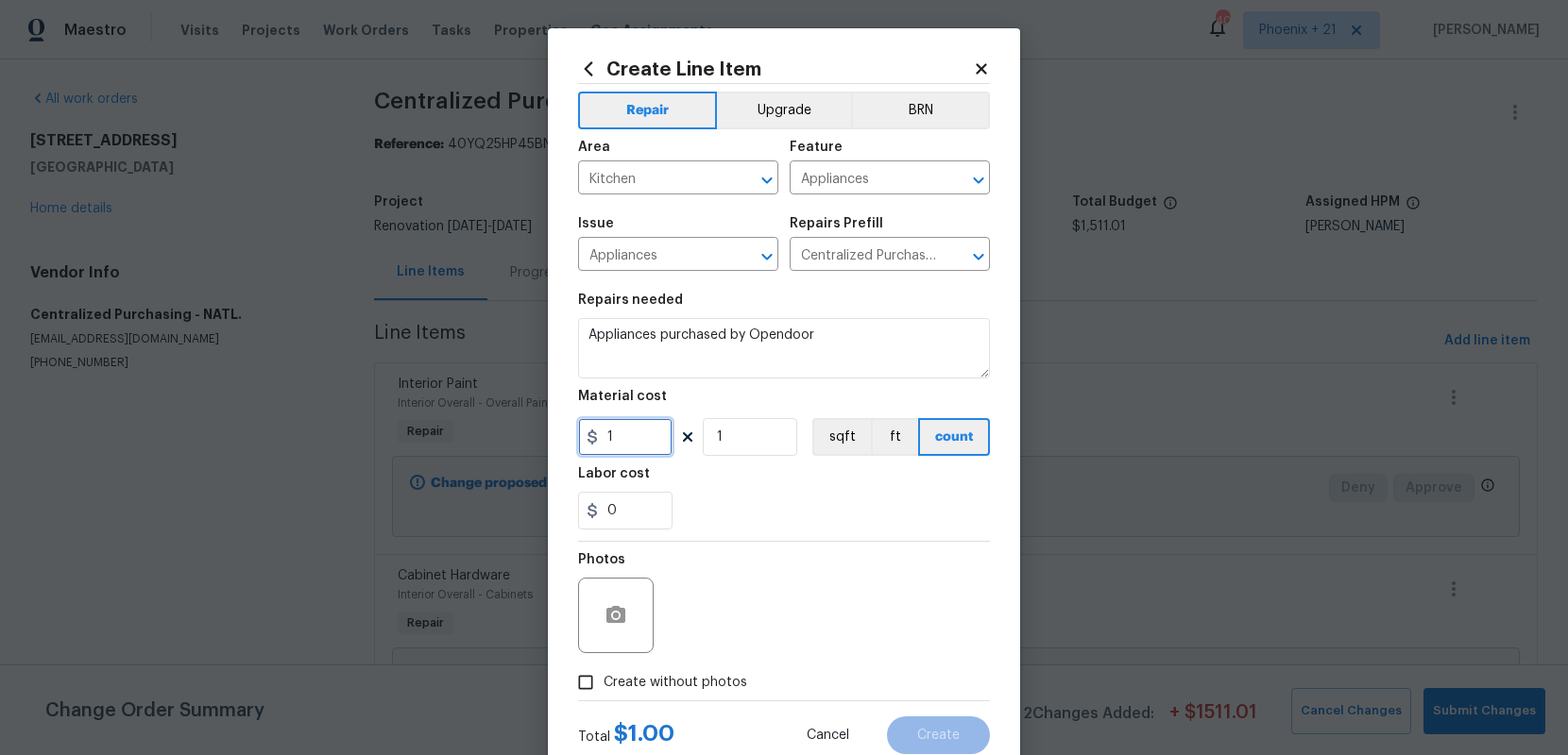
click at [668, 439] on input "1" at bounding box center [625, 437] width 95 height 37
type input "1348.43"
click at [731, 667] on label "Create without photos" at bounding box center [657, 682] width 179 height 35
click at [604, 667] on input "Create without photos" at bounding box center [585, 682] width 35 height 35
checkbox input "true"
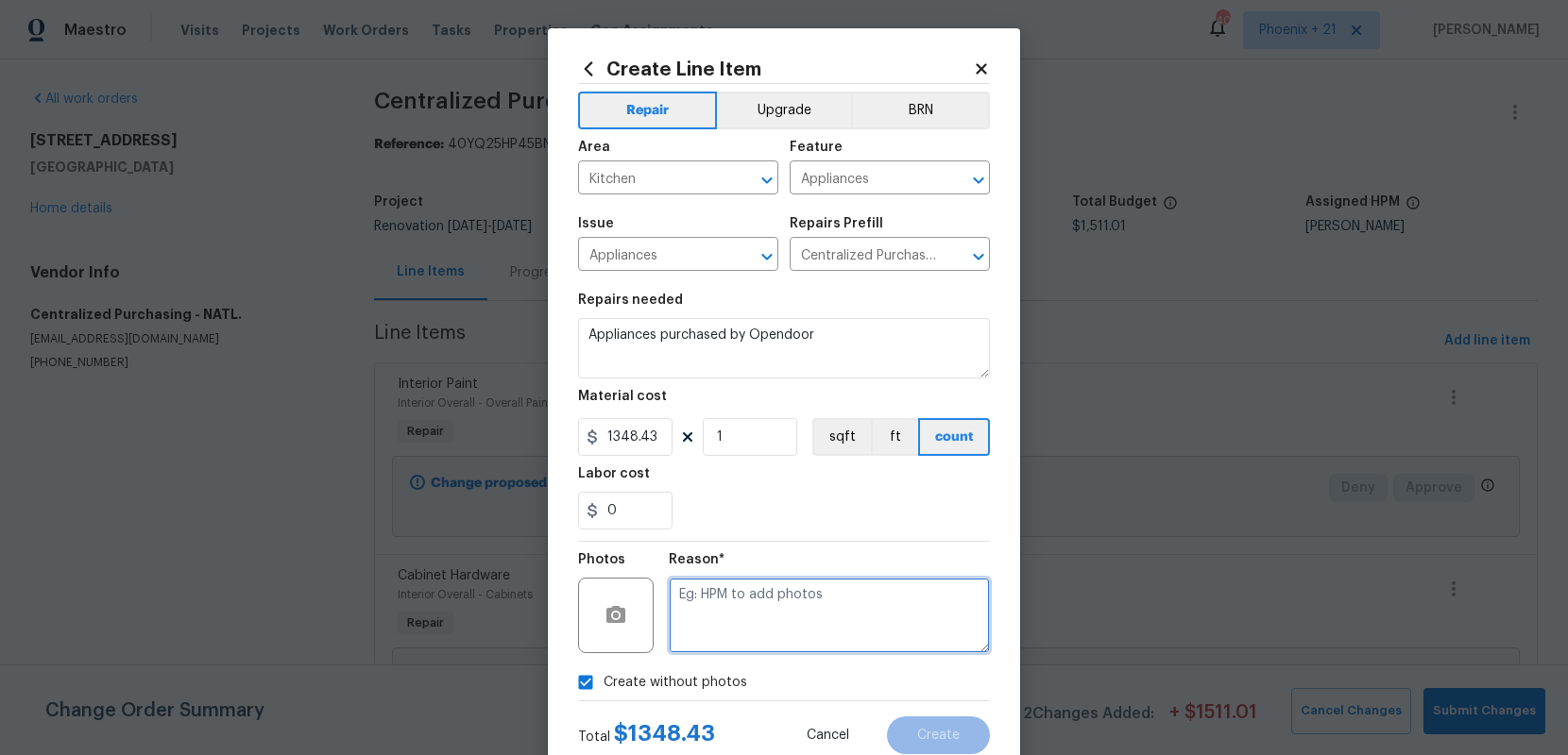
click at [741, 641] on textarea at bounding box center [829, 615] width 321 height 76
type textarea "NA"
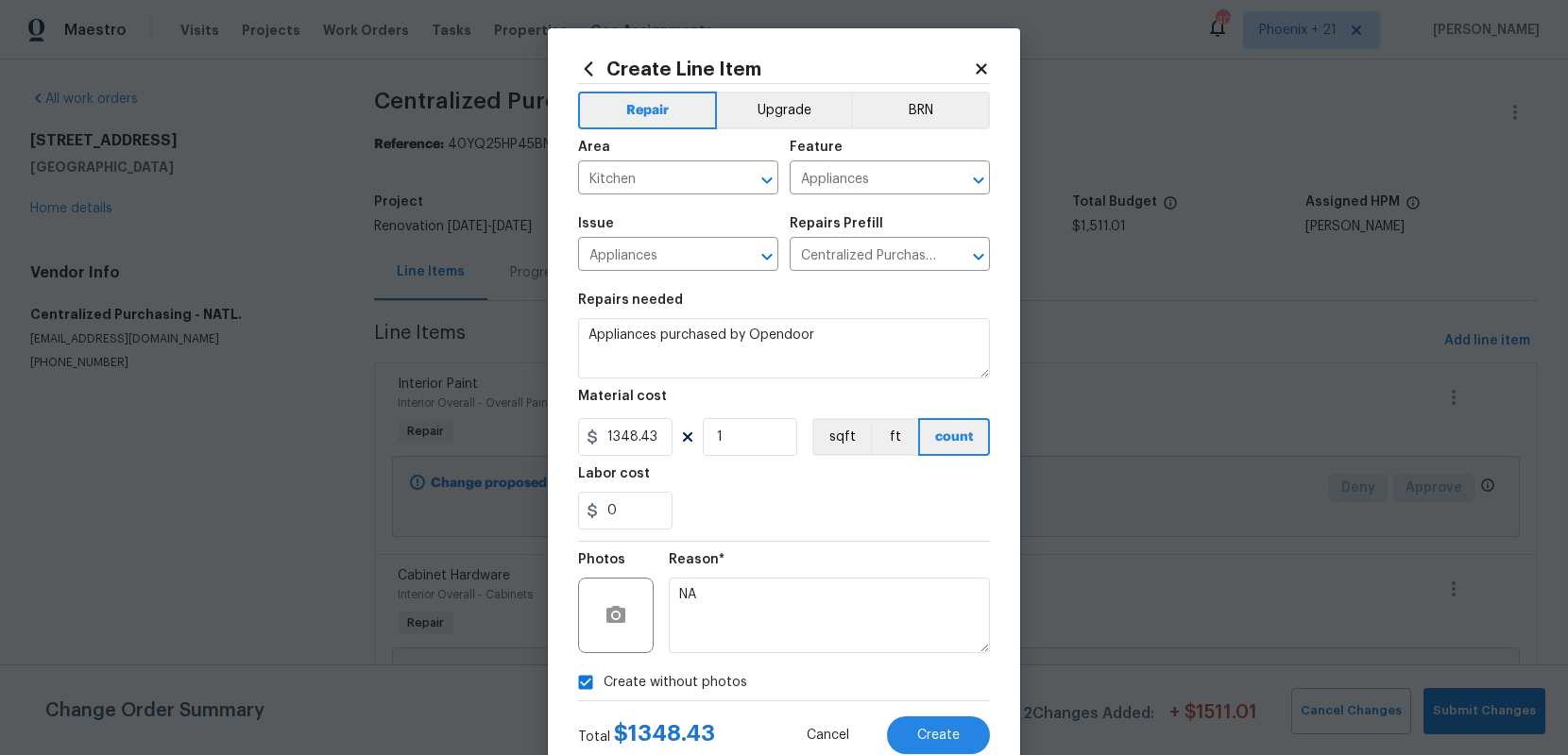
click at [843, 573] on div "Reason*" at bounding box center [829, 565] width 321 height 25
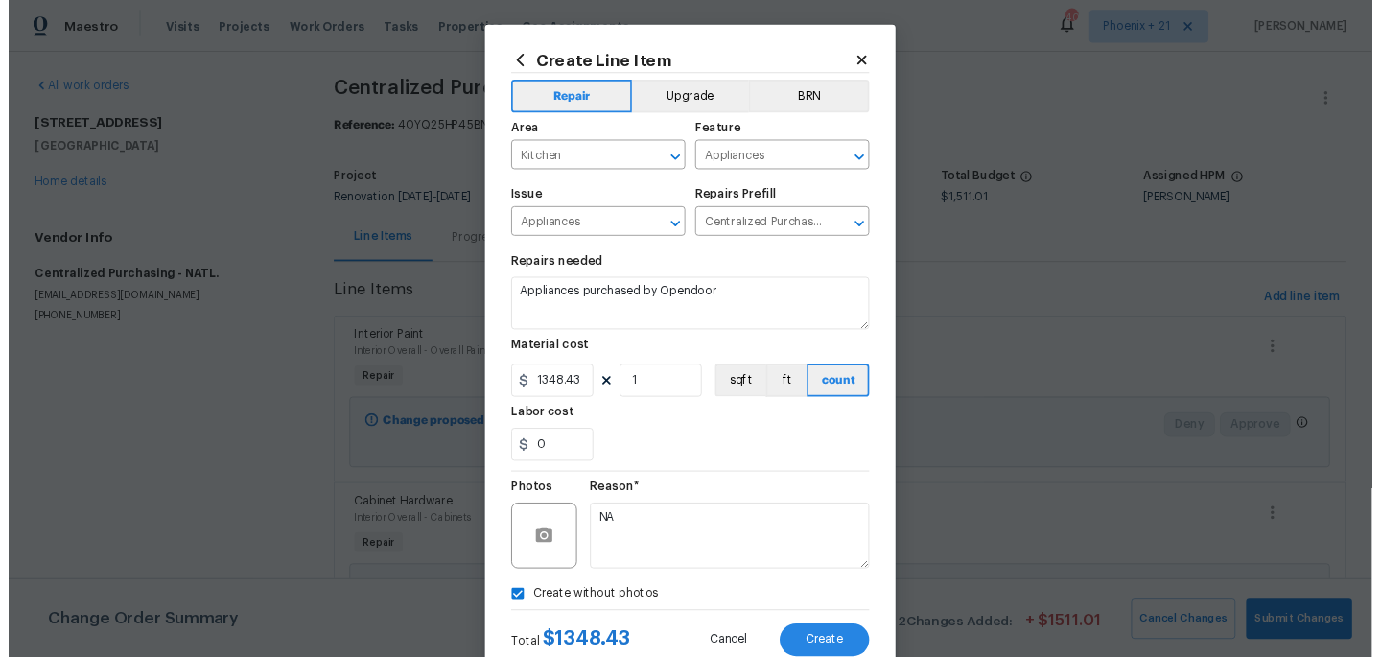
scroll to position [58, 0]
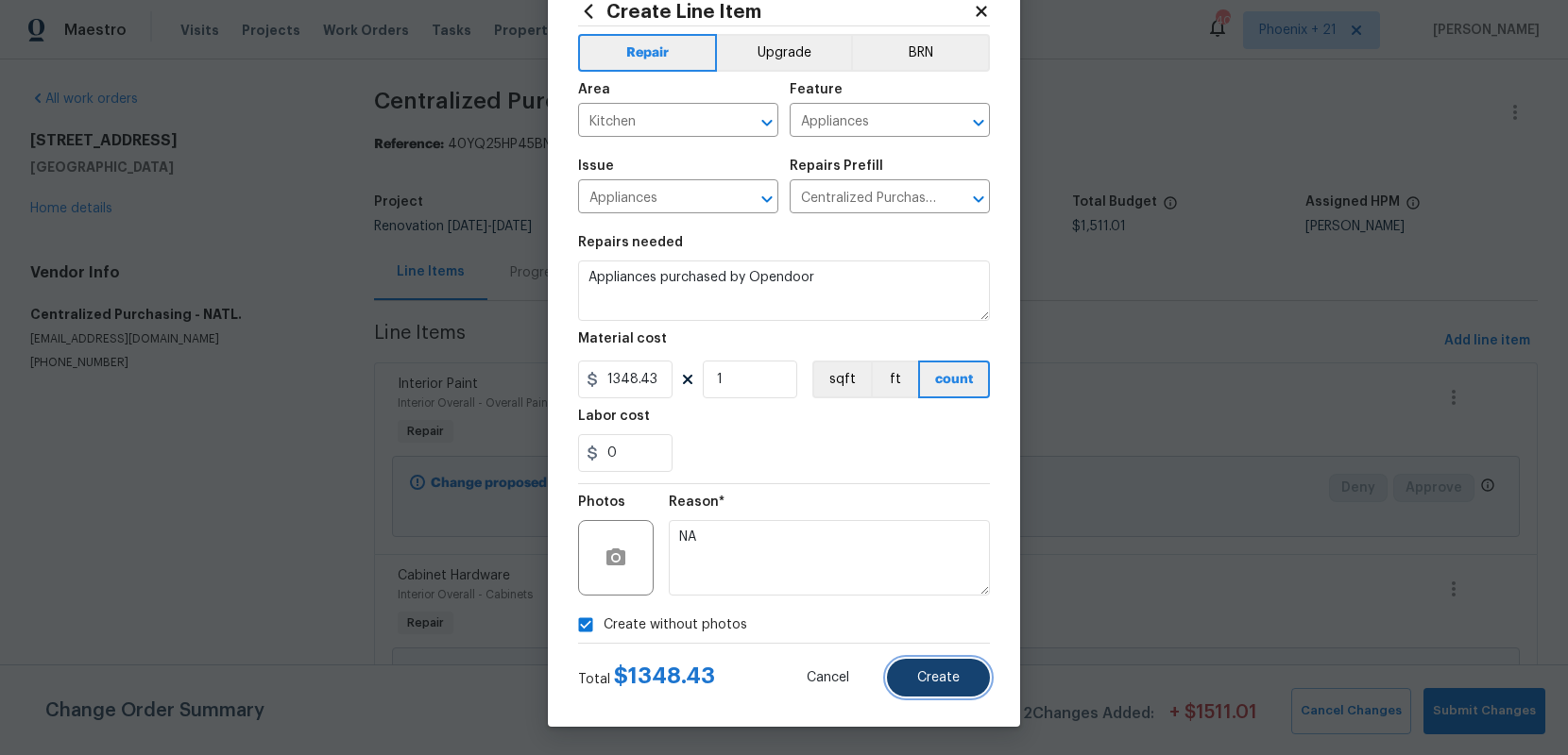
click at [948, 683] on span "Create" at bounding box center [938, 678] width 42 height 14
